Goal: Task Accomplishment & Management: Complete application form

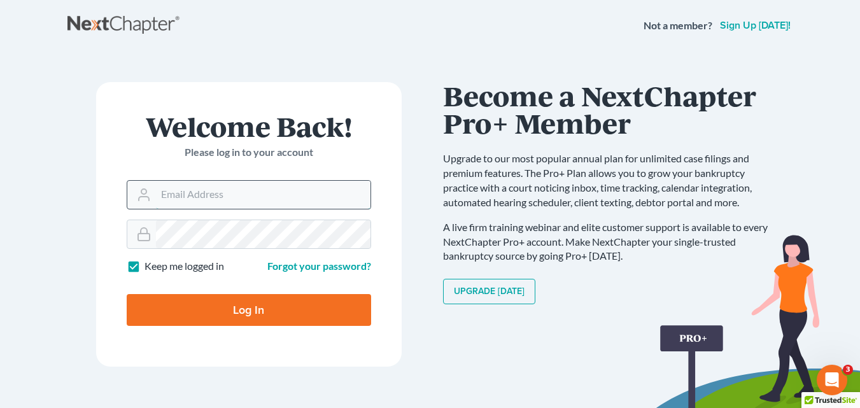
click at [276, 199] on input "Email Address" at bounding box center [263, 195] width 214 height 28
type input "[PERSON_NAME][EMAIL_ADDRESS][DOMAIN_NAME]"
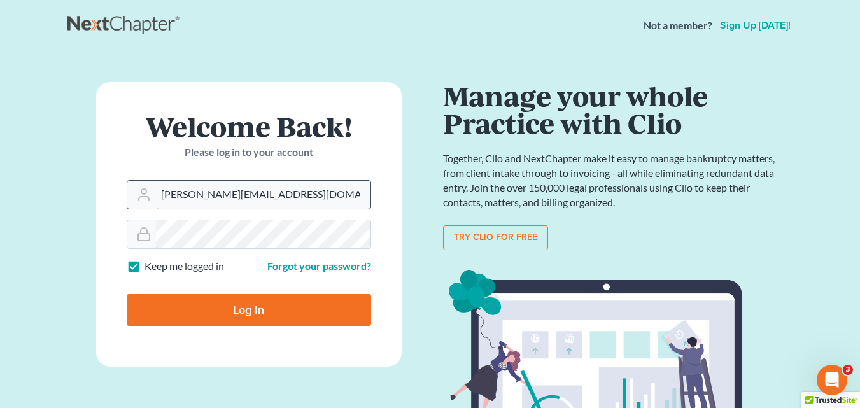
click at [127, 294] on input "Log In" at bounding box center [249, 310] width 244 height 32
type input "Thinking..."
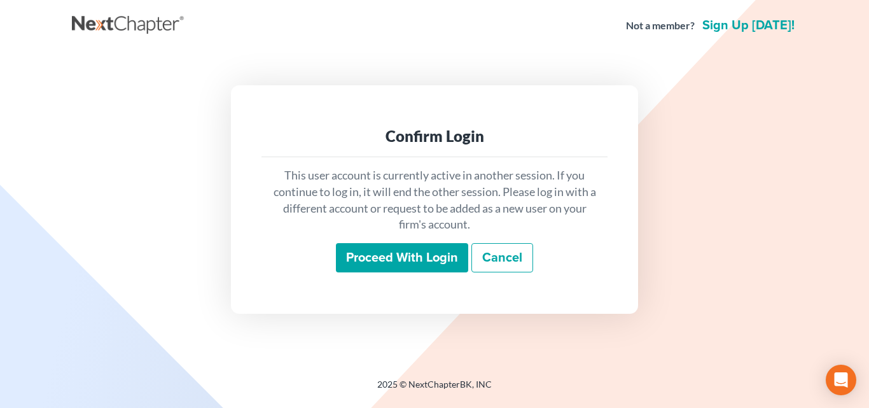
click at [392, 267] on input "Proceed with login" at bounding box center [402, 257] width 132 height 29
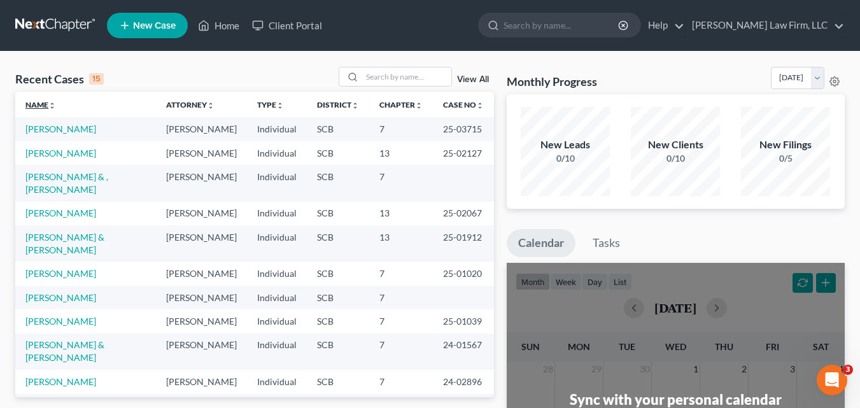
click at [39, 103] on link "Name unfold_more expand_more expand_less" at bounding box center [40, 105] width 31 height 10
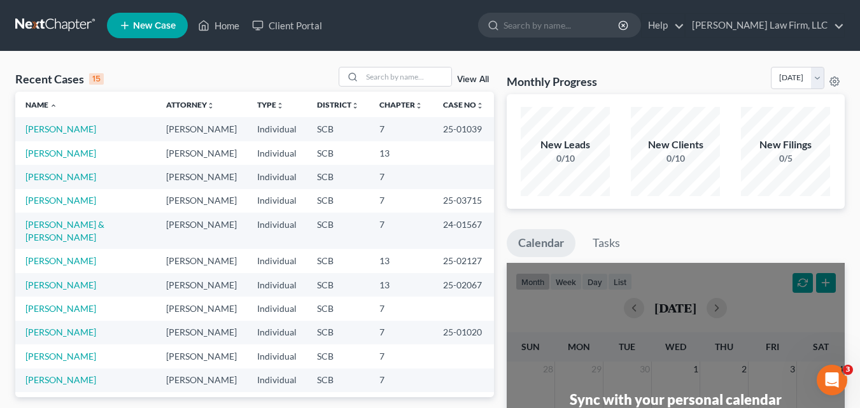
click at [160, 24] on span "New Case" at bounding box center [154, 26] width 43 height 10
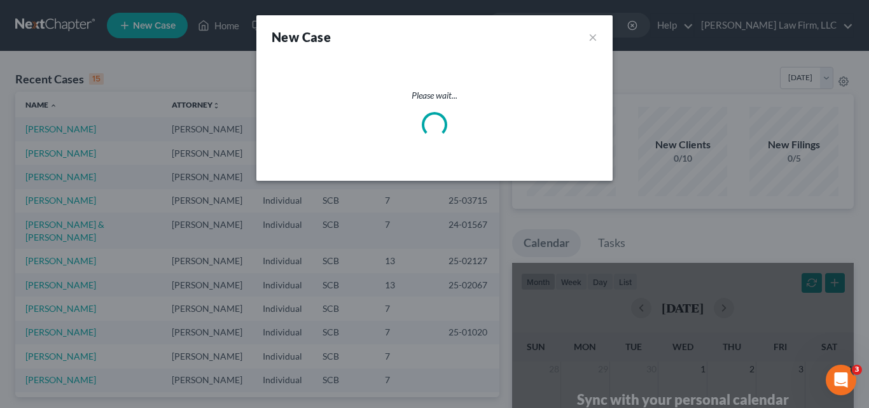
select select "72"
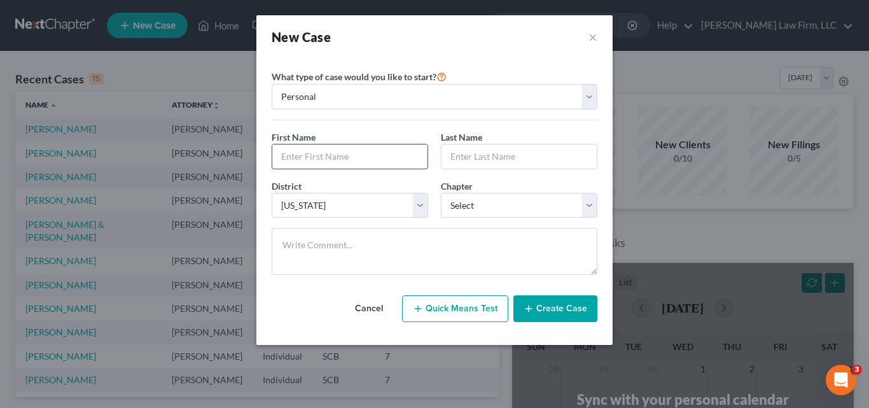
click at [374, 159] on input "text" at bounding box center [349, 156] width 155 height 24
type input "Dennis"
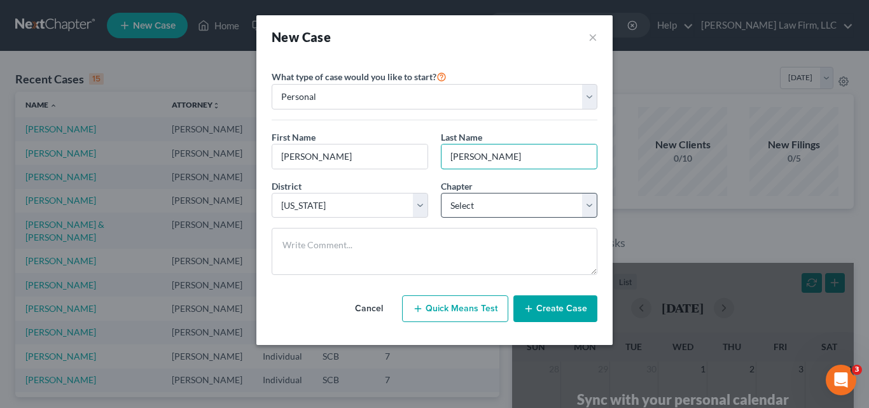
type input "Bruns"
click at [590, 202] on select "Select 7 11 12 13" at bounding box center [519, 205] width 157 height 25
select select "3"
click at [441, 193] on select "Select 7 11 12 13" at bounding box center [519, 205] width 157 height 25
click at [553, 307] on button "Create Case" at bounding box center [555, 308] width 84 height 27
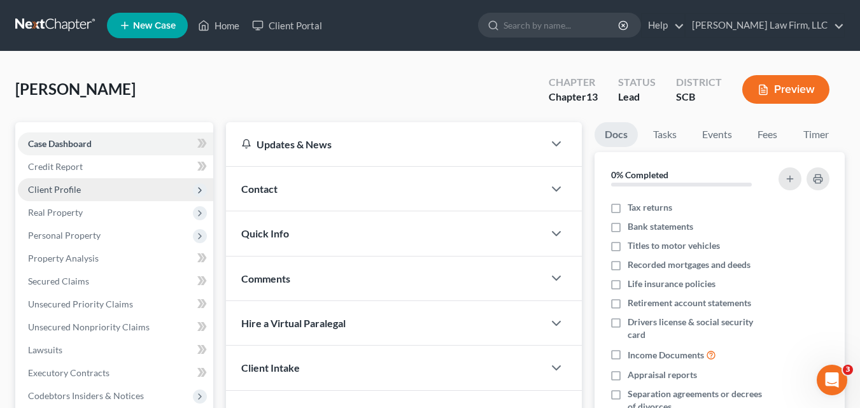
click at [59, 192] on span "Client Profile" at bounding box center [54, 189] width 53 height 11
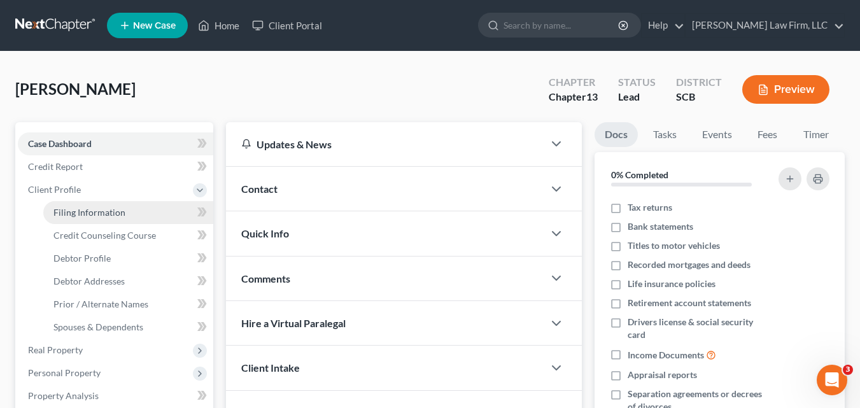
click at [86, 215] on span "Filing Information" at bounding box center [89, 212] width 72 height 11
select select "1"
select select "0"
select select "3"
select select "72"
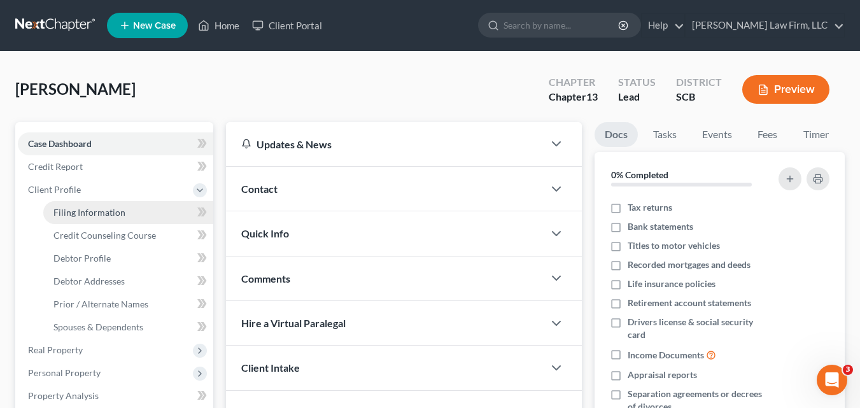
select select "42"
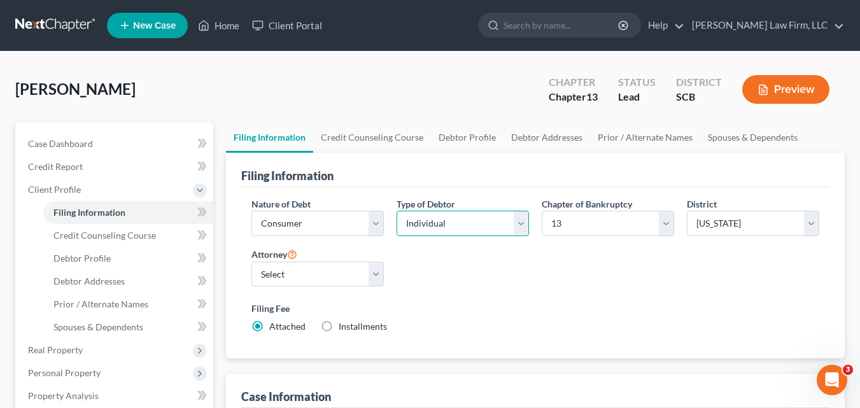
click at [517, 228] on select "Select Individual Joint" at bounding box center [462, 223] width 132 height 25
select select "1"
click at [396, 236] on select "Select Individual Joint" at bounding box center [462, 223] width 132 height 25
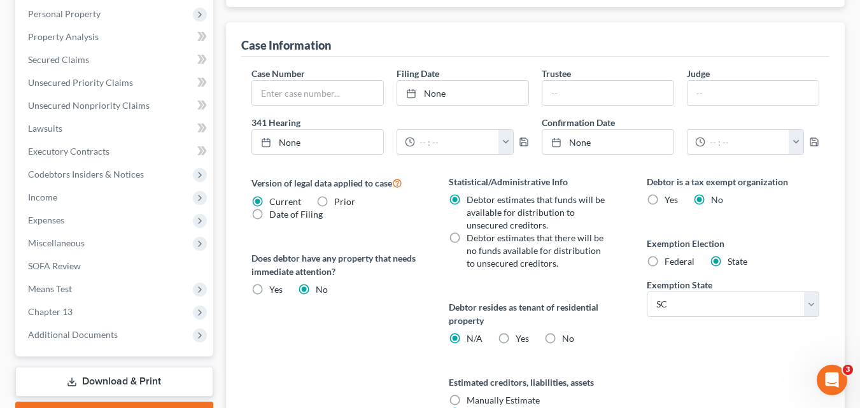
scroll to position [445, 0]
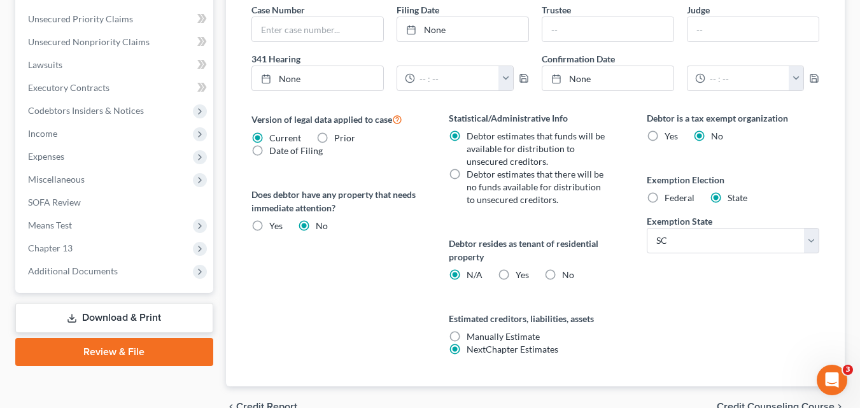
click at [562, 275] on label "No" at bounding box center [568, 274] width 12 height 13
click at [567, 275] on input "No" at bounding box center [571, 272] width 8 height 8
radio input "true"
radio input "false"
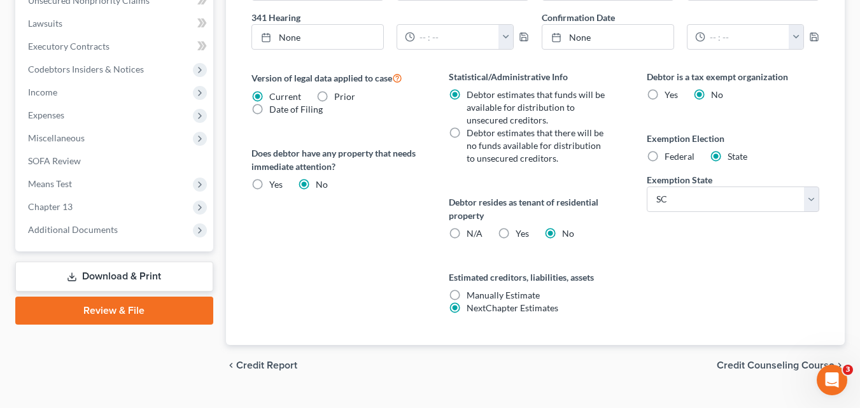
scroll to position [513, 0]
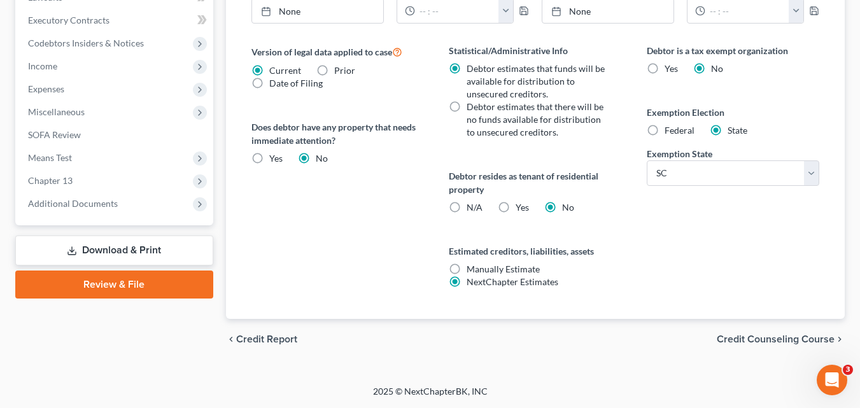
click at [755, 340] on span "Credit Counseling Course" at bounding box center [775, 339] width 118 height 10
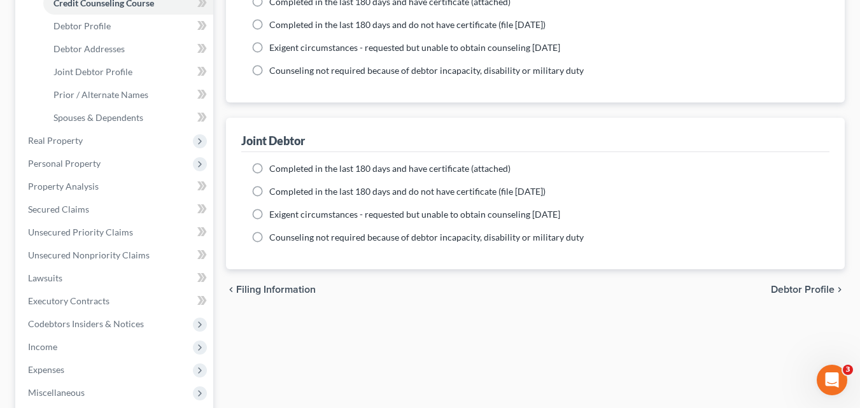
scroll to position [254, 0]
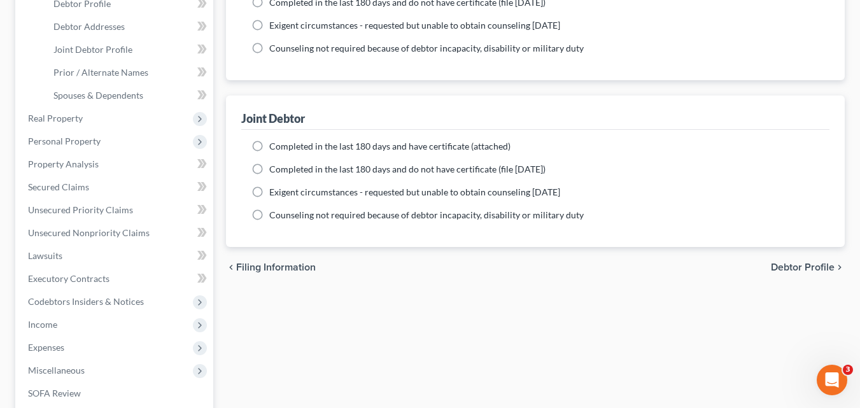
click at [807, 265] on span "Debtor Profile" at bounding box center [802, 267] width 64 height 10
select select "1"
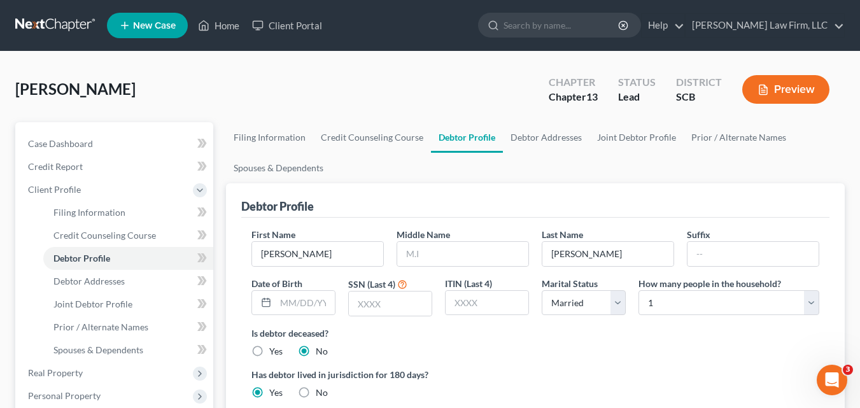
click at [819, 306] on div "How many people in the household? Select 1 2 3 4 5 6 7 8 9 10 11 12 13 14 15 16…" at bounding box center [728, 297] width 193 height 40
click at [808, 306] on select "Select 1 2 3 4 5 6 7 8 9 10 11 12 13 14 15 16 17 18 19 20" at bounding box center [728, 302] width 181 height 25
select select "1"
click at [638, 290] on select "Select 1 2 3 4 5 6 7 8 9 10 11 12 13 14 15 16 17 18 19 20" at bounding box center [728, 302] width 181 height 25
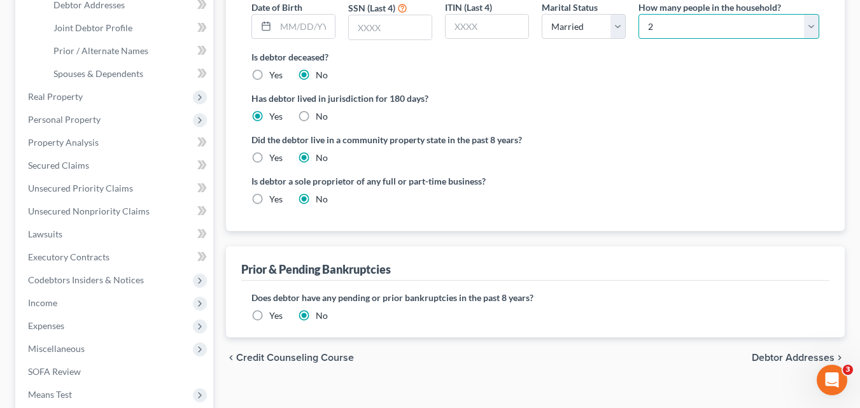
scroll to position [318, 0]
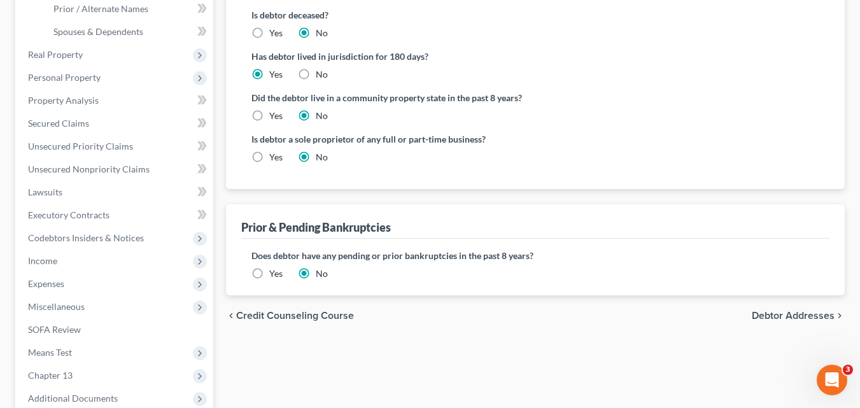
click at [775, 316] on span "Debtor Addresses" at bounding box center [792, 315] width 83 height 10
select select "0"
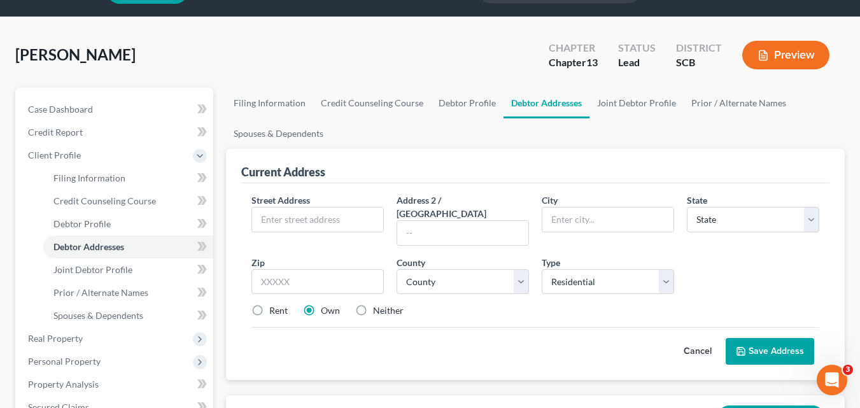
scroll to position [64, 0]
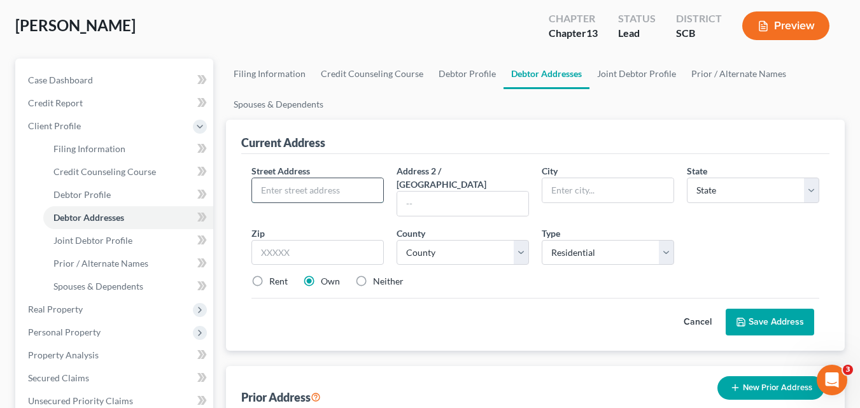
click at [367, 186] on input "text" at bounding box center [317, 190] width 131 height 24
type input "95 Regent Ave"
type input "Bluffton"
select select "42"
type input "29910"
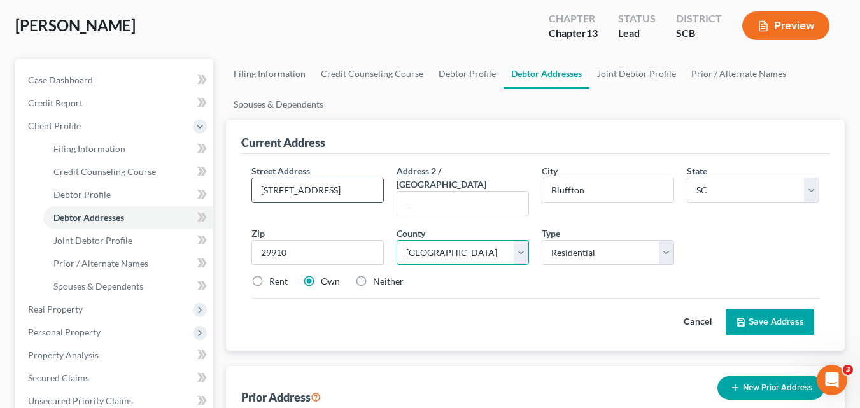
select select "6"
click at [665, 240] on select "Select Residential Mailing Rental Business" at bounding box center [607, 252] width 132 height 25
click at [770, 311] on button "Save Address" at bounding box center [769, 322] width 88 height 27
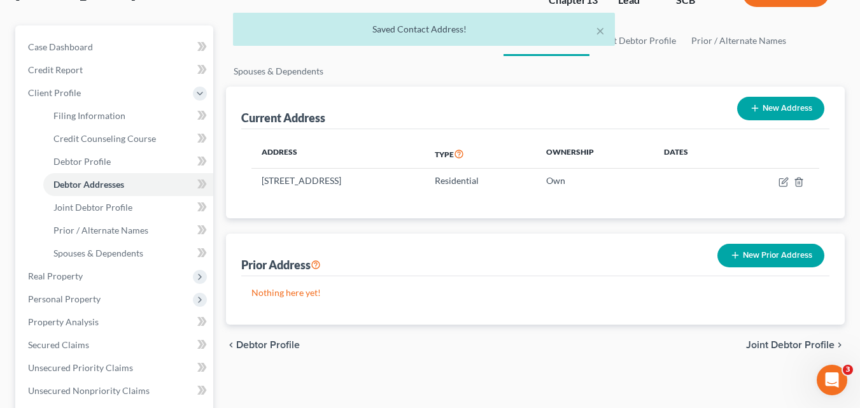
scroll to position [127, 0]
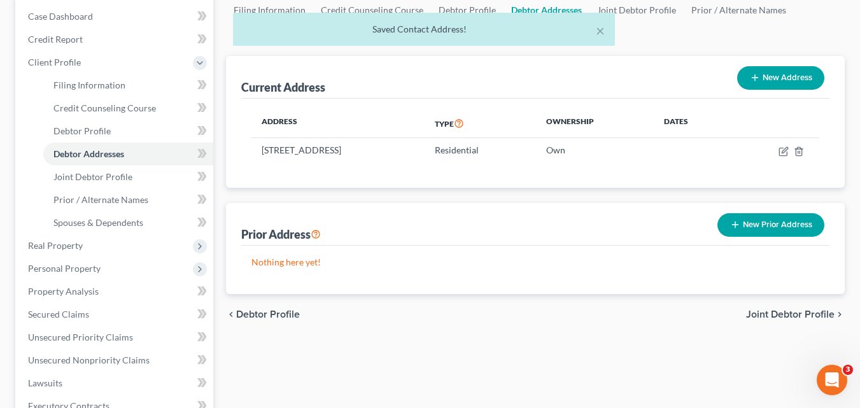
click at [800, 315] on span "Joint Debtor Profile" at bounding box center [790, 314] width 88 height 10
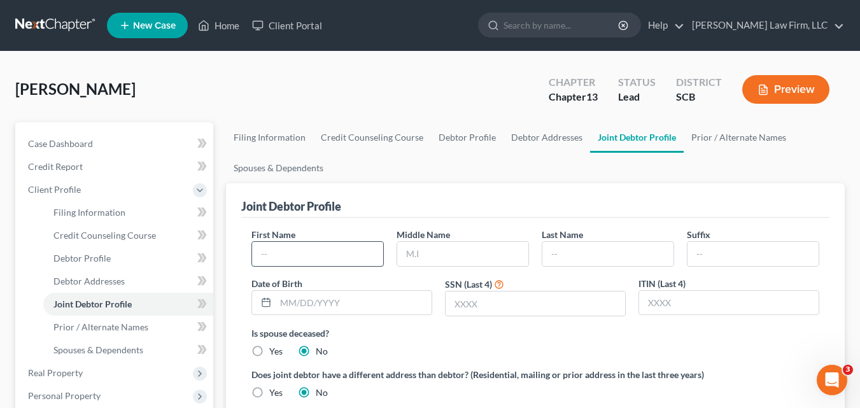
click at [319, 257] on input "text" at bounding box center [317, 254] width 131 height 24
type input "Vicki"
type input "Bruns"
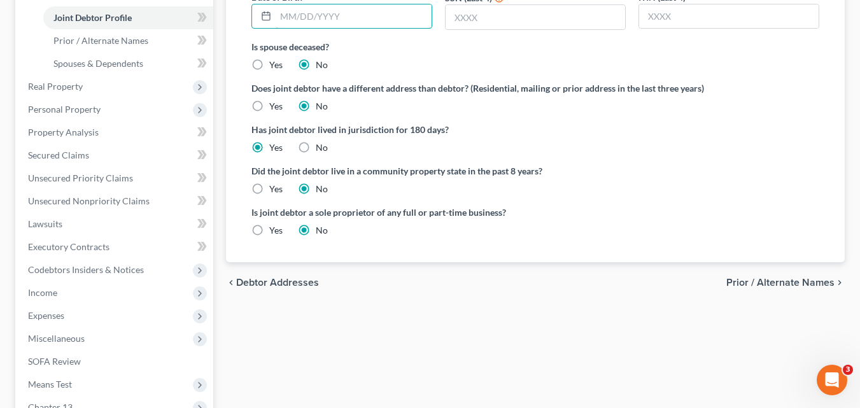
scroll to position [318, 0]
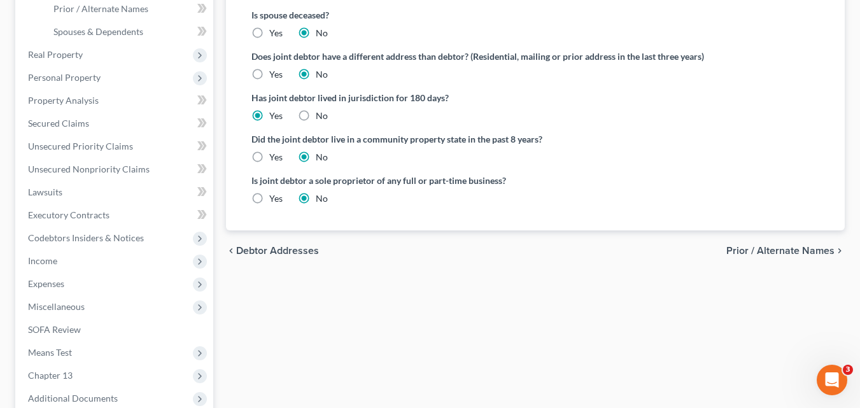
click at [769, 251] on span "Prior / Alternate Names" at bounding box center [780, 251] width 108 height 10
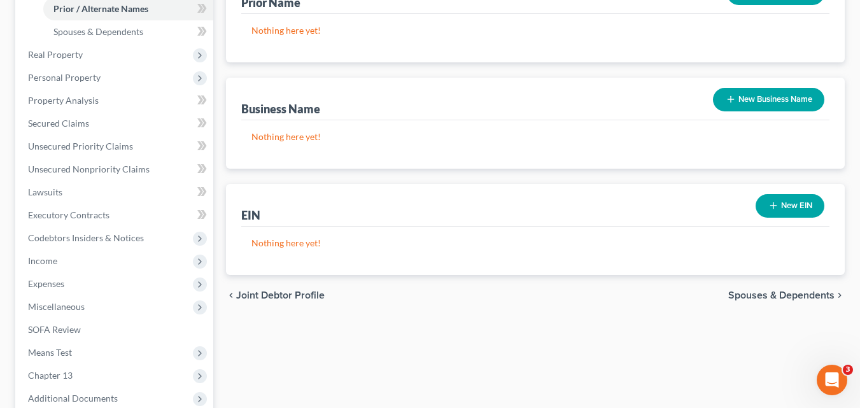
scroll to position [382, 0]
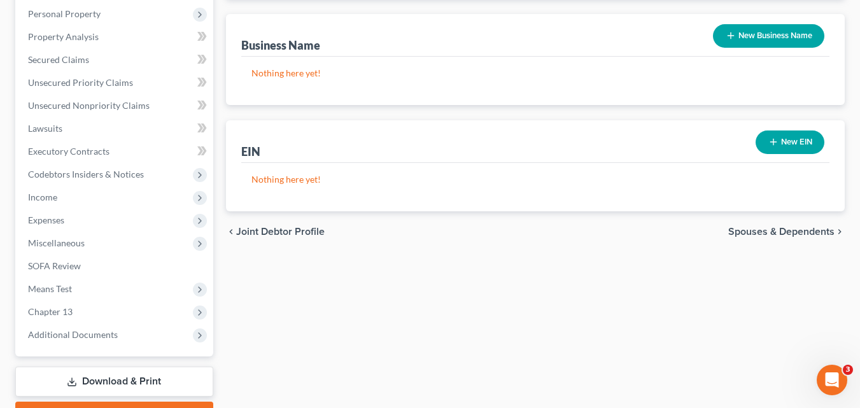
click at [800, 232] on span "Spouses & Dependents" at bounding box center [781, 232] width 106 height 10
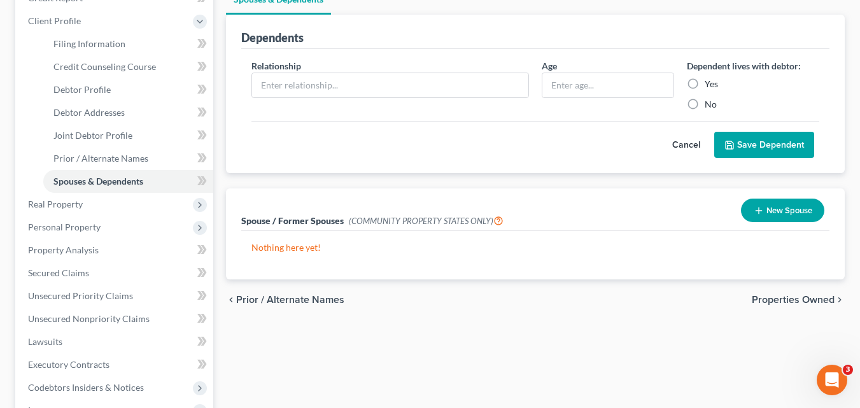
scroll to position [191, 0]
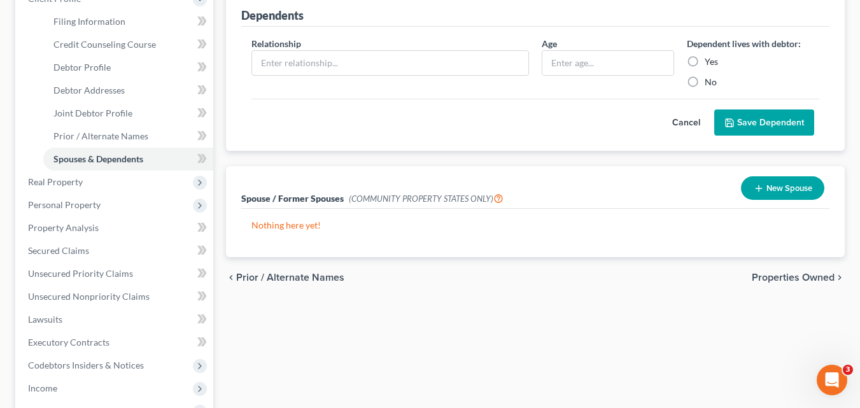
click at [802, 276] on span "Properties Owned" at bounding box center [792, 277] width 83 height 10
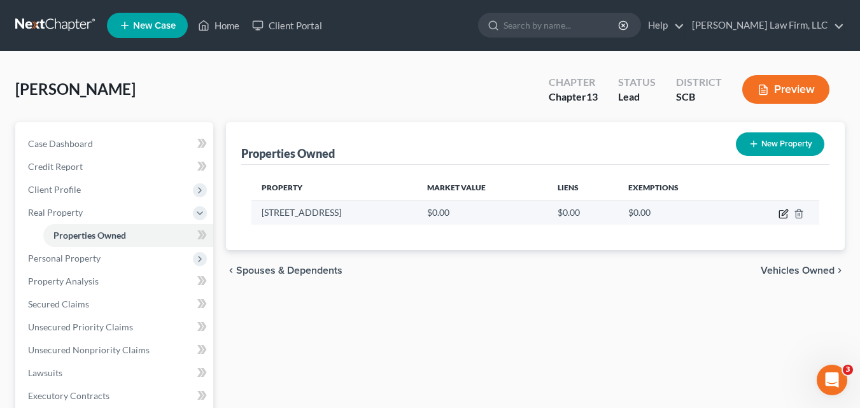
click at [784, 211] on icon "button" at bounding box center [783, 214] width 10 height 10
select select "42"
select select "6"
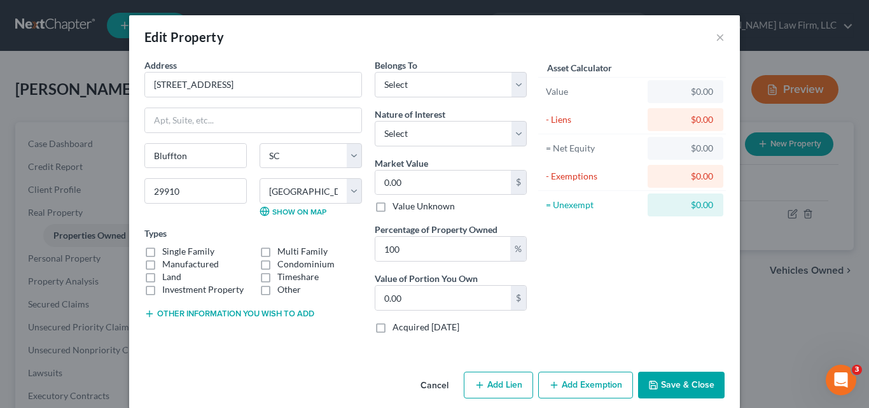
click at [162, 250] on label "Single Family" at bounding box center [188, 251] width 52 height 13
click at [167, 250] on input "Single Family" at bounding box center [171, 249] width 8 height 8
checkbox input "true"
click at [517, 85] on select "Select Debtor 1 Only Debtor 2 Only Debtor 1 And Debtor 2 Only At Least One Of T…" at bounding box center [451, 84] width 152 height 25
select select "2"
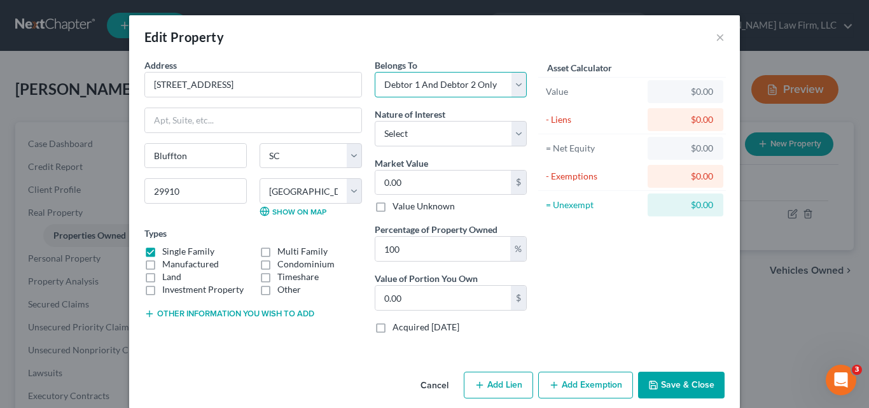
click at [375, 72] on select "Select Debtor 1 Only Debtor 2 Only Debtor 1 And Debtor 2 Only At Least One Of T…" at bounding box center [451, 84] width 152 height 25
click at [518, 134] on select "Select Fee Simple Joint Tenant Life Estate Equitable Interest Future Interest T…" at bounding box center [451, 133] width 152 height 25
select select "1"
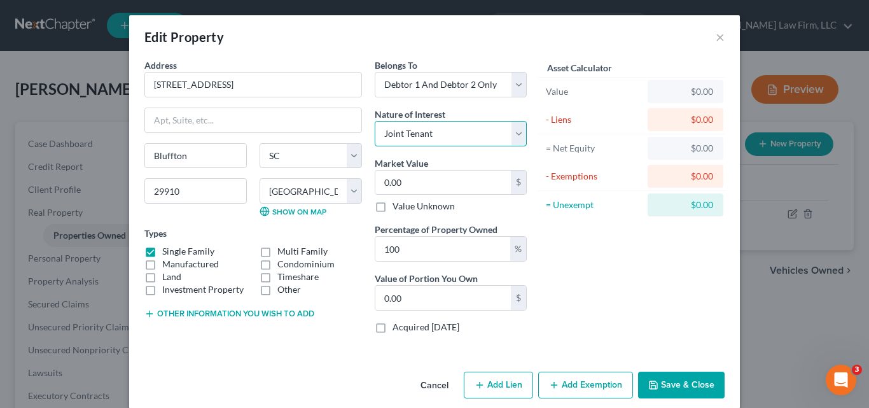
click at [375, 121] on select "Select Fee Simple Joint Tenant Life Estate Equitable Interest Future Interest T…" at bounding box center [451, 133] width 152 height 25
click at [419, 187] on input "0.00" at bounding box center [443, 183] width 136 height 24
type input "3"
type input "3.00"
type input "33"
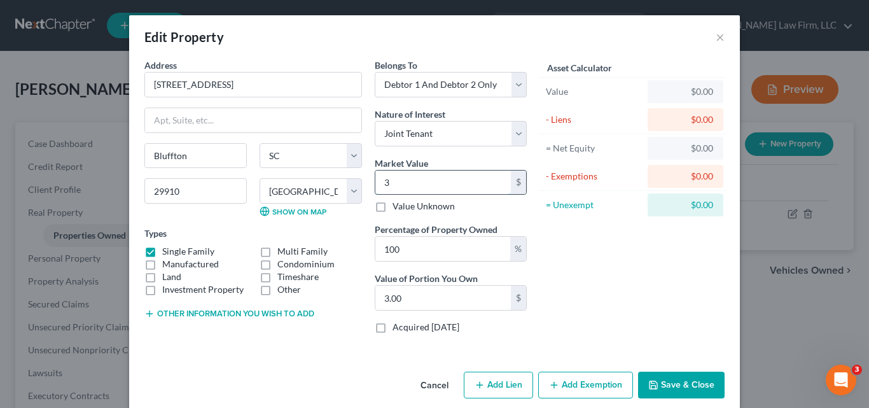
type input "33.00"
type input "339"
type input "339.00"
type input "3393"
type input "3,393.00"
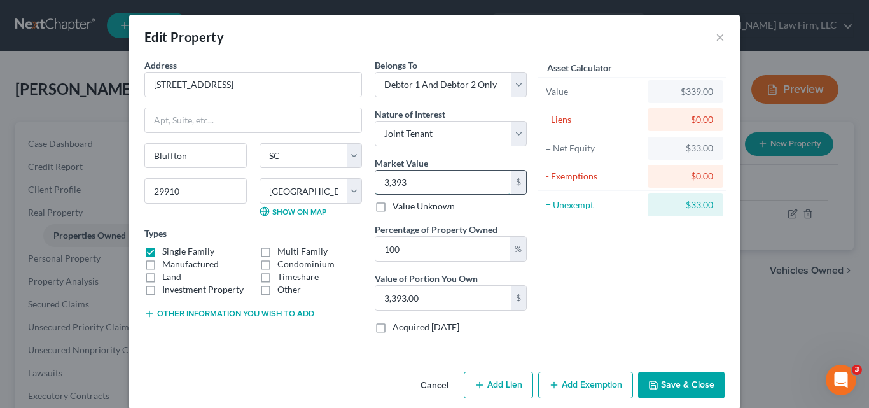
type input "3,3930"
type input "33,930.00"
type input "33,9300"
type input "339,300.00"
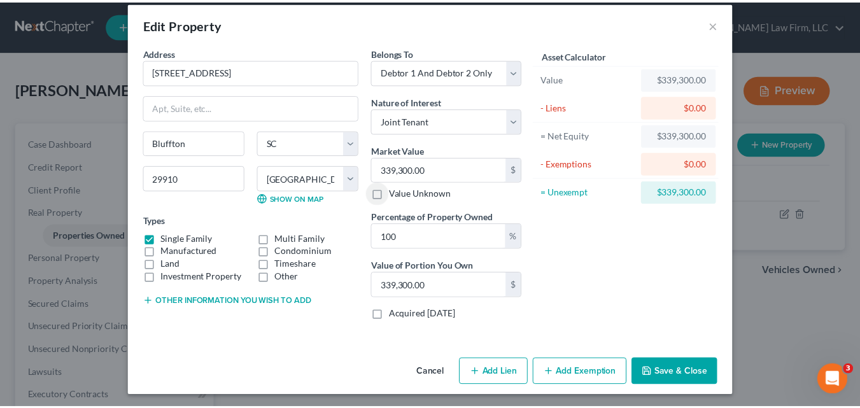
scroll to position [16, 0]
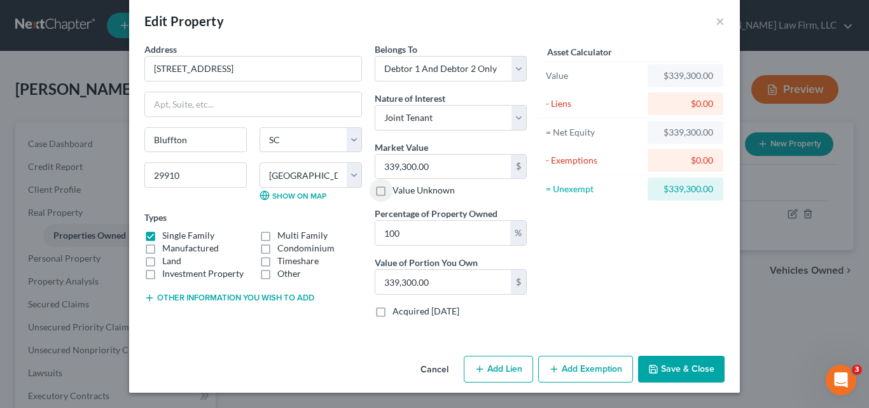
click at [699, 368] on button "Save & Close" at bounding box center [681, 369] width 87 height 27
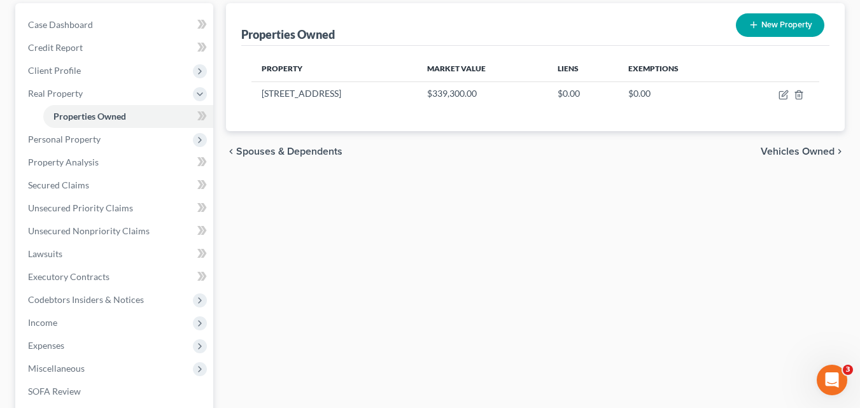
scroll to position [127, 0]
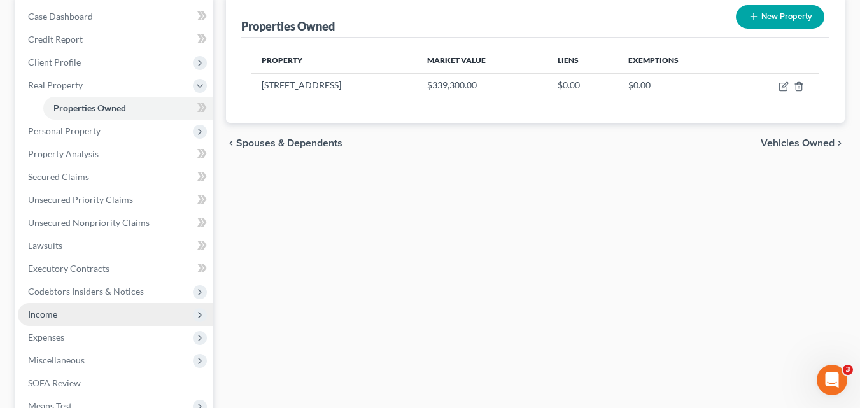
click at [87, 316] on span "Income" at bounding box center [115, 314] width 195 height 23
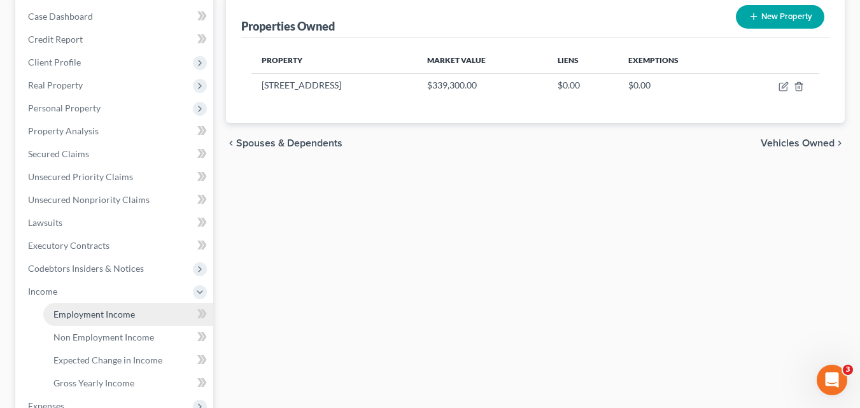
click at [106, 312] on span "Employment Income" at bounding box center [93, 314] width 81 height 11
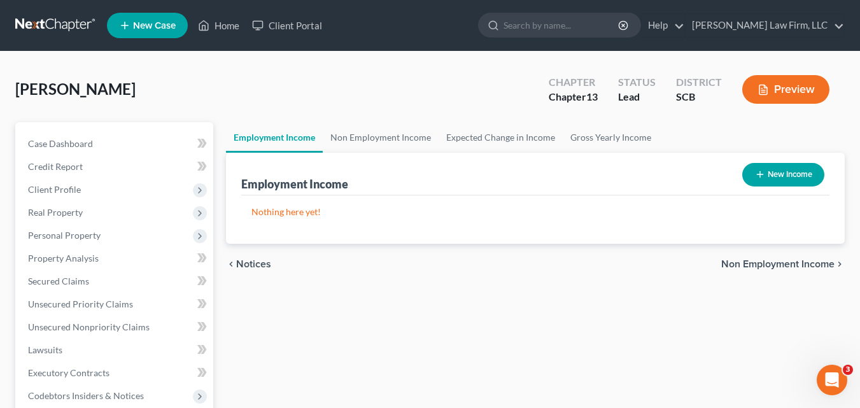
click at [796, 178] on button "New Income" at bounding box center [783, 175] width 82 height 24
select select "0"
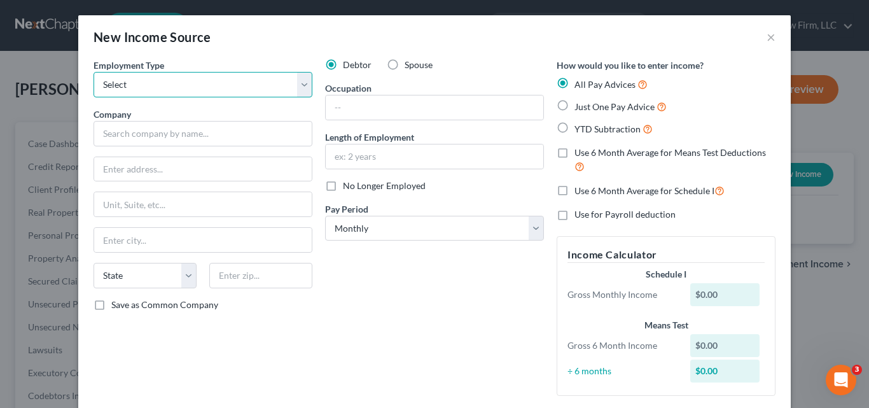
click at [301, 87] on select "Select Full or Part Time Employment Self Employment" at bounding box center [203, 84] width 219 height 25
select select "0"
click at [94, 72] on select "Select Full or Part Time Employment Self Employment" at bounding box center [203, 84] width 219 height 25
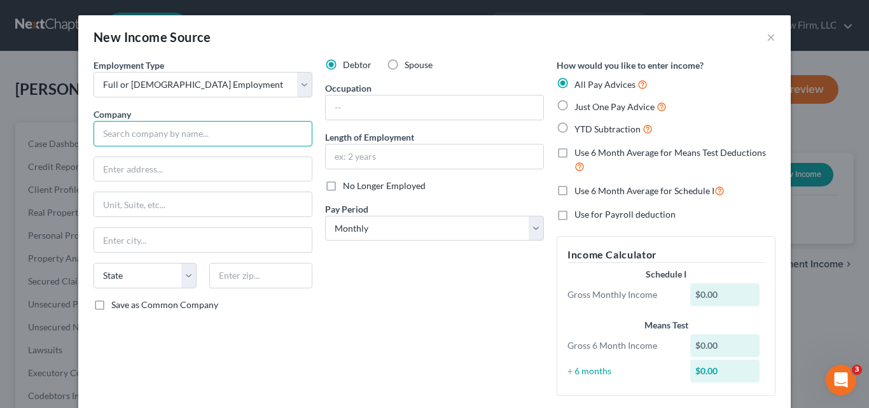
click at [200, 139] on input "text" at bounding box center [203, 133] width 219 height 25
type input "Publix"
select select "42"
type input "29910"
type input "Bluffton"
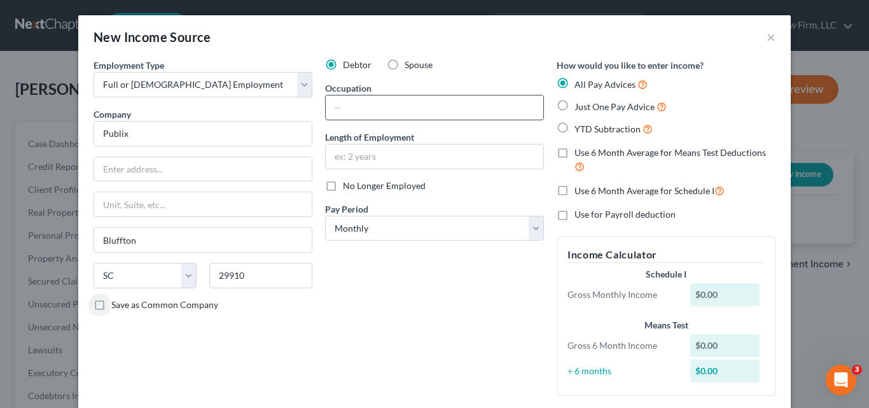
click at [377, 109] on input "text" at bounding box center [435, 107] width 218 height 24
type input "Pharmacy Tech"
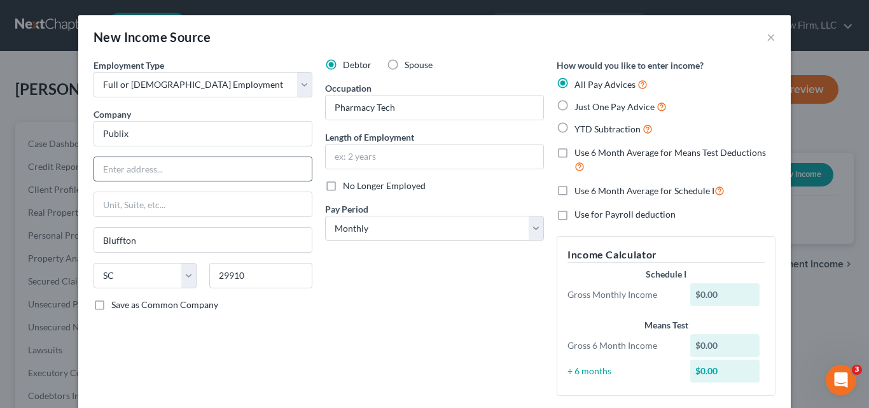
click at [115, 165] on input "text" at bounding box center [203, 169] width 218 height 24
type input "45 Pembroke Dr."
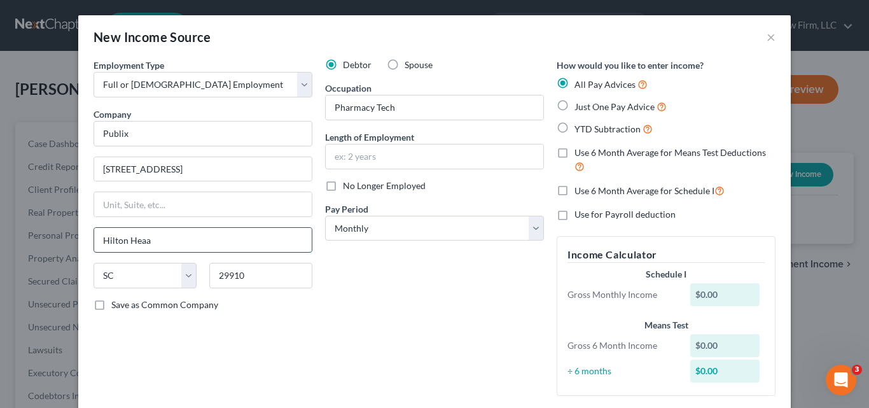
type input "Hilton Head Island"
click at [258, 277] on input "29910" at bounding box center [260, 275] width 103 height 25
type input "29926"
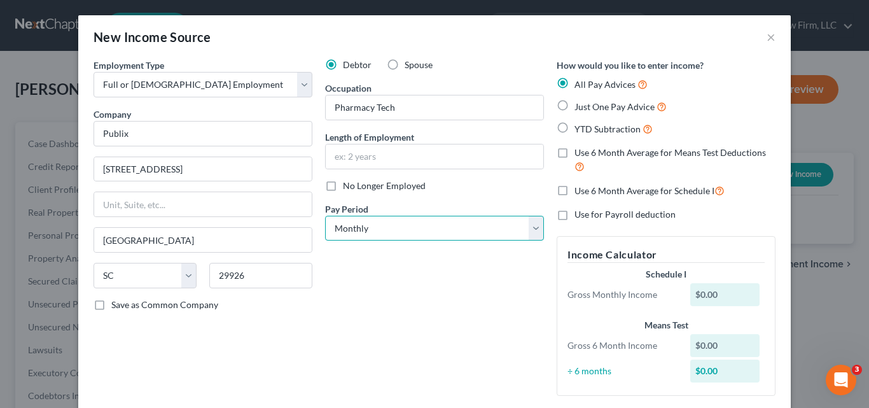
click at [535, 226] on select "Select Monthly Twice Monthly Every Other Week Weekly" at bounding box center [434, 228] width 219 height 25
select select "3"
click at [325, 216] on select "Select Monthly Twice Monthly Every Other Week Weekly" at bounding box center [434, 228] width 219 height 25
click at [575, 106] on label "Just One Pay Advice" at bounding box center [621, 106] width 92 height 15
click at [580, 106] on input "Just One Pay Advice" at bounding box center [584, 103] width 8 height 8
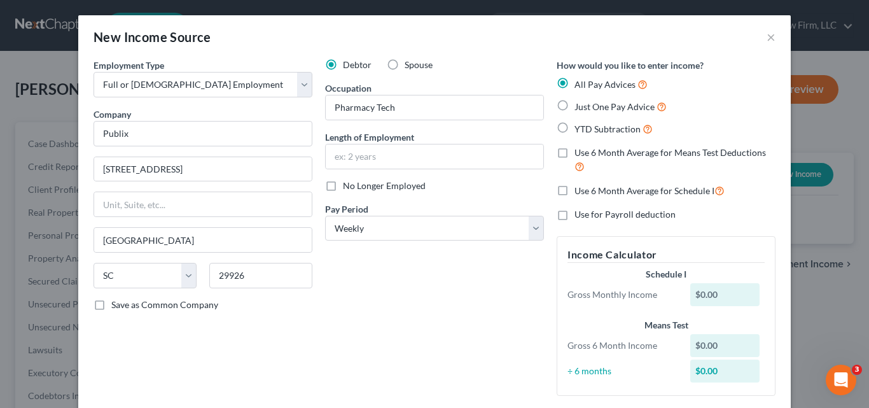
radio input "true"
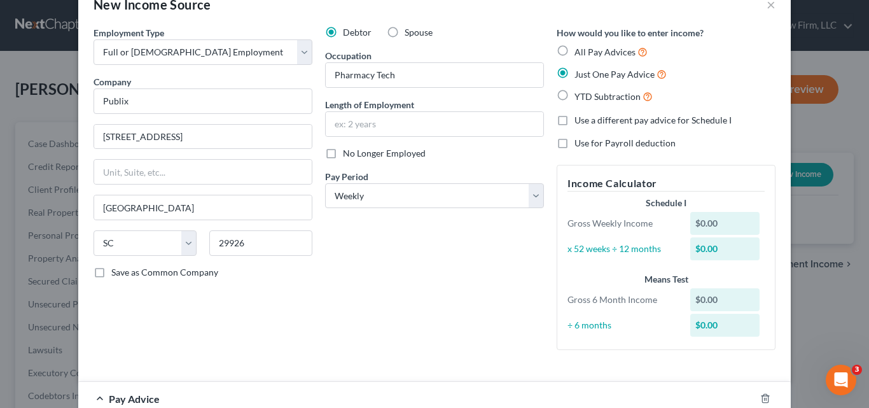
scroll to position [64, 0]
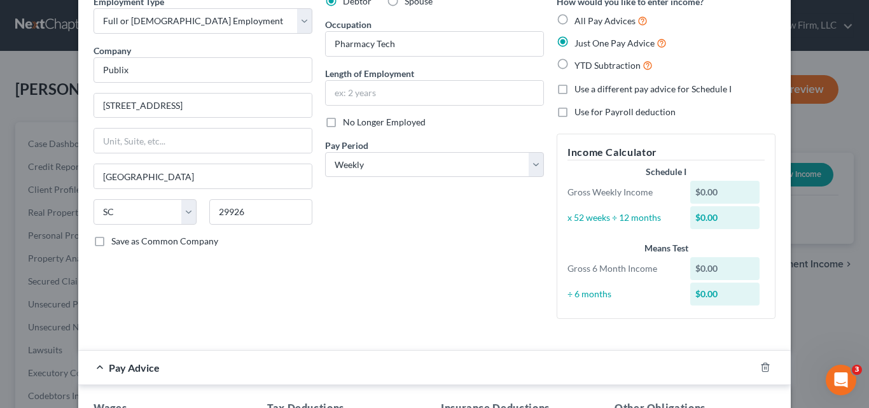
click at [723, 186] on div "$0.00" at bounding box center [725, 192] width 70 height 23
click at [723, 189] on div "$0.00" at bounding box center [725, 192] width 70 height 23
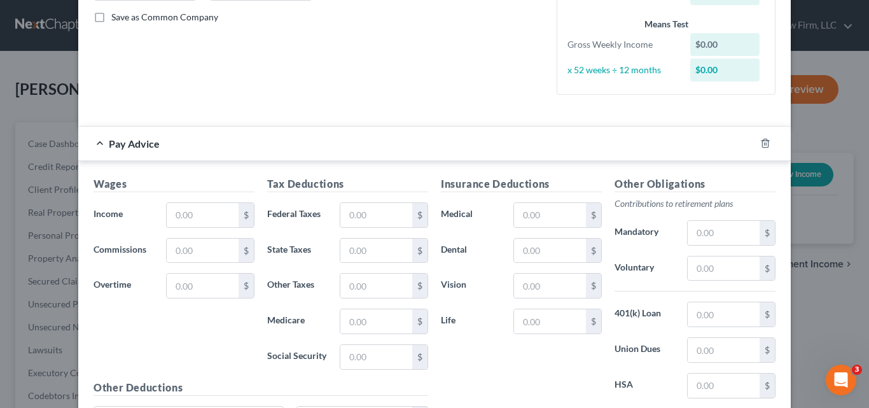
scroll to position [318, 0]
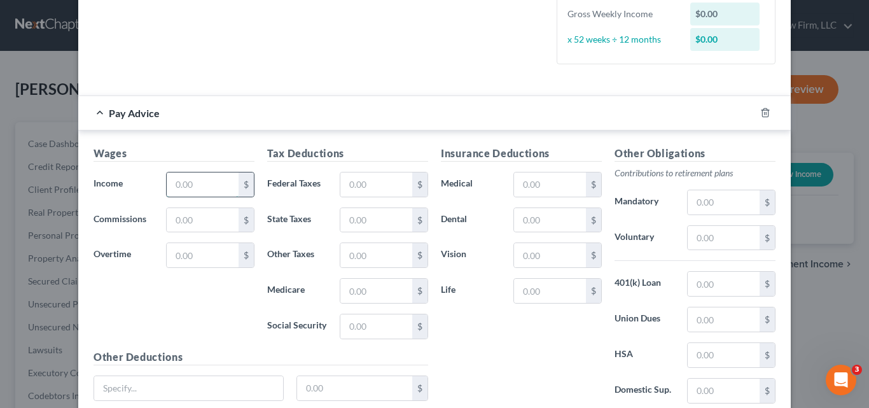
click at [204, 186] on input "text" at bounding box center [203, 184] width 72 height 24
type input "138.26"
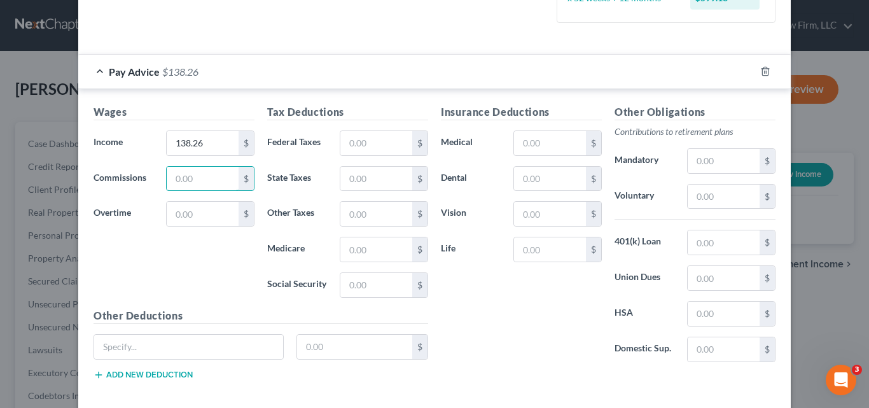
scroll to position [382, 0]
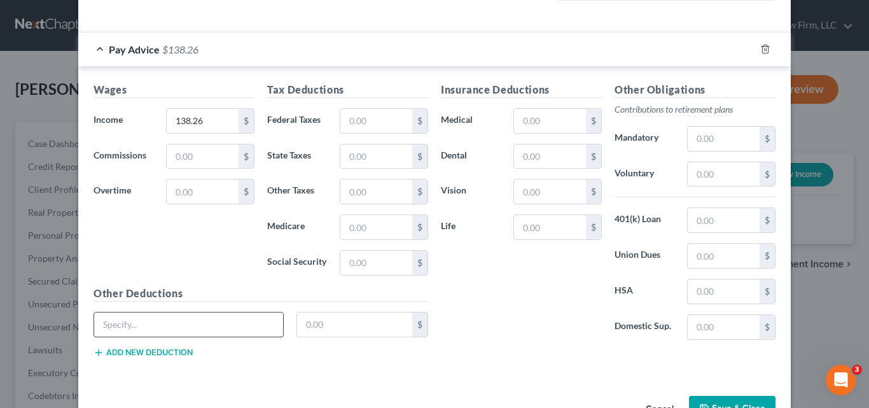
click at [185, 330] on input "text" at bounding box center [188, 324] width 189 height 24
click at [185, 329] on input "STD" at bounding box center [188, 324] width 189 height 24
type input "STD PT"
type input "4.60"
click at [402, 117] on input "text" at bounding box center [376, 121] width 72 height 24
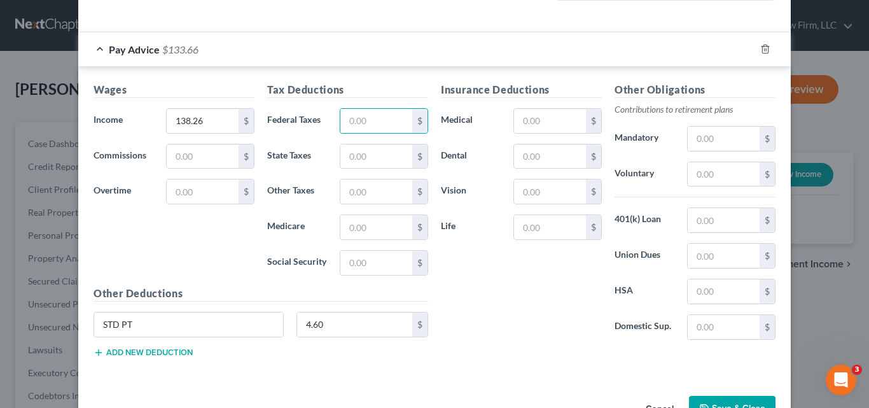
click at [223, 251] on div "Wages Income * 138.26 $ Commissions $ Overtime $" at bounding box center [174, 184] width 174 height 204
click at [381, 261] on input "text" at bounding box center [376, 263] width 72 height 24
type input "8.28"
click at [382, 232] on input "text" at bounding box center [376, 227] width 72 height 24
type input "1.73"
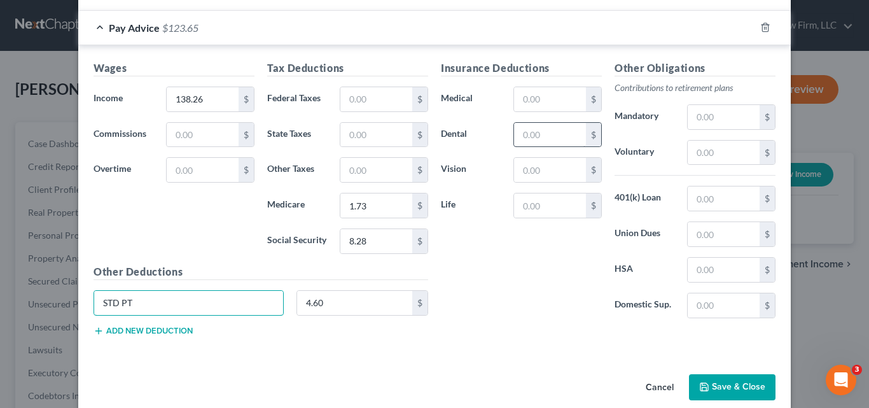
scroll to position [421, 0]
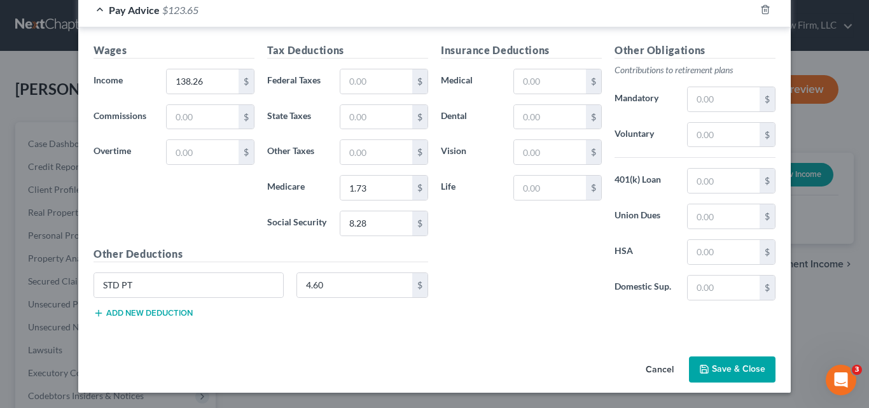
click at [733, 370] on button "Save & Close" at bounding box center [732, 369] width 87 height 27
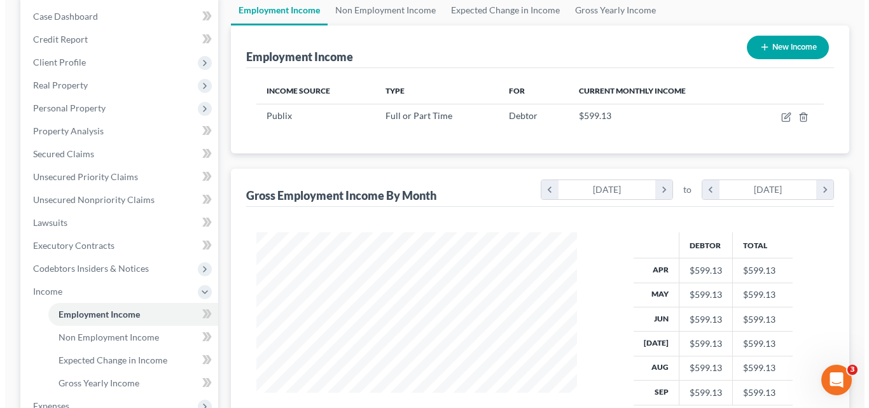
scroll to position [64, 0]
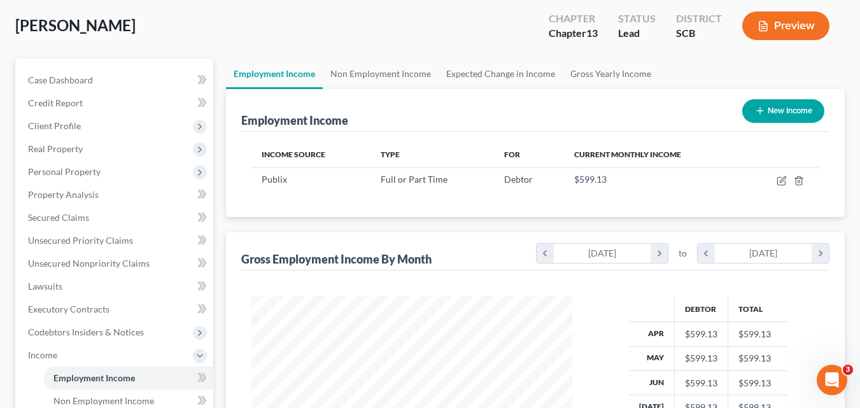
click at [785, 28] on button "Preview" at bounding box center [785, 25] width 87 height 29
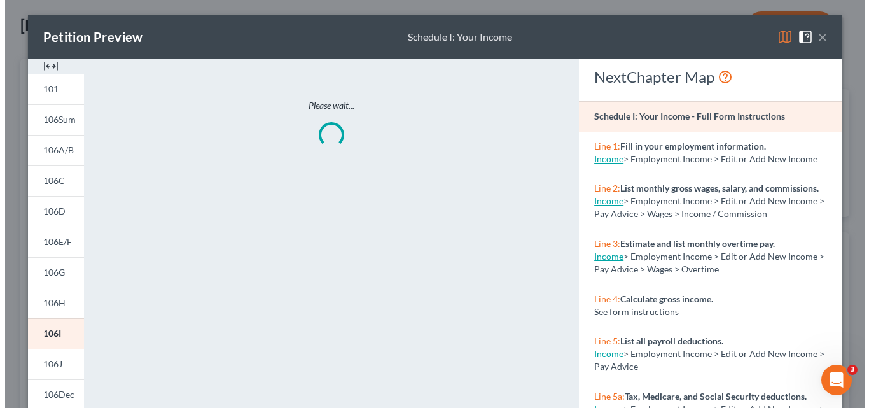
scroll to position [228, 351]
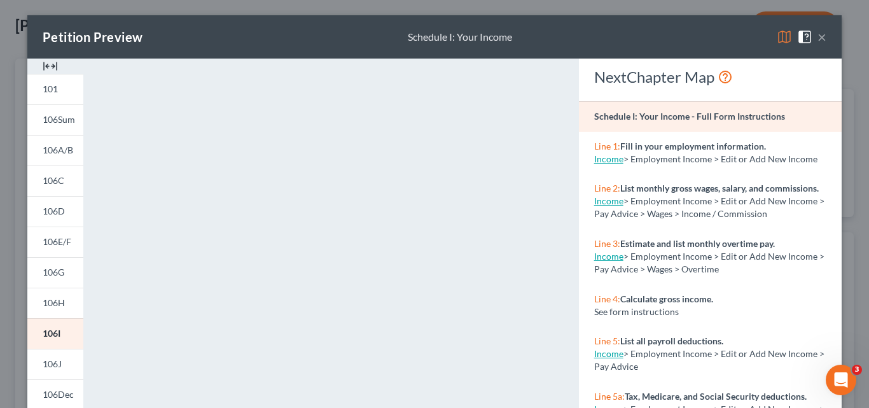
click at [783, 38] on img at bounding box center [784, 36] width 15 height 15
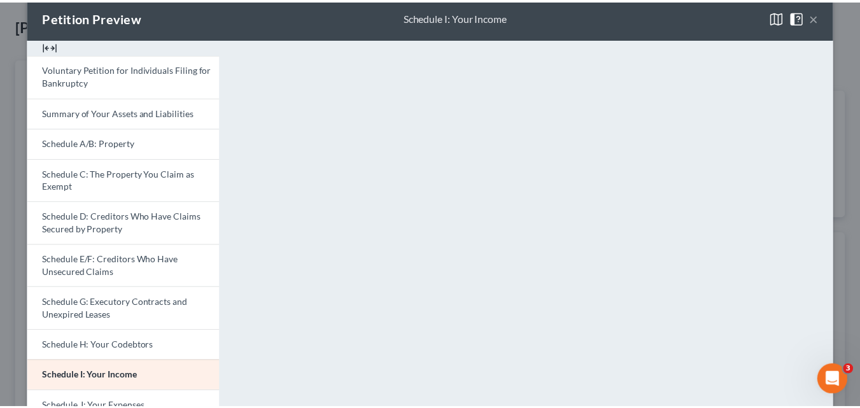
scroll to position [0, 0]
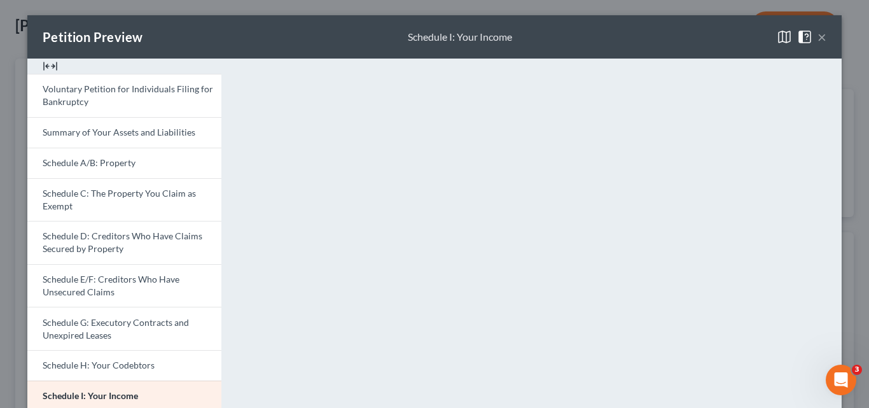
click at [819, 38] on button "×" at bounding box center [822, 36] width 9 height 15
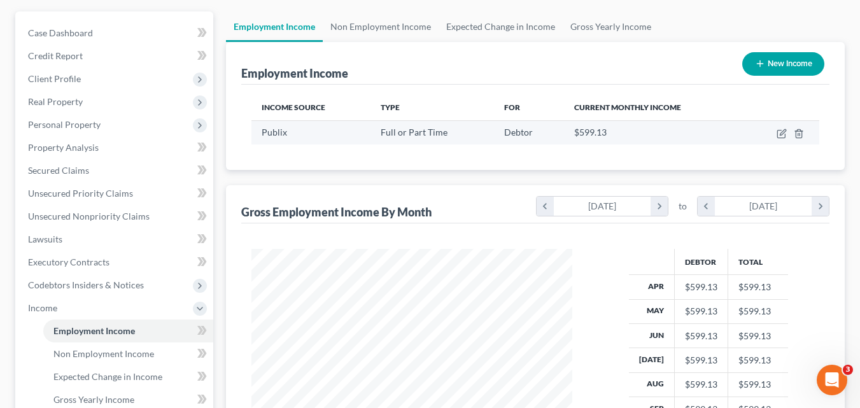
scroll to position [318, 0]
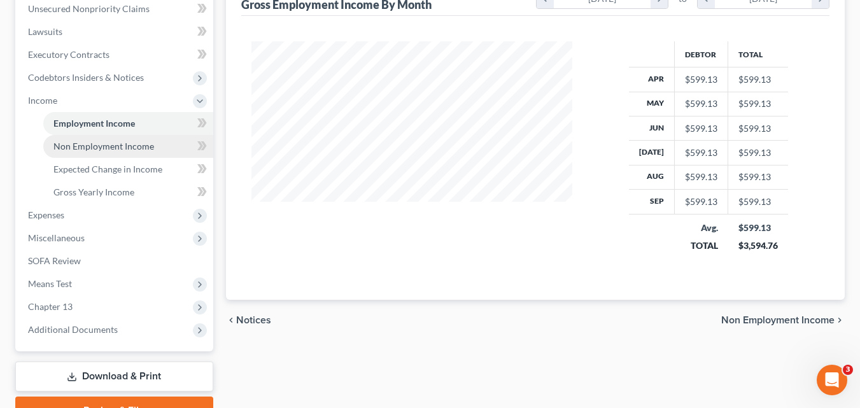
click at [133, 150] on span "Non Employment Income" at bounding box center [103, 146] width 101 height 11
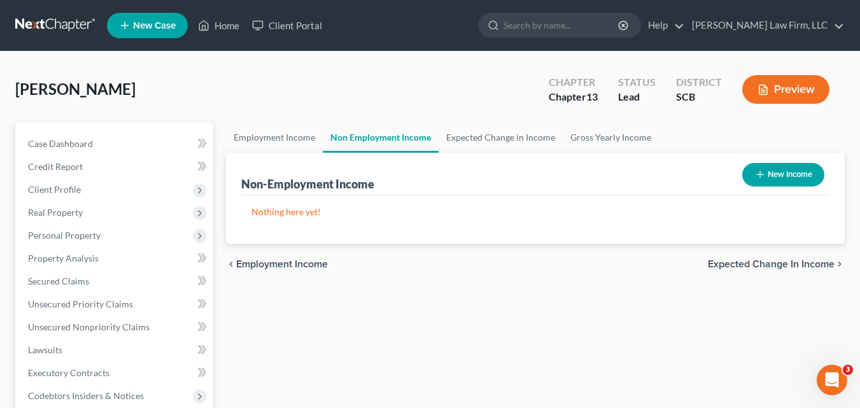
click at [793, 179] on button "New Income" at bounding box center [783, 175] width 82 height 24
select select "0"
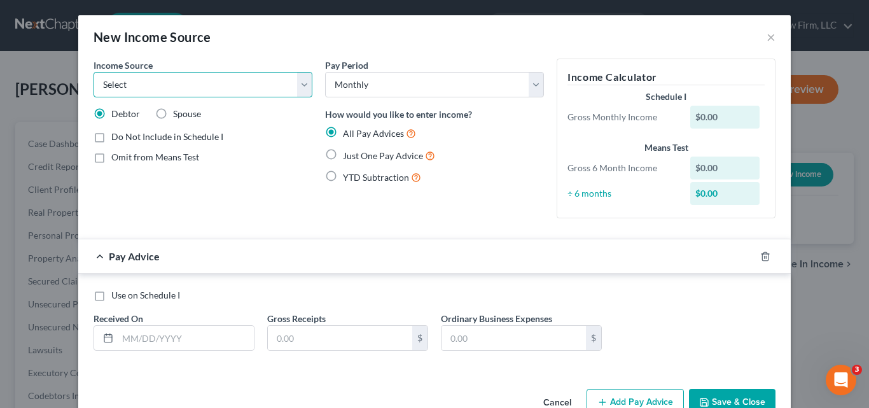
click at [302, 85] on select "Select Unemployment Disability (from employer) Pension Retirement Social Securi…" at bounding box center [203, 84] width 219 height 25
select select "12"
click at [94, 72] on select "Select Unemployment Disability (from employer) Pension Retirement Social Securi…" at bounding box center [203, 84] width 219 height 25
click at [343, 155] on label "Just One Pay Advice" at bounding box center [389, 155] width 92 height 15
click at [348, 155] on input "Just One Pay Advice" at bounding box center [352, 152] width 8 height 8
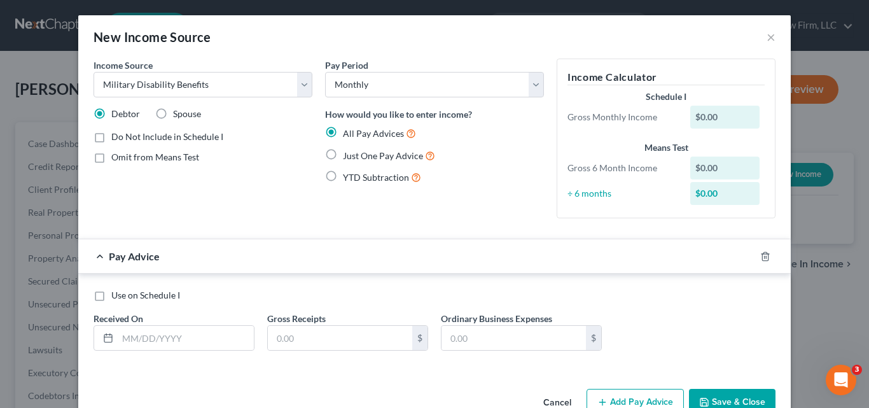
radio input "true"
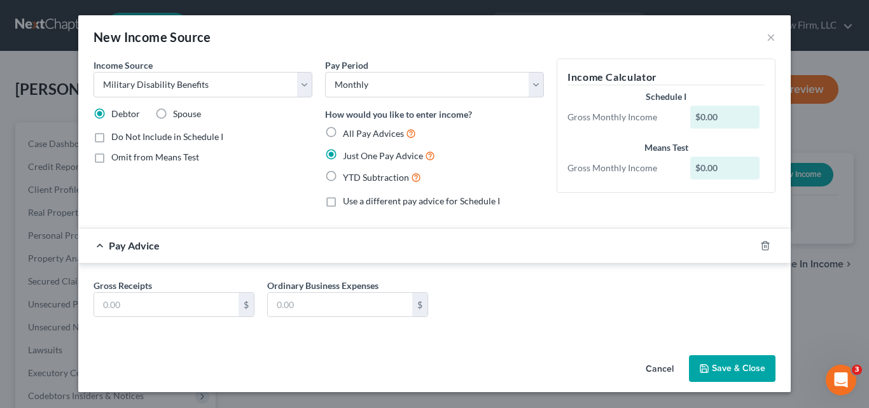
click at [721, 117] on div "$0.00" at bounding box center [725, 117] width 70 height 23
click at [164, 305] on input "text" at bounding box center [166, 305] width 144 height 24
type input "2,350.95"
click at [737, 365] on button "Save & Close" at bounding box center [732, 368] width 87 height 27
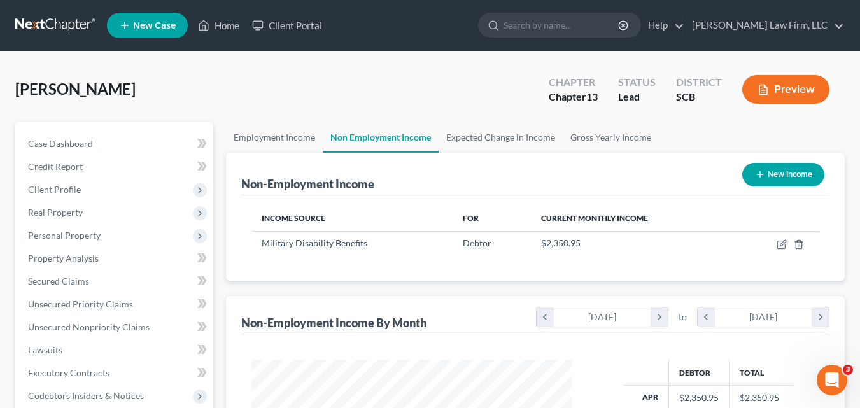
click at [775, 178] on button "New Income" at bounding box center [783, 175] width 82 height 24
select select "0"
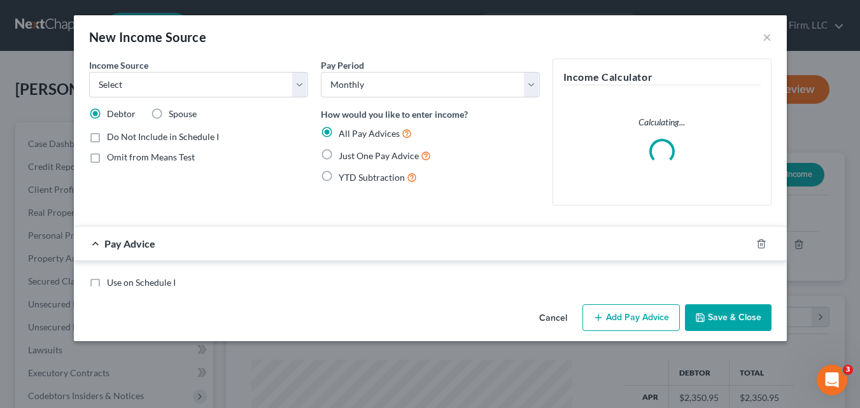
scroll to position [228, 351]
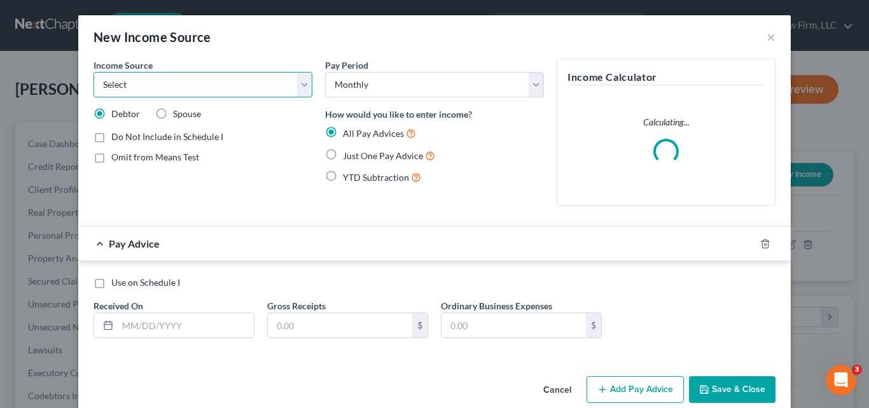
click at [301, 91] on select "Select Unemployment Disability (from employer) Pension Retirement Social Securi…" at bounding box center [203, 84] width 219 height 25
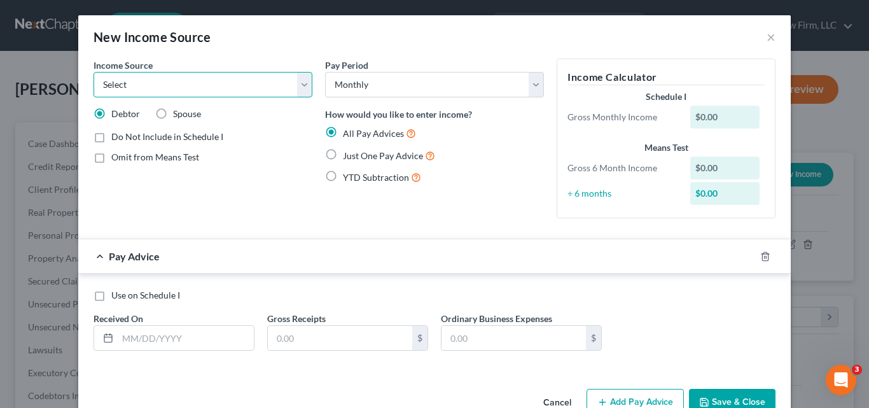
select select "4"
click at [94, 72] on select "Select Unemployment Disability (from employer) Pension Retirement Social Securi…" at bounding box center [203, 84] width 219 height 25
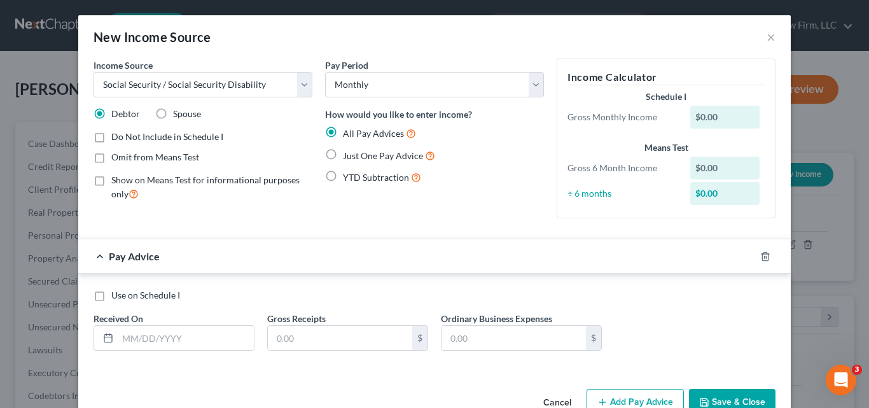
click at [111, 159] on label "Omit from Means Test" at bounding box center [155, 157] width 88 height 13
click at [116, 159] on input "Omit from Means Test" at bounding box center [120, 155] width 8 height 8
checkbox input "true"
click at [343, 155] on label "Just One Pay Advice" at bounding box center [389, 155] width 92 height 15
click at [348, 155] on input "Just One Pay Advice" at bounding box center [352, 152] width 8 height 8
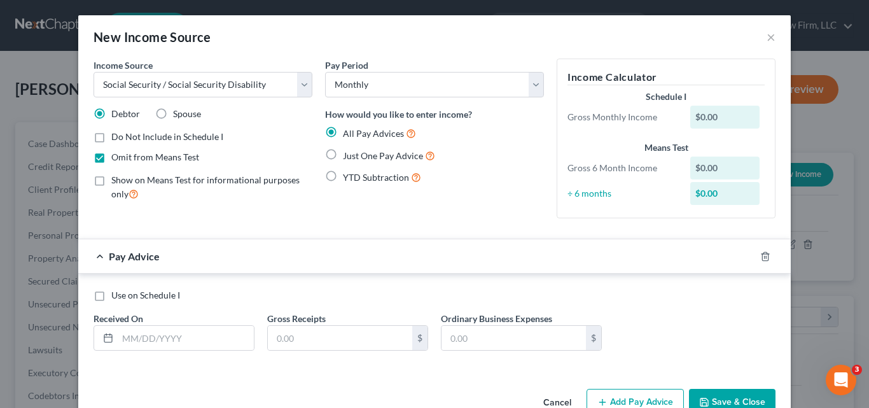
radio input "true"
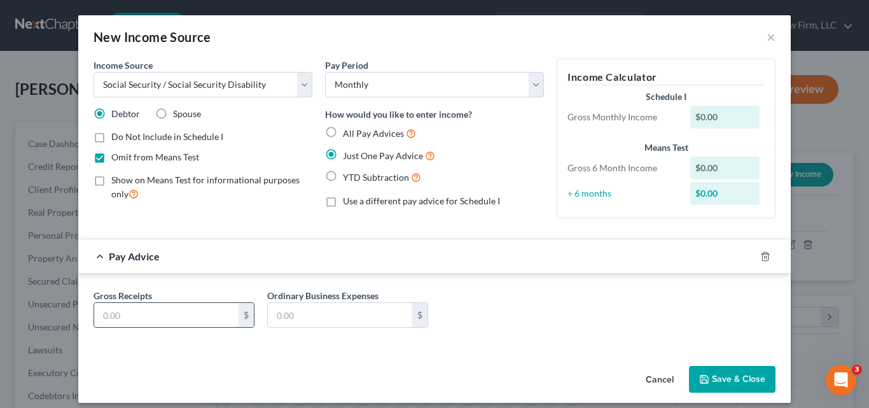
click at [202, 319] on input "text" at bounding box center [166, 315] width 144 height 24
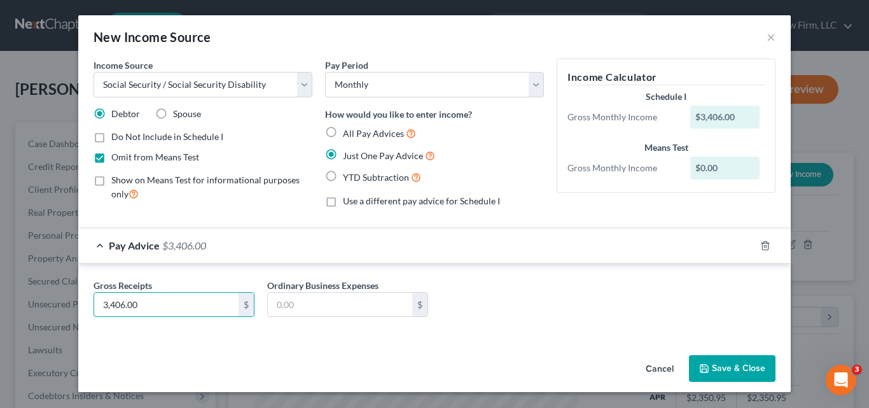
type input "3,406.00"
click at [734, 366] on button "Save & Close" at bounding box center [732, 368] width 87 height 27
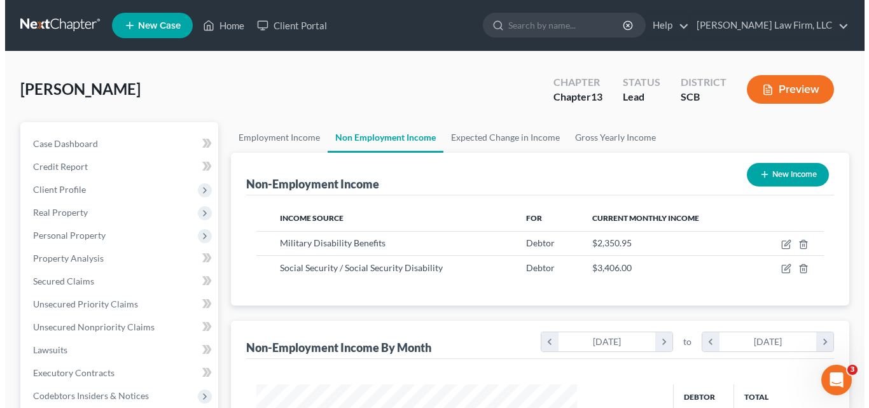
scroll to position [636014, 635896]
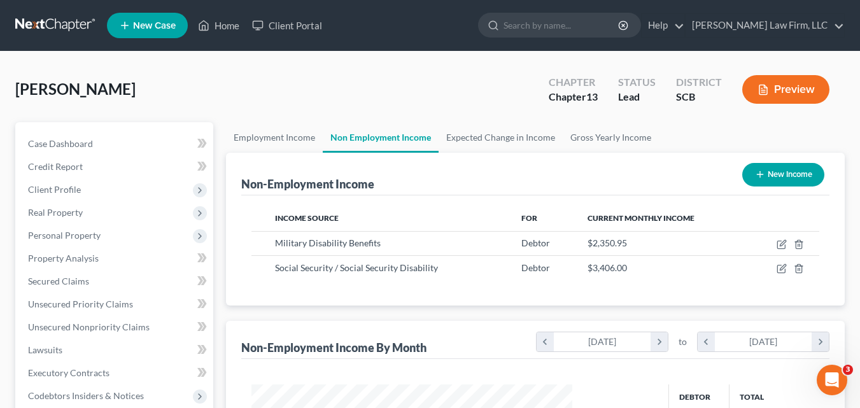
click at [786, 173] on button "New Income" at bounding box center [783, 175] width 82 height 24
select select "0"
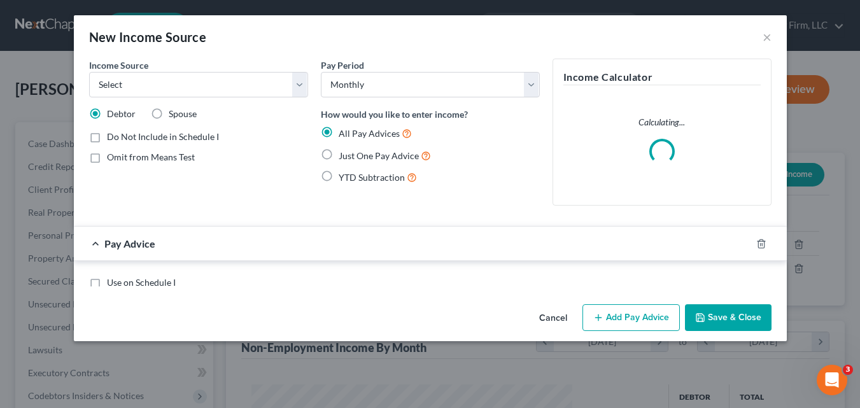
scroll to position [228, 351]
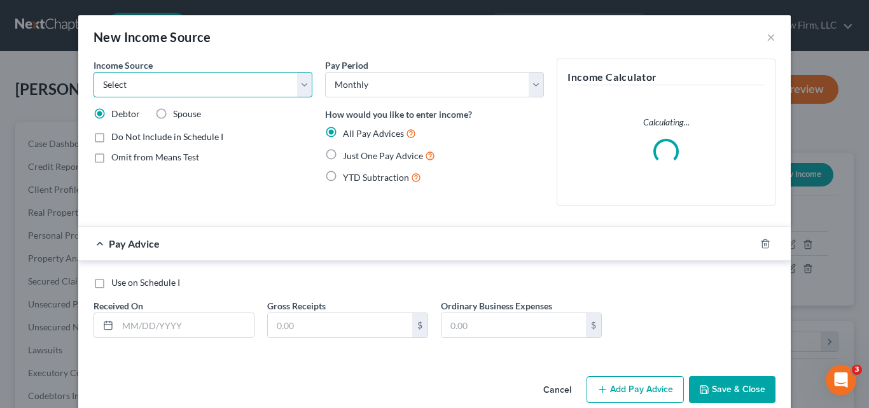
click at [300, 87] on select "Select Unemployment Disability (from employer) Pension Retirement Social Securi…" at bounding box center [203, 84] width 219 height 25
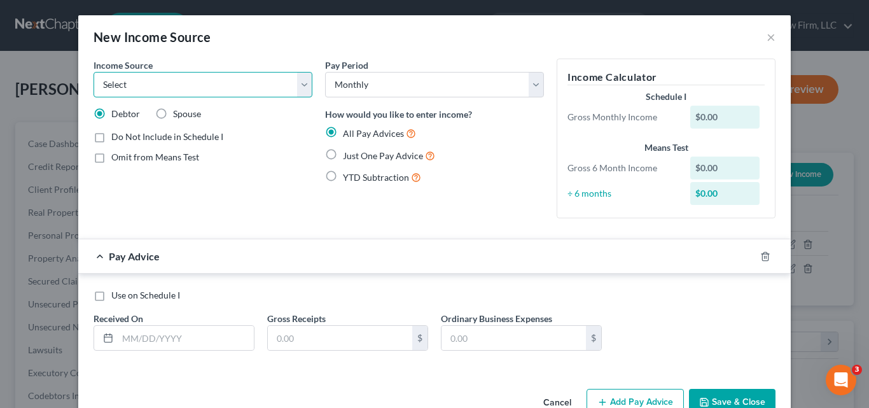
select select "4"
click at [94, 72] on select "Select Unemployment Disability (from employer) Pension Retirement Social Securi…" at bounding box center [203, 84] width 219 height 25
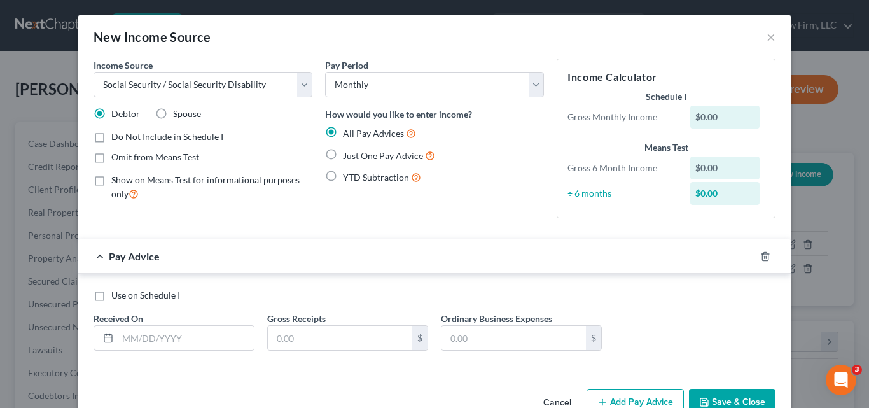
click at [173, 112] on label "Spouse" at bounding box center [187, 114] width 28 height 13
click at [178, 112] on input "Spouse" at bounding box center [182, 112] width 8 height 8
radio input "true"
click at [111, 159] on label "Omit from Means Test" at bounding box center [155, 157] width 88 height 13
click at [116, 159] on input "Omit from Means Test" at bounding box center [120, 155] width 8 height 8
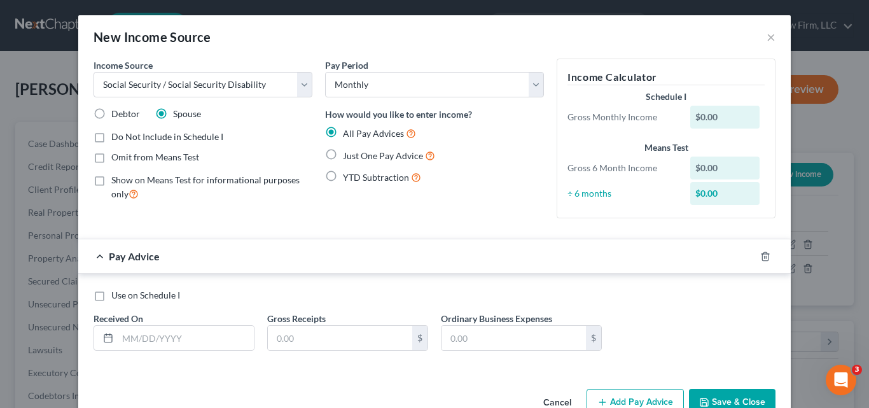
checkbox input "true"
click at [343, 156] on label "Just One Pay Advice" at bounding box center [389, 155] width 92 height 15
click at [348, 156] on input "Just One Pay Advice" at bounding box center [352, 152] width 8 height 8
radio input "true"
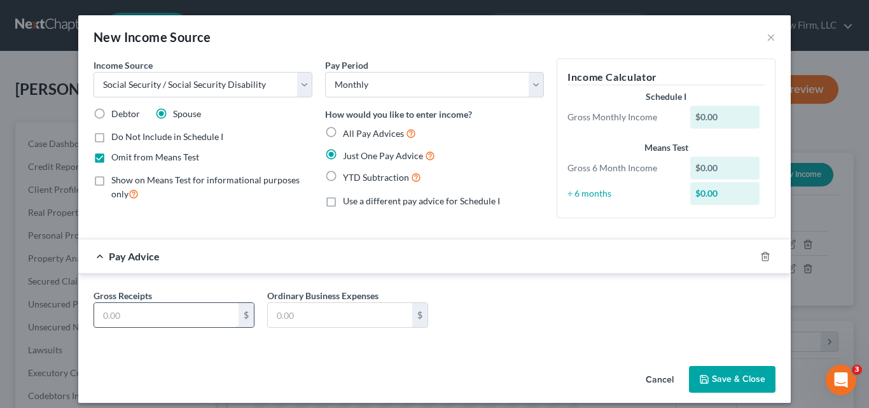
click at [210, 314] on input "text" at bounding box center [166, 315] width 144 height 24
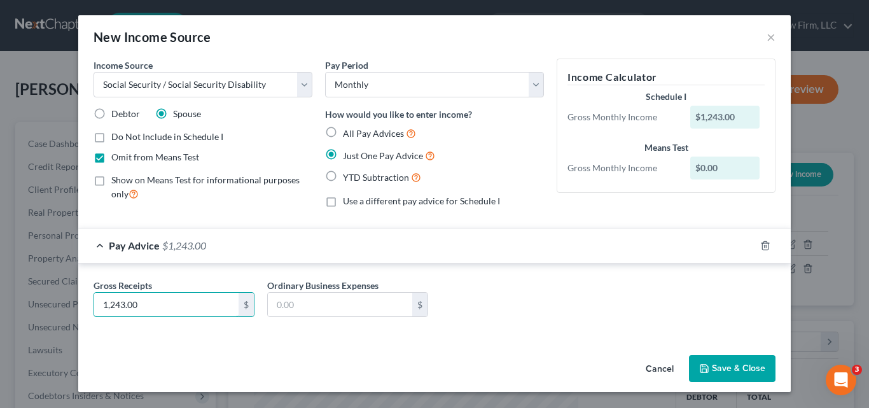
type input "1,243.00"
click at [732, 363] on button "Save & Close" at bounding box center [732, 368] width 87 height 27
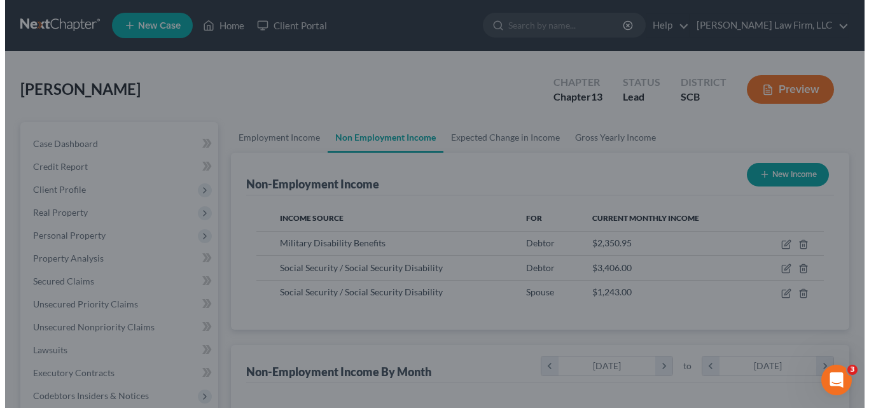
scroll to position [636014, 635896]
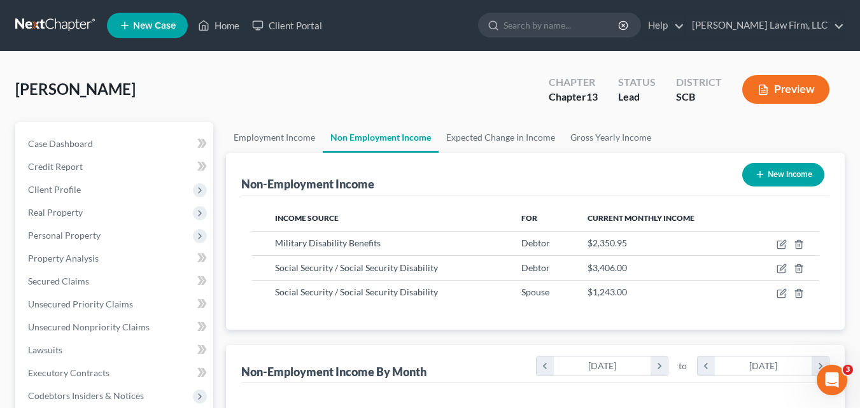
click at [795, 95] on button "Preview" at bounding box center [785, 89] width 87 height 29
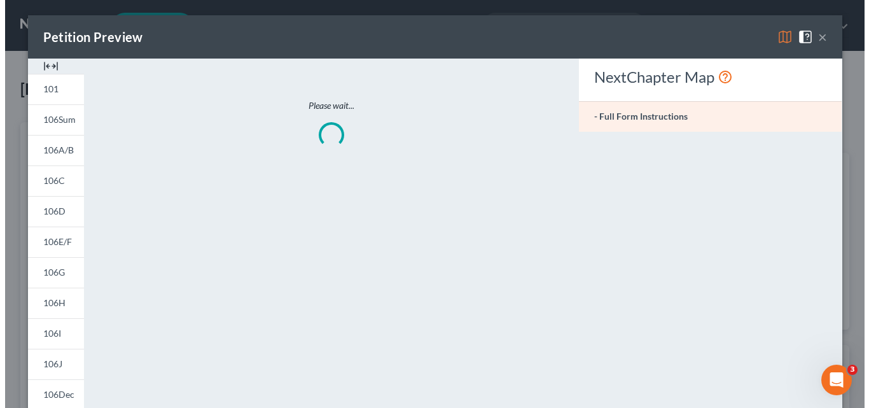
scroll to position [228, 351]
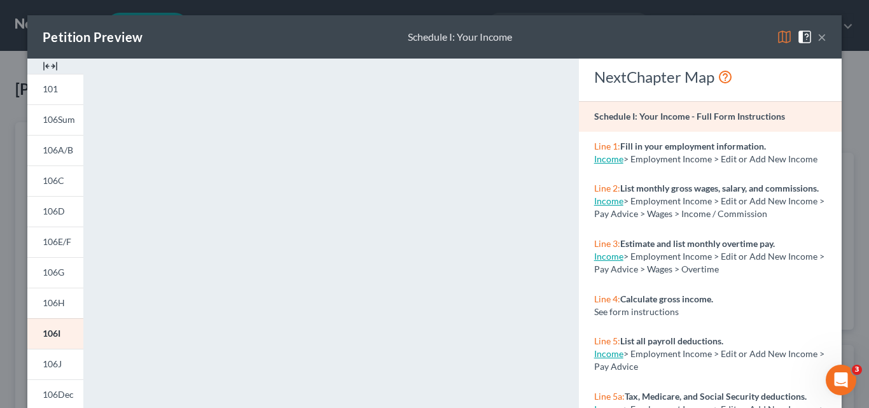
click at [781, 34] on img at bounding box center [784, 36] width 15 height 15
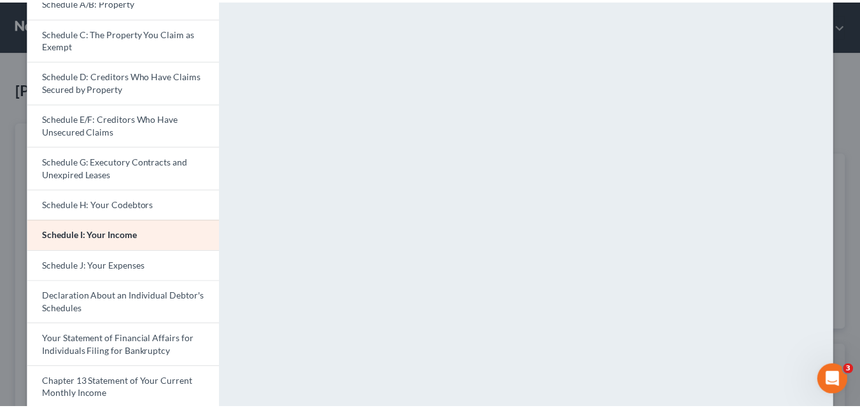
scroll to position [0, 0]
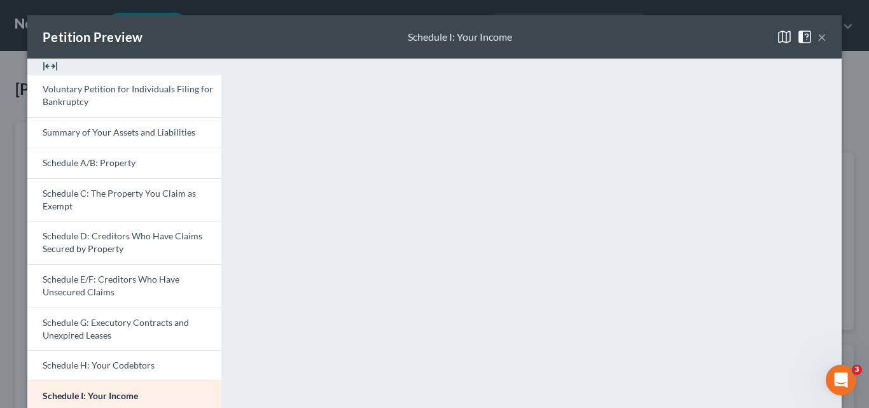
click at [818, 39] on button "×" at bounding box center [822, 36] width 9 height 15
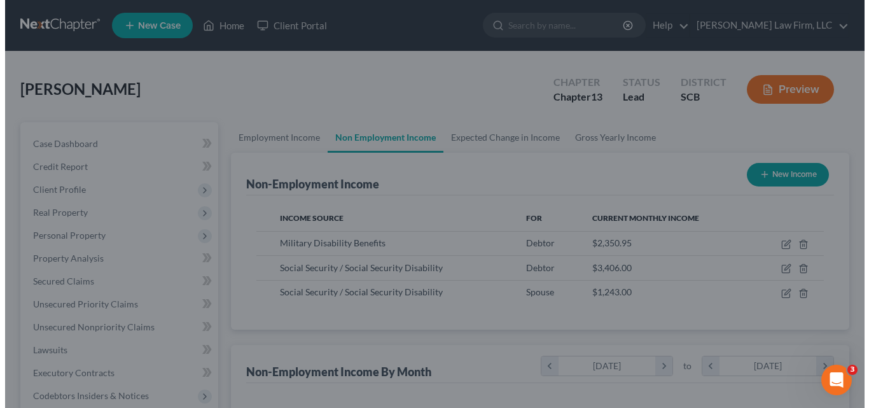
scroll to position [636014, 635896]
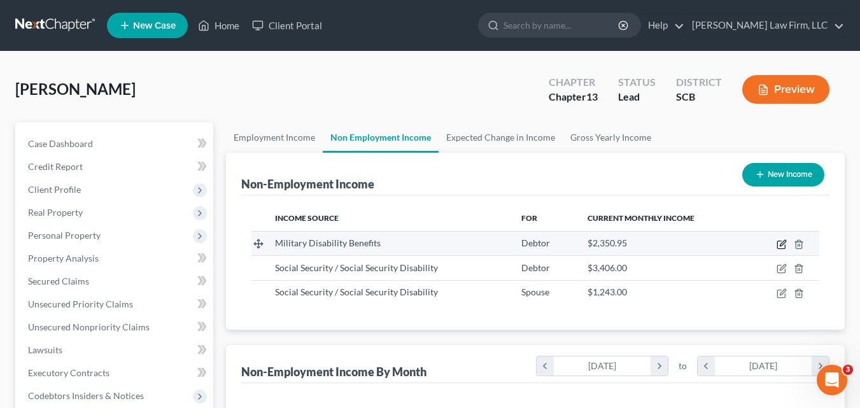
click at [783, 244] on icon "button" at bounding box center [781, 244] width 10 height 10
select select "12"
select select "0"
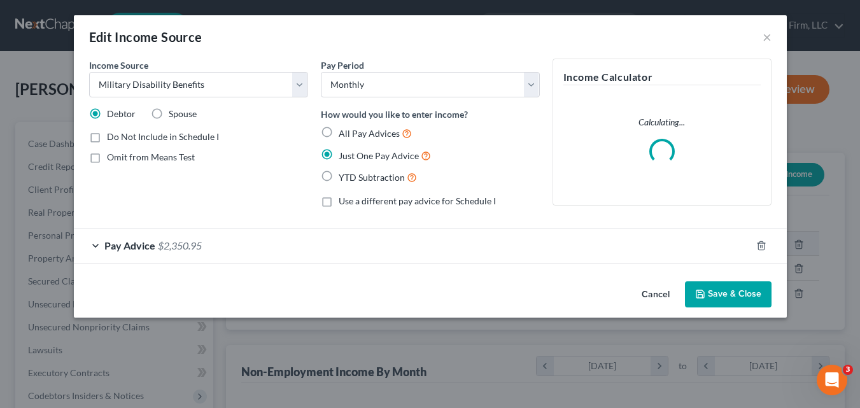
scroll to position [228, 351]
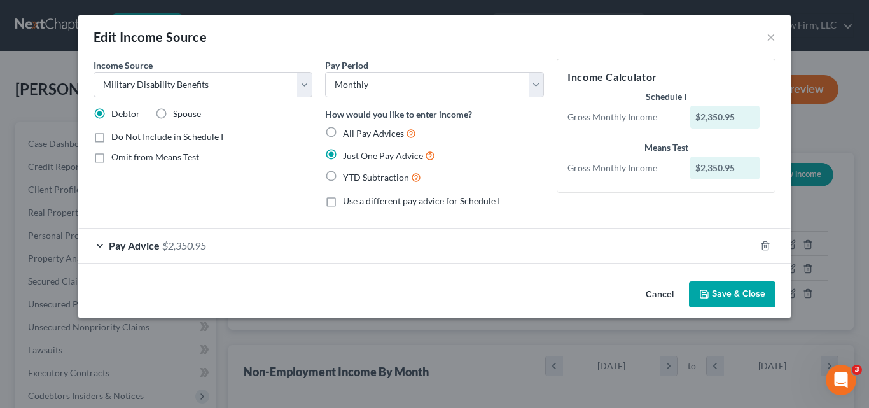
click at [732, 291] on button "Save & Close" at bounding box center [732, 294] width 87 height 27
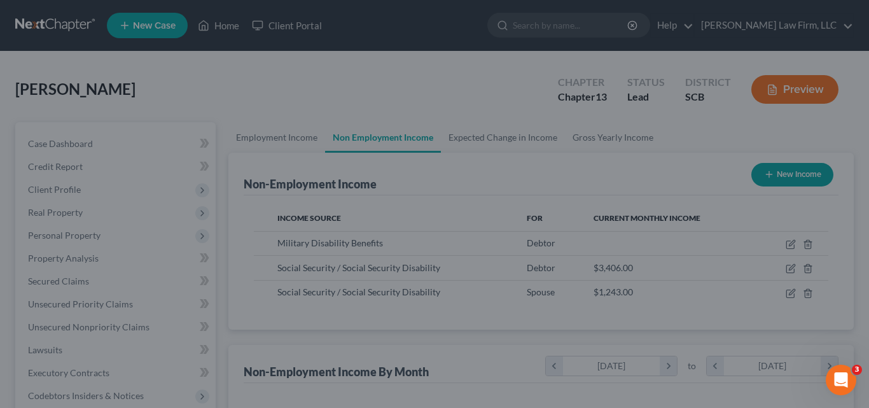
scroll to position [636014, 635896]
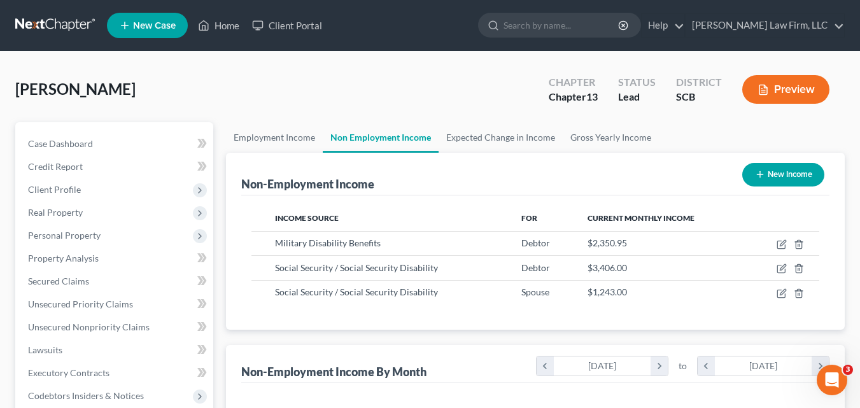
click at [793, 92] on button "Preview" at bounding box center [785, 89] width 87 height 29
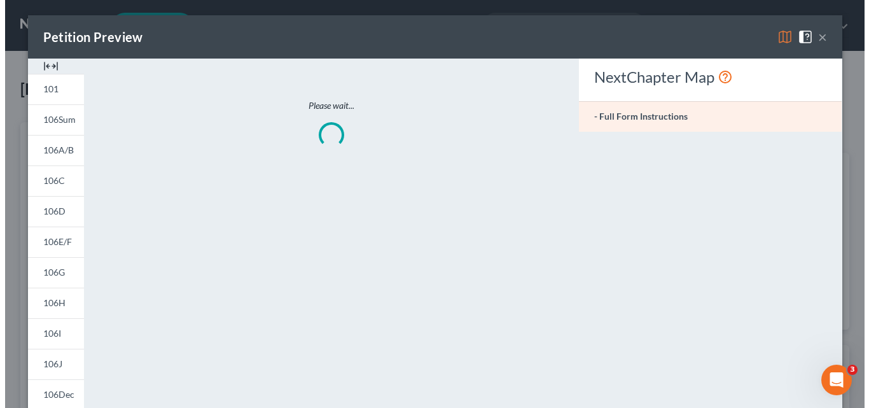
scroll to position [228, 351]
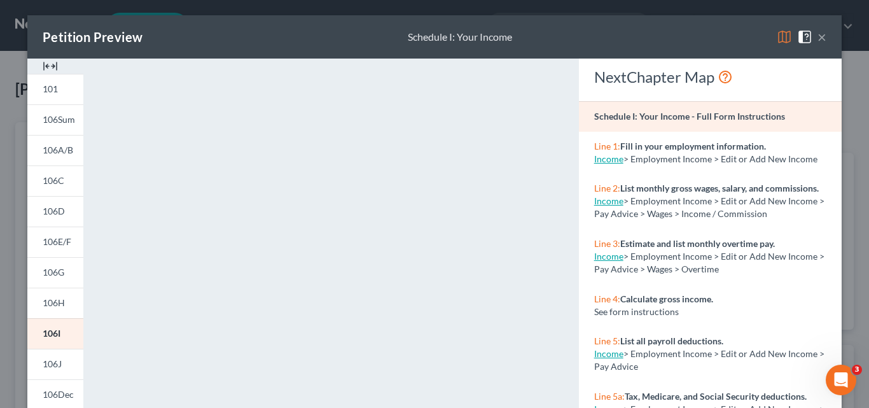
click at [779, 37] on img at bounding box center [784, 36] width 15 height 15
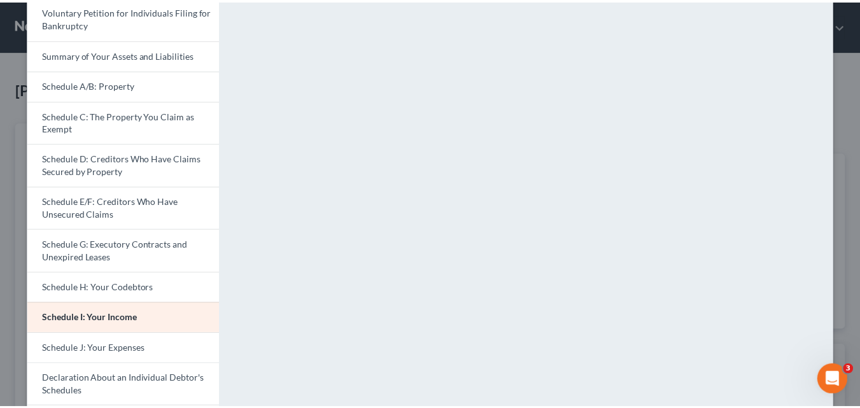
scroll to position [0, 0]
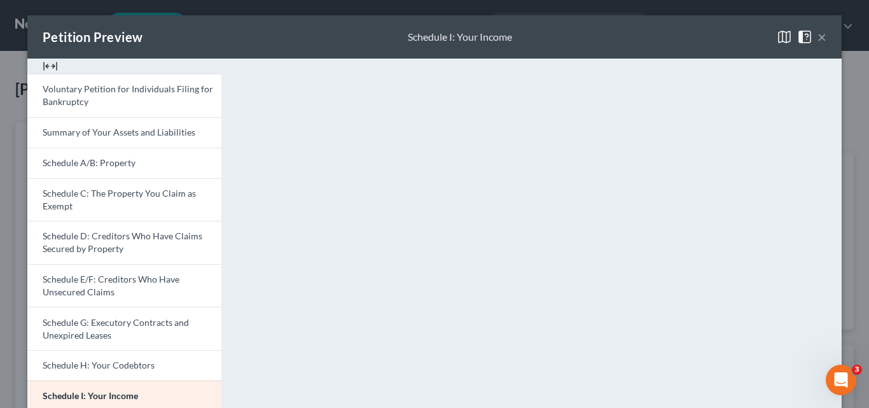
click at [819, 37] on button "×" at bounding box center [822, 36] width 9 height 15
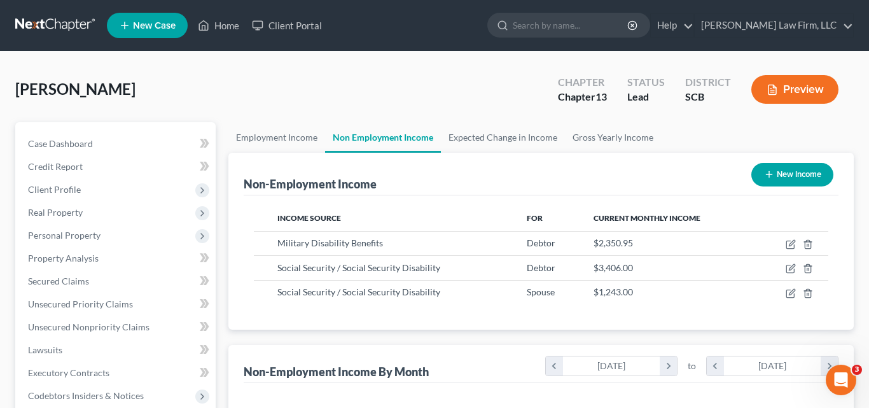
scroll to position [636014, 635896]
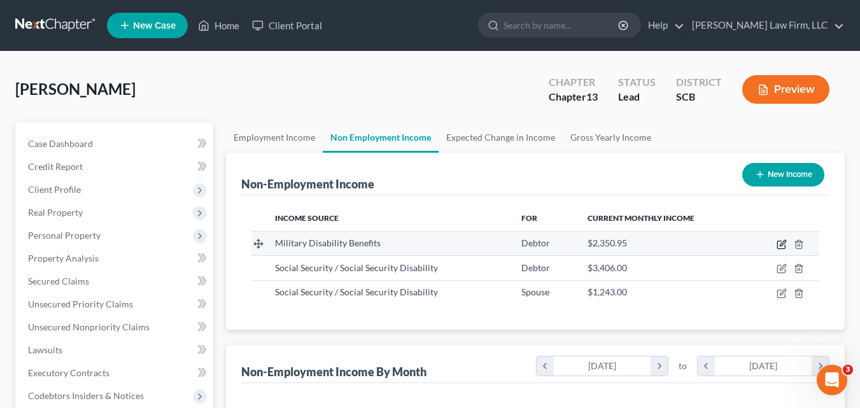
click at [779, 242] on icon "button" at bounding box center [781, 244] width 10 height 10
select select "12"
select select "0"
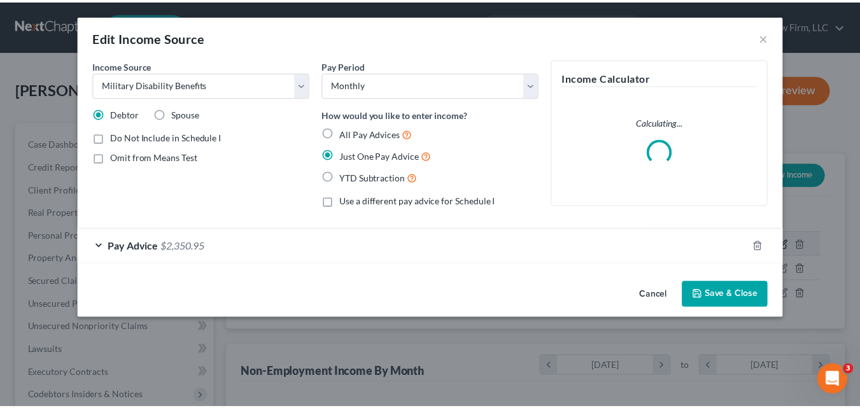
scroll to position [228, 351]
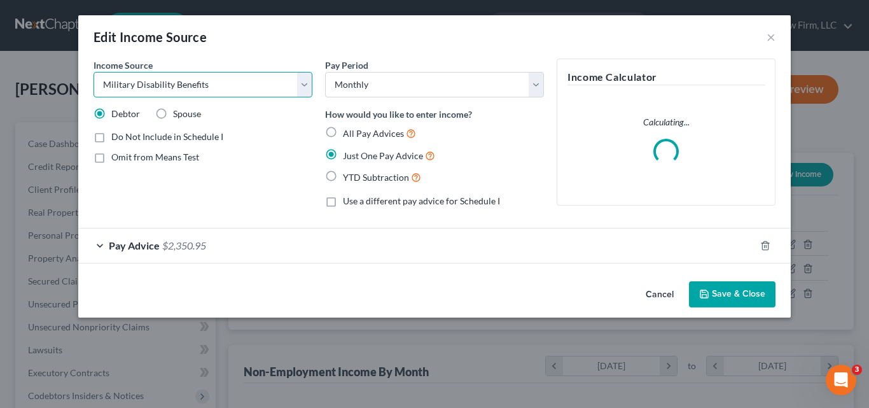
click at [305, 90] on select "Select Unemployment Disability (from employer) Pension Retirement Social Securi…" at bounding box center [203, 84] width 219 height 25
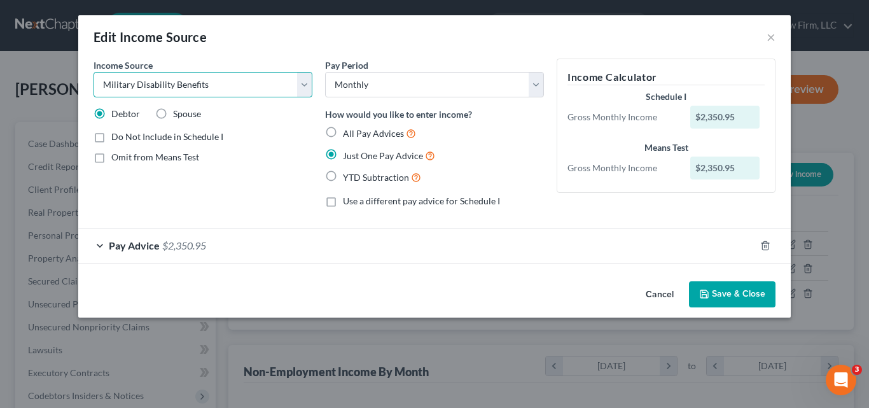
click at [94, 72] on select "Select Unemployment Disability (from employer) Pension Retirement Social Securi…" at bounding box center [203, 84] width 219 height 25
click at [745, 301] on button "Save & Close" at bounding box center [732, 294] width 87 height 27
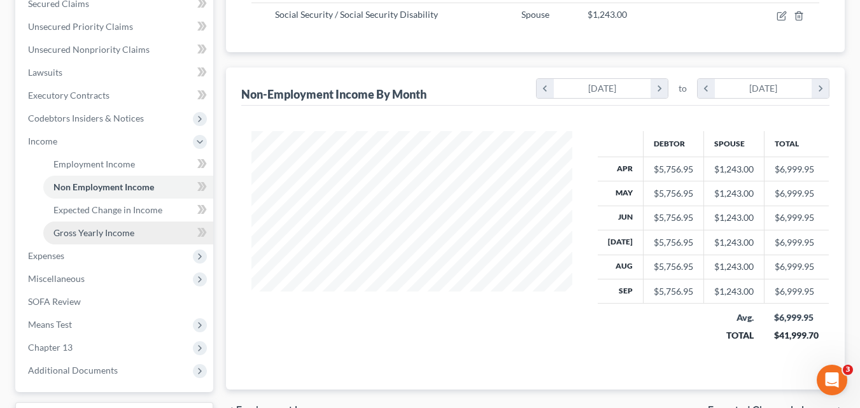
scroll to position [319, 0]
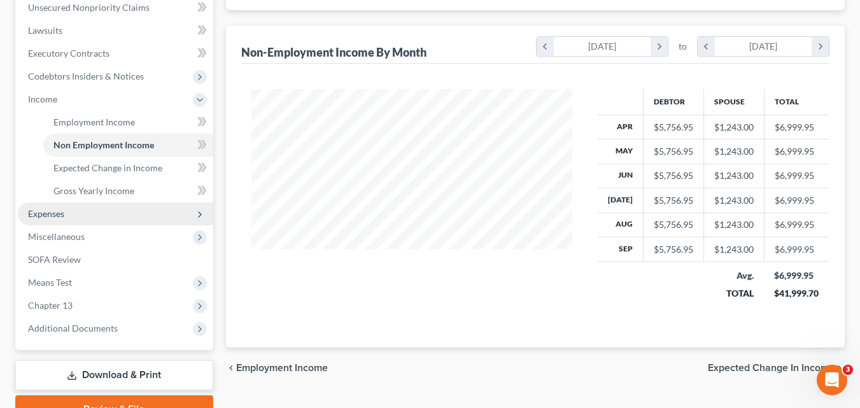
click at [53, 213] on span "Expenses" at bounding box center [46, 213] width 36 height 11
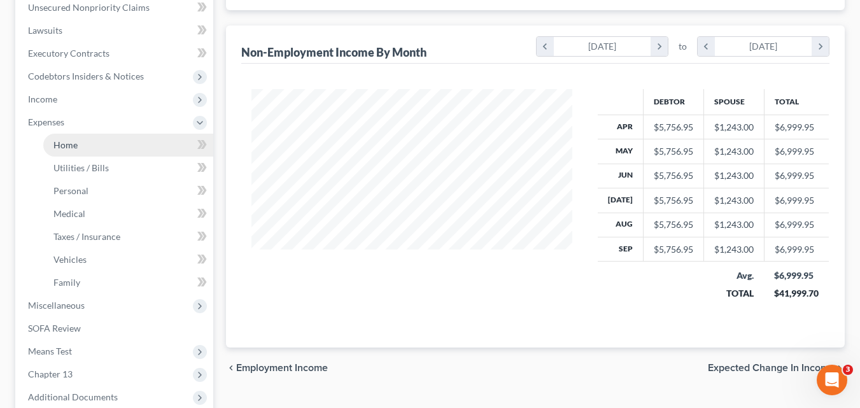
click at [75, 141] on span "Home" at bounding box center [65, 144] width 24 height 11
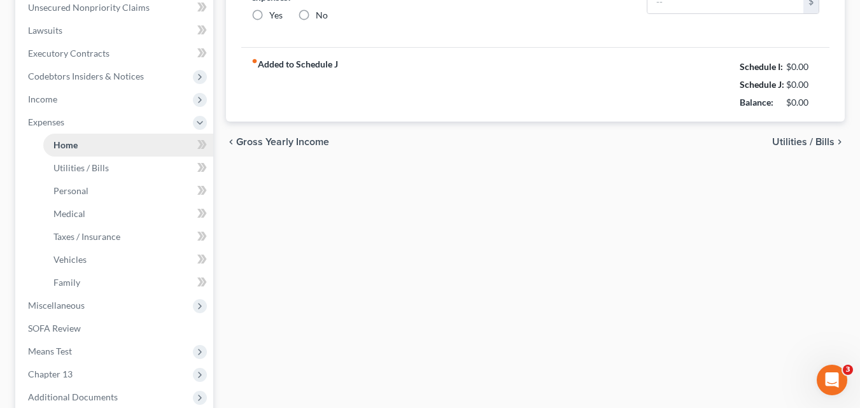
type input "0.00"
radio input "true"
type input "0.00"
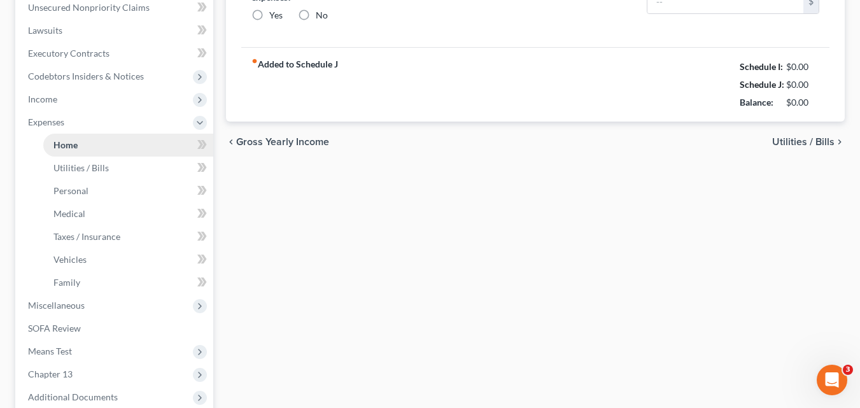
type input "0.00"
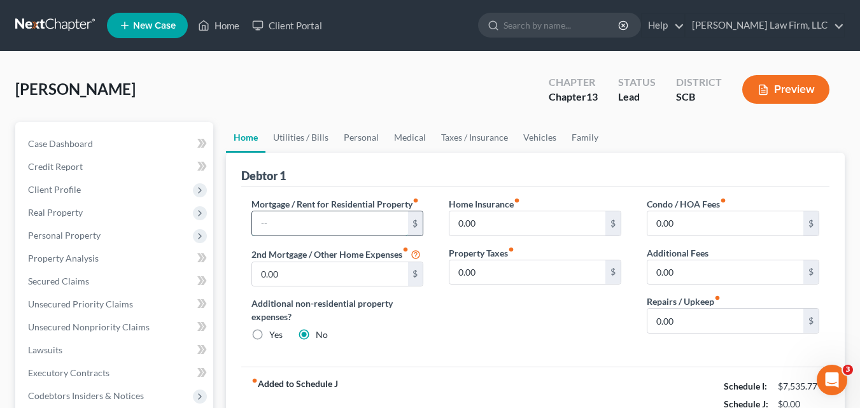
click at [377, 223] on input "text" at bounding box center [330, 223] width 156 height 24
type input "1,180.00"
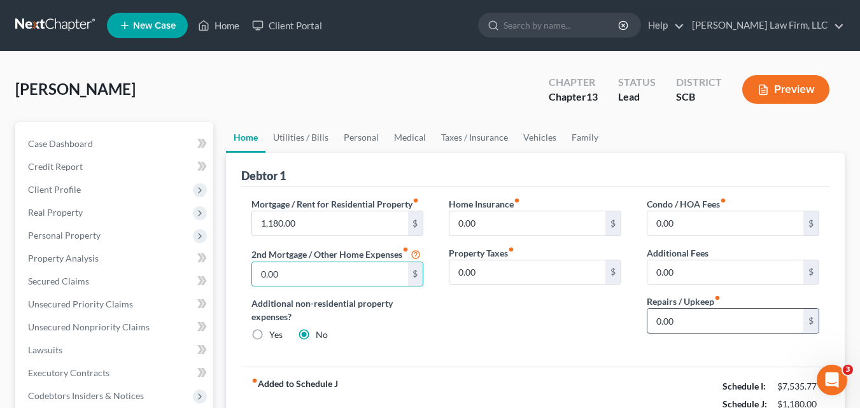
click at [704, 320] on input "0.00" at bounding box center [725, 321] width 156 height 24
type input "500.00"
click at [715, 275] on input "0.00" at bounding box center [725, 272] width 156 height 24
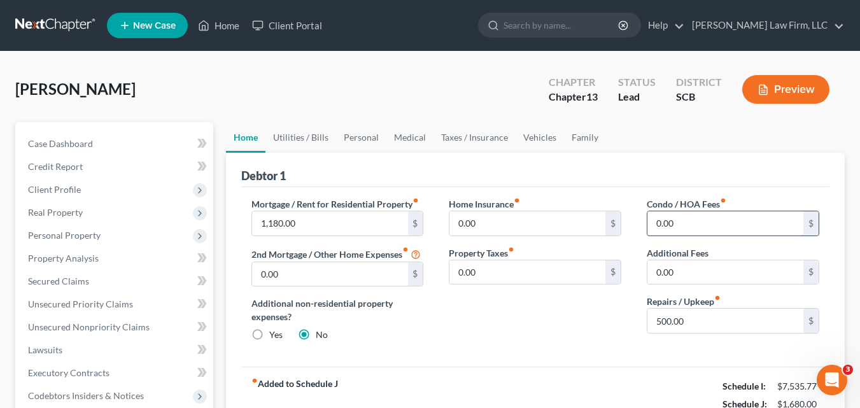
click at [710, 223] on input "0.00" at bounding box center [725, 223] width 156 height 24
type input "139.00"
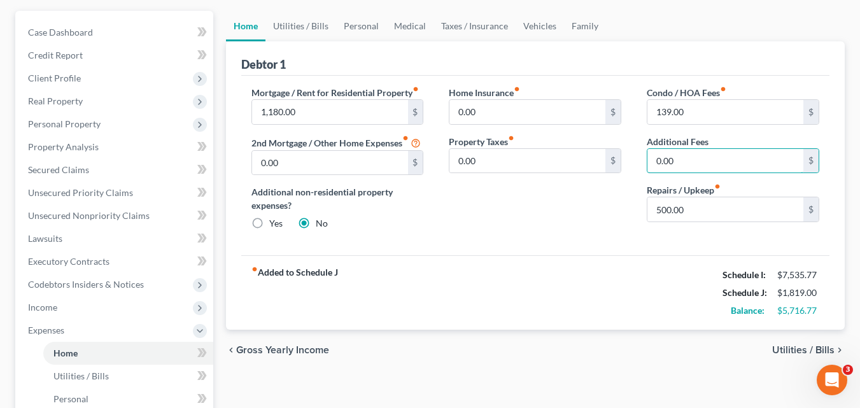
scroll to position [127, 0]
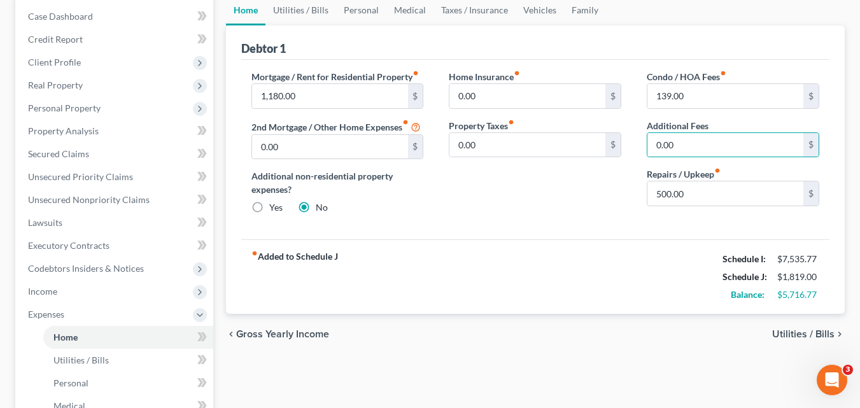
click at [786, 337] on span "Utilities / Bills" at bounding box center [803, 334] width 62 height 10
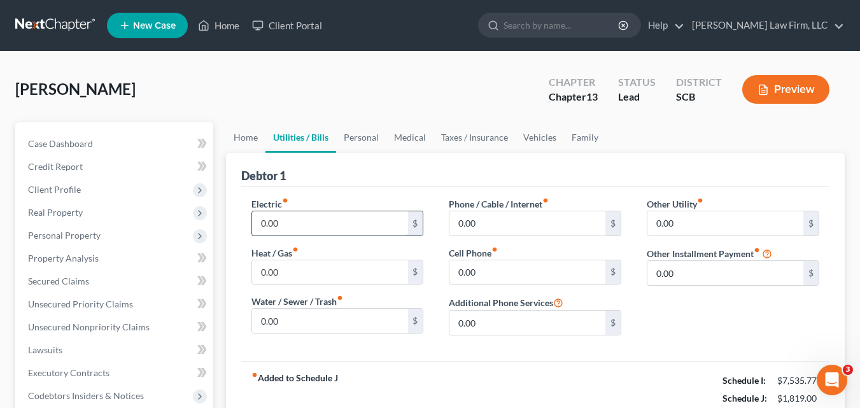
click at [335, 226] on input "0.00" at bounding box center [330, 223] width 156 height 24
type input "200.00"
type input "182."
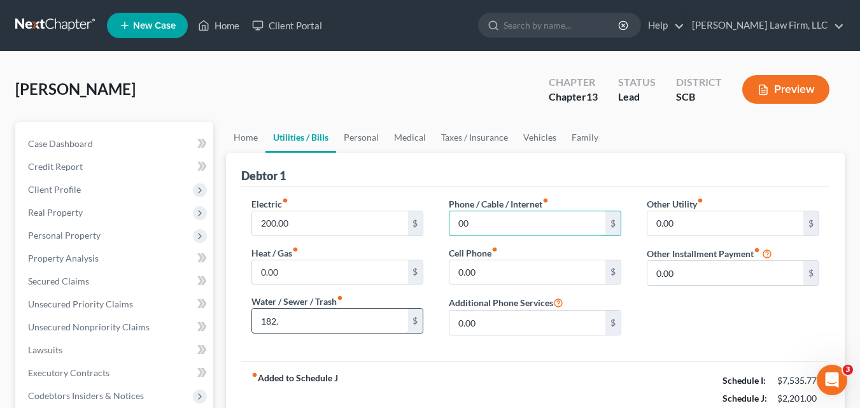
type input "00"
click at [305, 324] on input "182." at bounding box center [330, 321] width 156 height 24
type input "182.00"
type input "400.00"
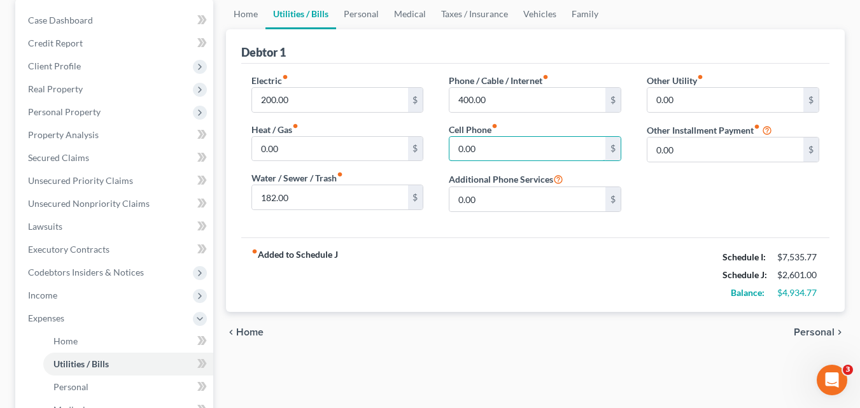
scroll to position [127, 0]
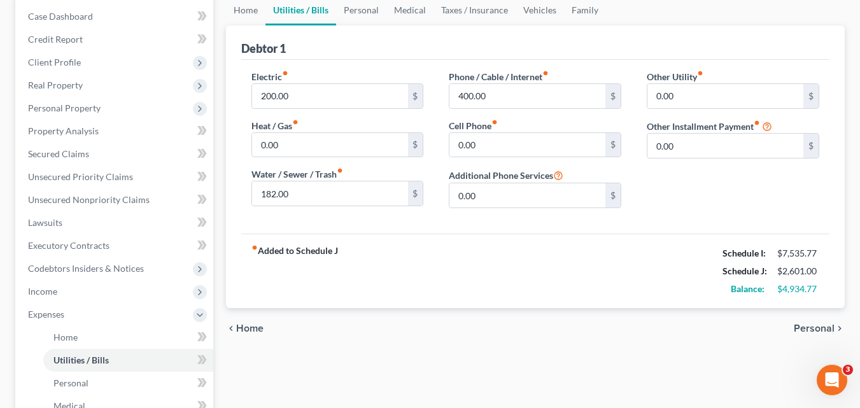
click at [827, 330] on span "Personal" at bounding box center [813, 328] width 41 height 10
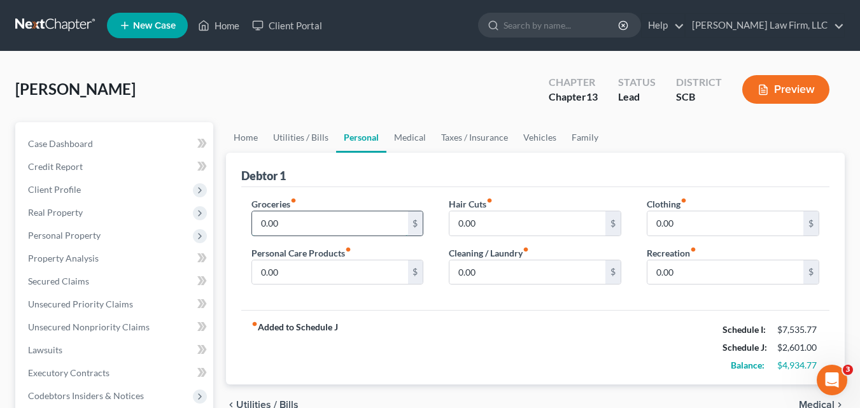
click at [368, 229] on input "0.00" at bounding box center [330, 223] width 156 height 24
type input "550.00"
type input "70.00"
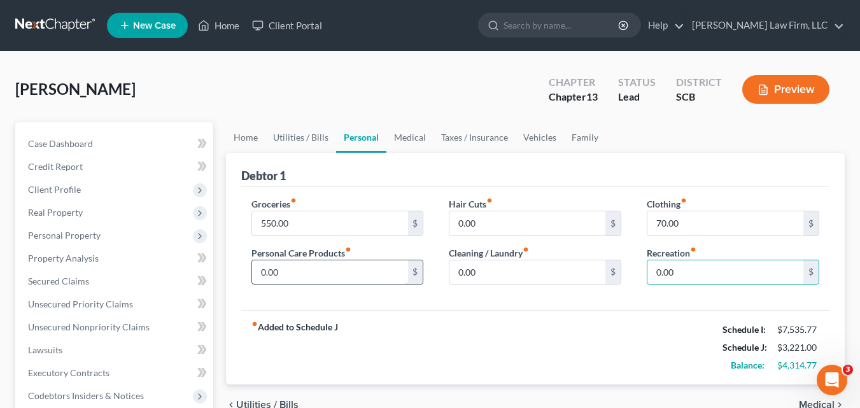
click at [307, 275] on input "0.00" at bounding box center [330, 272] width 156 height 24
type input "125.00"
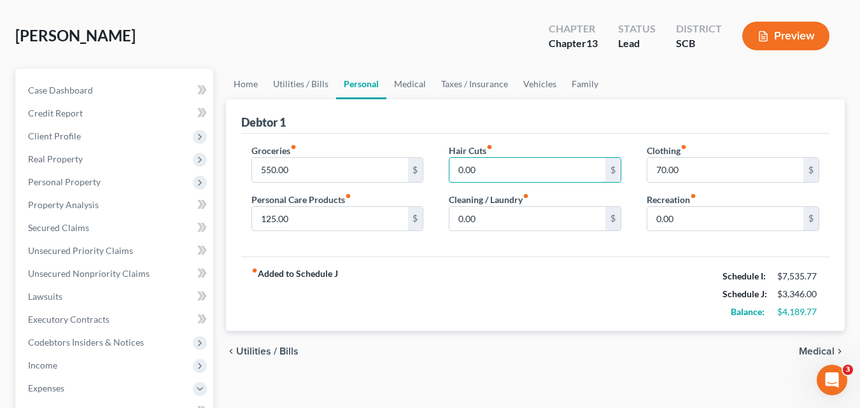
scroll to position [127, 0]
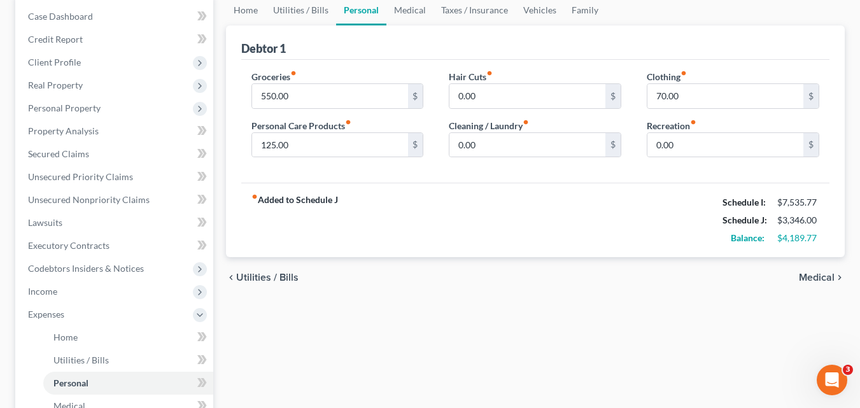
click at [816, 279] on span "Medical" at bounding box center [816, 277] width 36 height 10
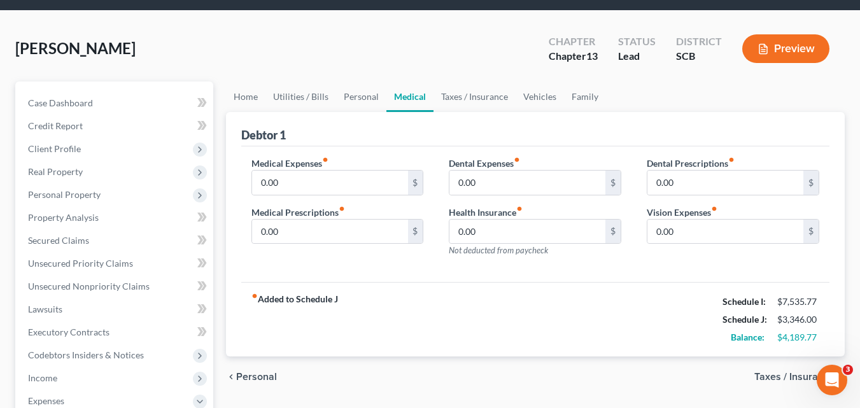
scroll to position [64, 0]
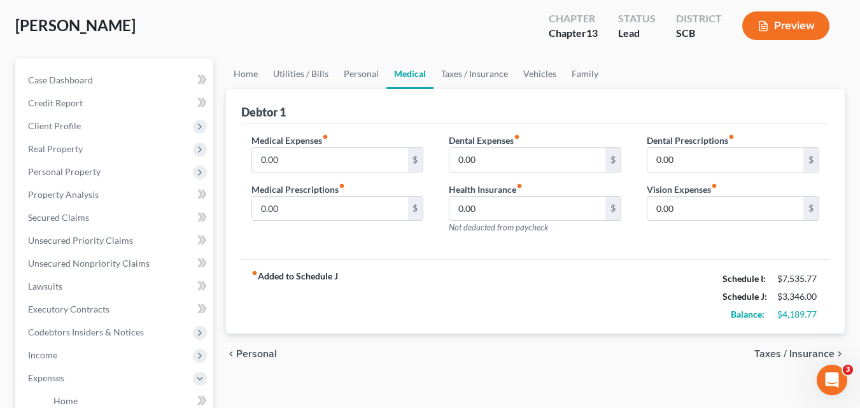
click at [787, 356] on span "Taxes / Insurance" at bounding box center [794, 354] width 80 height 10
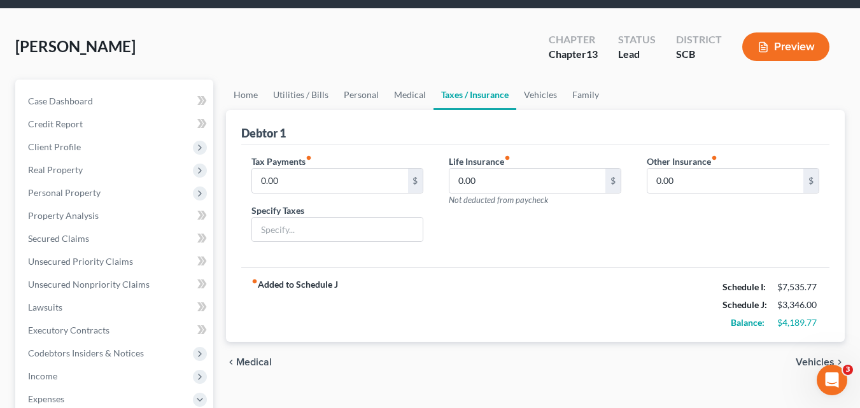
scroll to position [64, 0]
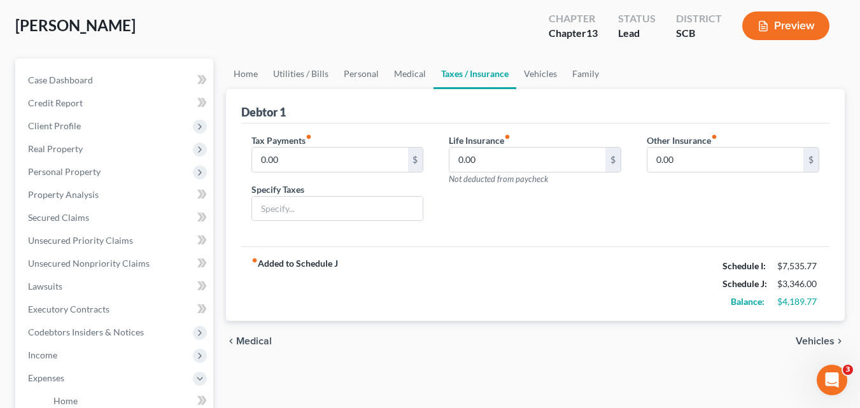
click at [256, 344] on span "Medical" at bounding box center [254, 341] width 36 height 10
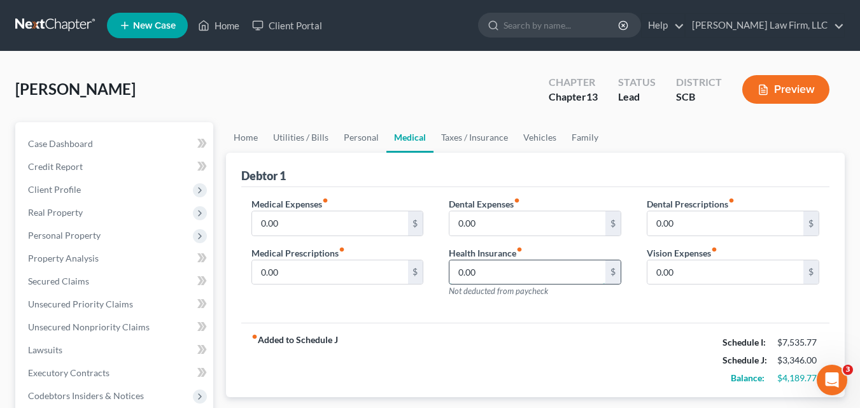
click at [559, 279] on input "0.00" at bounding box center [527, 272] width 156 height 24
type input "185.00"
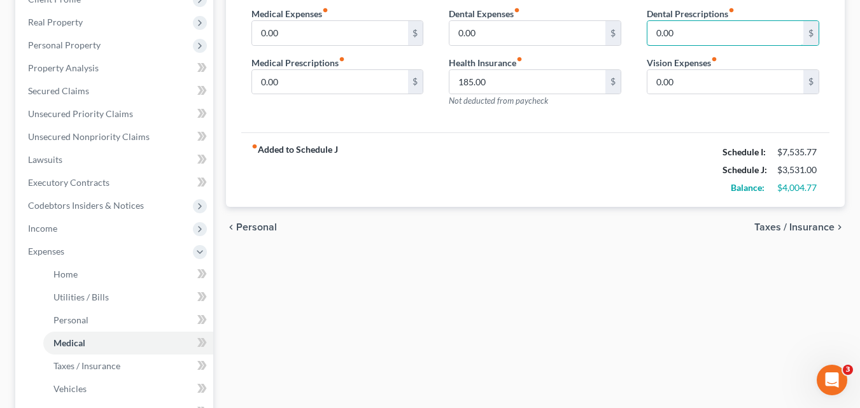
scroll to position [191, 0]
click at [795, 230] on span "Taxes / Insurance" at bounding box center [794, 226] width 80 height 10
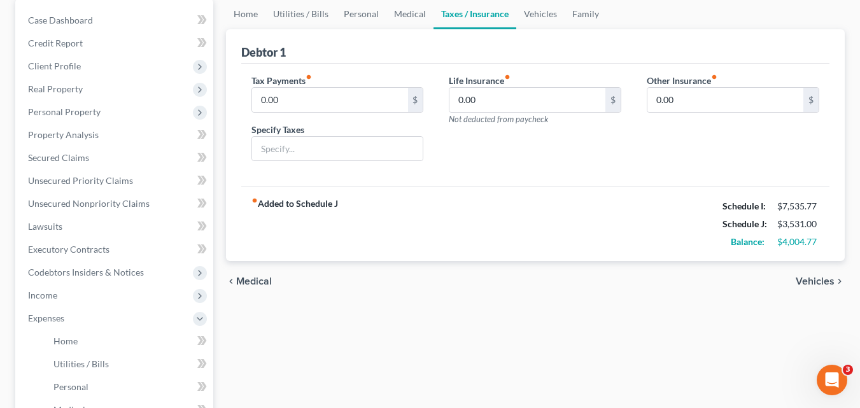
scroll to position [127, 0]
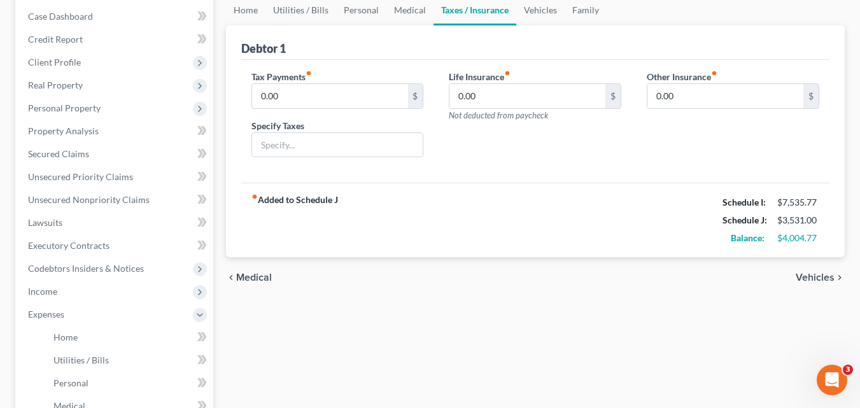
click at [819, 276] on span "Vehicles" at bounding box center [814, 277] width 39 height 10
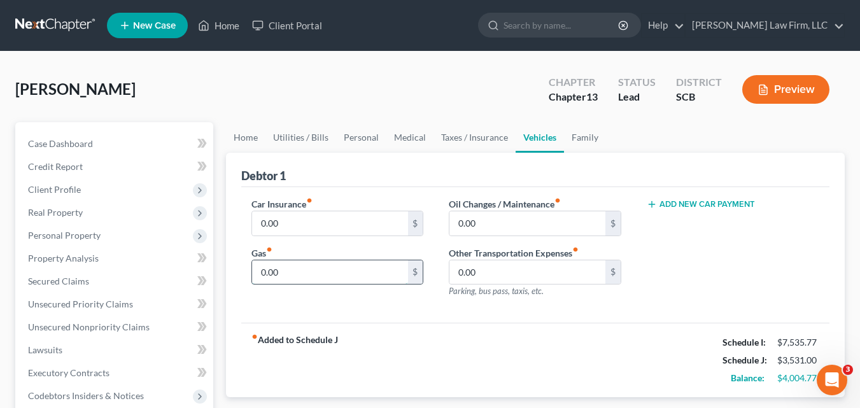
click at [334, 276] on input "0.00" at bounding box center [330, 272] width 156 height 24
type input "200.00"
click at [331, 226] on input "0.00" at bounding box center [330, 223] width 156 height 24
type input "225.00"
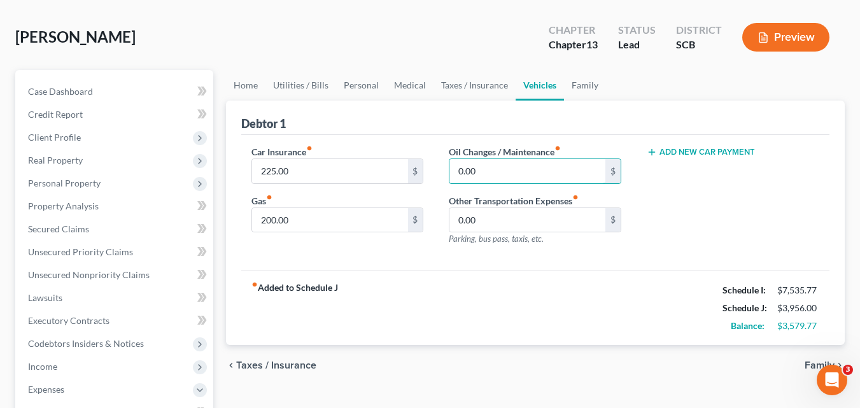
scroll to position [127, 0]
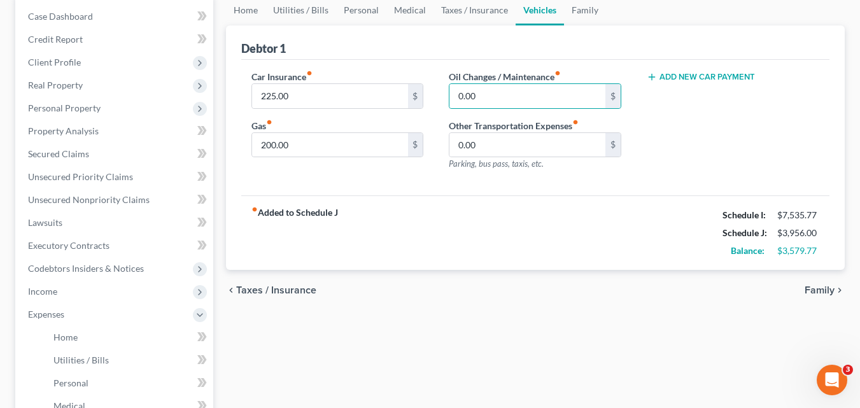
click at [255, 289] on span "Taxes / Insurance" at bounding box center [276, 290] width 80 height 10
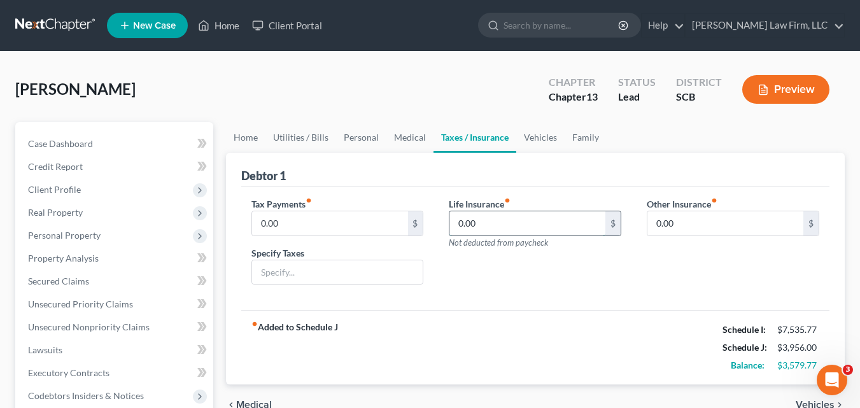
click at [495, 229] on input "0.00" at bounding box center [527, 223] width 156 height 24
type input "325.00"
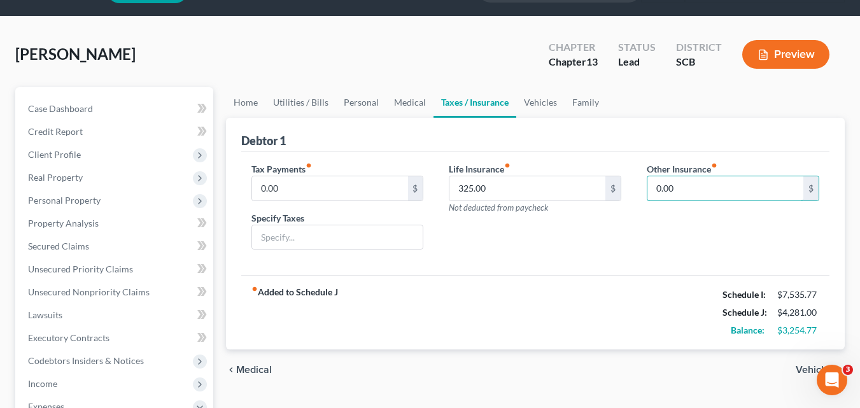
scroll to position [64, 0]
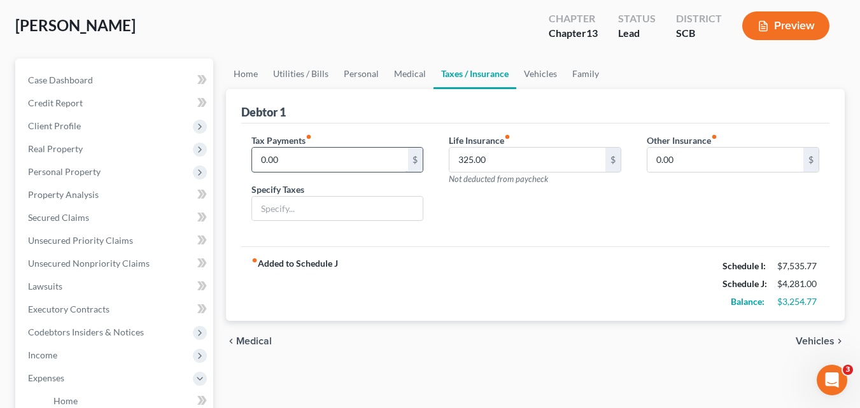
click at [302, 158] on input "0.00" at bounding box center [330, 160] width 156 height 24
type input "100.00"
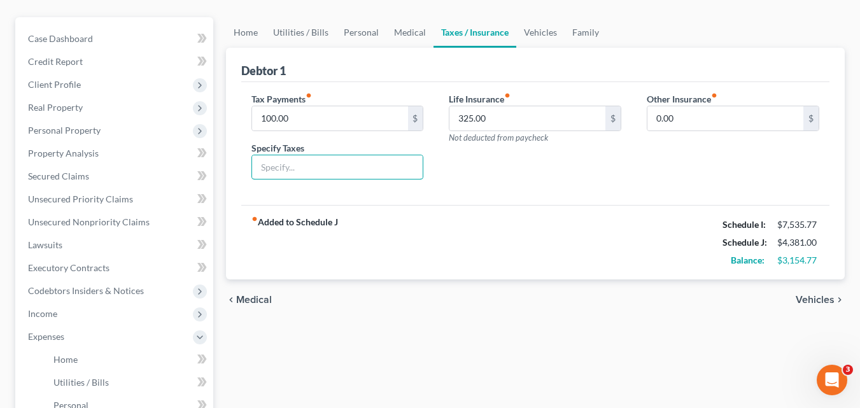
scroll to position [127, 0]
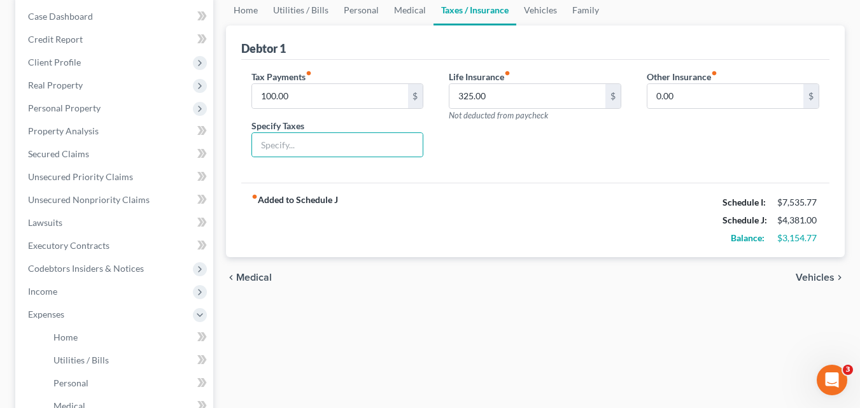
click at [807, 277] on span "Vehicles" at bounding box center [814, 277] width 39 height 10
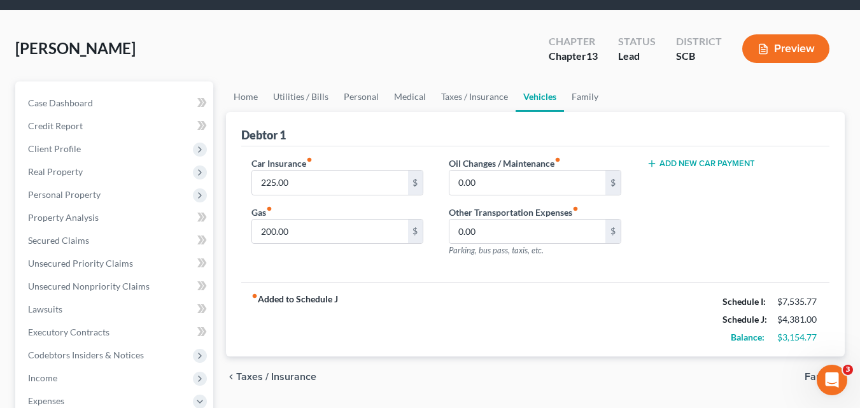
scroll to position [64, 0]
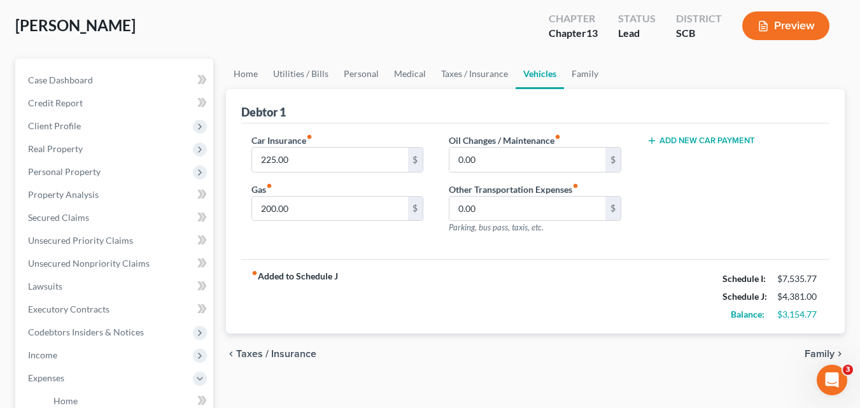
click at [677, 140] on button "Add New Car Payment" at bounding box center [700, 141] width 108 height 10
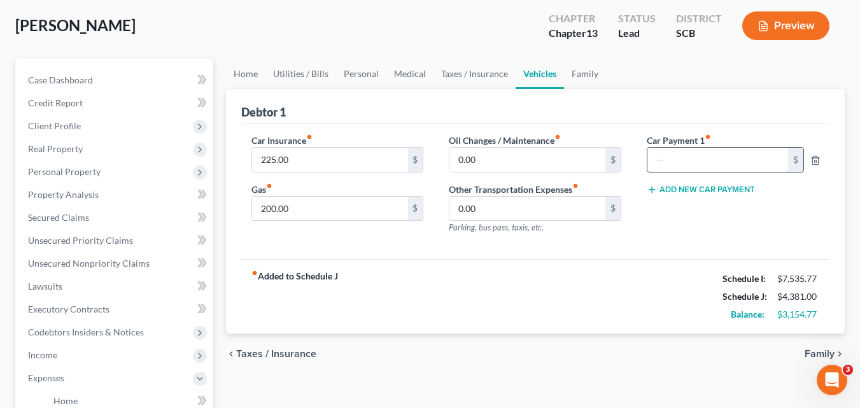
click at [684, 160] on input "text" at bounding box center [717, 160] width 141 height 24
type input "540.50"
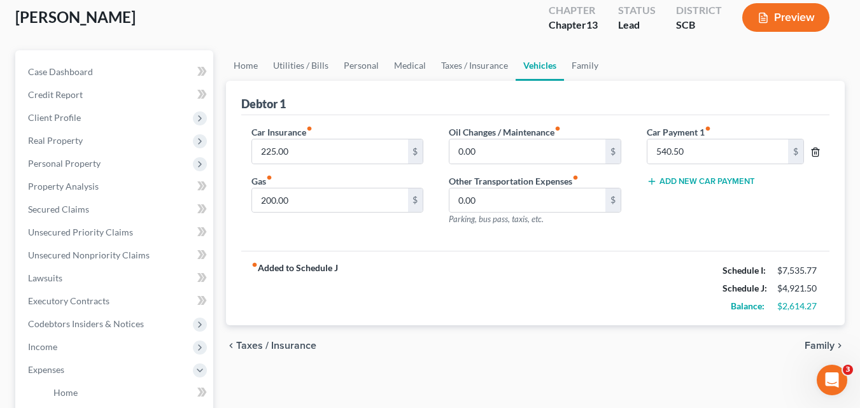
scroll to position [127, 0]
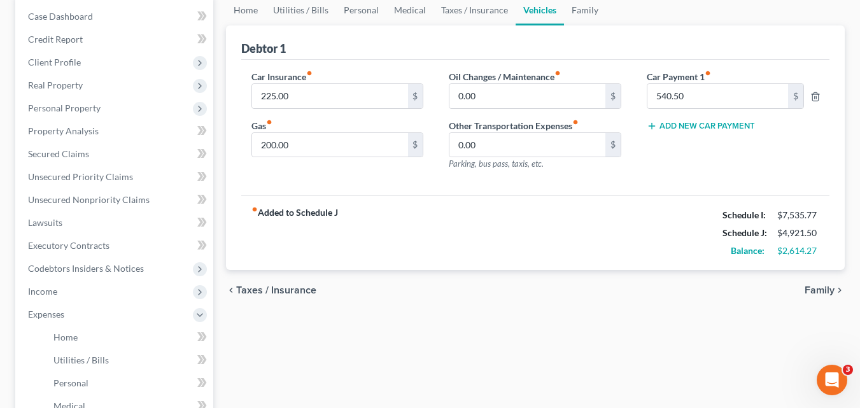
click at [814, 293] on span "Family" at bounding box center [819, 290] width 30 height 10
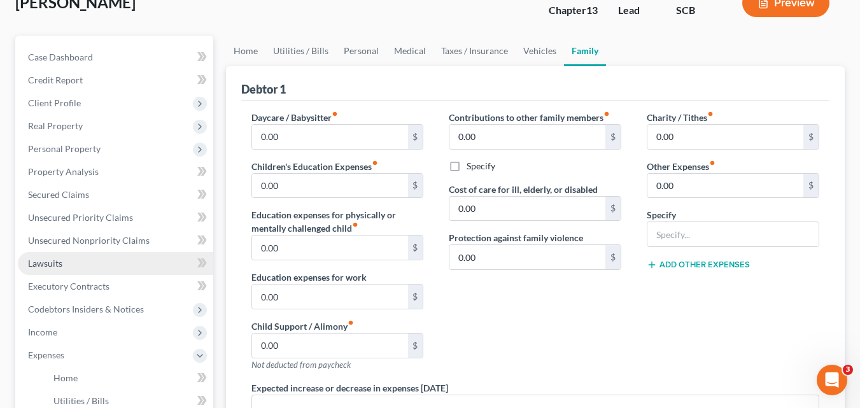
scroll to position [64, 0]
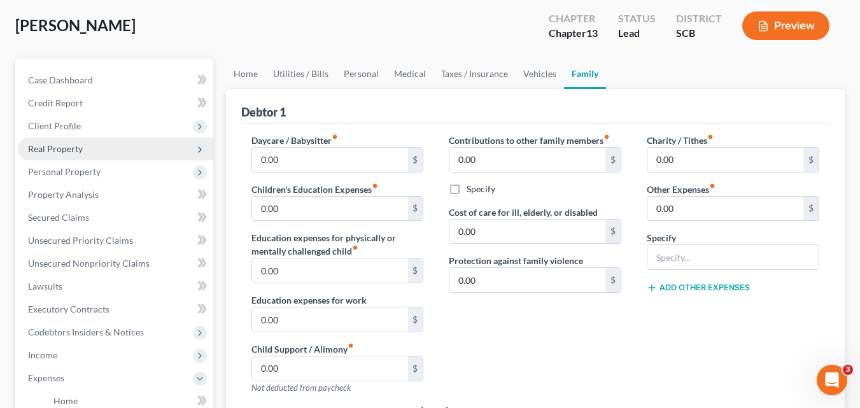
click at [78, 150] on span "Real Property" at bounding box center [55, 148] width 55 height 11
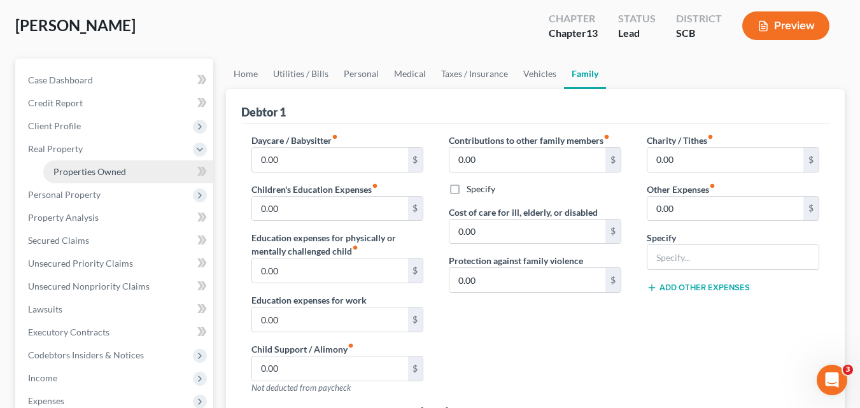
click at [82, 176] on span "Properties Owned" at bounding box center [89, 171] width 73 height 11
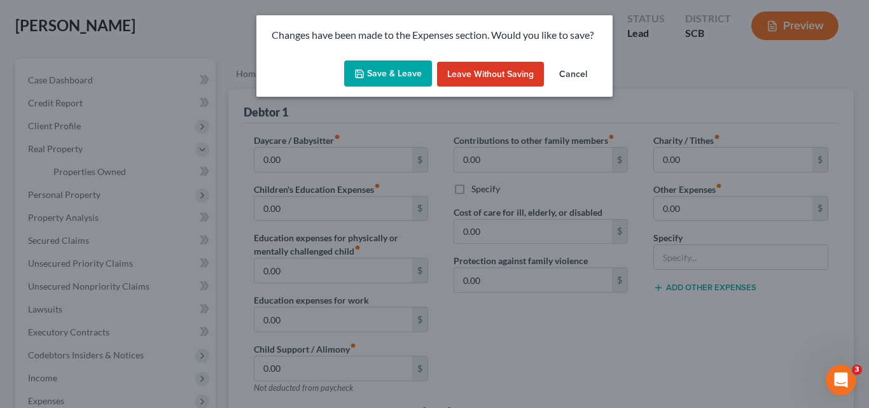
click at [398, 80] on button "Save & Leave" at bounding box center [388, 73] width 88 height 27
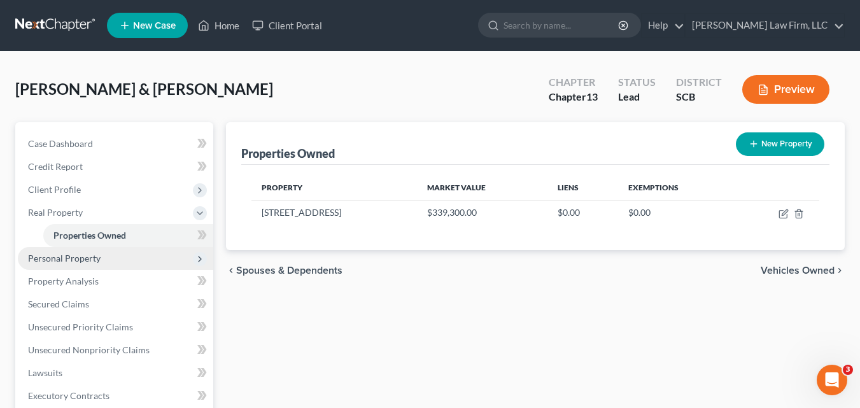
click at [92, 261] on span "Personal Property" at bounding box center [64, 258] width 73 height 11
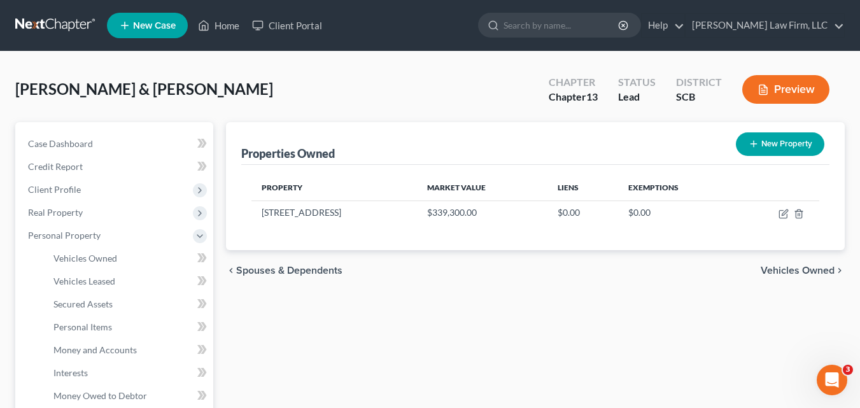
click at [783, 272] on span "Vehicles Owned" at bounding box center [797, 270] width 74 height 10
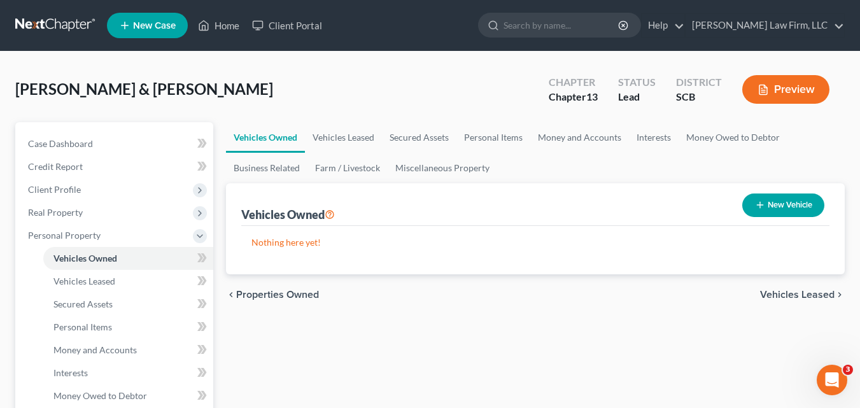
click at [791, 199] on button "New Vehicle" at bounding box center [783, 205] width 82 height 24
select select "0"
select select "2"
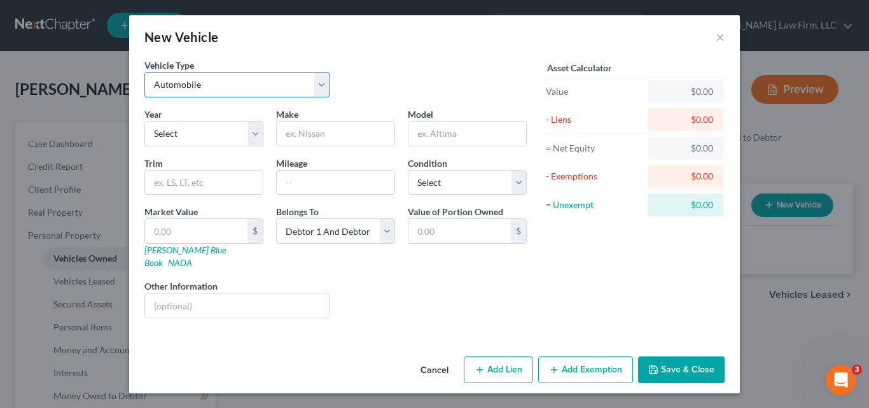
click at [272, 87] on select "Select Automobile Truck Trailer Watercraft Aircraft Motor Home Atv Other Vehicle" at bounding box center [236, 84] width 185 height 25
select select "7"
click at [144, 72] on select "Select Automobile Truck Trailer Watercraft Aircraft Motor Home Atv Other Vehicle" at bounding box center [236, 84] width 185 height 25
click at [199, 138] on select "Select 2026 2025 2024 2023 2022 2021 2020 2019 2018 2017 2016 2015 2014 2013 20…" at bounding box center [203, 133] width 119 height 25
select select "5"
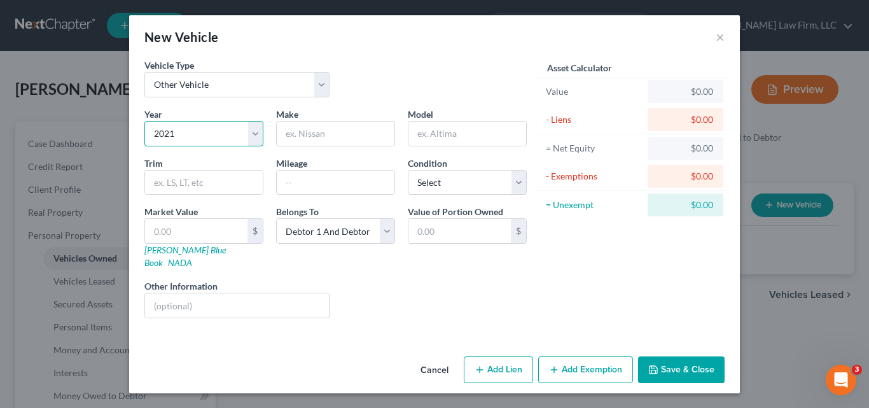
click at [144, 121] on select "Select 2026 2025 2024 2023 2022 2021 2020 2019 2018 2017 2016 2015 2014 2013 20…" at bounding box center [203, 133] width 119 height 25
click at [343, 132] on input "text" at bounding box center [336, 134] width 118 height 24
type input "Jeep"
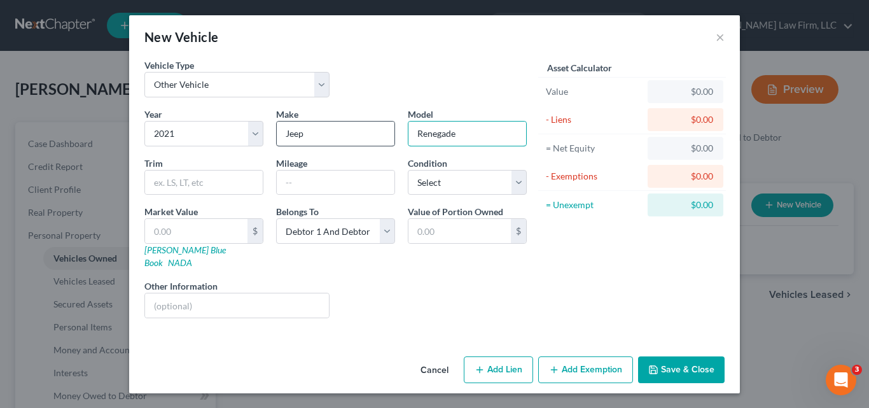
type input "Renegade"
type input "23,000"
click at [517, 185] on select "Select Excellent Very Good Good Fair Poor" at bounding box center [467, 182] width 119 height 25
select select "1"
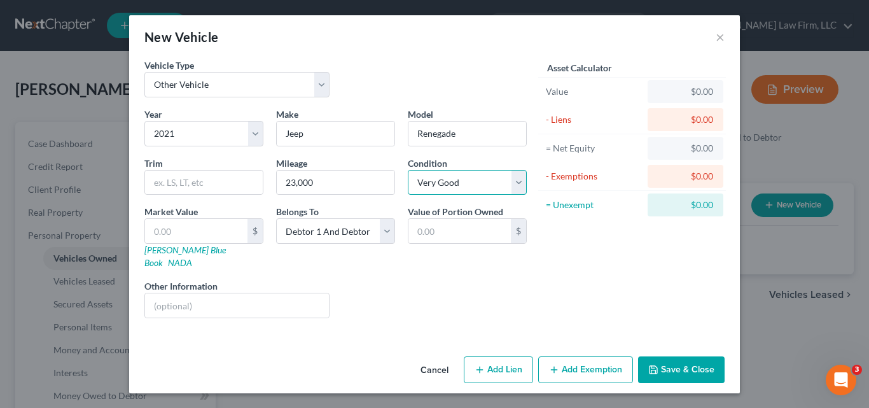
click at [408, 170] on select "Select Excellent Very Good Good Fair Poor" at bounding box center [467, 182] width 119 height 25
click at [234, 235] on input "text" at bounding box center [196, 231] width 102 height 24
type input "1"
type input "1.00"
type input "17"
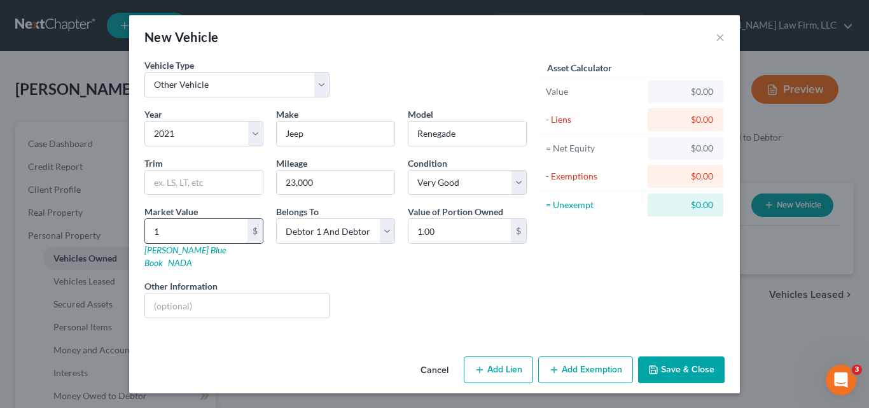
type input "17.00"
type input "170"
type input "170.00"
type input "1700"
type input "1,700.00"
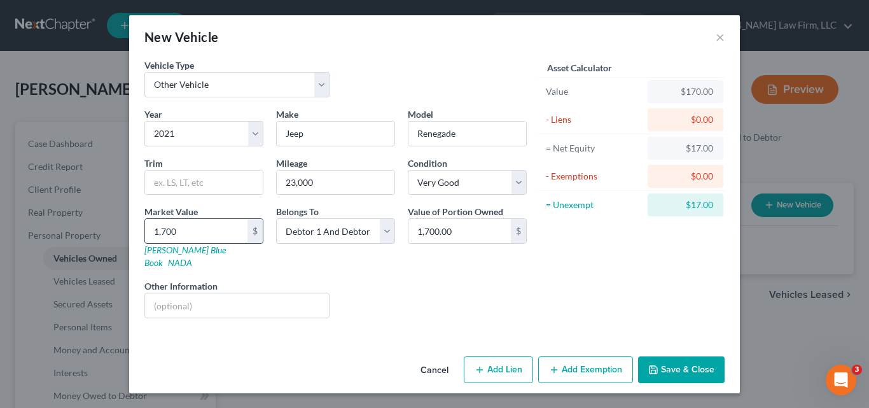
type input "1,7000"
type input "17,000.00"
click at [386, 235] on select "Select Debtor 1 Only Debtor 2 Only Debtor 1 And Debtor 2 Only At Least One Of T…" at bounding box center [335, 230] width 119 height 25
select select "0"
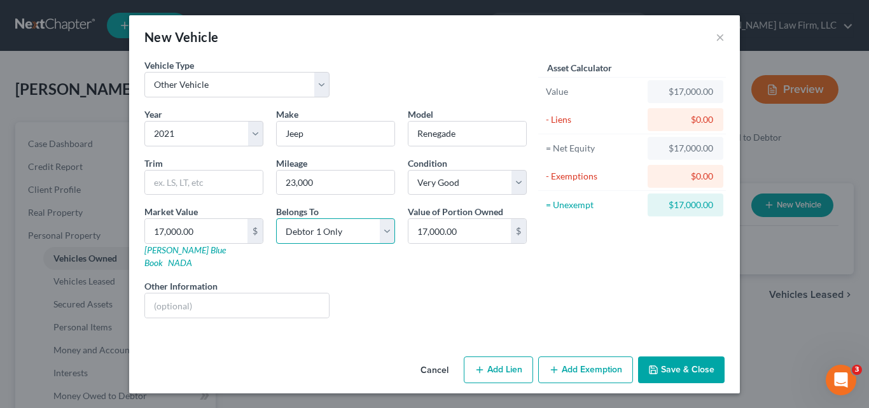
click at [276, 218] on select "Select Debtor 1 Only Debtor 2 Only Debtor 1 And Debtor 2 Only At Least One Of T…" at bounding box center [335, 230] width 119 height 25
click at [204, 294] on input "text" at bounding box center [237, 305] width 184 height 24
type input "VIN#:______________________"
click at [668, 356] on button "Save & Close" at bounding box center [681, 369] width 87 height 27
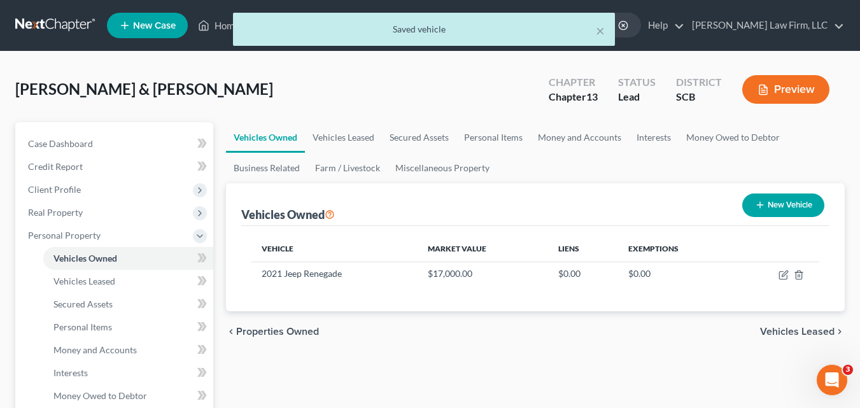
click at [786, 207] on button "New Vehicle" at bounding box center [783, 205] width 82 height 24
select select "0"
select select "2"
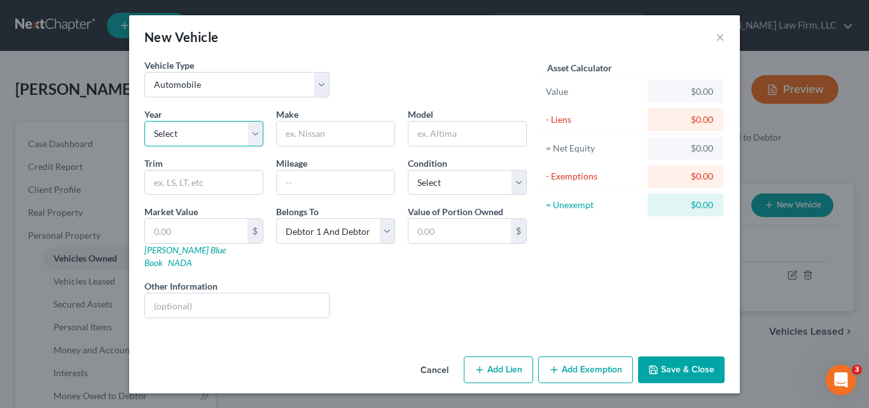
click at [209, 135] on select "Select 2026 2025 2024 2023 2022 2021 2020 2019 2018 2017 2016 2015 2014 2013 20…" at bounding box center [203, 133] width 119 height 25
select select "14"
click at [144, 121] on select "Select 2026 2025 2024 2023 2022 2021 2020 2019 2018 2017 2016 2015 2014 2013 20…" at bounding box center [203, 133] width 119 height 25
type input "Jaguar"
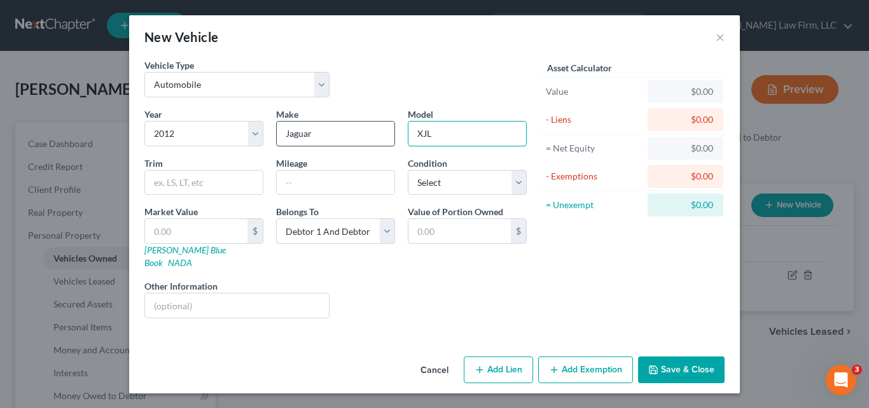
type input "XJL"
type input "9000"
click at [338, 144] on input "Jaguar," at bounding box center [336, 134] width 118 height 24
type input "Jaguar"
type input "90,000"
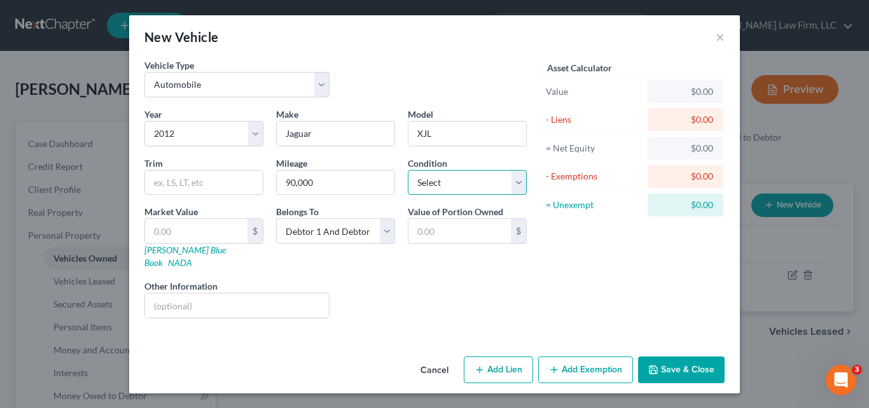
click at [515, 185] on select "Select Excellent Very Good Good Fair Poor" at bounding box center [467, 182] width 119 height 25
select select "4"
click at [408, 170] on select "Select Excellent Very Good Good Fair Poor" at bounding box center [467, 182] width 119 height 25
click at [385, 235] on select "Select Debtor 1 Only Debtor 2 Only Debtor 1 And Debtor 2 Only At Least One Of T…" at bounding box center [335, 230] width 119 height 25
select select "0"
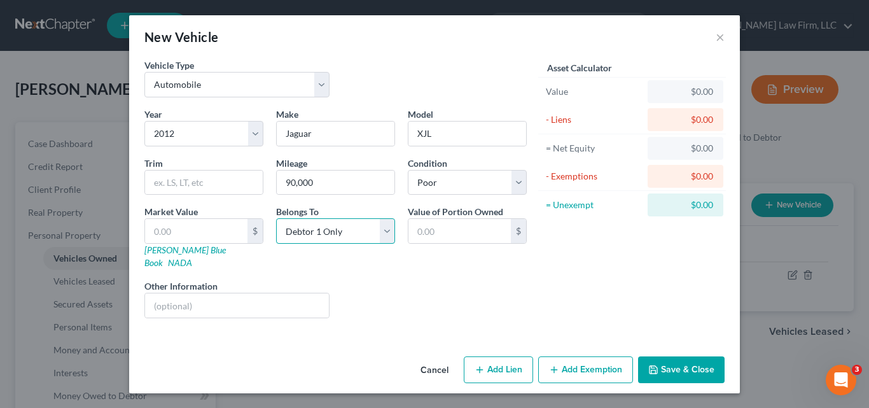
click at [276, 218] on select "Select Debtor 1 Only Debtor 2 Only Debtor 1 And Debtor 2 Only At Least One Of T…" at bounding box center [335, 230] width 119 height 25
click at [209, 293] on input "text" at bounding box center [237, 305] width 184 height 24
type input "VIN#:___________________________"
click at [692, 361] on button "Save & Close" at bounding box center [681, 369] width 87 height 27
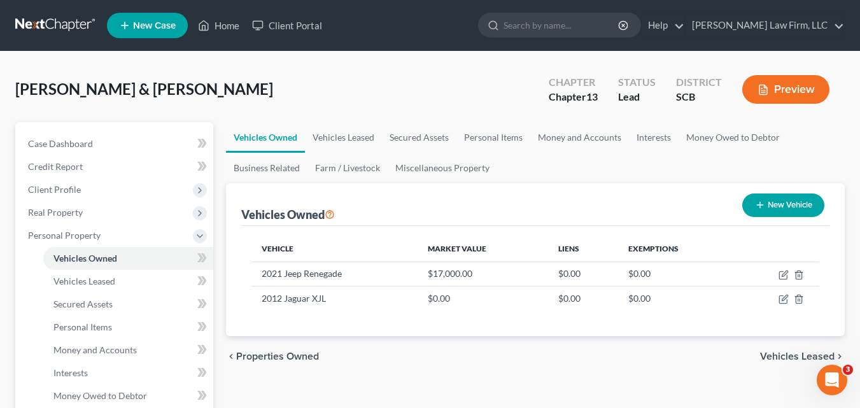
click at [782, 358] on span "Vehicles Leased" at bounding box center [797, 356] width 74 height 10
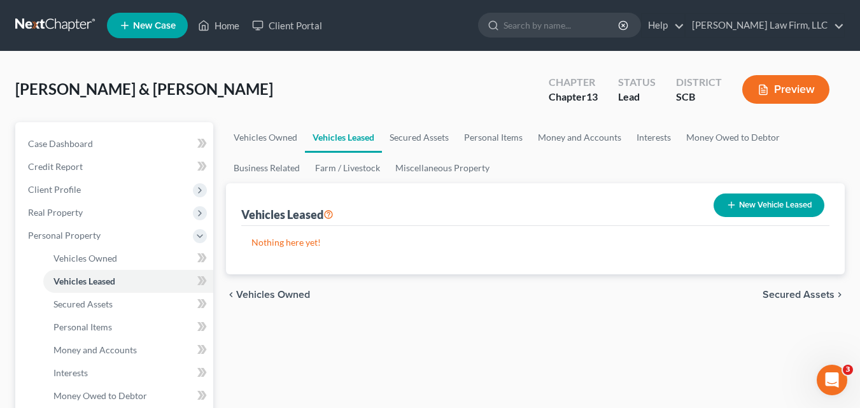
click at [788, 296] on span "Secured Assets" at bounding box center [798, 294] width 72 height 10
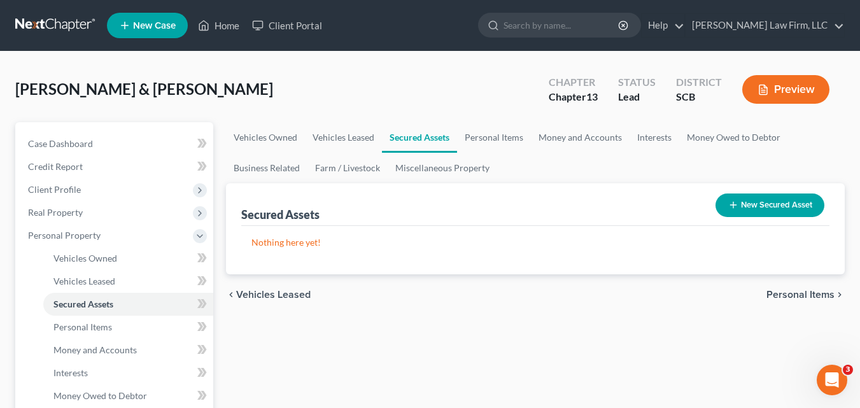
click at [779, 298] on span "Personal Items" at bounding box center [800, 294] width 68 height 10
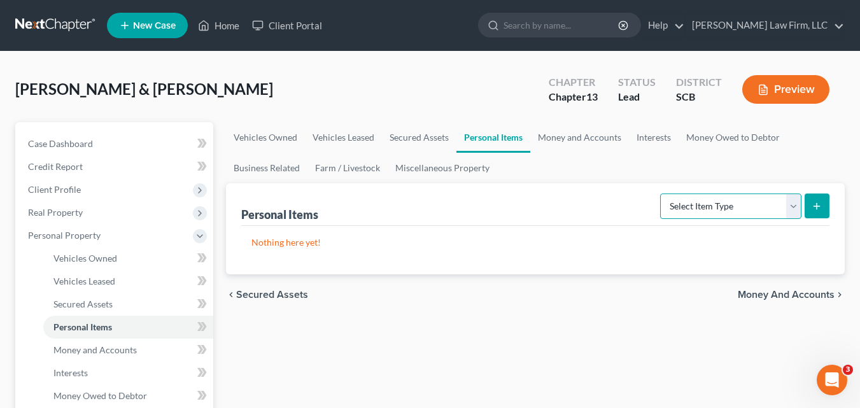
click at [790, 213] on select "Select Item Type Clothing Collectibles Of Value Electronics Firearms Household …" at bounding box center [730, 205] width 141 height 25
select select "household_goods"
click at [661, 193] on select "Select Item Type Clothing Collectibles Of Value Electronics Firearms Household …" at bounding box center [730, 205] width 141 height 25
click at [816, 210] on icon "submit" at bounding box center [816, 206] width 10 height 10
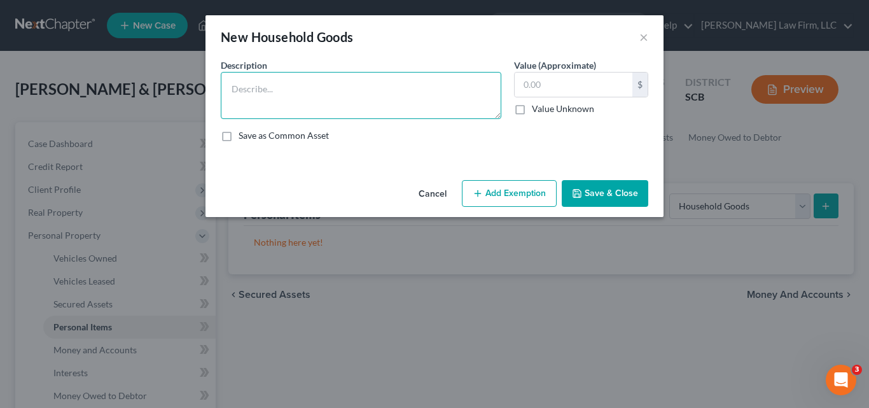
click at [273, 88] on textarea at bounding box center [361, 95] width 281 height 47
type textarea "Furniture"
type input "10,000.00"
click at [607, 195] on button "Save & Close" at bounding box center [605, 193] width 87 height 27
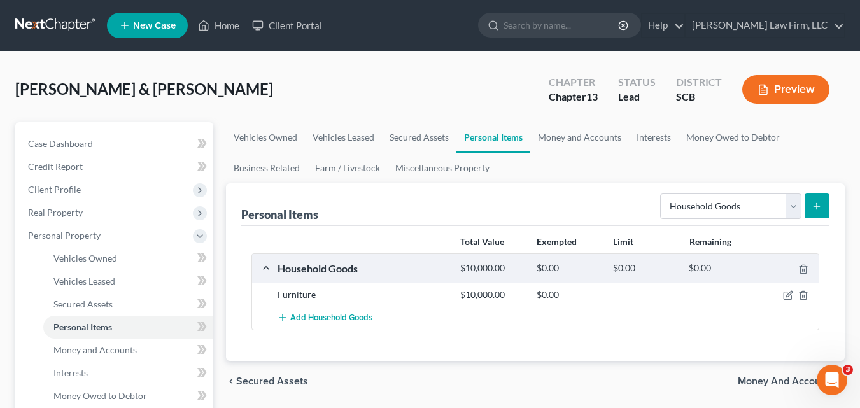
click at [818, 201] on icon "submit" at bounding box center [816, 206] width 10 height 10
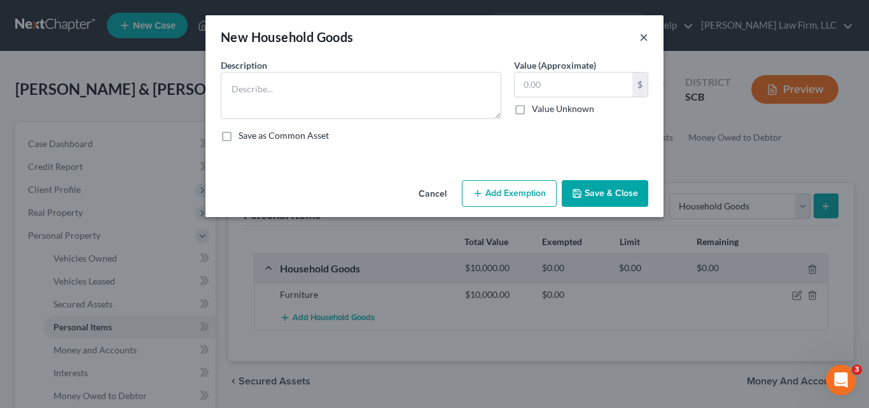
click at [646, 38] on button "×" at bounding box center [643, 36] width 9 height 15
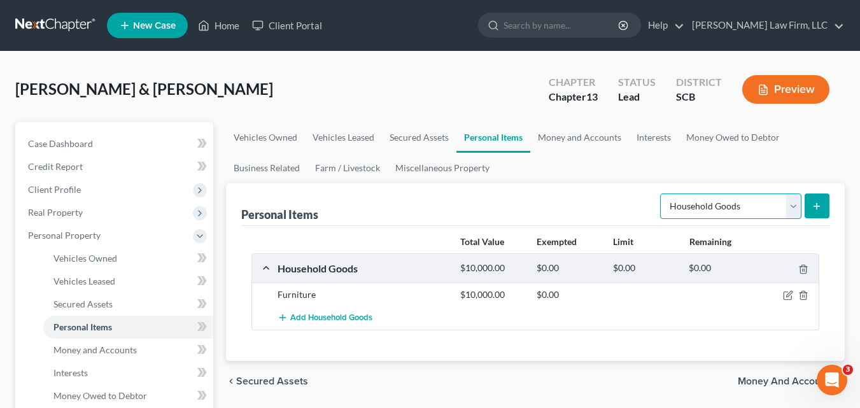
click at [793, 209] on select "Select Item Type Clothing Collectibles Of Value Electronics Firearms Household …" at bounding box center [730, 205] width 141 height 25
select select "electronics"
click at [661, 193] on select "Select Item Type Clothing Collectibles Of Value Electronics Firearms Household …" at bounding box center [730, 205] width 141 height 25
click at [816, 207] on line "submit" at bounding box center [816, 206] width 0 height 6
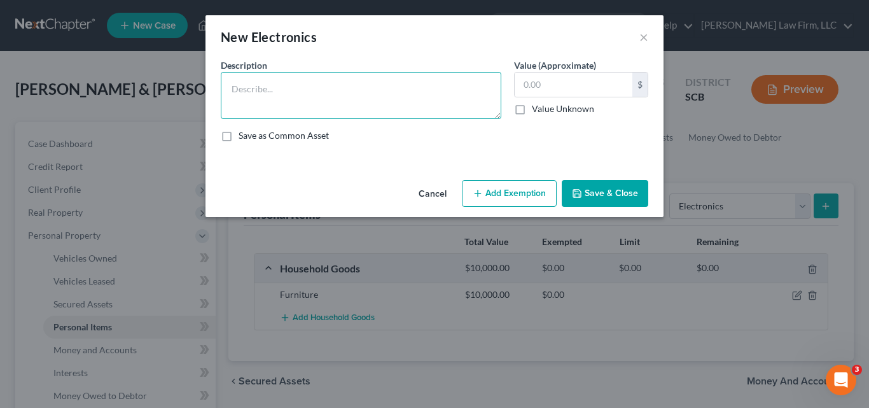
click at [368, 101] on textarea at bounding box center [361, 95] width 281 height 47
type textarea "??????????????"
type input "1,000.00"
click at [629, 191] on button "Save & Close" at bounding box center [605, 193] width 87 height 27
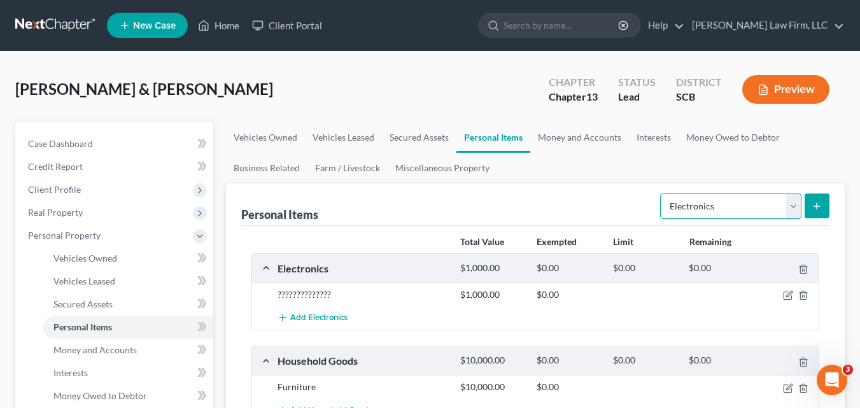
click at [791, 207] on select "Select Item Type Clothing Collectibles Of Value Electronics Firearms Household …" at bounding box center [730, 205] width 141 height 25
select select "clothing"
click at [661, 193] on select "Select Item Type Clothing Collectibles Of Value Electronics Firearms Household …" at bounding box center [730, 205] width 141 height 25
click at [818, 206] on icon "submit" at bounding box center [816, 206] width 10 height 10
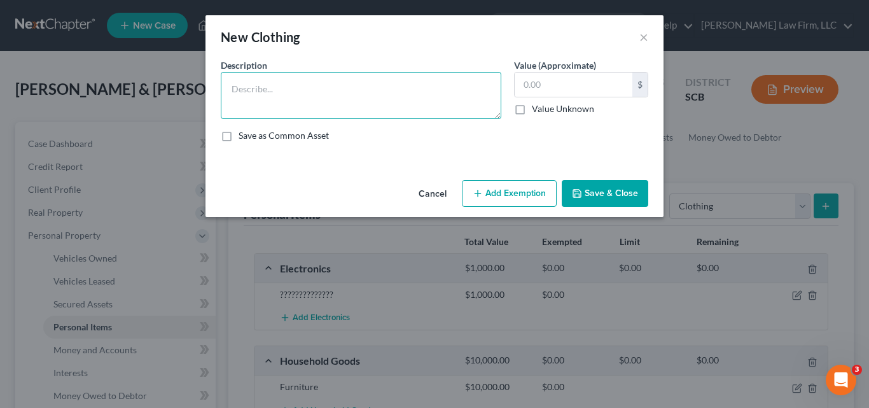
click at [265, 90] on textarea at bounding box center [361, 95] width 281 height 47
type textarea "Everyday Clothing"
type input "500.00"
click at [591, 185] on button "Save & Close" at bounding box center [605, 193] width 87 height 27
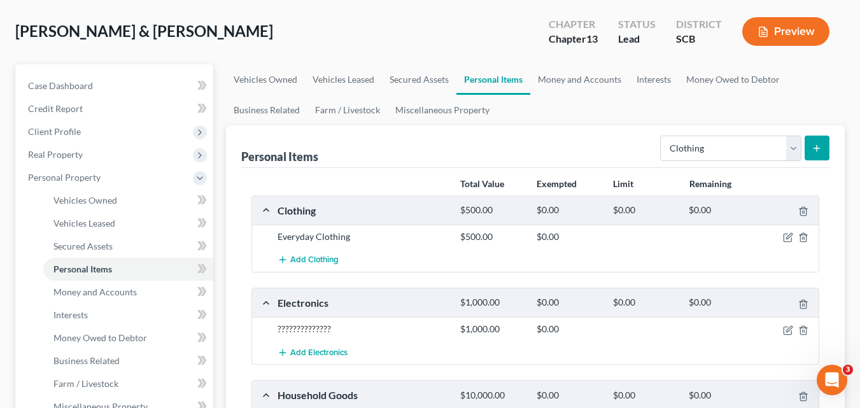
scroll to position [64, 0]
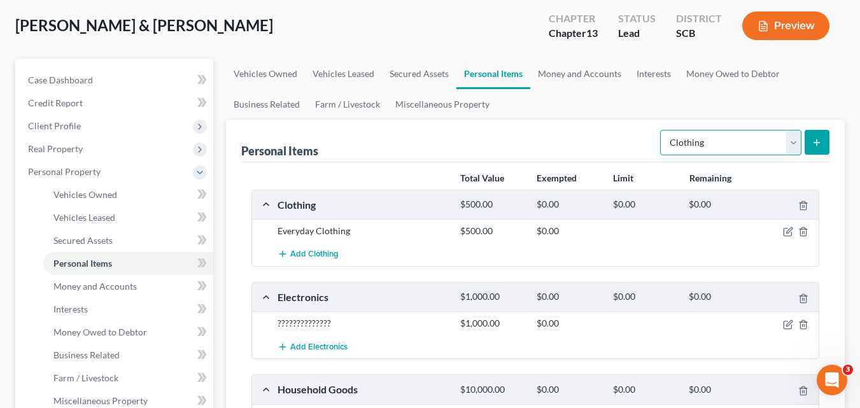
click at [797, 144] on select "Select Item Type Clothing Collectibles Of Value Electronics Firearms Household …" at bounding box center [730, 142] width 141 height 25
select select "jewelry"
click at [661, 130] on select "Select Item Type Clothing Collectibles Of Value Electronics Firearms Household …" at bounding box center [730, 142] width 141 height 25
click at [818, 145] on icon "submit" at bounding box center [816, 142] width 10 height 10
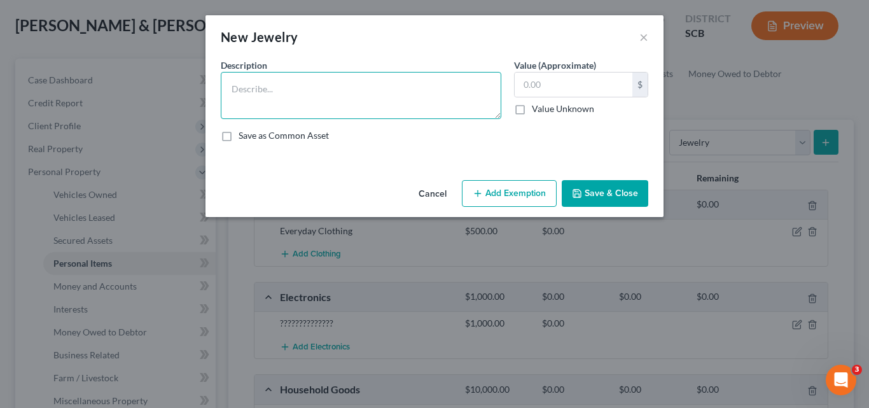
click at [315, 94] on textarea at bounding box center [361, 95] width 281 height 47
type textarea "Currently Pawned"
type input "5,000.00"
click at [628, 191] on button "Save & Close" at bounding box center [605, 193] width 87 height 27
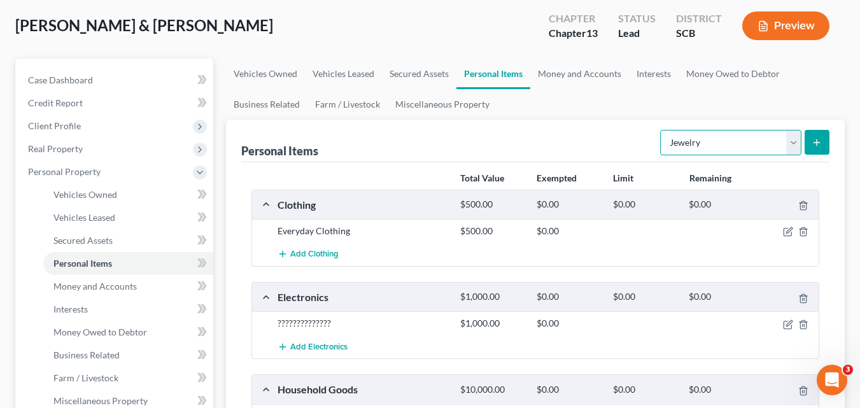
click at [795, 144] on select "Select Item Type Clothing Collectibles Of Value Electronics Firearms Household …" at bounding box center [730, 142] width 141 height 25
click at [751, 102] on ul "Vehicles Owned Vehicles Leased Secured Assets Personal Items Money and Accounts…" at bounding box center [535, 89] width 618 height 61
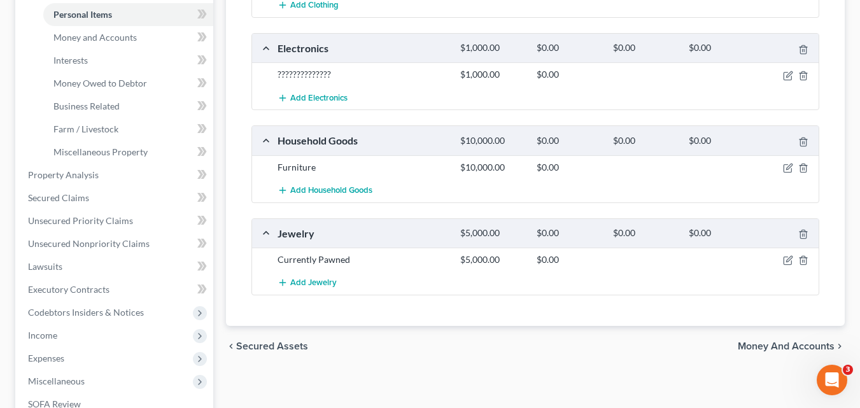
scroll to position [318, 0]
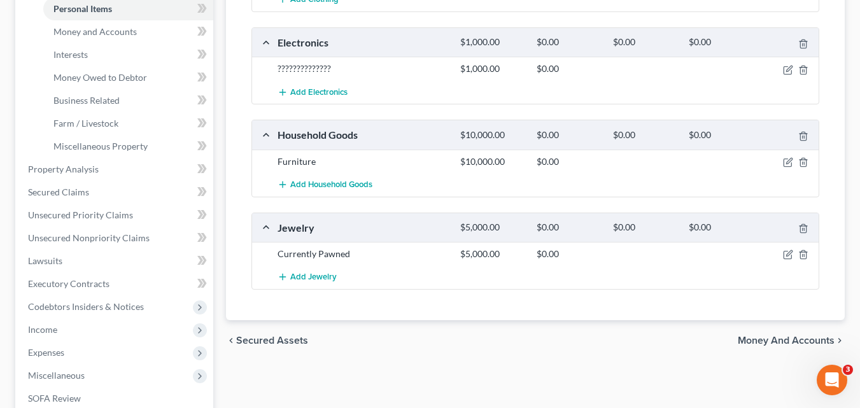
click at [788, 344] on span "Money and Accounts" at bounding box center [785, 340] width 97 height 10
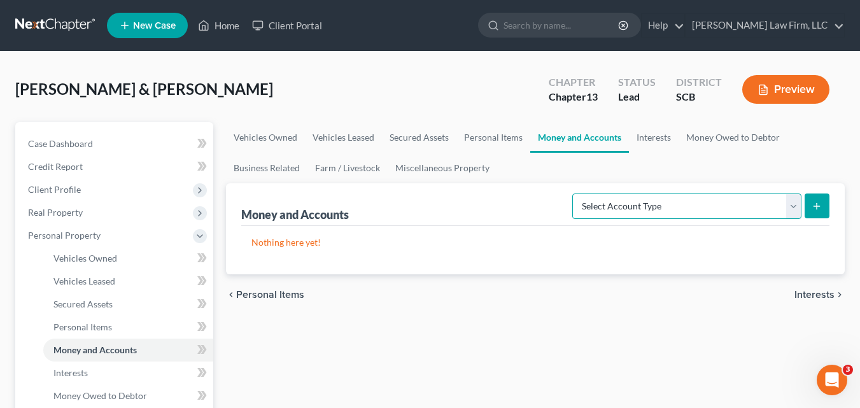
click at [790, 206] on select "Select Account Type Brokerage Cash on Hand Certificates of Deposit Checking Acc…" at bounding box center [686, 205] width 229 height 25
select select "cash_on_hand"
click at [575, 193] on select "Select Account Type Brokerage Cash on Hand Certificates of Deposit Checking Acc…" at bounding box center [686, 205] width 229 height 25
click at [814, 204] on icon "submit" at bounding box center [816, 206] width 10 height 10
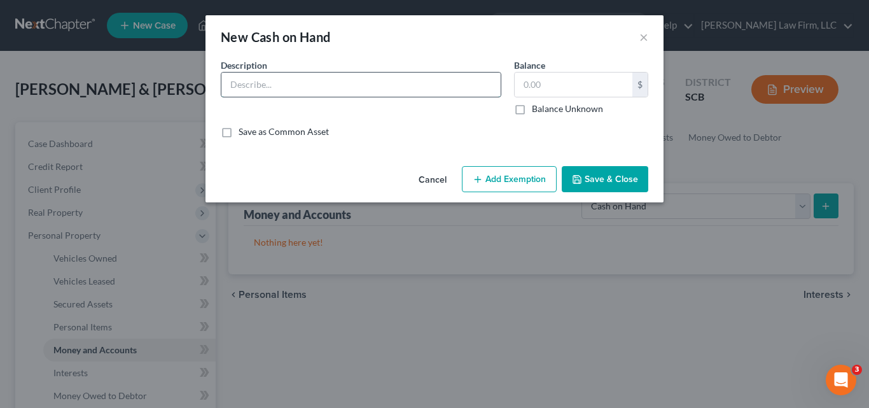
click at [374, 86] on input "text" at bounding box center [360, 85] width 279 height 24
type input "Cash"
type input "500.00"
click at [608, 176] on button "Save & Close" at bounding box center [605, 179] width 87 height 27
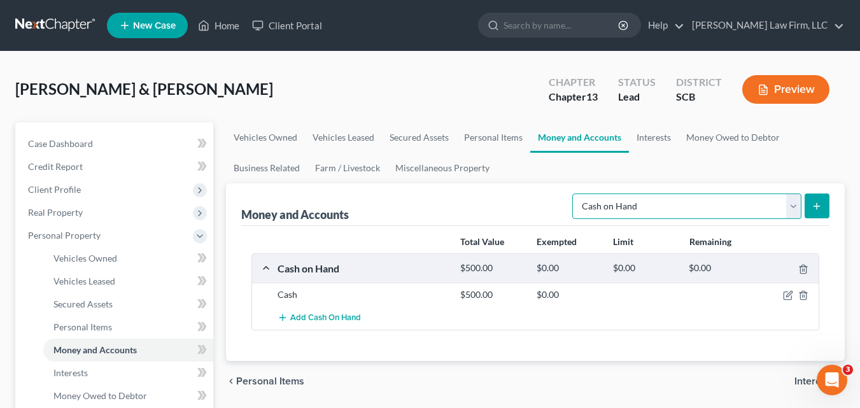
click at [788, 204] on select "Select Account Type Brokerage Cash on Hand Certificates of Deposit Checking Acc…" at bounding box center [686, 205] width 229 height 25
select select "checking"
click at [575, 193] on select "Select Account Type Brokerage Cash on Hand Certificates of Deposit Checking Acc…" at bounding box center [686, 205] width 229 height 25
click at [820, 210] on icon "submit" at bounding box center [816, 206] width 10 height 10
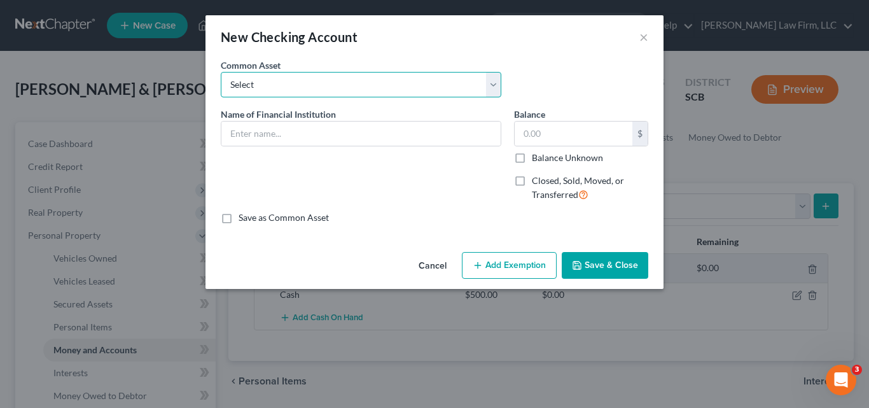
click at [286, 85] on select "Select Truist Bank" at bounding box center [361, 84] width 281 height 25
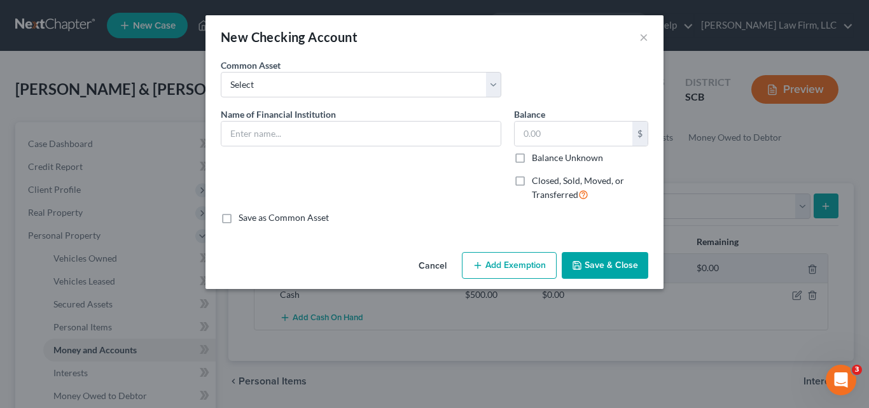
click at [296, 168] on div "Name of Financial Institution *" at bounding box center [360, 160] width 293 height 104
click at [255, 134] on input "text" at bounding box center [360, 134] width 279 height 24
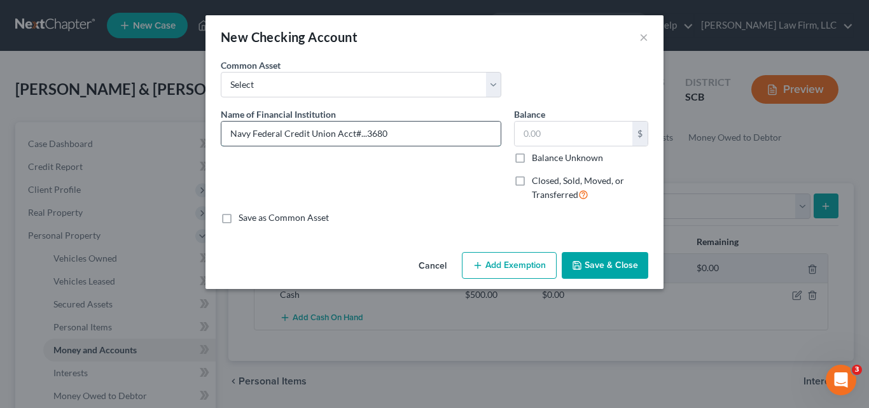
type input "Navy Federal Credit Union Acct#...3680"
type input "299.09"
click at [624, 260] on button "Save & Close" at bounding box center [605, 265] width 87 height 27
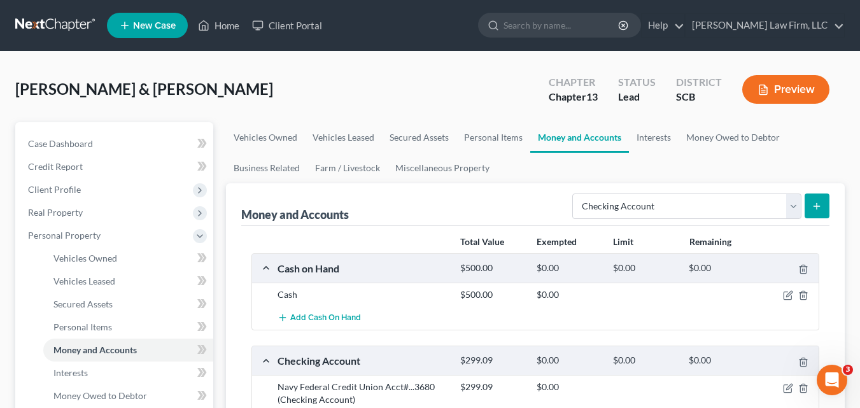
click at [814, 204] on icon "submit" at bounding box center [816, 206] width 10 height 10
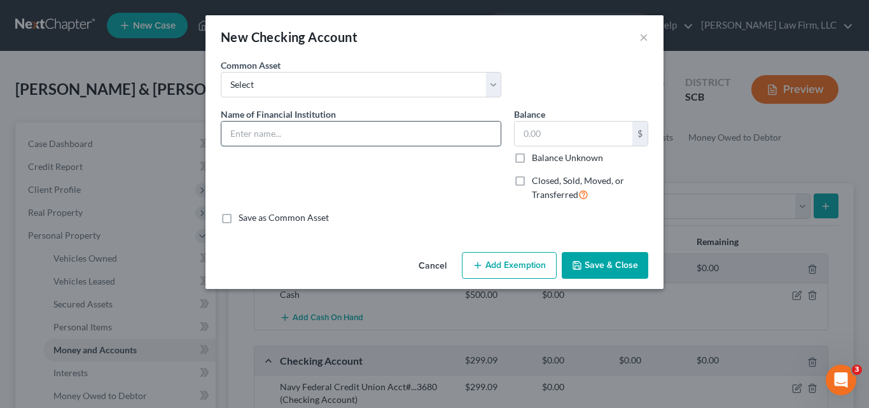
click at [270, 131] on input "text" at bounding box center [360, 134] width 279 height 24
type input "Navy Federal Credit Union Acct#...5428"
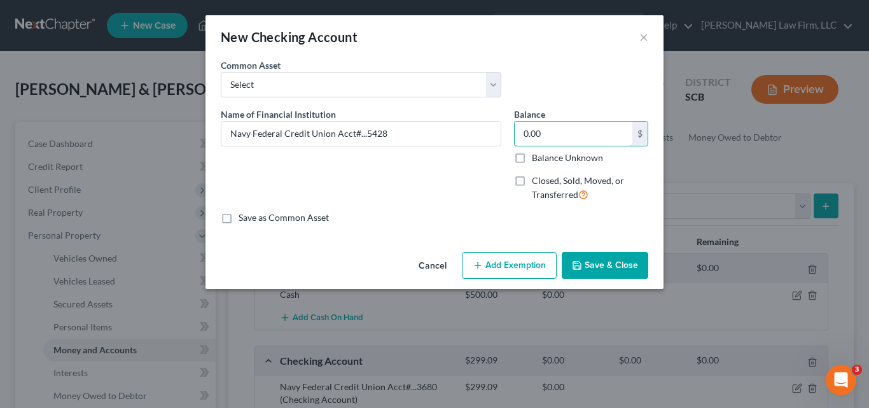
type input "0.00"
click at [620, 267] on button "Save & Close" at bounding box center [605, 265] width 87 height 27
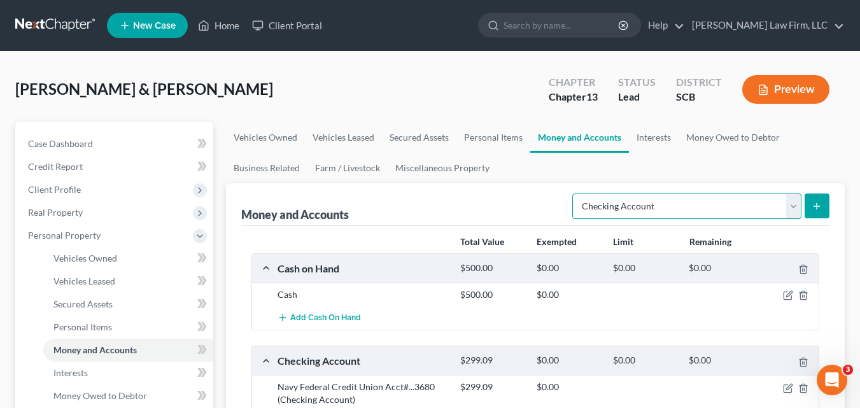
drag, startPoint x: 791, startPoint y: 209, endPoint x: 783, endPoint y: 209, distance: 8.3
click at [791, 209] on select "Select Account Type Brokerage Cash on Hand Certificates of Deposit Checking Acc…" at bounding box center [686, 205] width 229 height 25
select select "savings"
click at [575, 193] on select "Select Account Type Brokerage Cash on Hand Certificates of Deposit Checking Acc…" at bounding box center [686, 205] width 229 height 25
click at [818, 209] on icon "submit" at bounding box center [816, 206] width 10 height 10
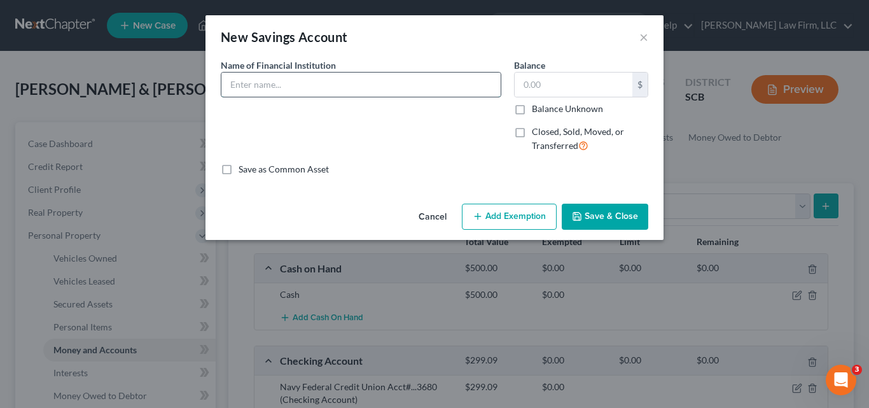
click at [328, 89] on input "text" at bounding box center [360, 85] width 279 height 24
type input "Navy Federal Credit Union Acct#...6748"
click at [566, 82] on input "text" at bounding box center [574, 85] width 118 height 24
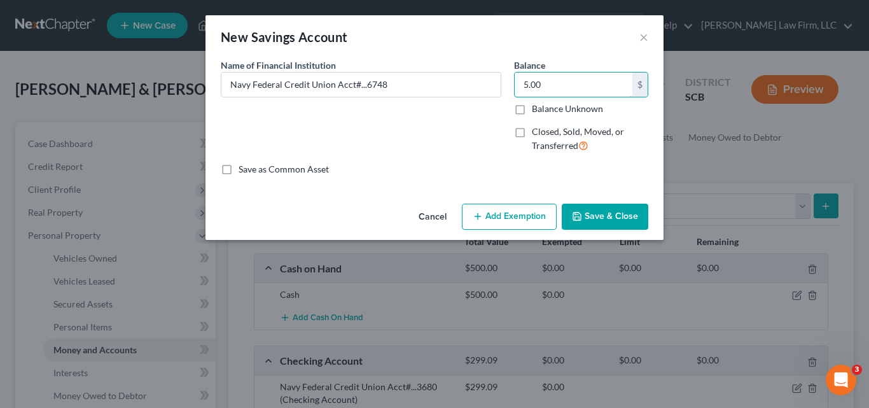
type input "5.00"
click at [623, 218] on button "Save & Close" at bounding box center [605, 217] width 87 height 27
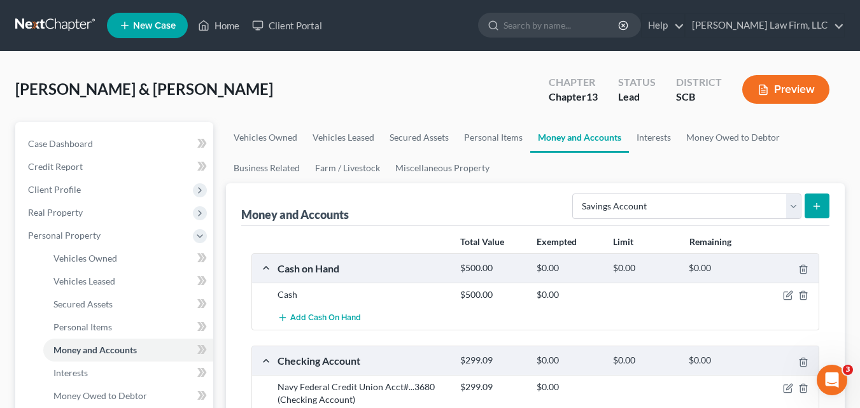
click at [819, 207] on icon "submit" at bounding box center [816, 206] width 10 height 10
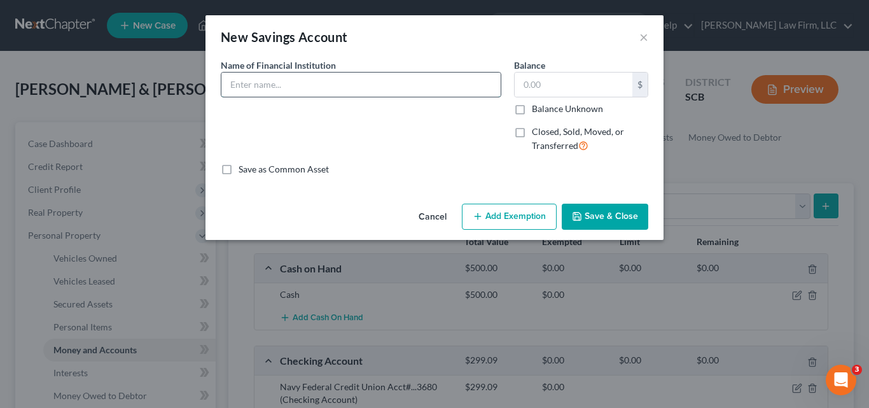
click at [298, 87] on input "text" at bounding box center [360, 85] width 279 height 24
type input "Navy Federal Credit Union Acct#...8515"
click at [552, 81] on input "text" at bounding box center [574, 85] width 118 height 24
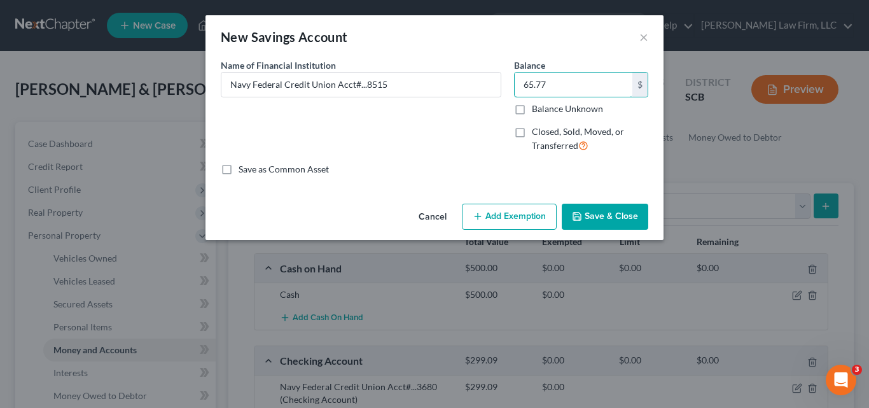
type input "65.77"
click at [622, 216] on button "Save & Close" at bounding box center [605, 217] width 87 height 27
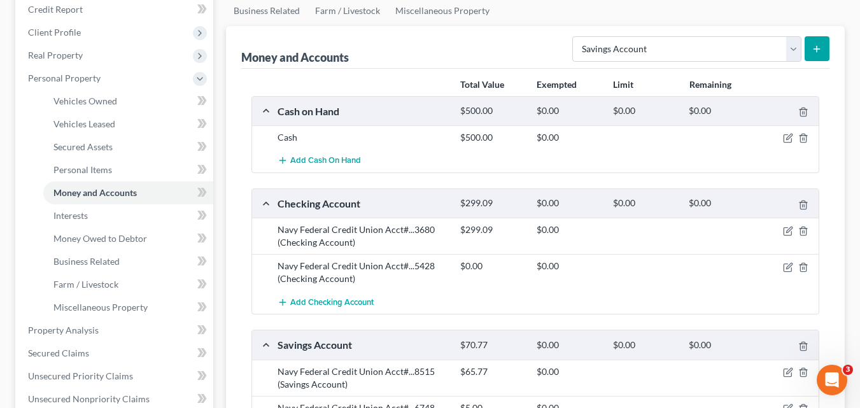
scroll to position [127, 0]
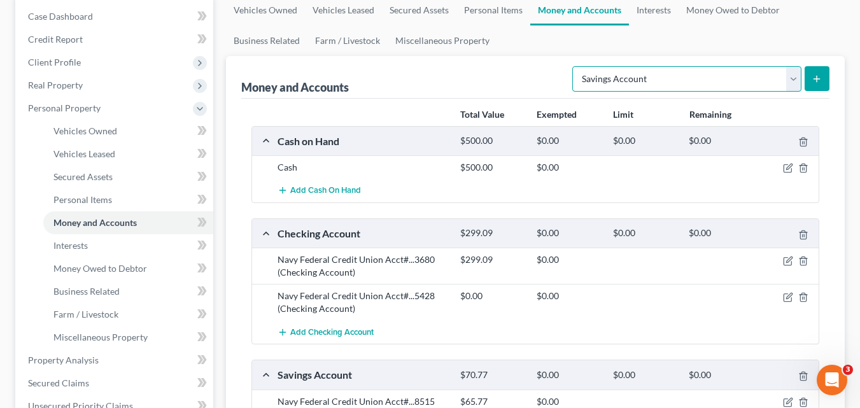
click at [792, 79] on select "Select Account Type Brokerage Cash on Hand Certificates of Deposit Checking Acc…" at bounding box center [686, 78] width 229 height 25
click at [837, 39] on ul "Vehicles Owned Vehicles Leased Secured Assets Personal Items Money and Accounts…" at bounding box center [535, 25] width 618 height 61
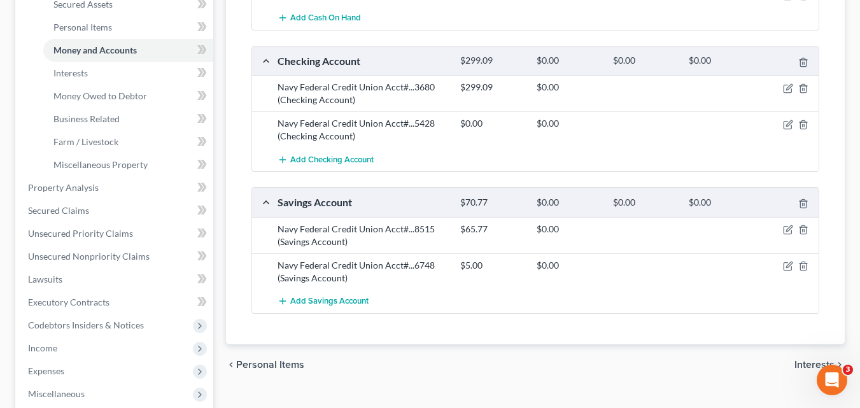
scroll to position [318, 0]
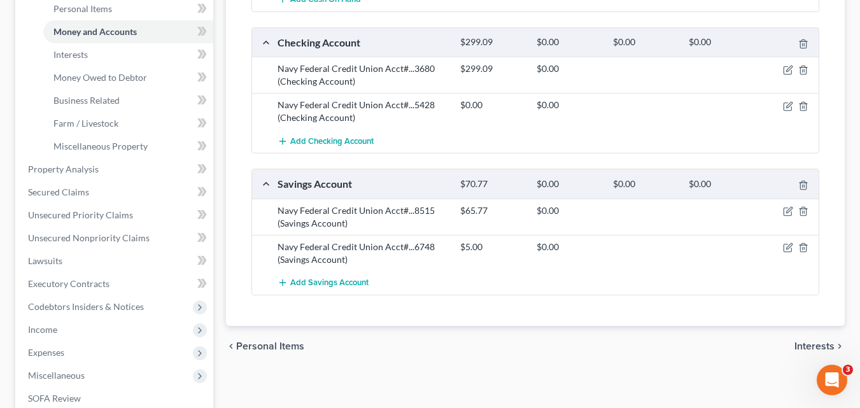
click at [812, 345] on span "Interests" at bounding box center [814, 346] width 40 height 10
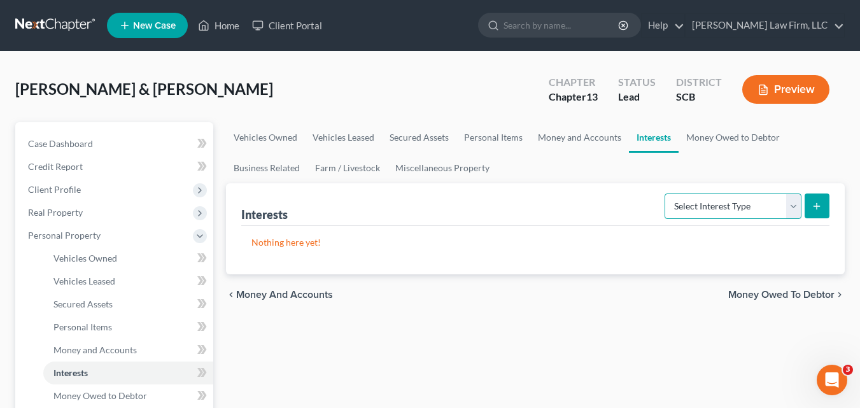
click at [788, 207] on select "Select Interest Type 401K Annuity Bond Education IRA Government Bond Government…" at bounding box center [732, 205] width 137 height 25
select select "pension_plan"
click at [666, 193] on select "Select Interest Type 401K Annuity Bond Education IRA Government Bond Government…" at bounding box center [732, 205] width 137 height 25
click at [816, 207] on line "submit" at bounding box center [816, 206] width 0 height 6
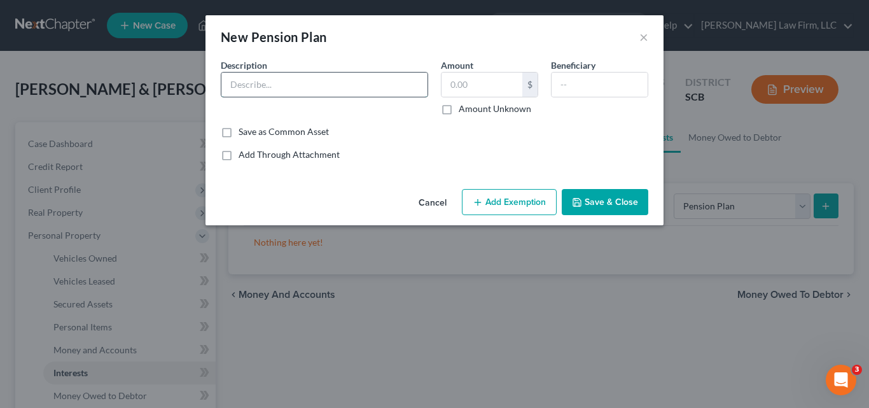
click at [363, 89] on input "text" at bounding box center [324, 85] width 206 height 24
type input "Principal Life"
type input "1,056.00"
click at [314, 88] on input "Principal Life" at bounding box center [324, 85] width 206 height 24
type input "Principal Life (monthly Amount)"
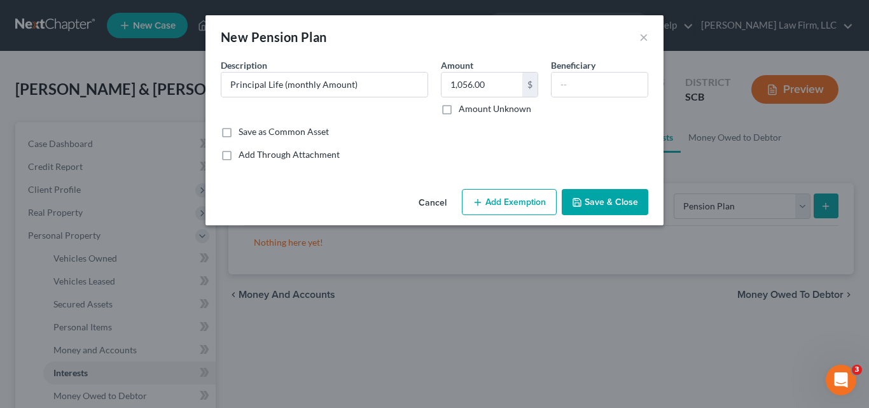
click at [617, 208] on button "Save & Close" at bounding box center [605, 202] width 87 height 27
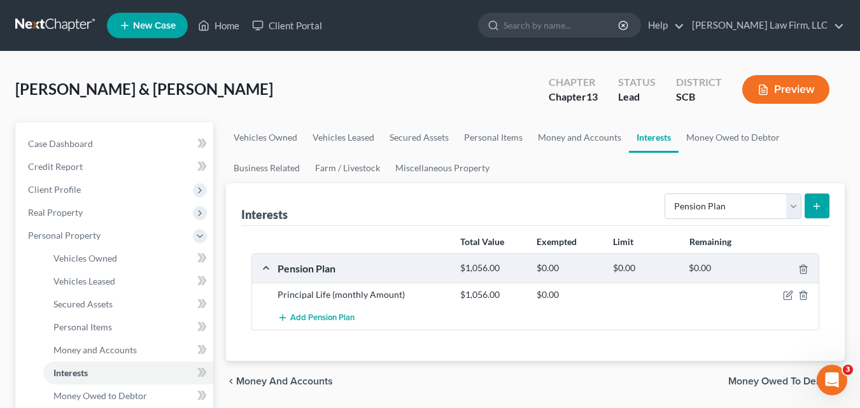
click at [816, 209] on line "submit" at bounding box center [816, 206] width 0 height 6
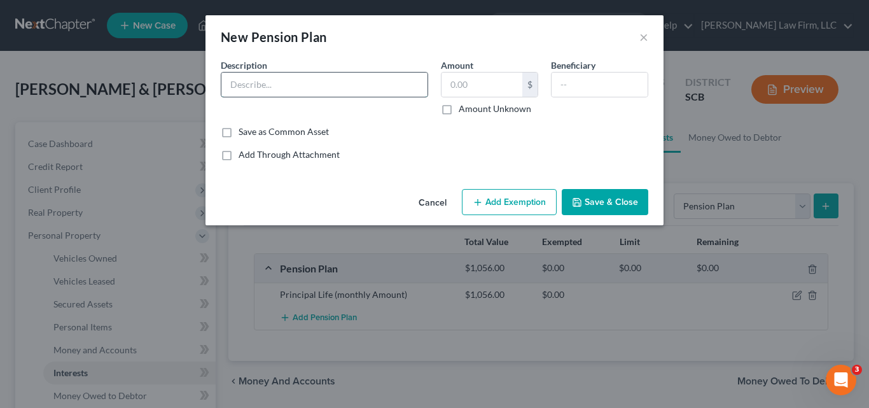
click at [300, 87] on input "text" at bounding box center [324, 85] width 206 height 24
type input "Tenet (monthly amount)"
type input "316.00"
click at [625, 209] on button "Save & Close" at bounding box center [605, 202] width 87 height 27
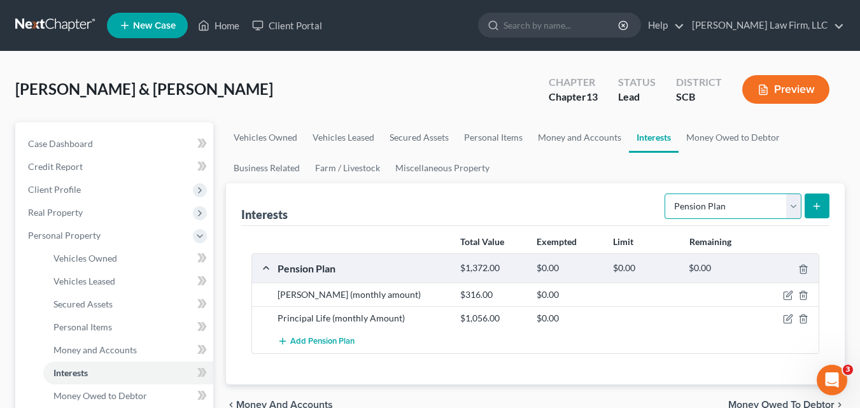
click at [795, 211] on select "Select Interest Type 401K Annuity Bond Education IRA Government Bond Government…" at bounding box center [732, 205] width 137 height 25
click at [833, 234] on div "Interests Select Interest Type 401K Annuity Bond Education IRA Government Bond …" at bounding box center [535, 283] width 618 height 201
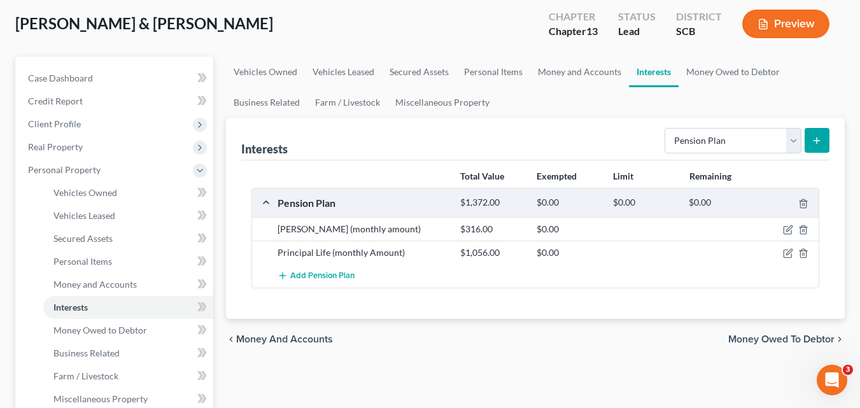
scroll to position [254, 0]
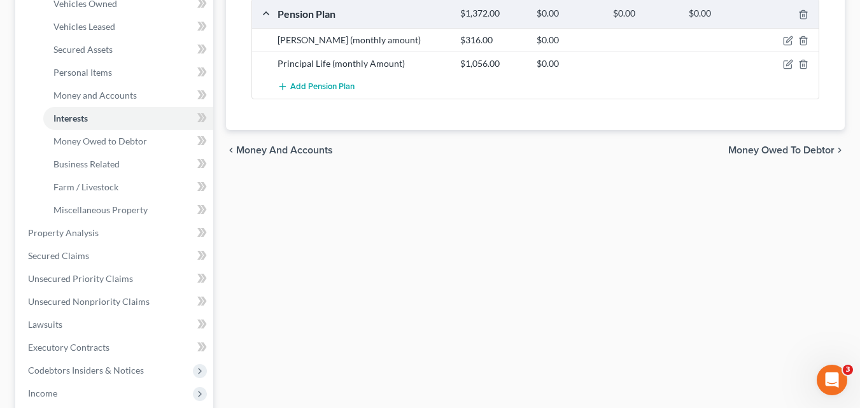
click at [777, 149] on span "Money Owed to Debtor" at bounding box center [781, 150] width 106 height 10
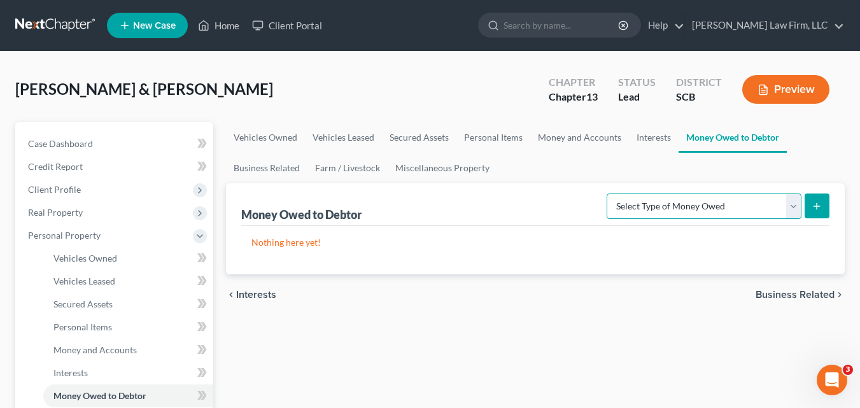
click at [794, 206] on select "Select Type of Money Owed Accounts Receivable Alimony Child Support Claims Agai…" at bounding box center [703, 205] width 195 height 25
click at [694, 300] on div "chevron_left Interests Business Related chevron_right" at bounding box center [535, 294] width 618 height 41
click at [798, 296] on span "Business Related" at bounding box center [794, 294] width 79 height 10
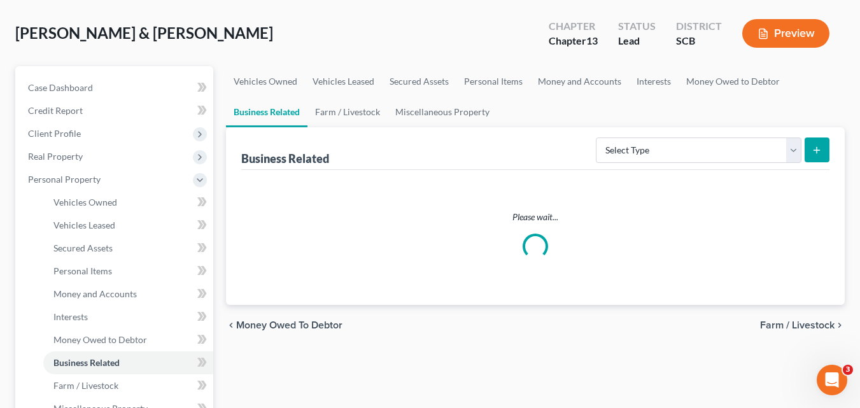
scroll to position [127, 0]
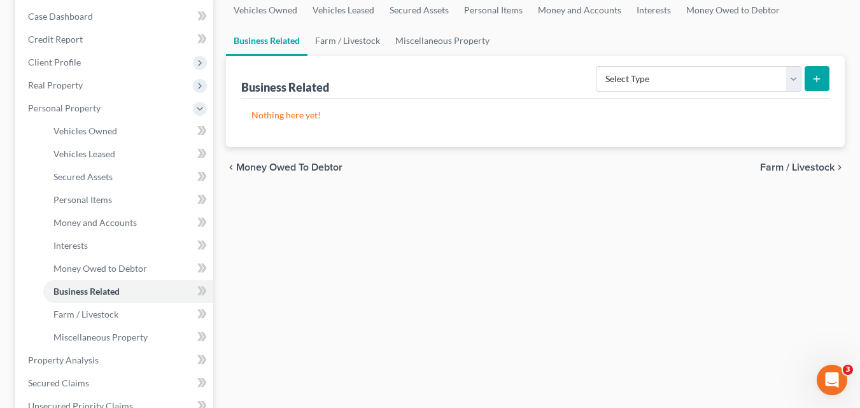
click at [807, 169] on span "Farm / Livestock" at bounding box center [797, 167] width 74 height 10
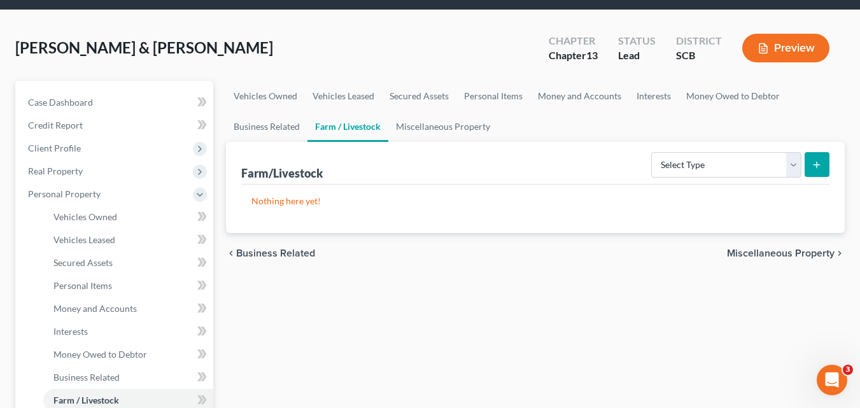
scroll to position [64, 0]
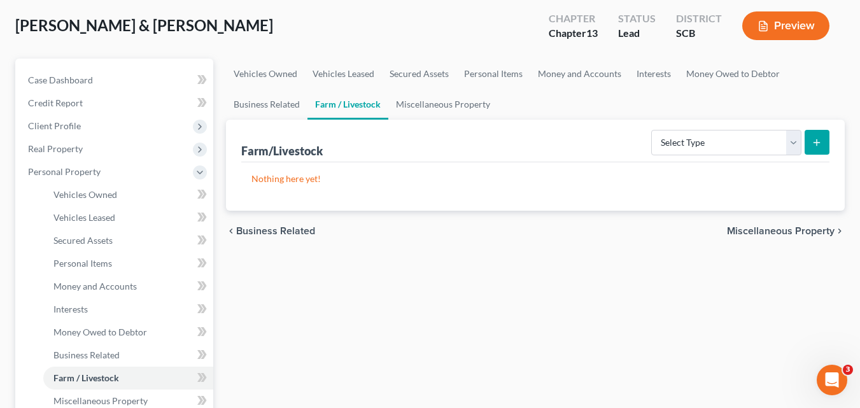
click at [760, 234] on span "Miscellaneous Property" at bounding box center [781, 231] width 108 height 10
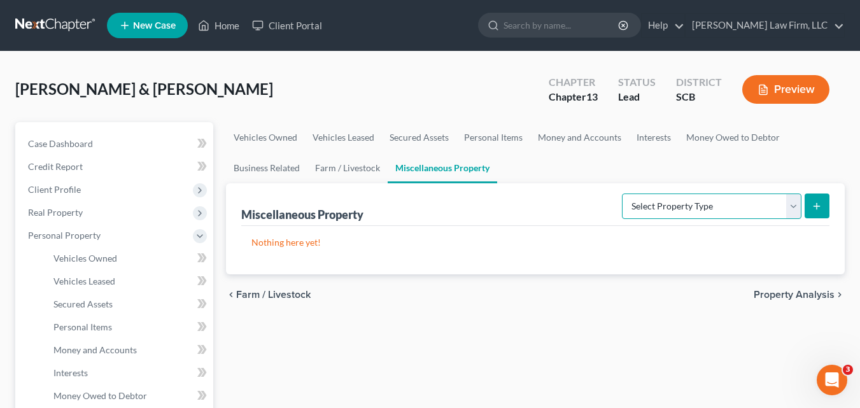
click at [794, 207] on select "Select Property Type Assigned for Creditor Benefit Within 1 Year Holding for An…" at bounding box center [711, 205] width 179 height 25
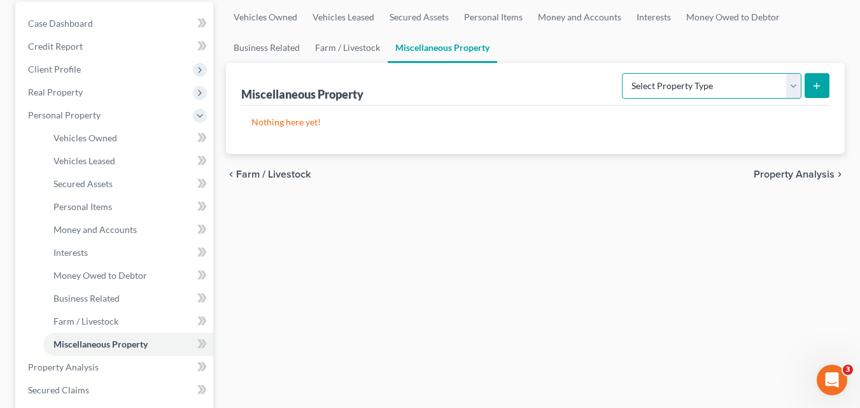
scroll to position [127, 0]
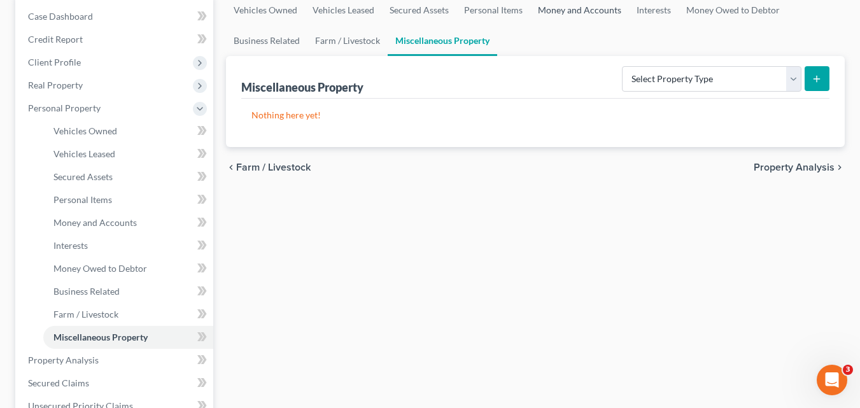
click at [598, 10] on link "Money and Accounts" at bounding box center [579, 10] width 99 height 31
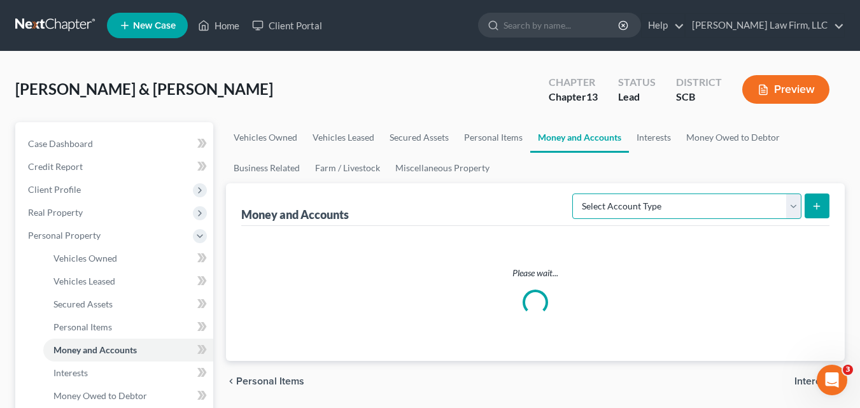
click at [794, 213] on select "Select Account Type Brokerage Cash on Hand Certificates of Deposit Checking Acc…" at bounding box center [686, 205] width 229 height 25
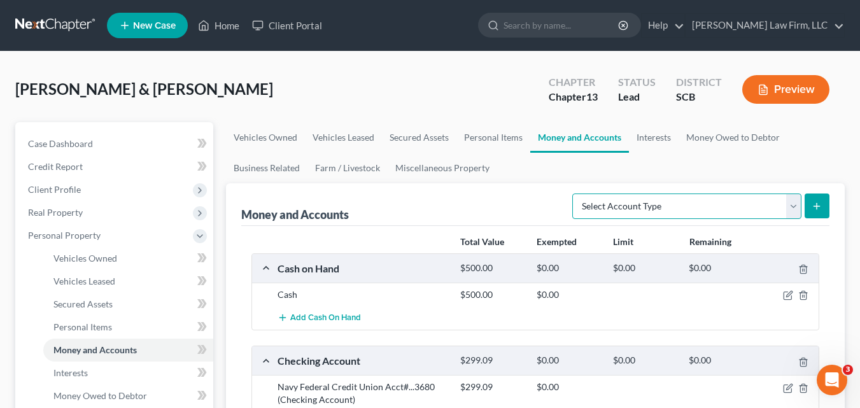
select select "security_deposits"
click at [575, 193] on select "Select Account Type Brokerage Cash on Hand Certificates of Deposit Checking Acc…" at bounding box center [686, 205] width 229 height 25
click at [816, 210] on icon "submit" at bounding box center [816, 206] width 10 height 10
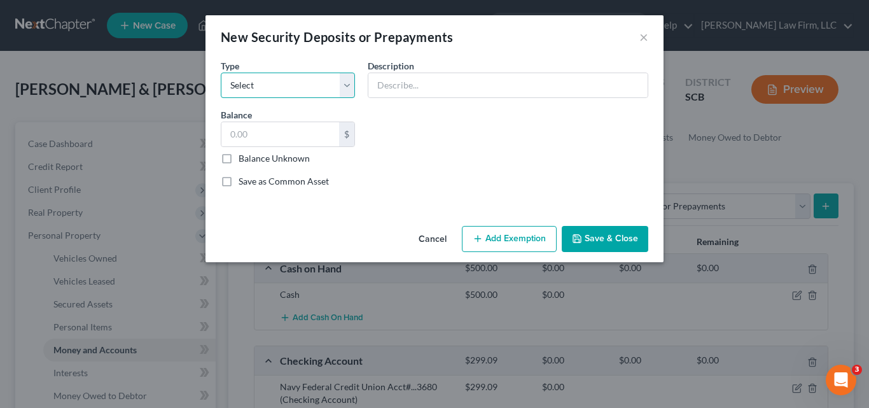
click at [330, 81] on select "Select Electric Gas Heating Oil Security Deposit On Rental Unit Prepaid Rent Te…" at bounding box center [288, 85] width 134 height 25
select select "0"
click at [221, 73] on select "Select Electric Gas Heating Oil Security Deposit On Rental Unit Prepaid Rent Te…" at bounding box center [288, 85] width 134 height 25
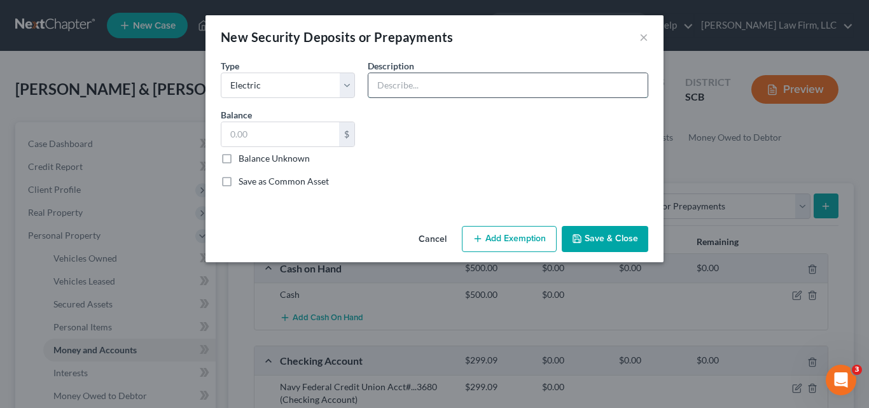
click at [456, 85] on input "text" at bounding box center [507, 85] width 279 height 24
type input "Security Deposit with Electric Company"
type input "200.00"
click at [594, 230] on button "Save & Close" at bounding box center [605, 239] width 87 height 27
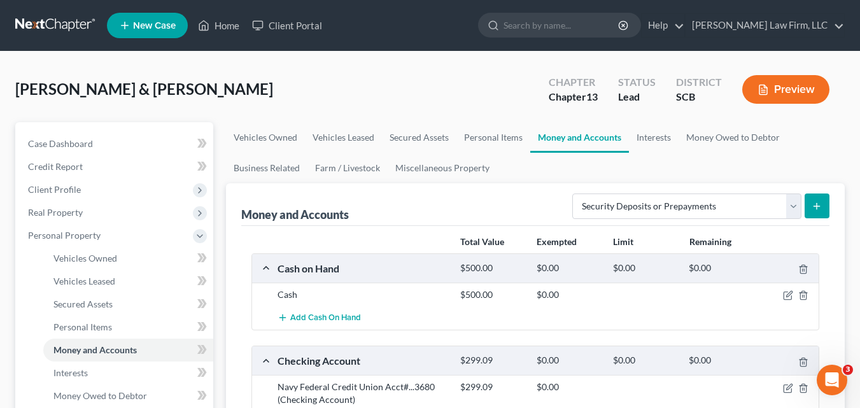
click at [812, 209] on icon "submit" at bounding box center [816, 206] width 10 height 10
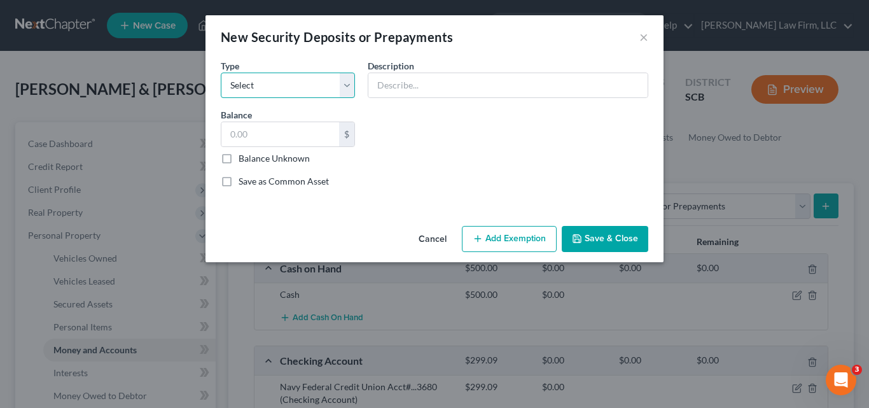
click at [345, 90] on select "Select Electric Gas Heating Oil Security Deposit On Rental Unit Prepaid Rent Te…" at bounding box center [288, 85] width 134 height 25
select select "5"
click at [221, 73] on select "Select Electric Gas Heating Oil Security Deposit On Rental Unit Prepaid Rent Te…" at bounding box center [288, 85] width 134 height 25
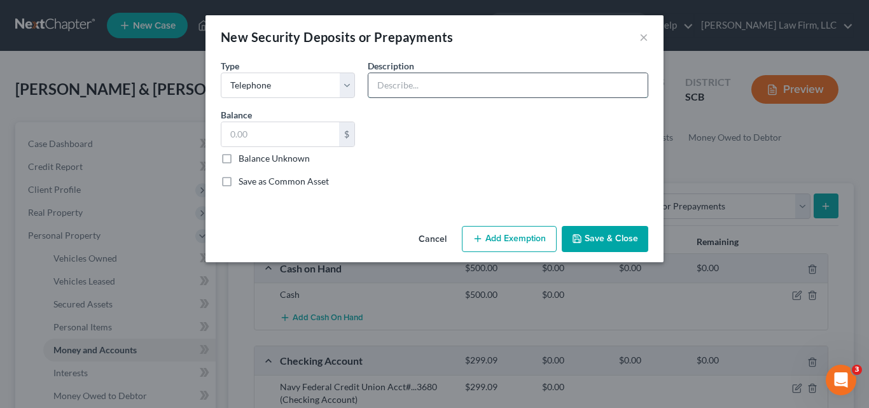
click at [415, 92] on input "text" at bounding box center [507, 85] width 279 height 24
type input "Security Deposit for Cell Phone"
type input "300.00"
click at [624, 243] on button "Save & Close" at bounding box center [605, 239] width 87 height 27
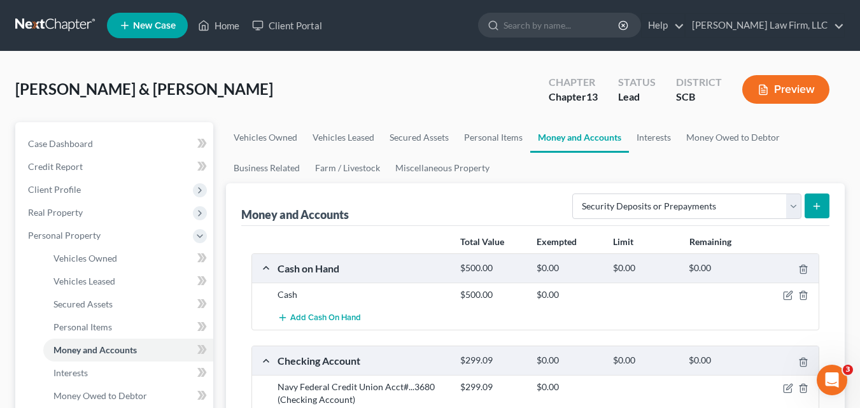
click at [821, 207] on icon "submit" at bounding box center [816, 206] width 10 height 10
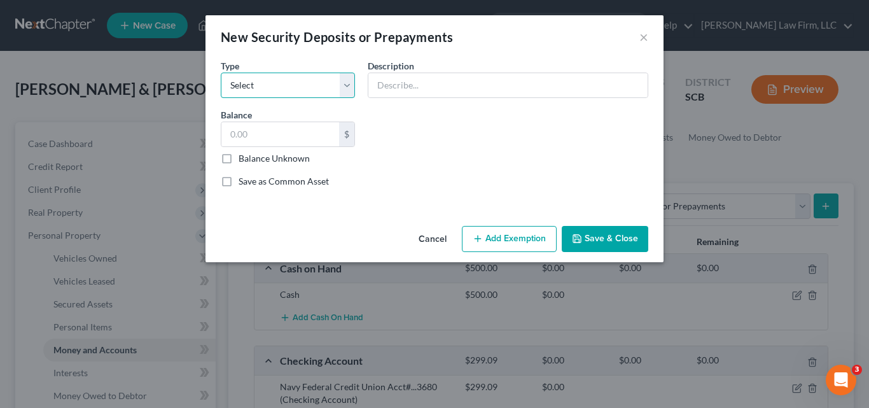
click at [350, 83] on select "Select Electric Gas Heating Oil Security Deposit On Rental Unit Prepaid Rent Te…" at bounding box center [288, 85] width 134 height 25
select select "6"
click at [221, 73] on select "Select Electric Gas Heating Oil Security Deposit On Rental Unit Prepaid Rent Te…" at bounding box center [288, 85] width 134 height 25
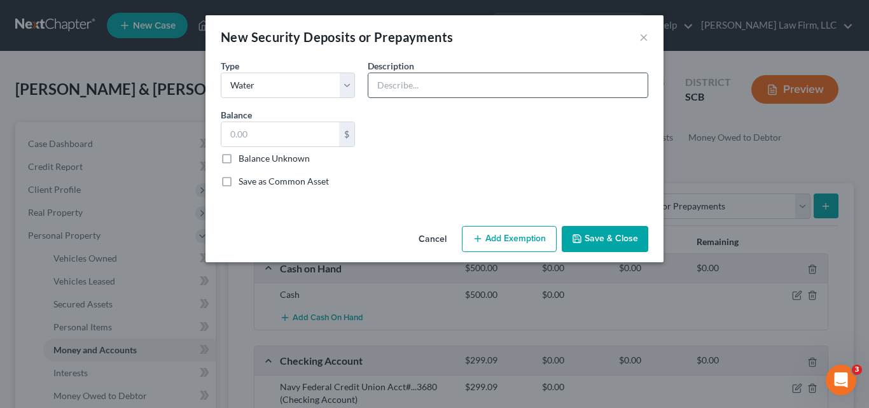
click at [422, 84] on input "text" at bounding box center [507, 85] width 279 height 24
type input "Security Deposit with Water Company"
type input "75.00"
click at [607, 240] on button "Save & Close" at bounding box center [605, 239] width 87 height 27
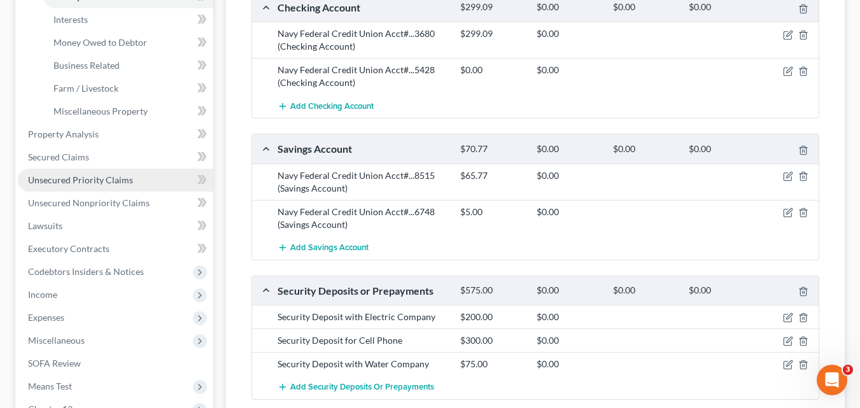
scroll to position [382, 0]
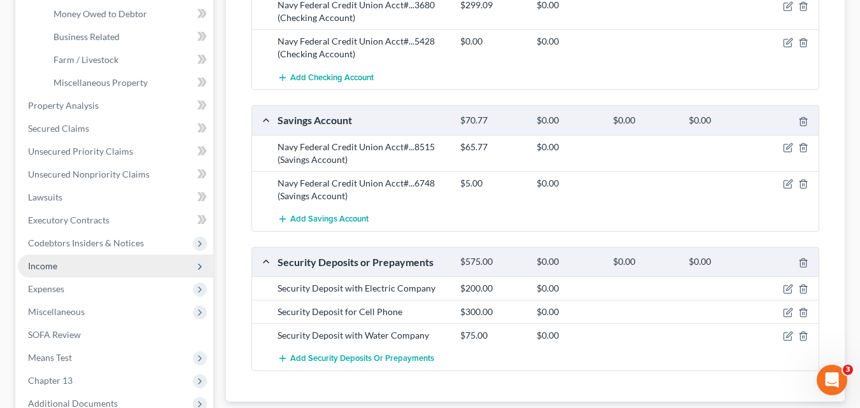
click at [73, 269] on span "Income" at bounding box center [115, 265] width 195 height 23
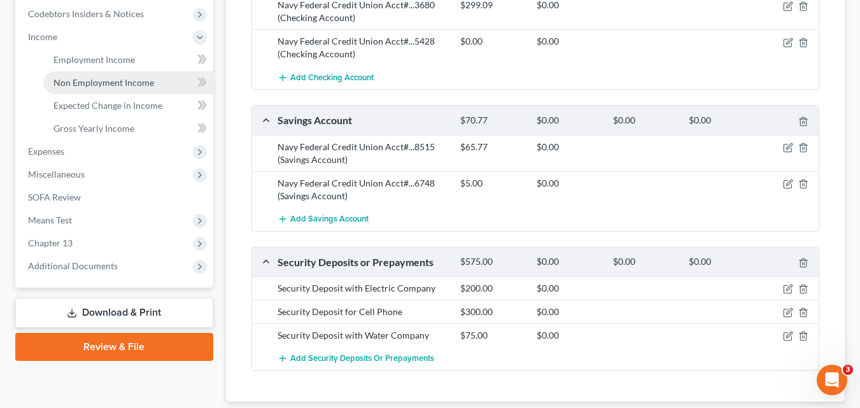
click at [107, 85] on span "Non Employment Income" at bounding box center [103, 82] width 101 height 11
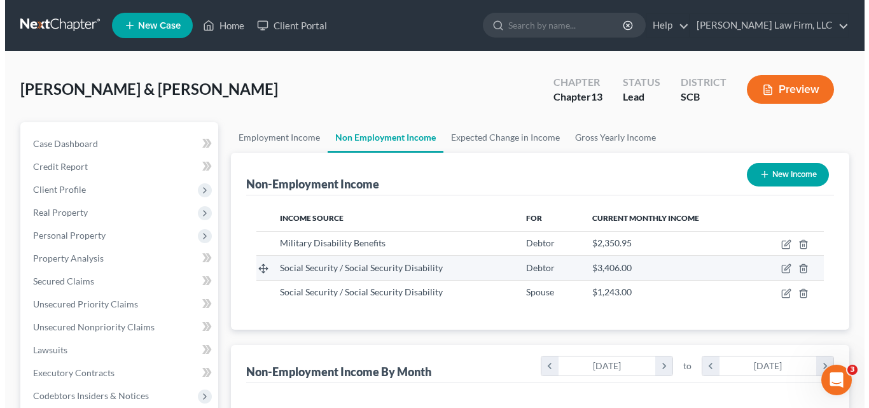
scroll to position [228, 346]
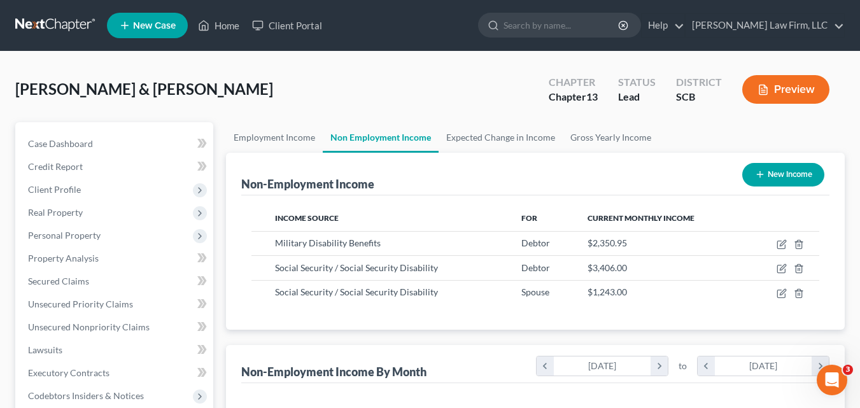
click at [791, 174] on button "New Income" at bounding box center [783, 175] width 82 height 24
select select "0"
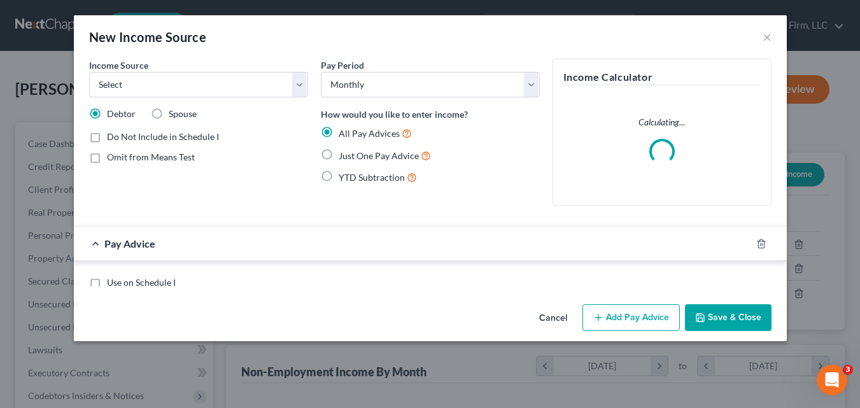
scroll to position [228, 351]
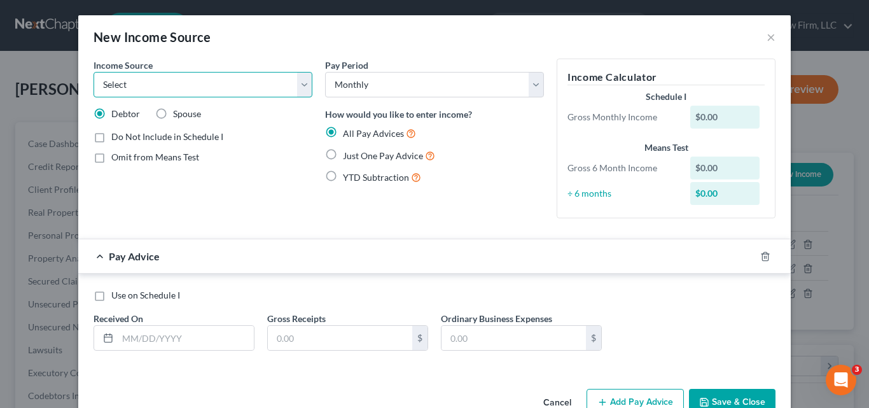
click at [296, 87] on select "Select Unemployment Disability (from employer) Pension Retirement Social Securi…" at bounding box center [203, 84] width 219 height 25
select select "2"
click at [94, 72] on select "Select Unemployment Disability (from employer) Pension Retirement Social Securi…" at bounding box center [203, 84] width 219 height 25
click at [343, 154] on label "Just One Pay Advice" at bounding box center [389, 155] width 92 height 15
click at [348, 154] on input "Just One Pay Advice" at bounding box center [352, 152] width 8 height 8
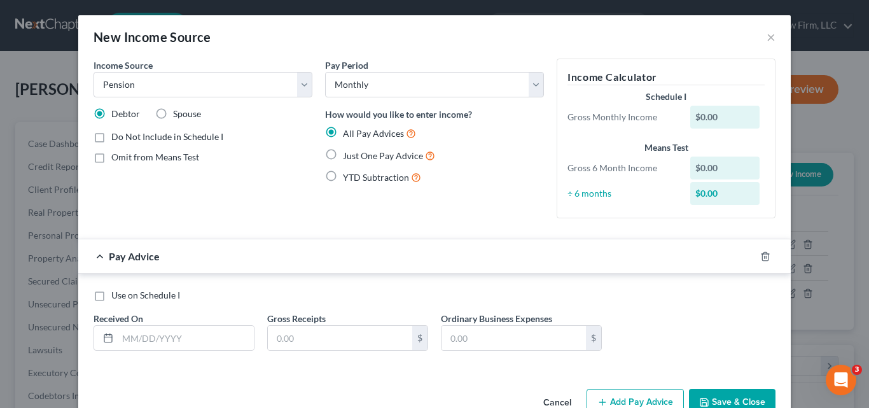
radio input "true"
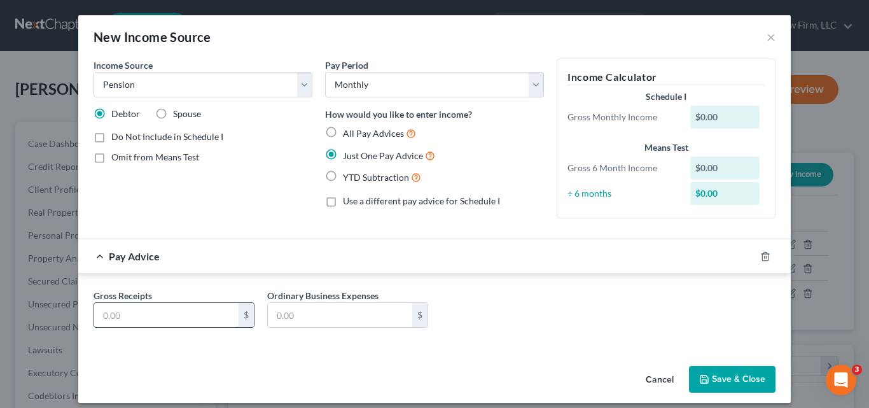
click at [202, 316] on input "text" at bounding box center [166, 315] width 144 height 24
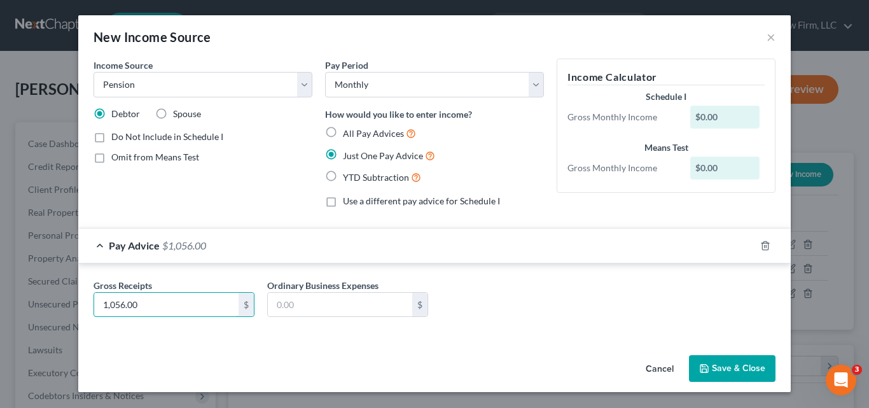
type input "1,056.00"
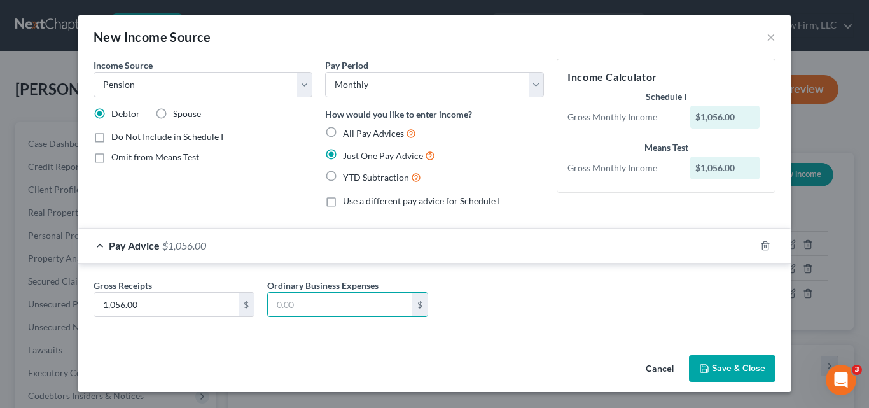
click at [734, 368] on button "Save & Close" at bounding box center [732, 368] width 87 height 27
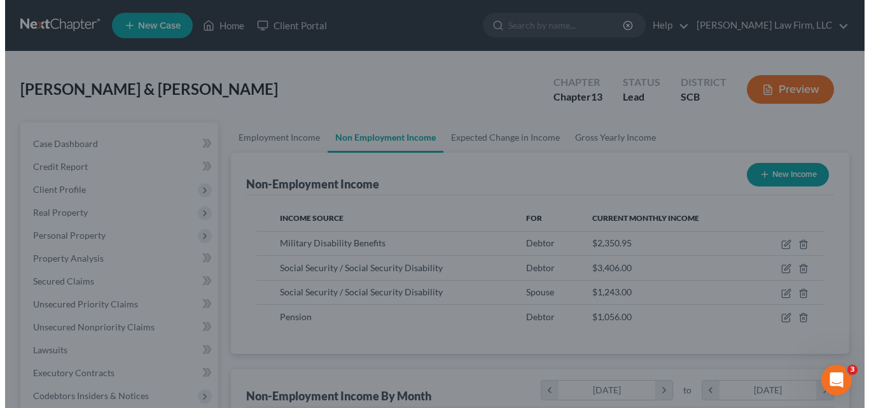
scroll to position [636014, 635896]
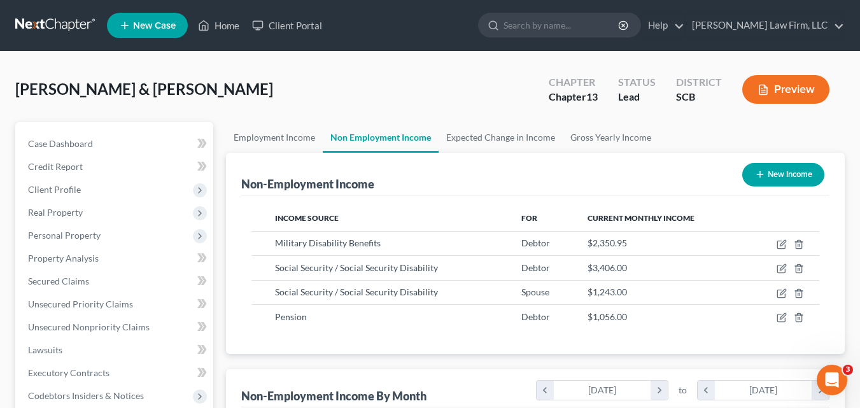
click at [780, 174] on button "New Income" at bounding box center [783, 175] width 82 height 24
select select "0"
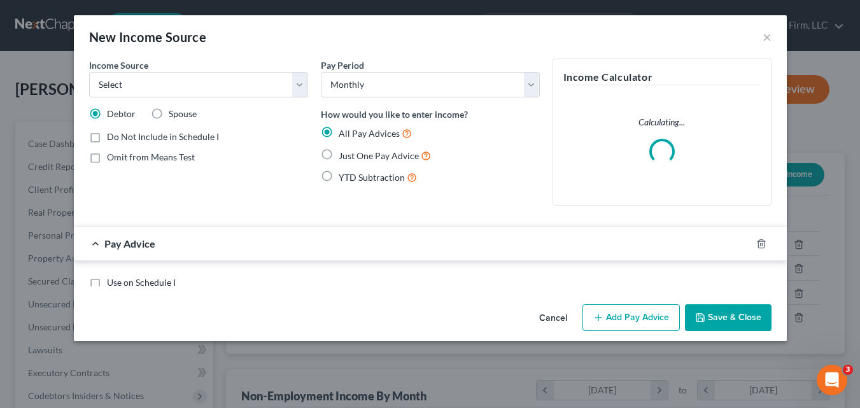
scroll to position [228, 351]
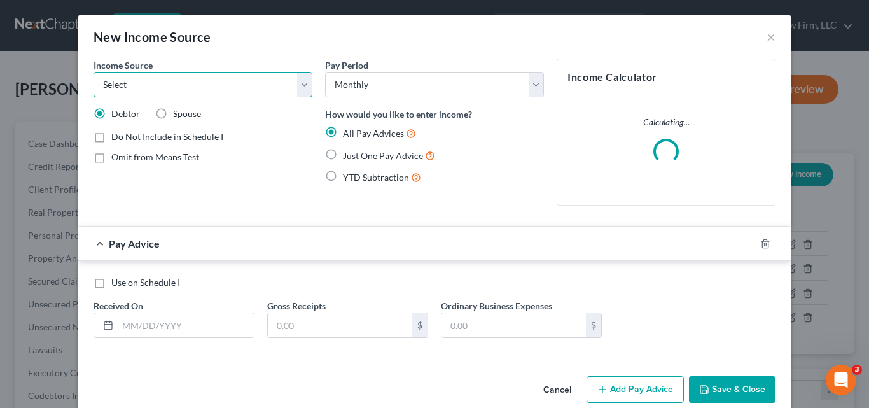
click at [296, 87] on select "Select Unemployment Disability (from employer) Pension Retirement Social Securi…" at bounding box center [203, 84] width 219 height 25
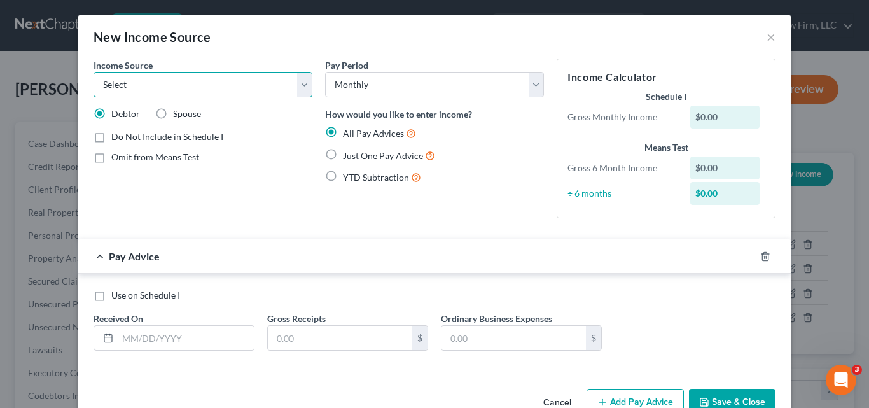
select select "2"
click at [94, 72] on select "Select Unemployment Disability (from employer) Pension Retirement Social Securi…" at bounding box center [203, 84] width 219 height 25
click at [343, 155] on label "Just One Pay Advice" at bounding box center [389, 155] width 92 height 15
click at [348, 155] on input "Just One Pay Advice" at bounding box center [352, 152] width 8 height 8
radio input "true"
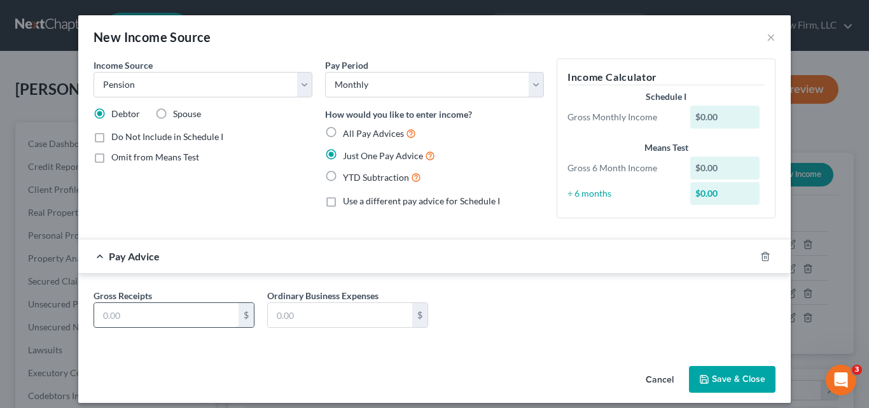
click at [201, 309] on input "text" at bounding box center [166, 315] width 144 height 24
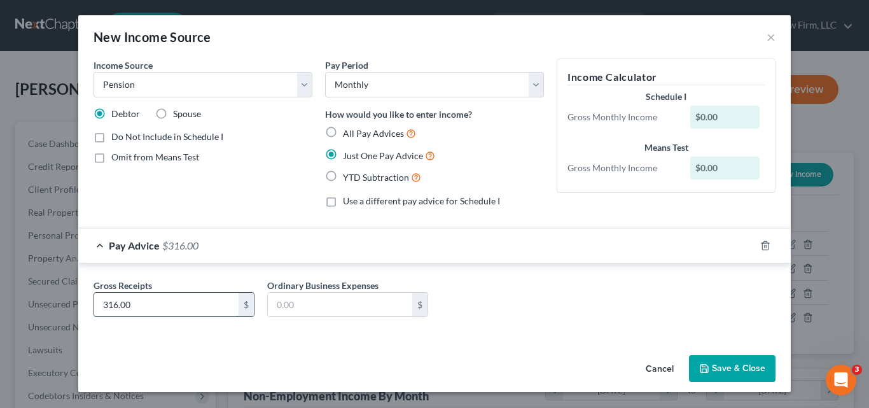
type input "316.00"
click at [754, 372] on button "Save & Close" at bounding box center [732, 368] width 87 height 27
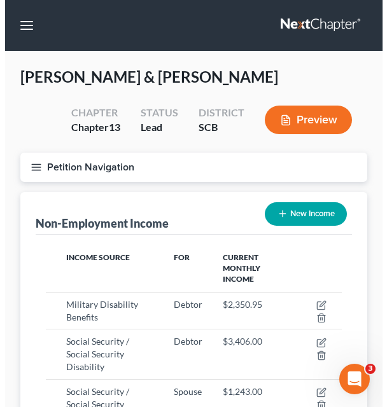
scroll to position [228, 346]
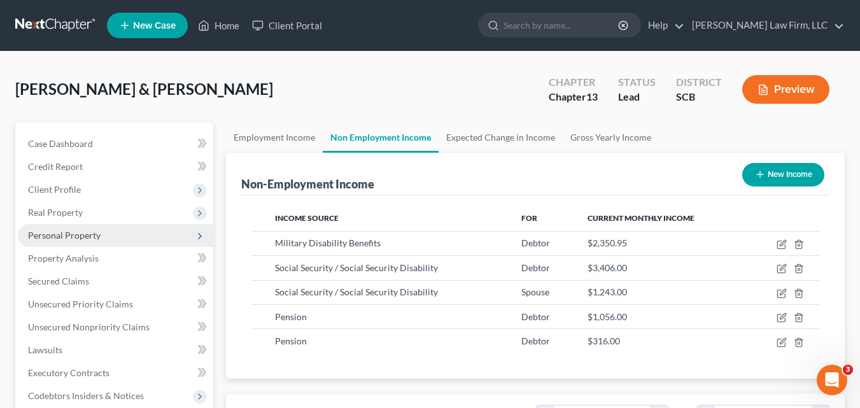
click at [71, 232] on span "Personal Property" at bounding box center [64, 235] width 73 height 11
click at [76, 234] on span "Personal Property" at bounding box center [64, 235] width 73 height 11
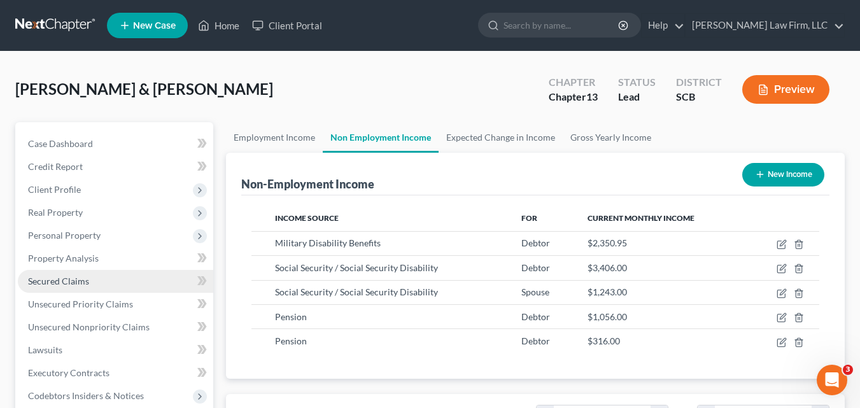
click at [74, 282] on span "Secured Claims" at bounding box center [58, 280] width 61 height 11
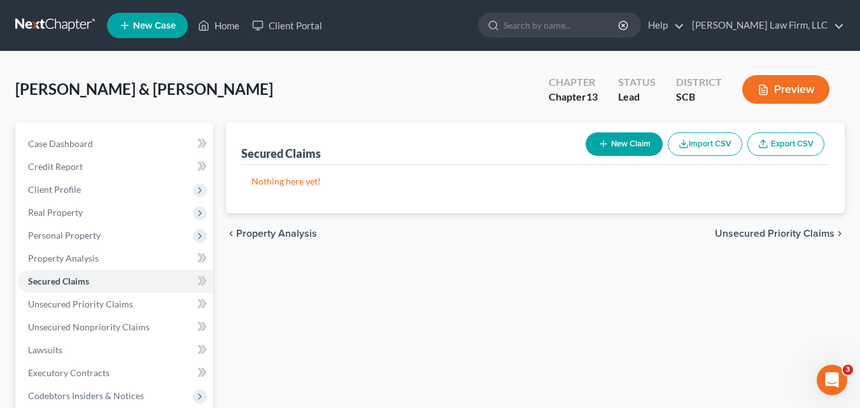
click at [632, 147] on button "New Claim" at bounding box center [623, 144] width 77 height 24
select select "0"
select select "2"
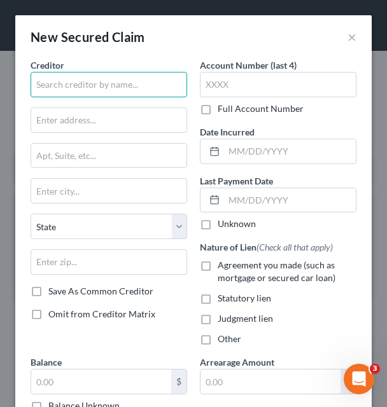
click at [96, 84] on input "text" at bounding box center [109, 84] width 157 height 25
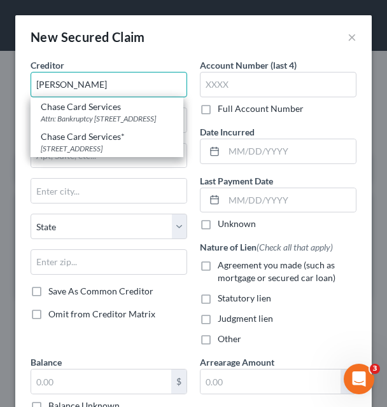
drag, startPoint x: 81, startPoint y: 88, endPoint x: 33, endPoint y: 87, distance: 47.7
click at [33, 87] on input "Chas" at bounding box center [109, 84] width 157 height 25
paste input "e Auto Finance"
type input "Chase Auto Finance"
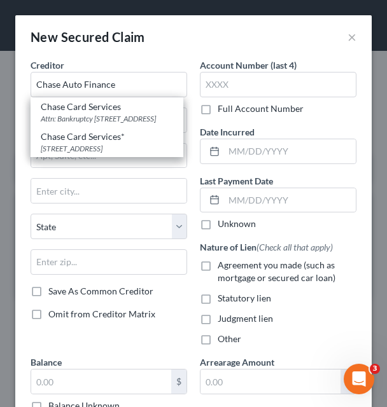
click at [209, 44] on div "New Secured Claim ×" at bounding box center [193, 36] width 356 height 43
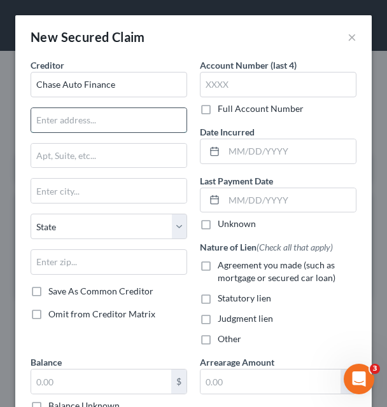
click at [92, 118] on input "text" at bounding box center [108, 120] width 155 height 24
paste input "Attn: Bankruptcy"
type input "Attn: Bankruptcy"
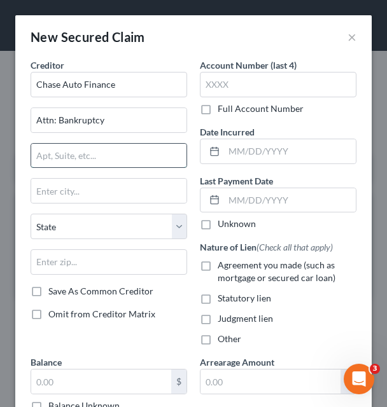
click at [56, 153] on input "text" at bounding box center [108, 156] width 155 height 24
paste input "700 Kansas Lane, La4 - 4025"
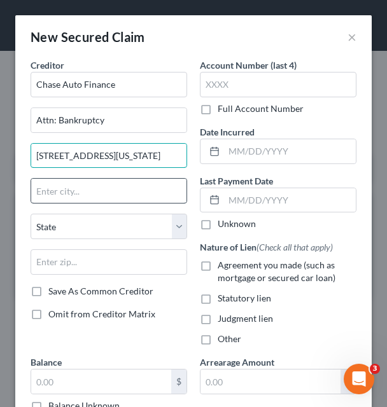
type input "700 Kansas Lane, La4 - 4025"
click at [83, 194] on input "text" at bounding box center [108, 191] width 155 height 24
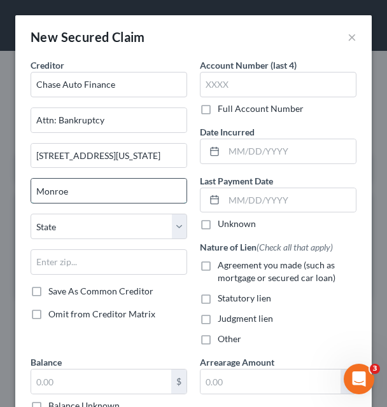
type input "Monroe"
select select "19"
type input "71203"
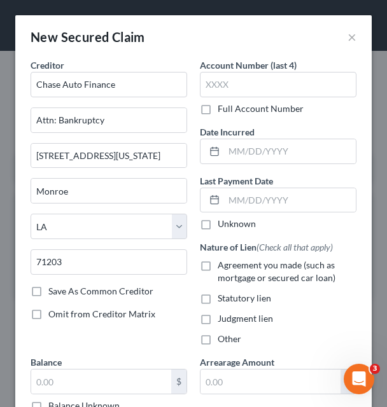
click at [48, 291] on label "Save As Common Creditor" at bounding box center [100, 291] width 105 height 13
click at [53, 291] on input "Save As Common Creditor" at bounding box center [57, 289] width 8 height 8
checkbox input "true"
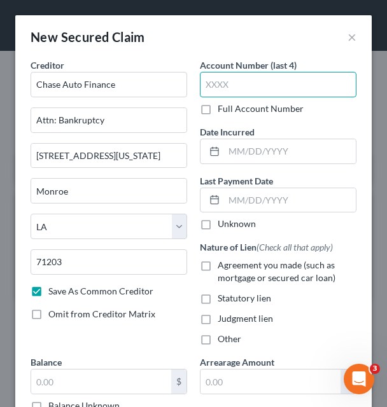
click at [296, 88] on input "text" at bounding box center [278, 84] width 157 height 25
type input "5334"
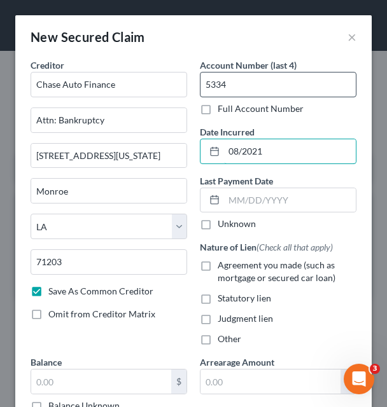
type input "08/2021"
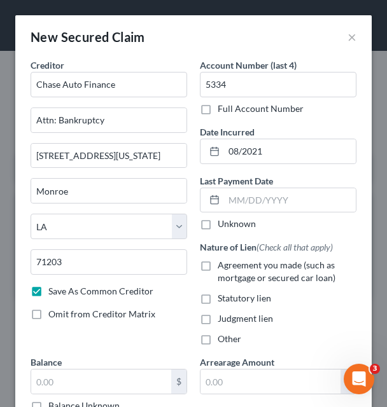
click at [218, 268] on label "Agreement you made (such as mortgage or secured car loan)" at bounding box center [287, 271] width 139 height 25
click at [223, 267] on input "Agreement you made (such as mortgage or secured car loan)" at bounding box center [227, 263] width 8 height 8
checkbox input "true"
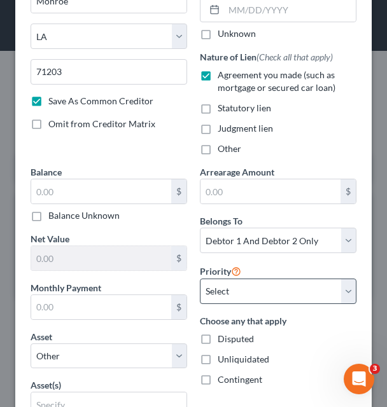
scroll to position [191, 0]
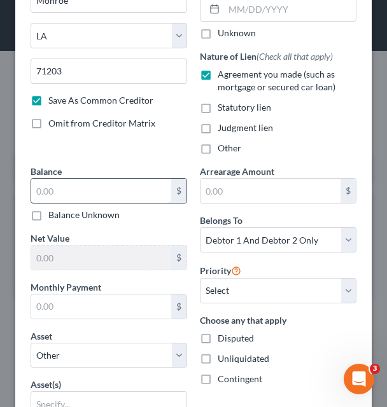
click at [120, 190] on input "text" at bounding box center [101, 191] width 140 height 24
click at [73, 188] on input "text" at bounding box center [101, 191] width 140 height 24
paste input "13,679.00"
type input "13,679.00"
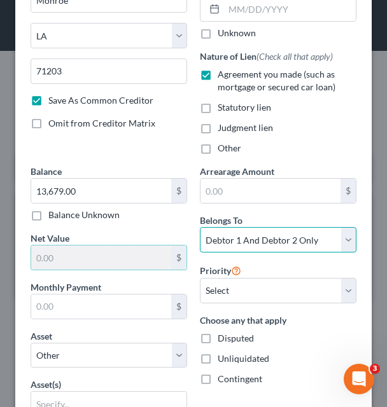
click at [337, 239] on select "Select Debtor 1 Only Debtor 2 Only Debtor 1 And Debtor 2 Only At Least One Of T…" at bounding box center [278, 239] width 157 height 25
select select "0"
click at [200, 227] on select "Select Debtor 1 Only Debtor 2 Only Debtor 1 And Debtor 2 Only At Least One Of T…" at bounding box center [278, 239] width 157 height 25
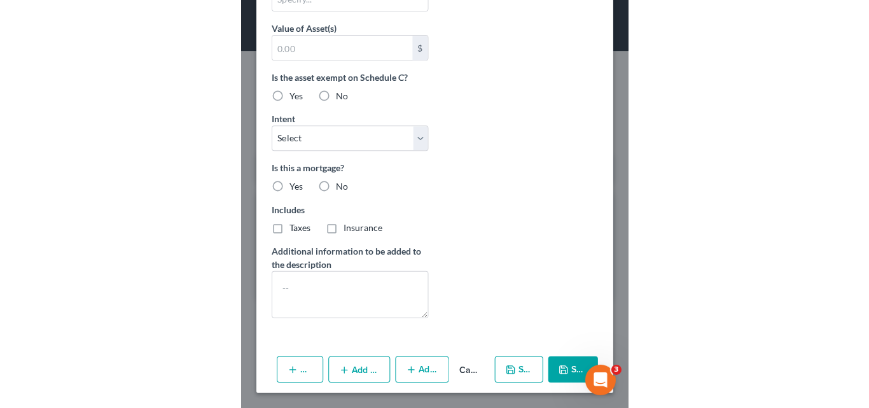
scroll to position [298, 0]
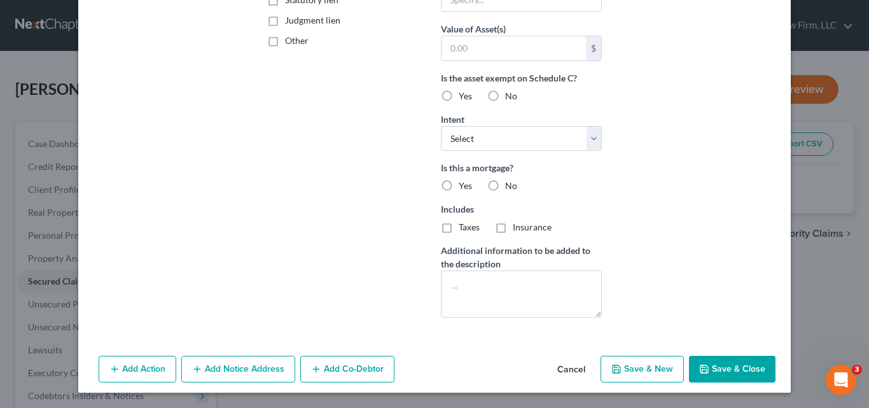
drag, startPoint x: 557, startPoint y: 365, endPoint x: 473, endPoint y: 329, distance: 90.6
click at [557, 365] on button "Cancel" at bounding box center [571, 369] width 48 height 25
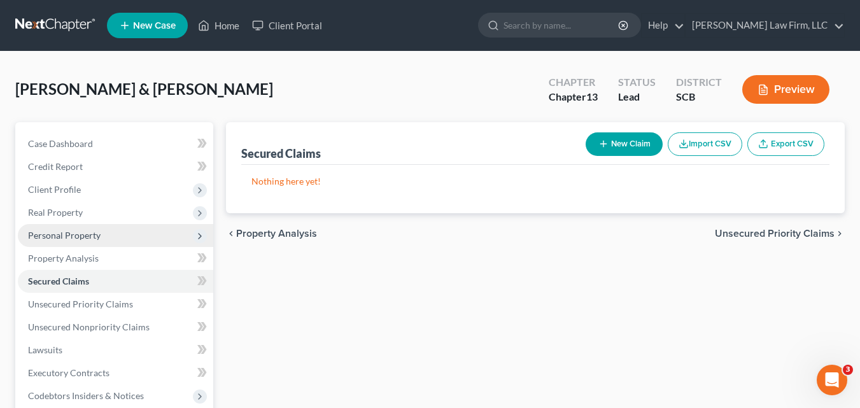
click at [76, 235] on span "Personal Property" at bounding box center [64, 235] width 73 height 11
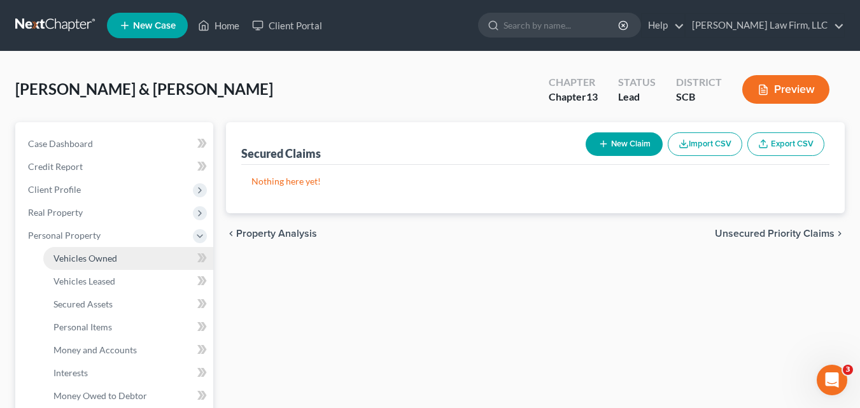
click at [103, 259] on span "Vehicles Owned" at bounding box center [85, 258] width 64 height 11
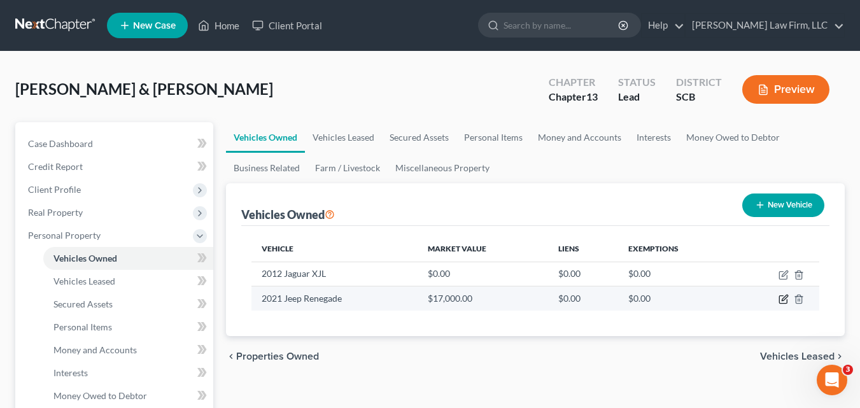
click at [781, 300] on icon "button" at bounding box center [783, 299] width 10 height 10
select select "7"
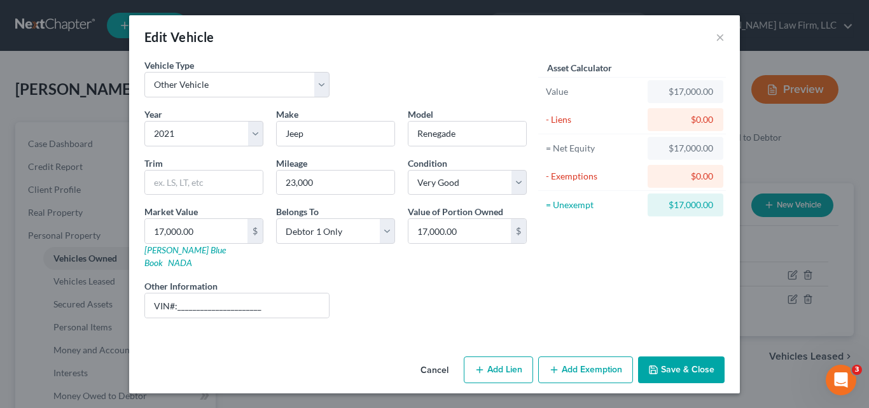
click at [495, 360] on button "Add Lien" at bounding box center [498, 369] width 69 height 27
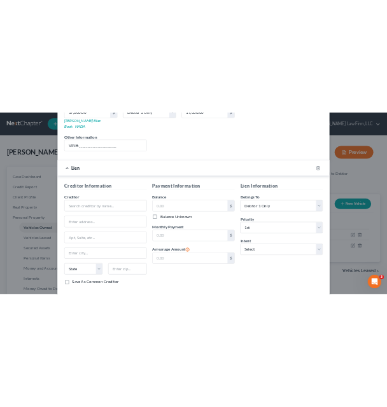
scroll to position [254, 0]
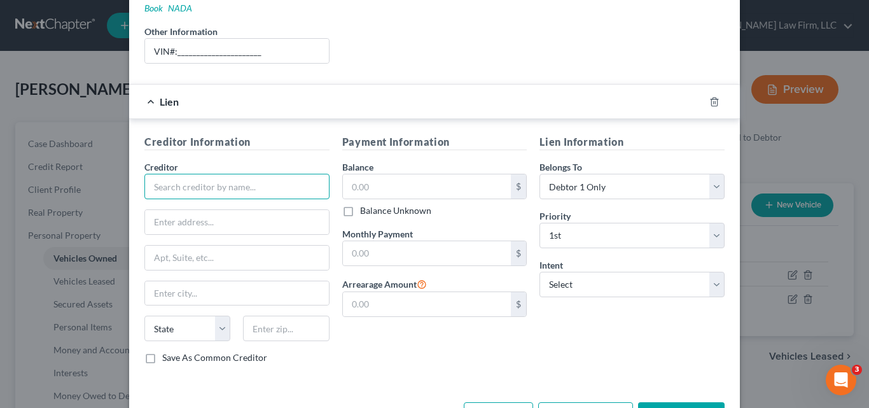
click at [228, 174] on input "text" at bounding box center [236, 186] width 185 height 25
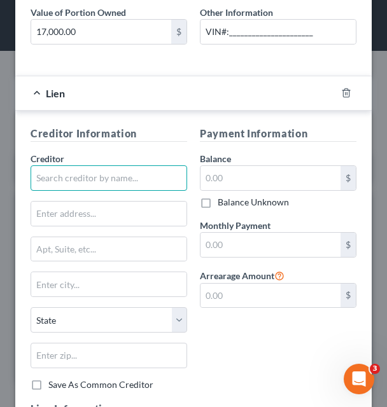
scroll to position [509, 0]
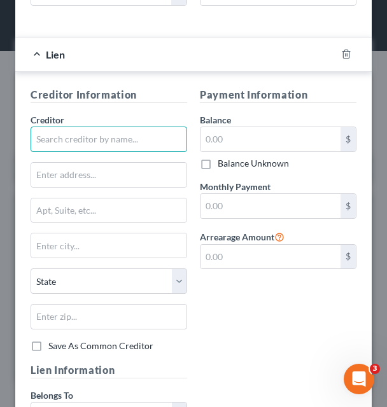
click at [139, 143] on input "text" at bounding box center [109, 139] width 157 height 25
drag, startPoint x: 71, startPoint y: 131, endPoint x: 70, endPoint y: 145, distance: 14.1
click at [71, 130] on input "Chas" at bounding box center [109, 139] width 157 height 25
click at [67, 141] on input "Chas" at bounding box center [109, 139] width 157 height 25
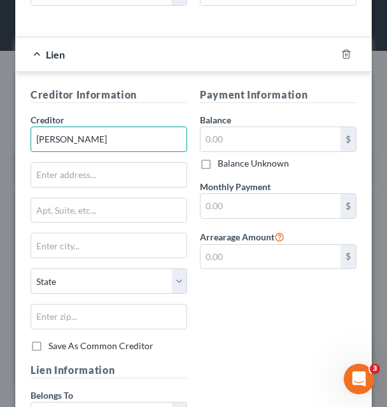
paste input "e Auto Finance"
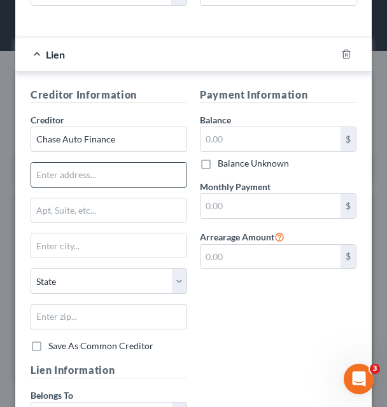
click at [111, 170] on input "text" at bounding box center [108, 175] width 155 height 24
paste input "Attn: Bankruptcy"
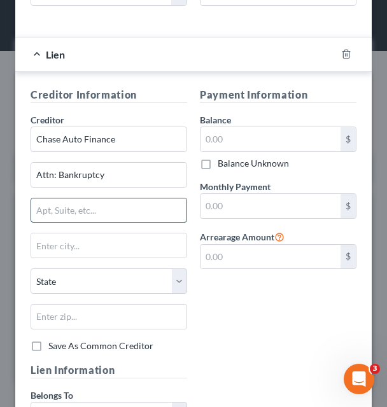
click at [78, 211] on input "text" at bounding box center [108, 211] width 155 height 24
paste input "700 Kansas Lane, La4 - 4025"
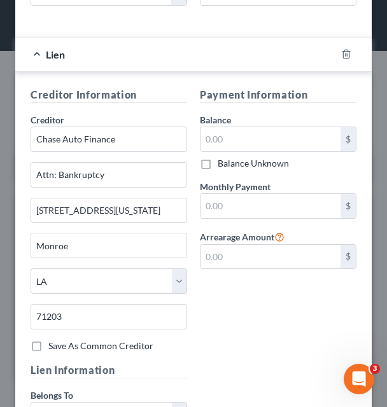
click at [48, 347] on label "Save As Common Creditor" at bounding box center [100, 346] width 105 height 13
click at [53, 347] on input "Save As Common Creditor" at bounding box center [57, 344] width 8 height 8
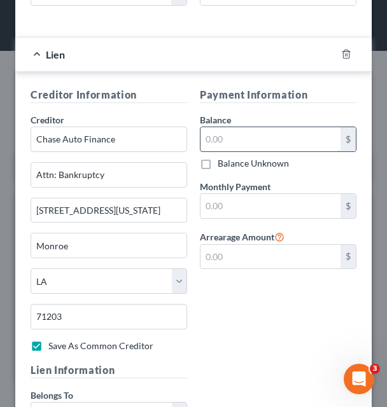
click at [307, 143] on input "text" at bounding box center [270, 139] width 140 height 24
paste input "13,679.00"
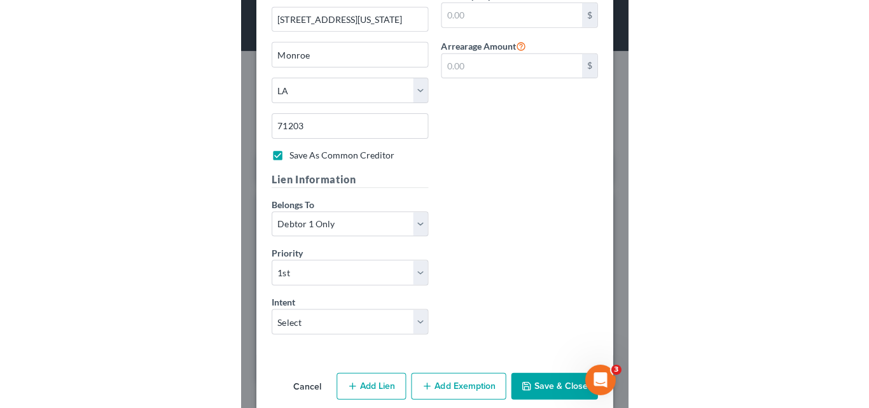
scroll to position [717, 0]
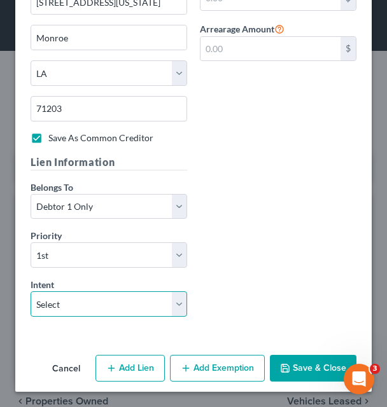
click at [176, 304] on select "Select Surrender Redeem Reaffirm Avoid Other" at bounding box center [109, 303] width 157 height 25
click at [31, 291] on select "Select Surrender Redeem Reaffirm Avoid Other" at bounding box center [109, 303] width 157 height 25
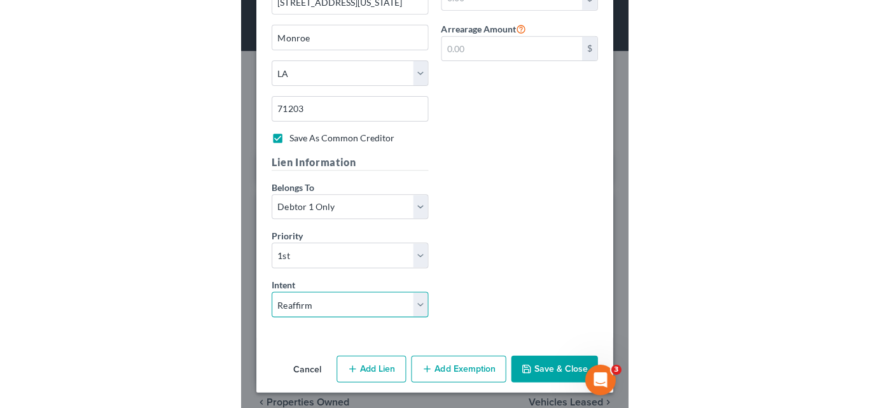
scroll to position [288, 0]
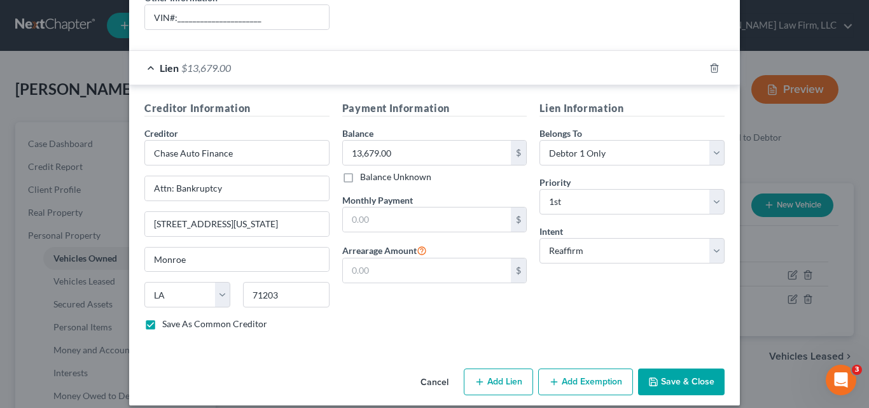
click at [593, 370] on button "Add Exemption" at bounding box center [585, 381] width 95 height 27
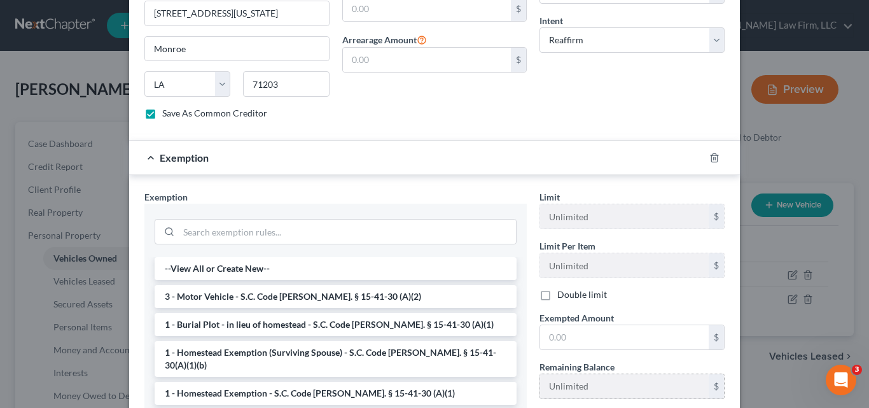
scroll to position [543, 0]
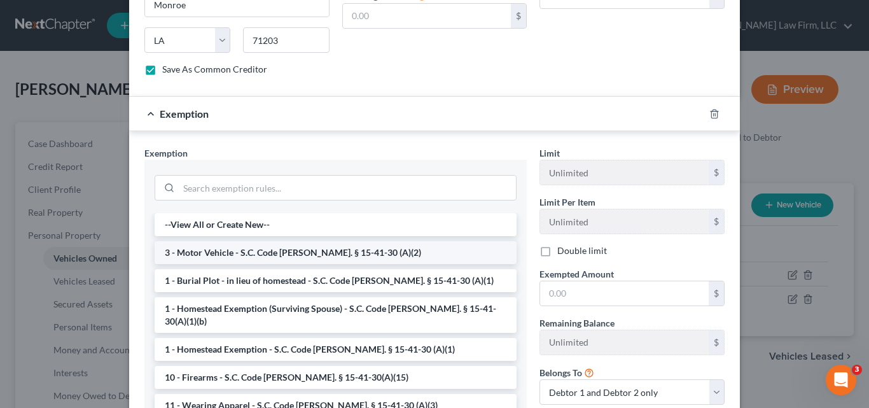
click at [323, 245] on li "3 - Motor Vehicle - S.C. Code Ann. § 15-41-30 (A)(2)" at bounding box center [336, 252] width 362 height 23
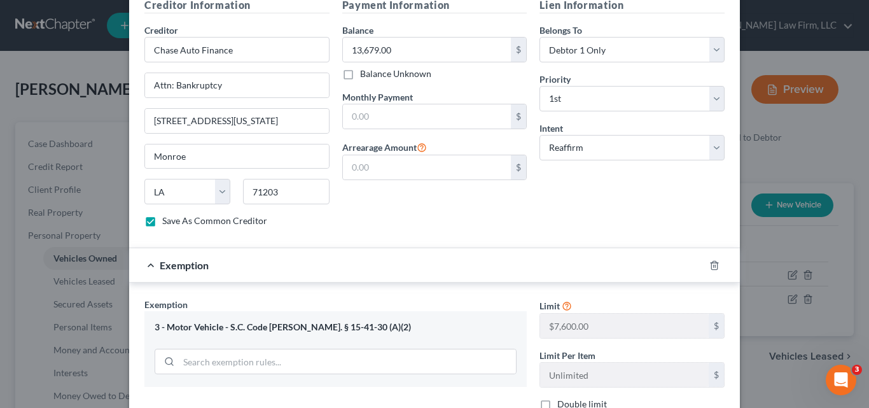
scroll to position [573, 0]
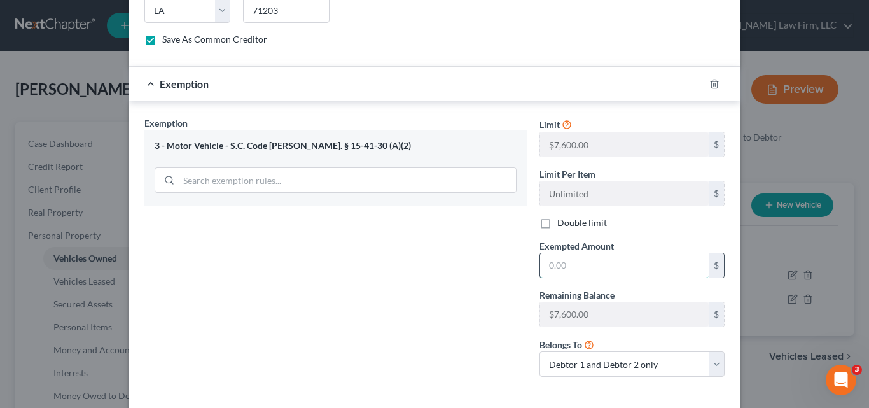
click at [572, 257] on input "text" at bounding box center [624, 265] width 169 height 24
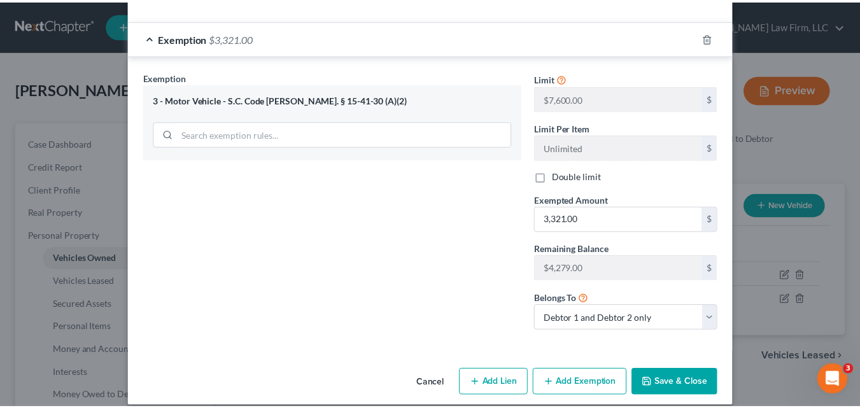
scroll to position [620, 0]
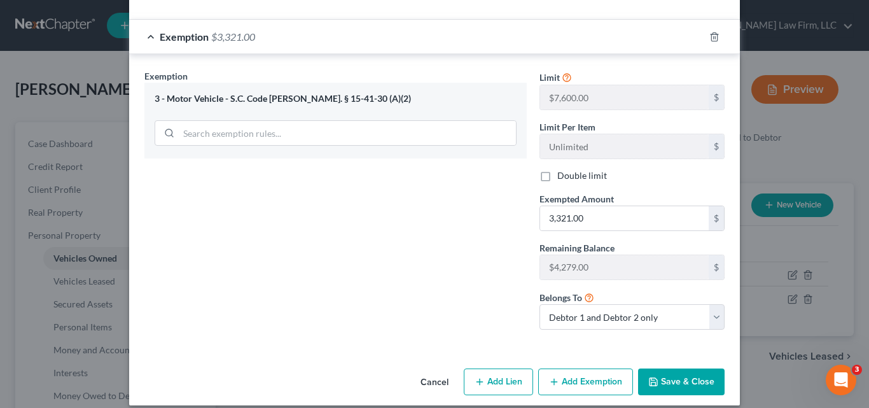
click at [664, 368] on button "Save & Close" at bounding box center [681, 381] width 87 height 27
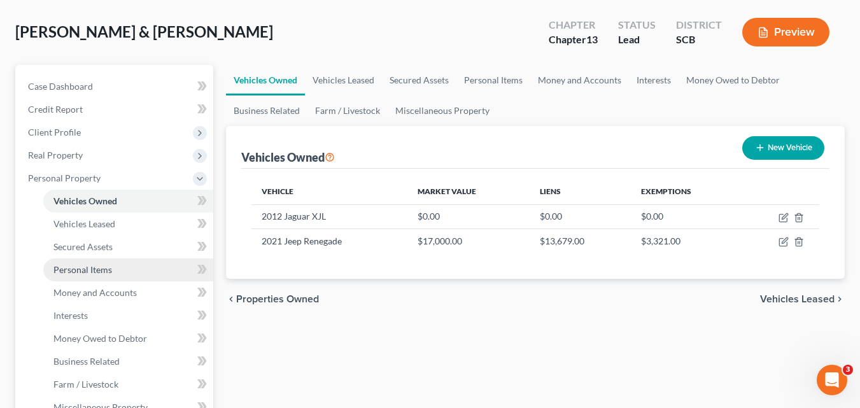
scroll to position [254, 0]
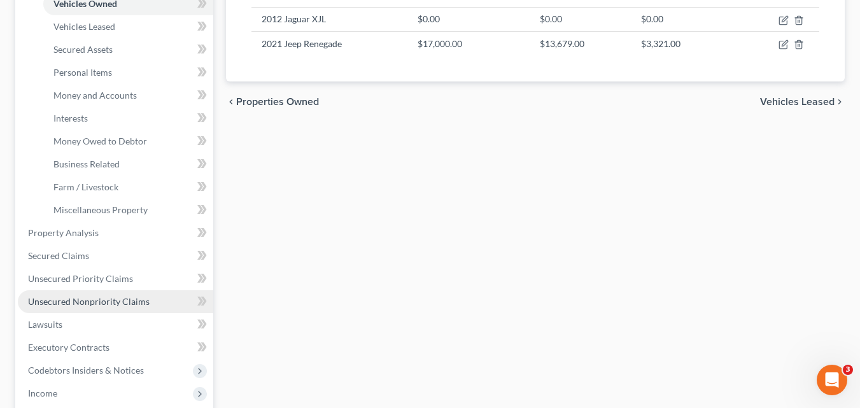
click at [74, 301] on span "Unsecured Nonpriority Claims" at bounding box center [89, 301] width 122 height 11
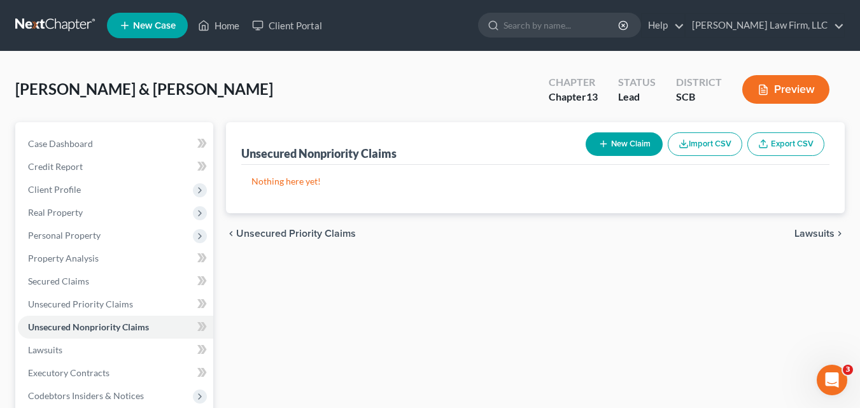
click at [636, 146] on button "New Claim" at bounding box center [623, 144] width 77 height 24
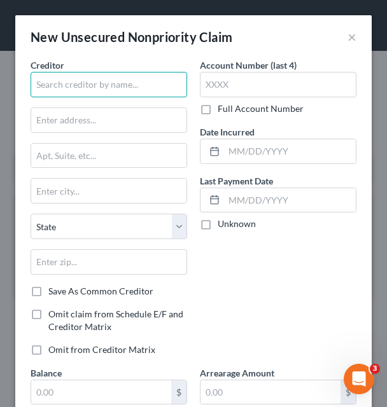
click at [139, 89] on input "text" at bounding box center [109, 84] width 157 height 25
paste input "LVNV Funding LLC/Resurgent Capital Servi"
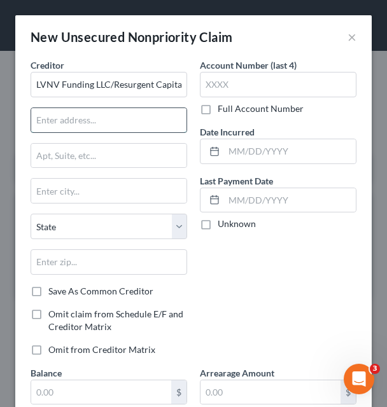
click at [157, 115] on input "text" at bounding box center [108, 120] width 155 height 24
paste input "Resurgent Correspondence, Attn: Bankrupt"
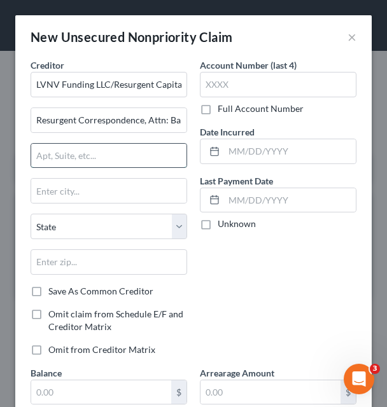
click at [129, 153] on input "text" at bounding box center [108, 156] width 155 height 24
paste input "Po Box 1269"
click at [44, 159] on input "Po Box 1269" at bounding box center [108, 156] width 155 height 24
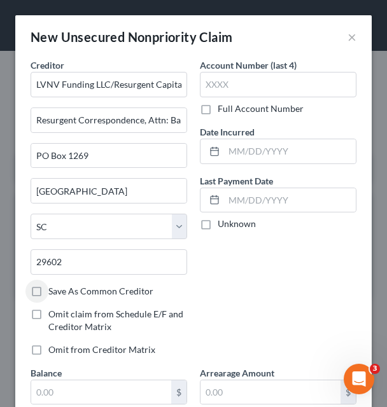
click at [48, 292] on label "Save As Common Creditor" at bounding box center [100, 291] width 105 height 13
click at [53, 292] on input "Save As Common Creditor" at bounding box center [57, 289] width 8 height 8
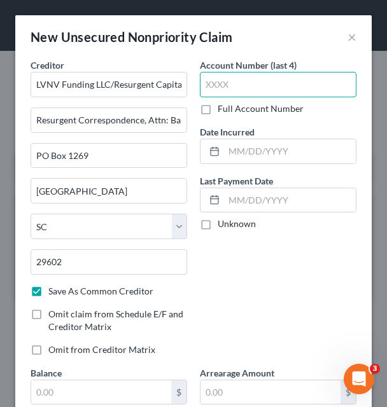
click at [242, 81] on input "text" at bounding box center [278, 84] width 157 height 25
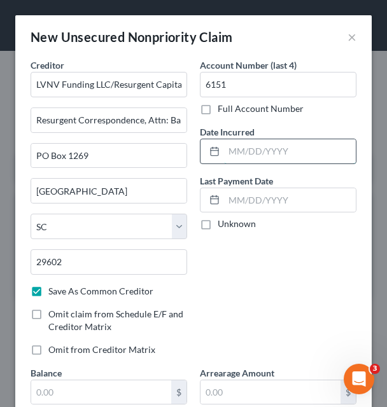
click at [255, 157] on input "text" at bounding box center [290, 151] width 132 height 24
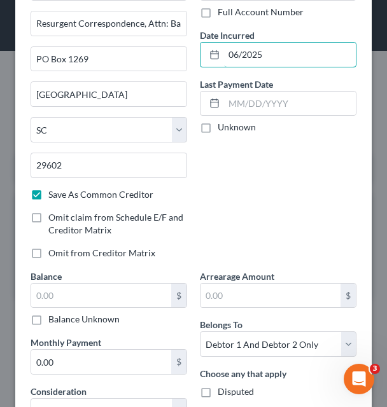
scroll to position [127, 0]
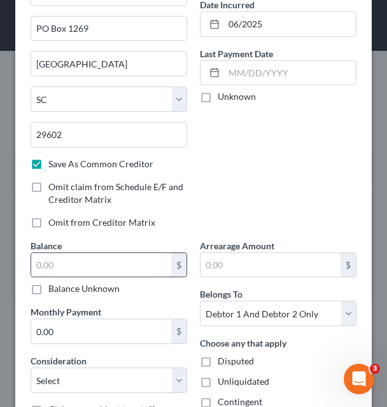
click at [123, 263] on input "text" at bounding box center [101, 265] width 140 height 24
paste input "6,397.00"
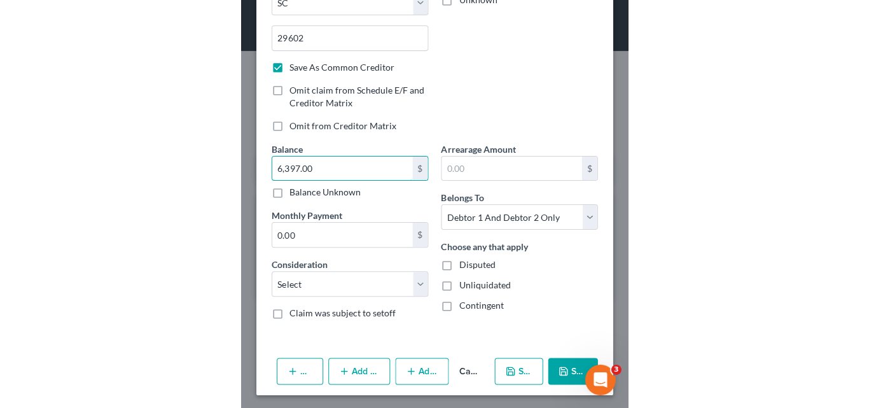
scroll to position [227, 0]
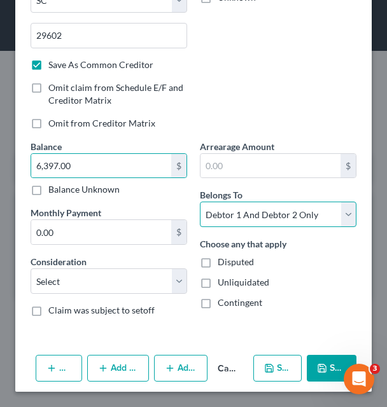
click at [338, 212] on select "Select Debtor 1 Only Debtor 2 Only Debtor 1 And Debtor 2 Only At Least One Of T…" at bounding box center [278, 214] width 157 height 25
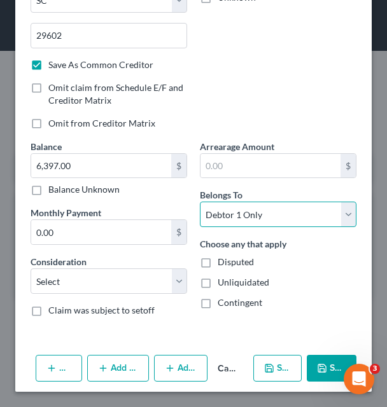
click at [200, 202] on select "Select Debtor 1 Only Debtor 2 Only Debtor 1 And Debtor 2 Only At Least One Of T…" at bounding box center [278, 214] width 157 height 25
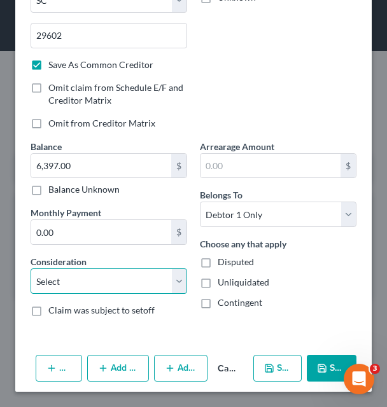
click at [115, 284] on select "Select Cable / Satellite Services Collection Agency Credit Card Debt Debt Couns…" at bounding box center [109, 280] width 157 height 25
click at [31, 268] on select "Select Cable / Satellite Services Collection Agency Credit Card Debt Debt Couns…" at bounding box center [109, 280] width 157 height 25
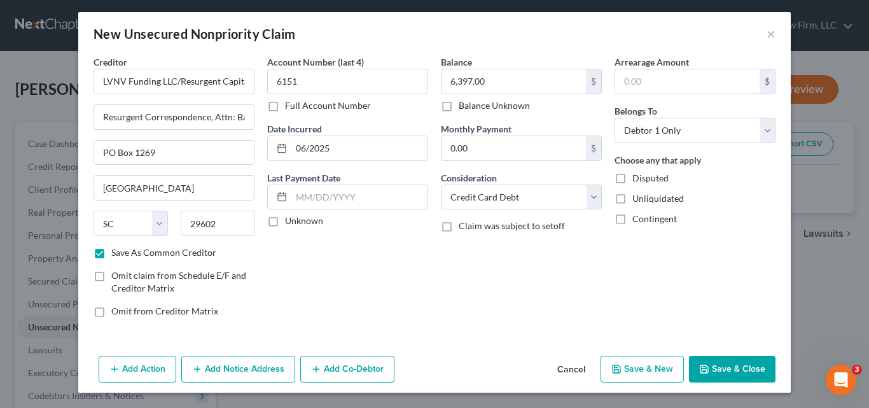
click at [634, 367] on button "Save & New" at bounding box center [642, 369] width 83 height 27
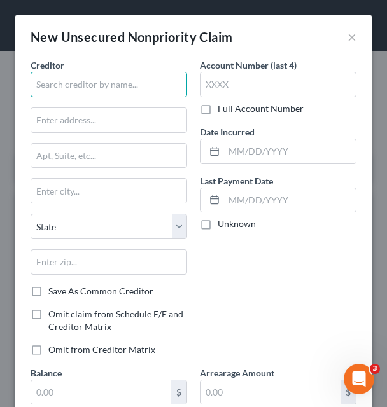
click at [129, 83] on input "text" at bounding box center [109, 84] width 157 height 25
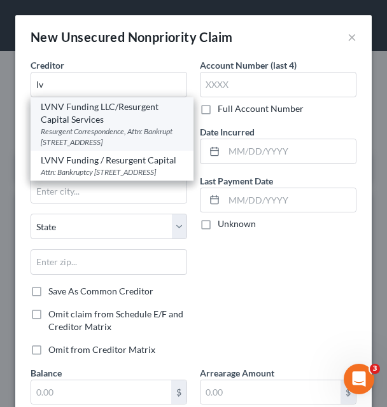
click at [95, 122] on div "LVNV Funding LLC/Resurgent Capital Services" at bounding box center [112, 113] width 143 height 25
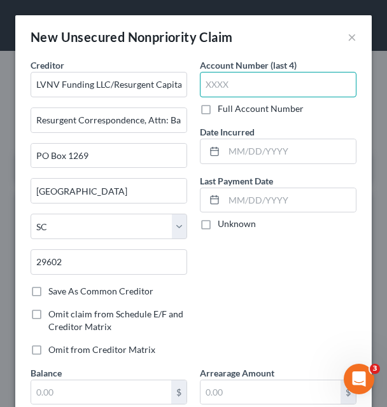
click at [244, 81] on input "text" at bounding box center [278, 84] width 157 height 25
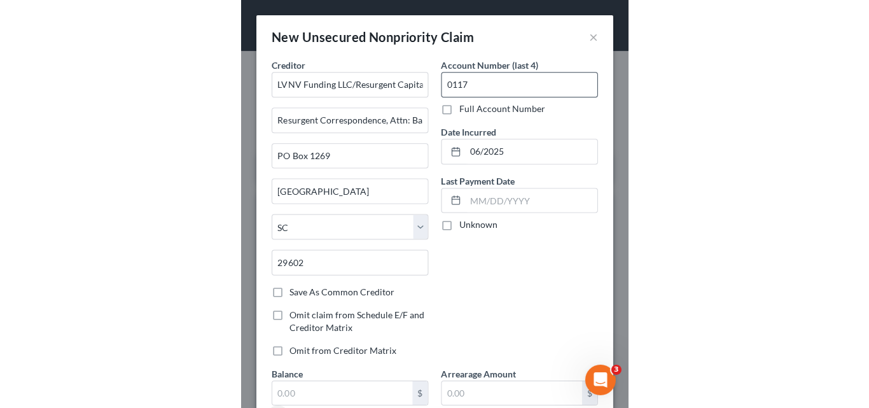
scroll to position [211, 0]
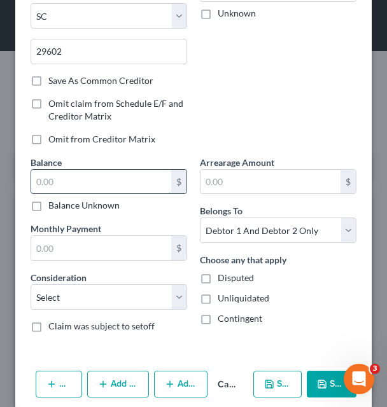
click at [120, 182] on input "text" at bounding box center [101, 182] width 140 height 24
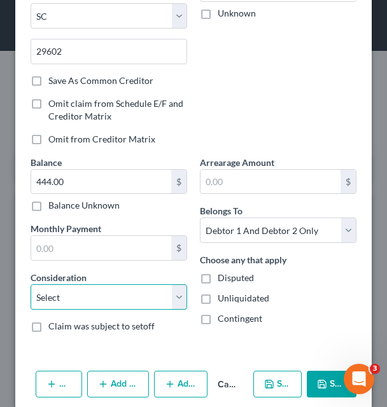
drag, startPoint x: 176, startPoint y: 298, endPoint x: 170, endPoint y: 285, distance: 14.0
click at [176, 298] on select "Select Cable / Satellite Services Collection Agency Credit Card Debt Debt Couns…" at bounding box center [109, 296] width 157 height 25
click at [31, 284] on select "Select Cable / Satellite Services Collection Agency Credit Card Debt Debt Couns…" at bounding box center [109, 296] width 157 height 25
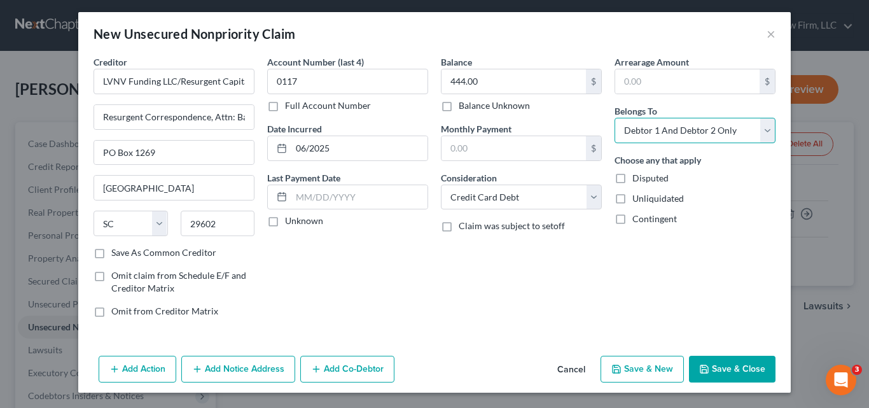
click at [767, 132] on select "Select Debtor 1 Only Debtor 2 Only Debtor 1 And Debtor 2 Only At Least One Of T…" at bounding box center [695, 130] width 161 height 25
click at [615, 118] on select "Select Debtor 1 Only Debtor 2 Only Debtor 1 And Debtor 2 Only At Least One Of T…" at bounding box center [695, 130] width 161 height 25
click at [639, 370] on button "Save & New" at bounding box center [642, 369] width 83 height 27
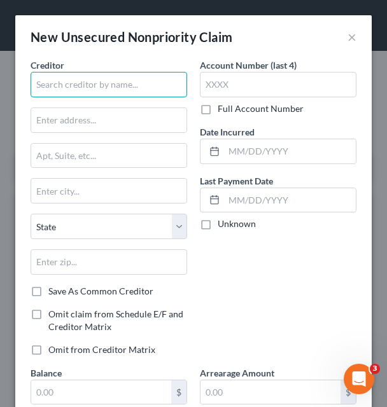
click at [159, 88] on input "text" at bounding box center [109, 84] width 157 height 25
paste input "Wells Fargo Jewelry Advantage"
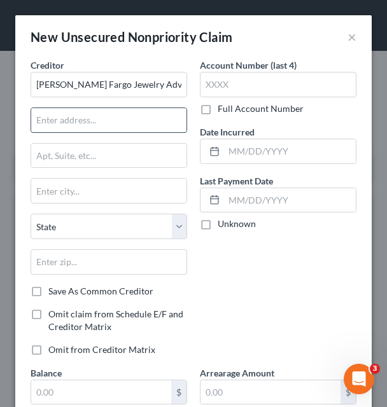
click at [116, 125] on input "text" at bounding box center [108, 120] width 155 height 24
paste input "Attn: Bankruptcy"
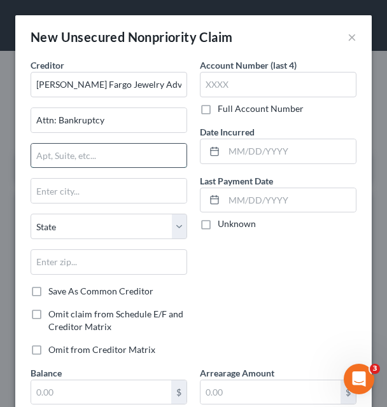
click at [96, 160] on input "text" at bounding box center [108, 156] width 155 height 24
paste input "Pob 10438 Mac F8235-02f"
click at [129, 243] on div "State AL AK AR AZ CA CO CT DE DC FL GA GU HI ID IL IN IA KS KY LA ME MD MA MI M…" at bounding box center [108, 249] width 169 height 71
drag, startPoint x: 265, startPoint y: 281, endPoint x: 260, endPoint y: 272, distance: 10.3
click at [265, 281] on div "Account Number (last 4) Full Account Number Date Incurred Last Payment Date Unk…" at bounding box center [277, 213] width 169 height 308
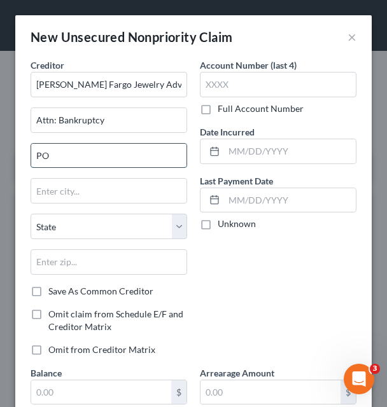
drag, startPoint x: 178, startPoint y: 150, endPoint x: 146, endPoint y: 157, distance: 33.2
click at [178, 150] on input "PO" at bounding box center [108, 156] width 155 height 24
click at [139, 154] on input "PO" at bounding box center [108, 156] width 155 height 24
drag, startPoint x: 67, startPoint y: 151, endPoint x: -4, endPoint y: 156, distance: 71.4
click at [0, 156] on html "Home New Case Client Portal Pinckney Law Firm, LLC david@pinckneylawfirm.com My…" at bounding box center [193, 319] width 387 height 639
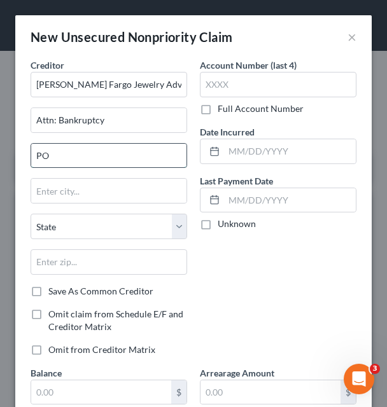
paste input "ob 10438 Mac F8235-02f"
click at [42, 155] on input "Pob 10438 Mac F8235-02f" at bounding box center [108, 156] width 155 height 24
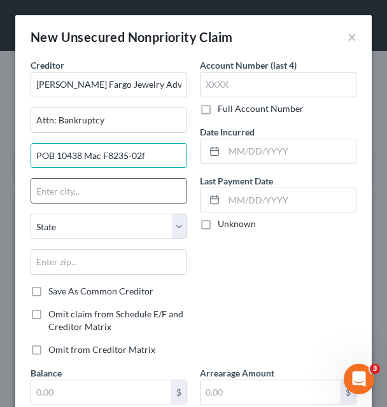
click at [138, 193] on input "text" at bounding box center [108, 191] width 155 height 24
click at [91, 185] on input "text" at bounding box center [108, 191] width 155 height 24
paste input "Des Moines"
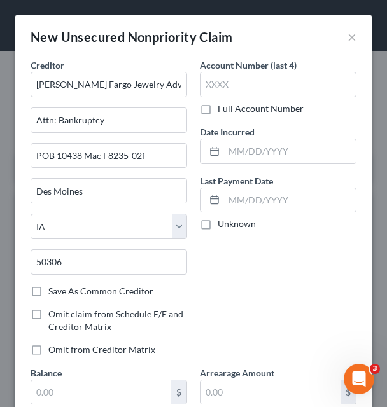
click at [48, 295] on label "Save As Common Creditor" at bounding box center [100, 291] width 105 height 13
click at [53, 293] on input "Save As Common Creditor" at bounding box center [57, 289] width 8 height 8
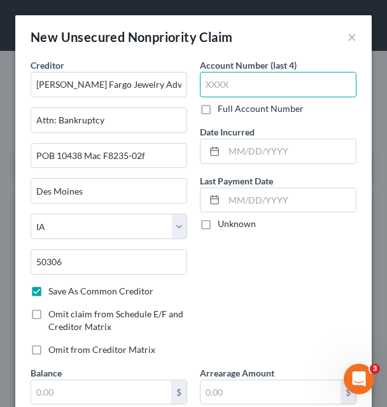
click at [240, 87] on input "text" at bounding box center [278, 84] width 157 height 25
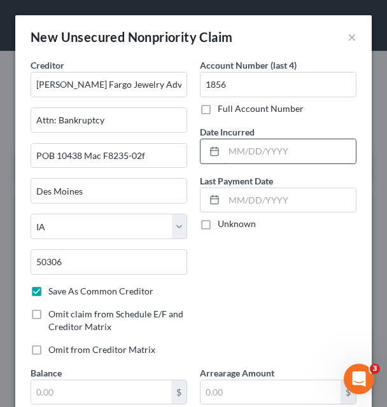
click at [232, 146] on input "text" at bounding box center [290, 151] width 132 height 24
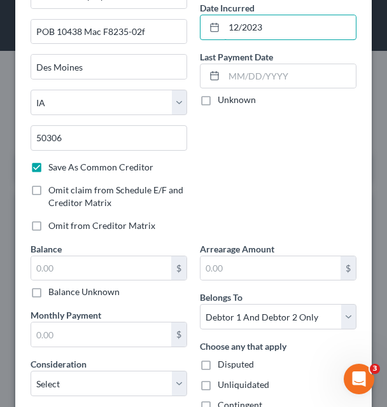
scroll to position [127, 0]
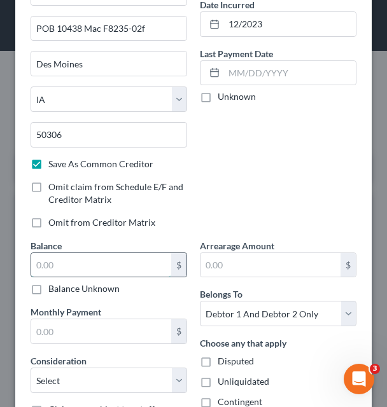
click at [95, 272] on input "text" at bounding box center [101, 265] width 140 height 24
paste input "5,993.00"
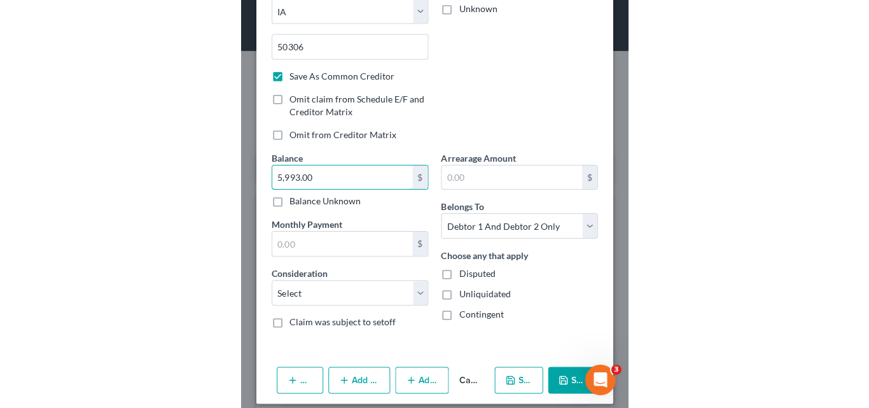
scroll to position [227, 0]
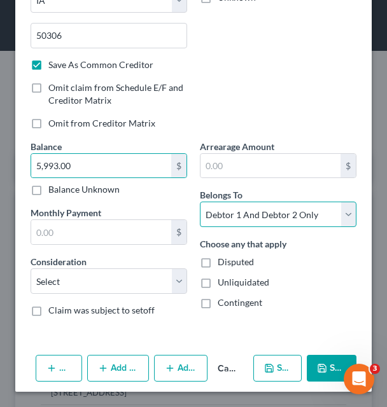
click at [335, 220] on select "Select Debtor 1 Only Debtor 2 Only Debtor 1 And Debtor 2 Only At Least One Of T…" at bounding box center [278, 214] width 157 height 25
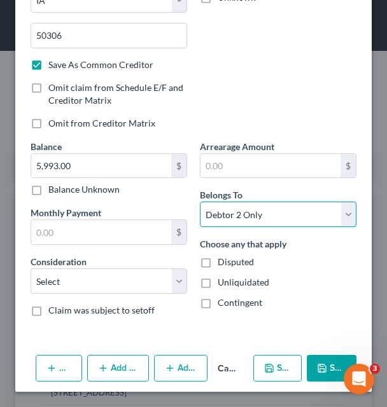
click at [200, 202] on select "Select Debtor 1 Only Debtor 2 Only Debtor 1 And Debtor 2 Only At Least One Of T…" at bounding box center [278, 214] width 157 height 25
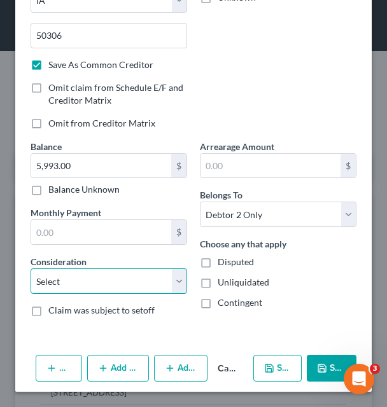
click at [176, 278] on select "Select Cable / Satellite Services Collection Agency Credit Card Debt Debt Couns…" at bounding box center [109, 280] width 157 height 25
click at [31, 268] on select "Select Cable / Satellite Services Collection Agency Credit Card Debt Debt Couns…" at bounding box center [109, 280] width 157 height 25
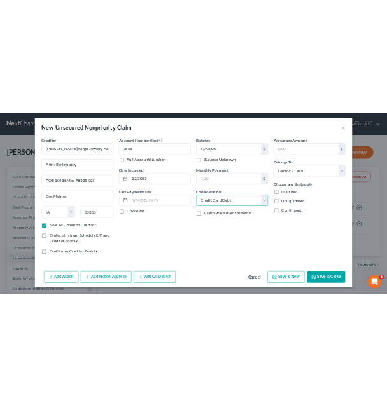
scroll to position [3, 0]
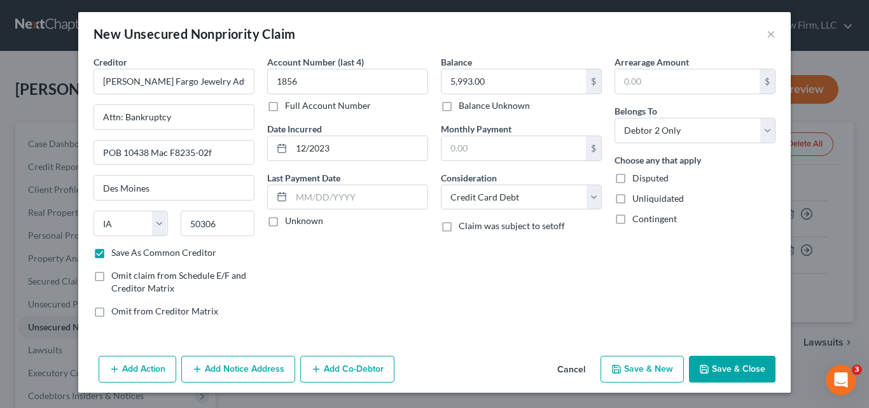
click at [645, 368] on button "Save & New" at bounding box center [642, 369] width 83 height 27
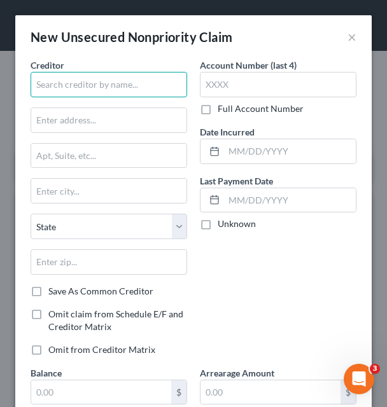
click at [125, 88] on input "text" at bounding box center [109, 84] width 157 height 25
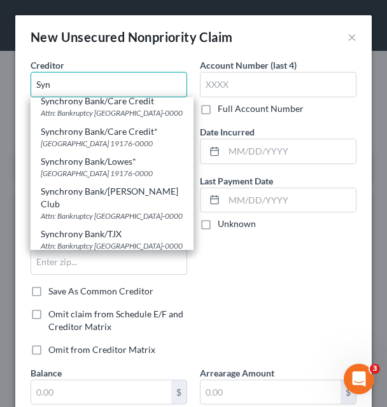
scroll to position [191, 0]
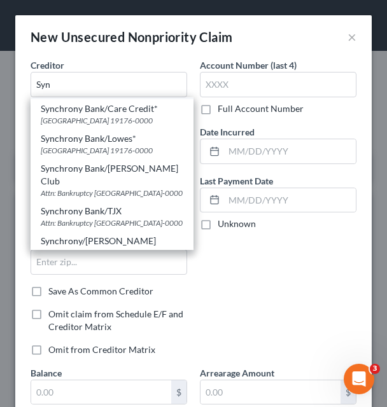
click at [115, 95] on div "Attn: Bankruptcy PO Box 965060, Orlando, FL 32896-0000" at bounding box center [112, 90] width 143 height 11
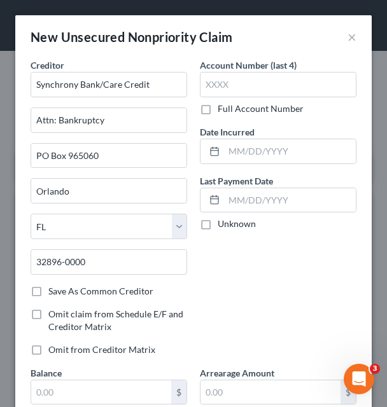
scroll to position [0, 0]
click at [232, 80] on input "text" at bounding box center [278, 84] width 157 height 25
click at [238, 151] on input "text" at bounding box center [290, 151] width 132 height 24
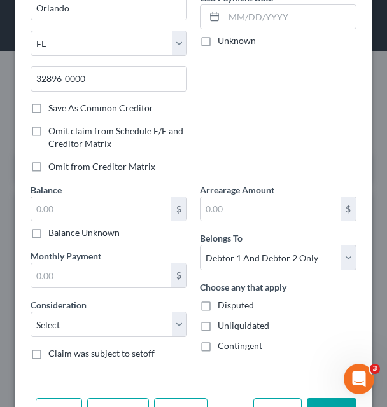
scroll to position [191, 0]
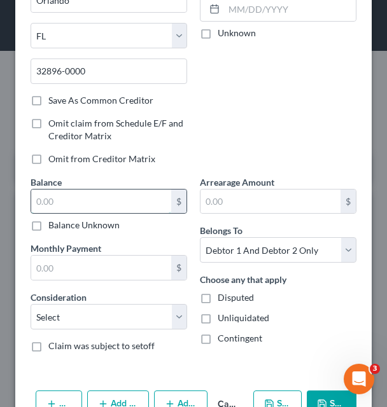
click at [120, 208] on input "text" at bounding box center [101, 202] width 140 height 24
paste input "4,425.00"
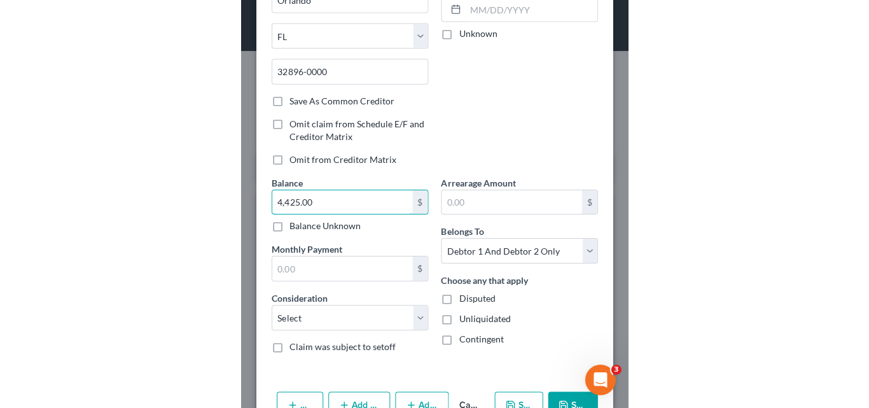
scroll to position [227, 0]
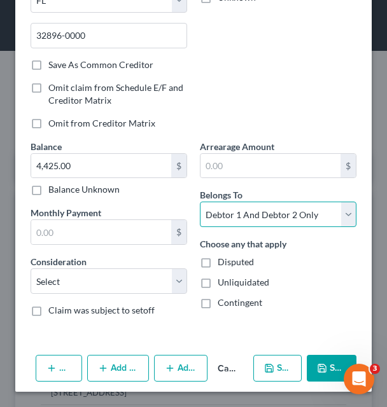
click at [328, 214] on select "Select Debtor 1 Only Debtor 2 Only Debtor 1 And Debtor 2 Only At Least One Of T…" at bounding box center [278, 214] width 157 height 25
click at [200, 202] on select "Select Debtor 1 Only Debtor 2 Only Debtor 1 And Debtor 2 Only At Least One Of T…" at bounding box center [278, 214] width 157 height 25
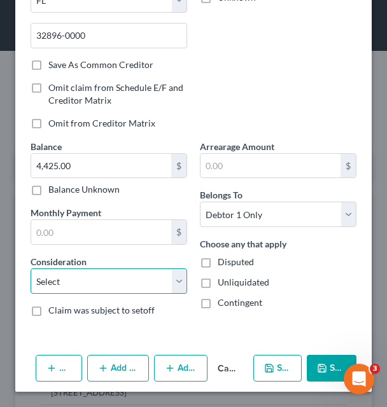
click at [134, 286] on select "Select Cable / Satellite Services Collection Agency Credit Card Debt Debt Couns…" at bounding box center [109, 280] width 157 height 25
click at [31, 268] on select "Select Cable / Satellite Services Collection Agency Credit Card Debt Debt Couns…" at bounding box center [109, 280] width 157 height 25
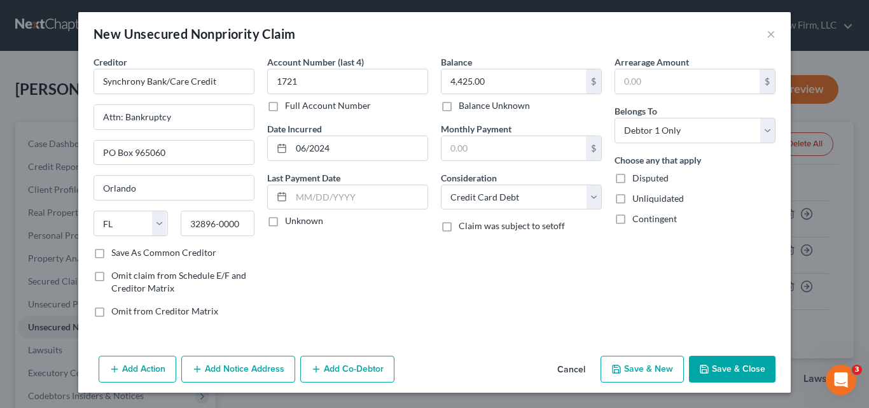
click at [643, 373] on button "Save & New" at bounding box center [642, 369] width 83 height 27
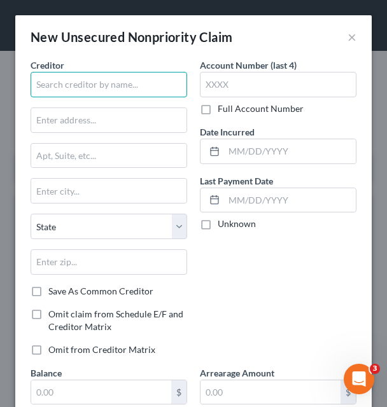
click at [141, 88] on input "text" at bounding box center [109, 84] width 157 height 25
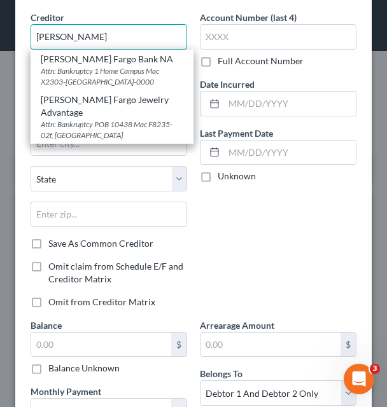
scroll to position [0, 0]
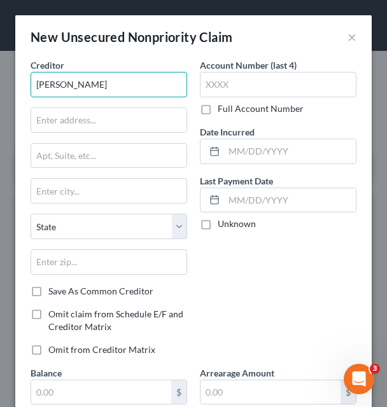
click at [124, 82] on input "Wells" at bounding box center [109, 84] width 157 height 25
drag, startPoint x: 85, startPoint y: 84, endPoint x: 33, endPoint y: 90, distance: 52.6
click at [33, 90] on input "Wells" at bounding box center [109, 84] width 157 height 25
paste input "Fargo Bank NA"
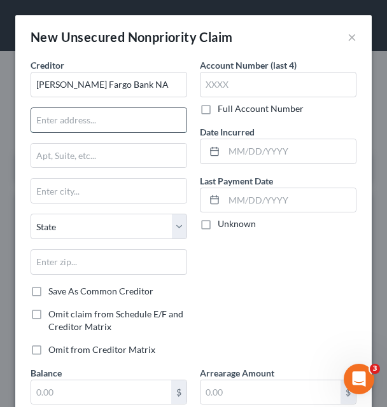
click at [97, 122] on input "text" at bounding box center [108, 120] width 155 height 24
click at [141, 118] on input "text" at bounding box center [108, 120] width 155 height 24
paste input "Attn: Bankruptcy"
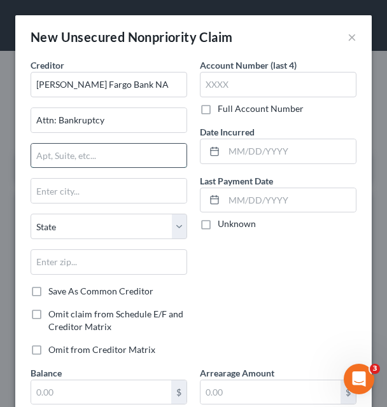
click at [79, 157] on input "text" at bounding box center [108, 156] width 155 height 24
paste input "Po Box 393"
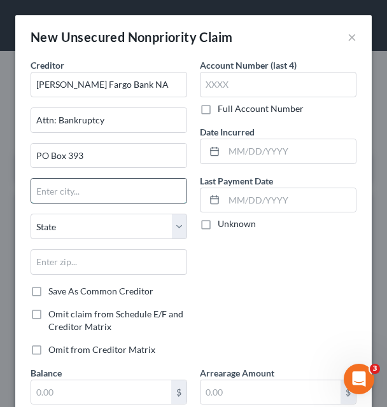
click at [145, 195] on input "text" at bounding box center [108, 191] width 155 height 24
paste input "Minneapolis"
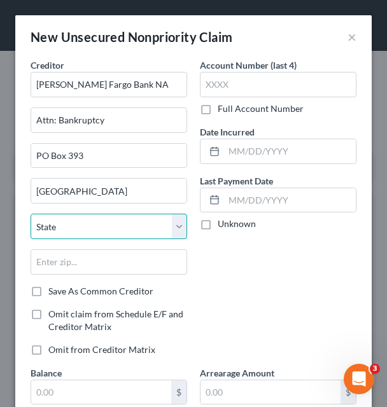
click at [122, 225] on select "State AL AK AR AZ CA CO CT DE DC FL GA GU HI ID IL IN IA KS KY LA ME MD MA MI M…" at bounding box center [109, 226] width 157 height 25
click at [31, 214] on select "State AL AK AR AZ CA CO CT DE DC FL GA GU HI ID IL IN IA KS KY LA ME MD MA MI M…" at bounding box center [109, 226] width 157 height 25
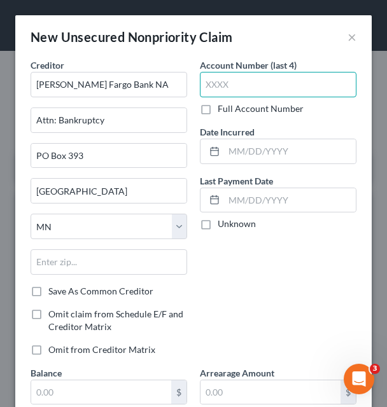
click at [258, 85] on input "text" at bounding box center [278, 84] width 157 height 25
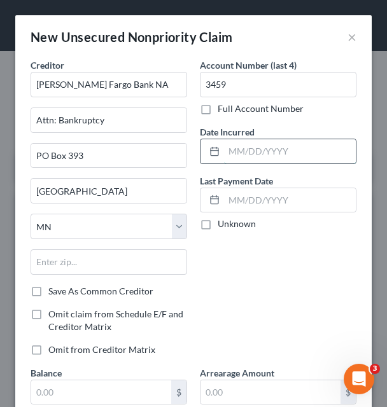
click at [288, 155] on input "text" at bounding box center [290, 151] width 132 height 24
drag, startPoint x: 296, startPoint y: 258, endPoint x: 288, endPoint y: 256, distance: 8.5
click at [295, 260] on div "Account Number (last 4) 3459 Full Account Number Date Incurred 08/2023 Last Pay…" at bounding box center [277, 213] width 169 height 308
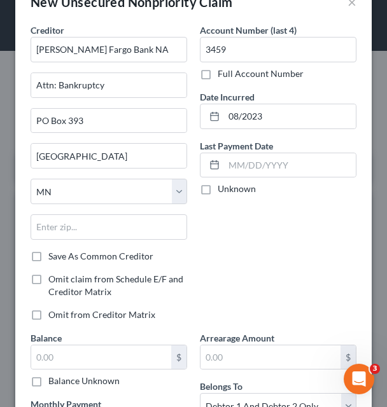
scroll to position [64, 0]
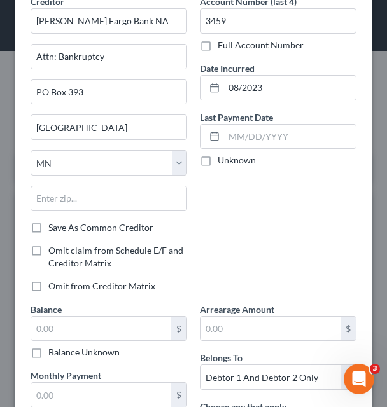
click at [48, 223] on label "Save As Common Creditor" at bounding box center [100, 227] width 105 height 13
click at [53, 223] on input "Save As Common Creditor" at bounding box center [57, 225] width 8 height 8
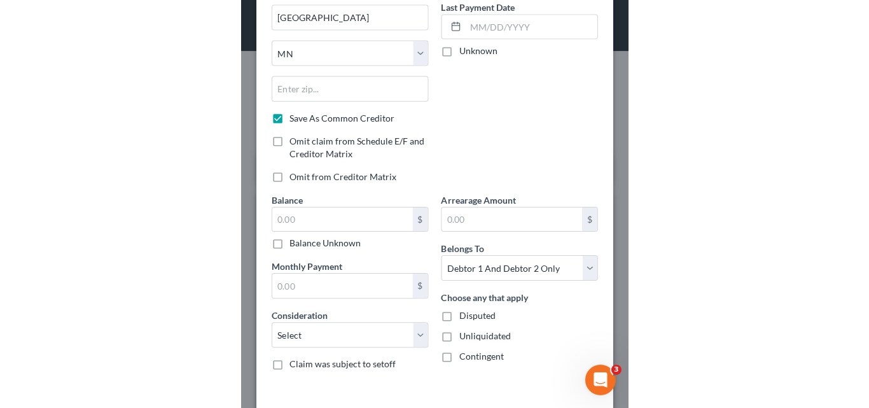
scroll to position [191, 0]
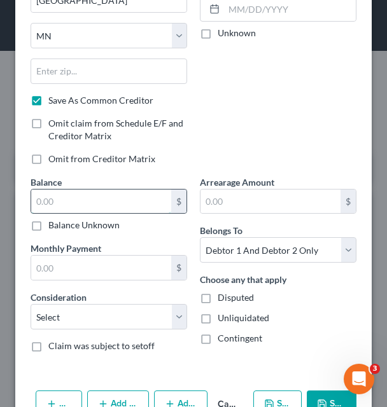
click at [134, 205] on input "text" at bounding box center [101, 202] width 140 height 24
paste input "4,066.00"
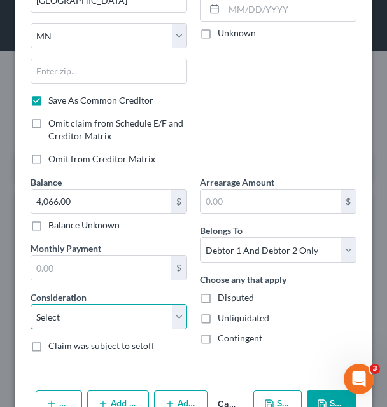
drag, startPoint x: 132, startPoint y: 321, endPoint x: 130, endPoint y: 306, distance: 14.9
click at [132, 321] on select "Select Cable / Satellite Services Collection Agency Credit Card Debt Debt Couns…" at bounding box center [109, 316] width 157 height 25
click at [31, 304] on select "Select Cable / Satellite Services Collection Agency Credit Card Debt Debt Couns…" at bounding box center [109, 316] width 157 height 25
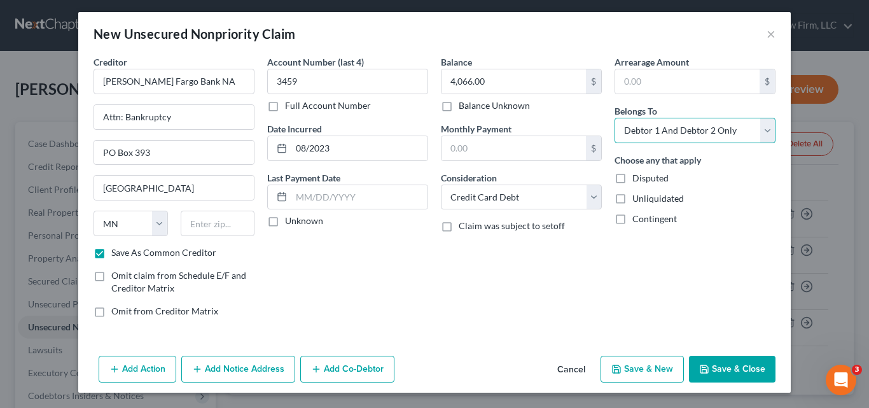
drag, startPoint x: 759, startPoint y: 128, endPoint x: 713, endPoint y: 136, distance: 46.4
click at [759, 128] on select "Select Debtor 1 Only Debtor 2 Only Debtor 1 And Debtor 2 Only At Least One Of T…" at bounding box center [695, 130] width 161 height 25
click at [615, 118] on select "Select Debtor 1 Only Debtor 2 Only Debtor 1 And Debtor 2 Only At Least One Of T…" at bounding box center [695, 130] width 161 height 25
click at [629, 368] on button "Save & New" at bounding box center [642, 369] width 83 height 27
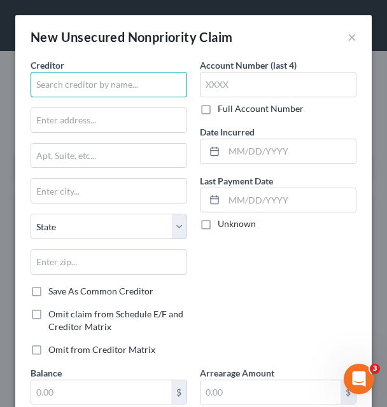
click at [125, 83] on input "text" at bounding box center [109, 84] width 157 height 25
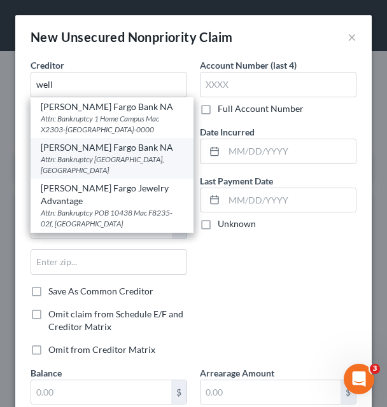
click at [89, 170] on div "Attn: Bankruptcy PO Box 393, Minneapolis, MN" at bounding box center [112, 165] width 143 height 22
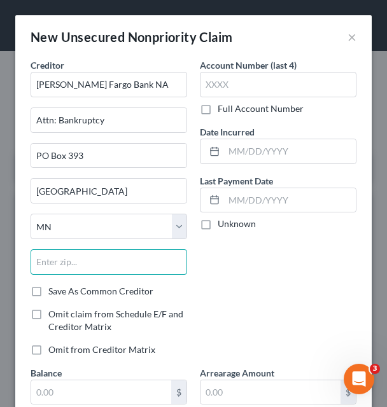
click at [93, 262] on input "text" at bounding box center [109, 261] width 157 height 25
drag, startPoint x: 87, startPoint y: 265, endPoint x: 34, endPoint y: 267, distance: 53.5
click at [34, 267] on input "55480" at bounding box center [109, 261] width 157 height 25
click at [48, 295] on label "Save As Common Creditor" at bounding box center [100, 291] width 105 height 13
click at [53, 293] on input "Save As Common Creditor" at bounding box center [57, 289] width 8 height 8
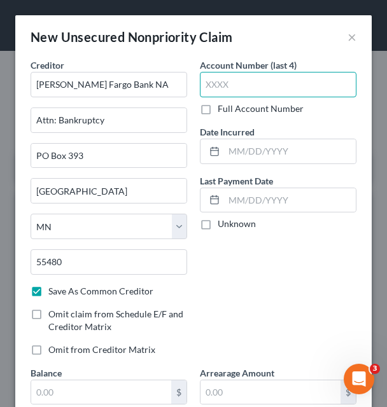
click at [258, 84] on input "text" at bounding box center [278, 84] width 157 height 25
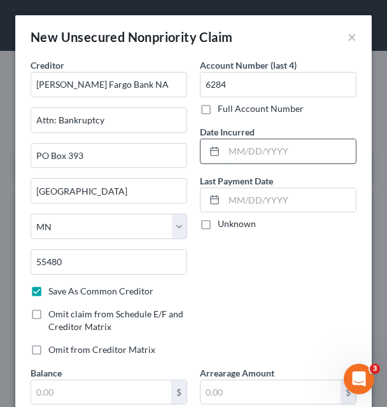
click at [257, 154] on input "text" at bounding box center [290, 151] width 132 height 24
click at [249, 151] on input "05/20222" at bounding box center [290, 151] width 132 height 24
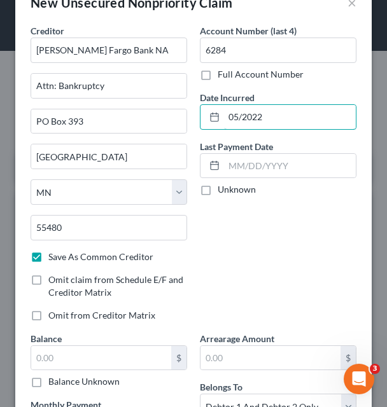
scroll to position [64, 0]
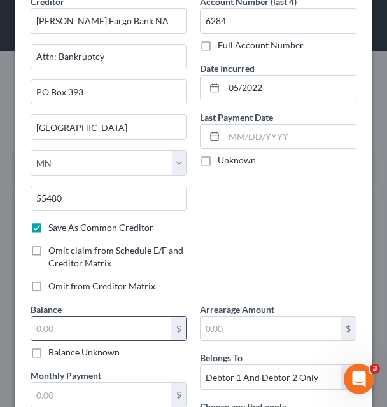
click at [84, 331] on input "text" at bounding box center [101, 329] width 140 height 24
paste input "3,953.00"
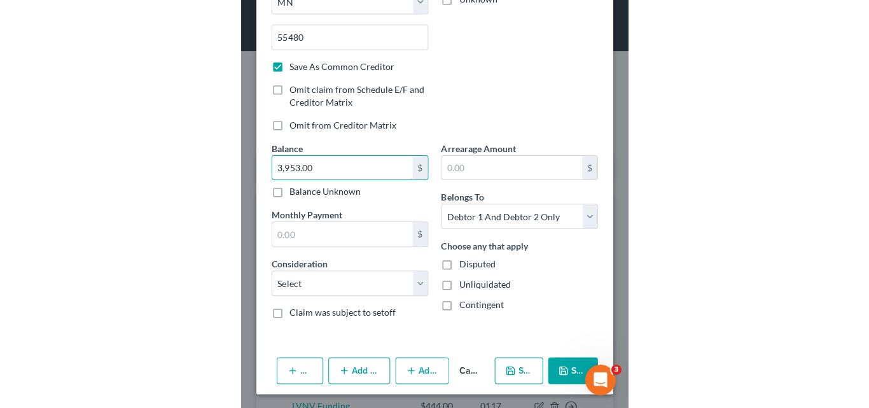
scroll to position [227, 0]
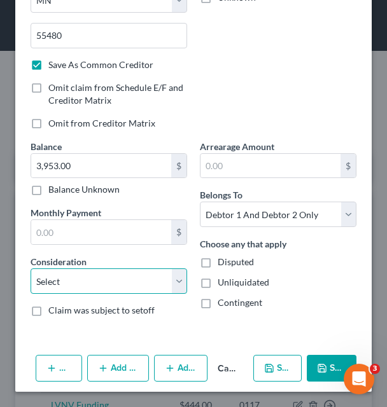
drag, startPoint x: 178, startPoint y: 284, endPoint x: 173, endPoint y: 269, distance: 15.9
click at [178, 284] on select "Select Cable / Satellite Services Collection Agency Credit Card Debt Debt Couns…" at bounding box center [109, 280] width 157 height 25
click at [31, 268] on select "Select Cable / Satellite Services Collection Agency Credit Card Debt Debt Couns…" at bounding box center [109, 280] width 157 height 25
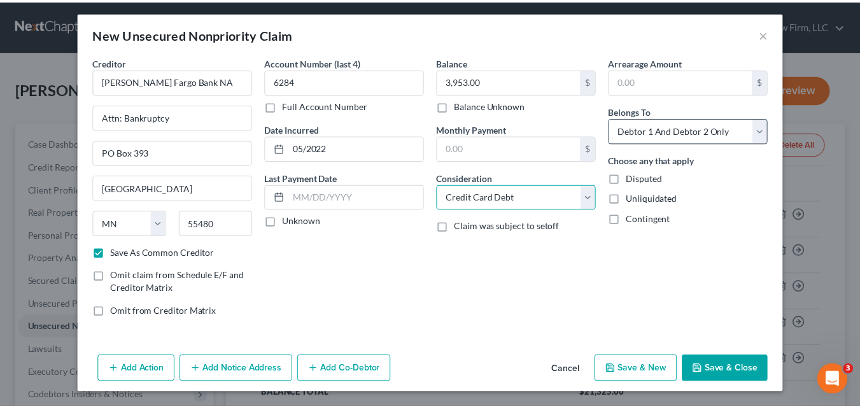
scroll to position [3, 0]
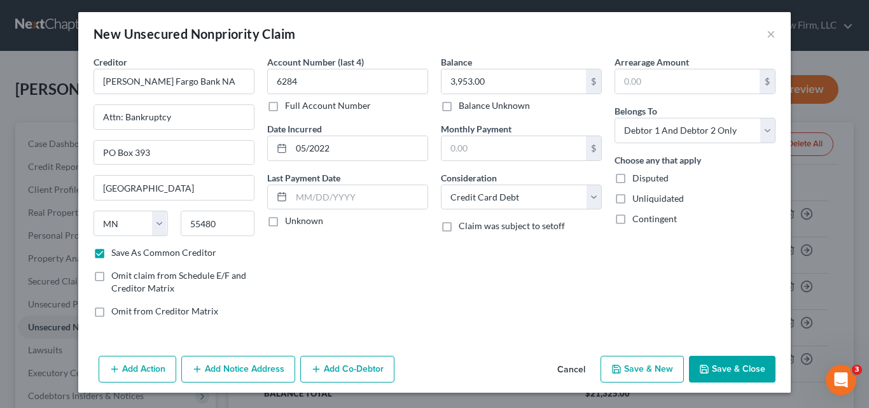
drag, startPoint x: 721, startPoint y: 370, endPoint x: 685, endPoint y: 367, distance: 36.4
click at [721, 370] on button "Save & Close" at bounding box center [732, 369] width 87 height 27
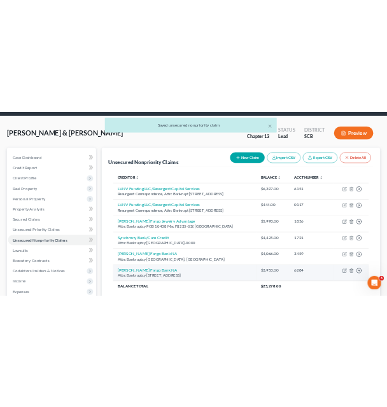
scroll to position [64, 0]
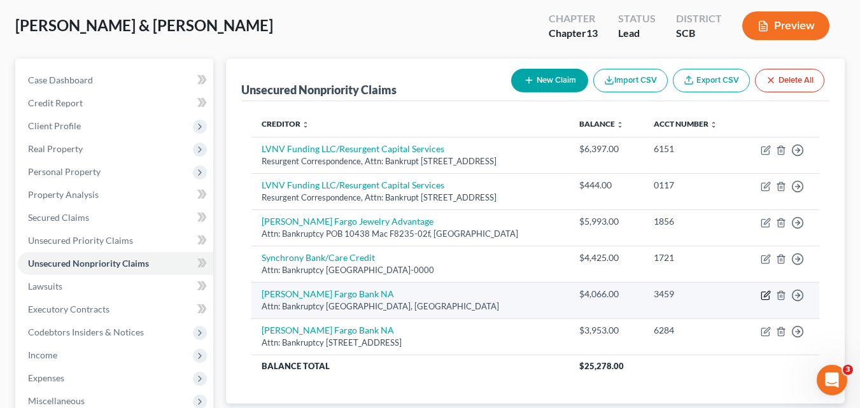
click at [763, 293] on icon "button" at bounding box center [765, 295] width 10 height 10
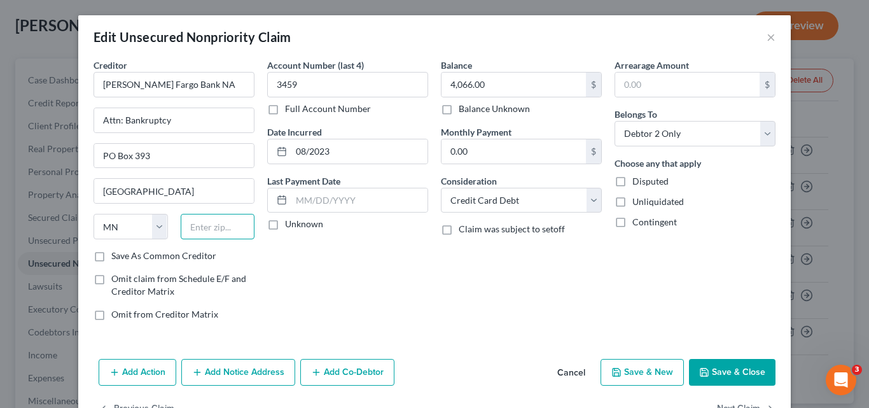
click at [193, 225] on input "text" at bounding box center [218, 226] width 74 height 25
paste input "3,953.00"
click at [637, 375] on button "Save & New" at bounding box center [642, 372] width 83 height 27
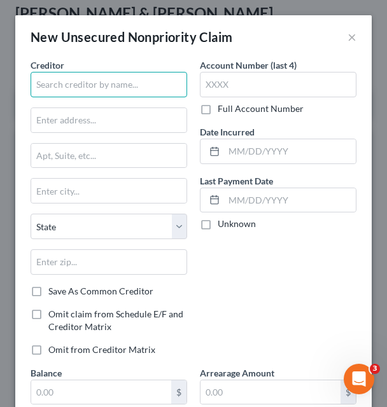
click at [111, 86] on input "text" at bounding box center [109, 84] width 157 height 25
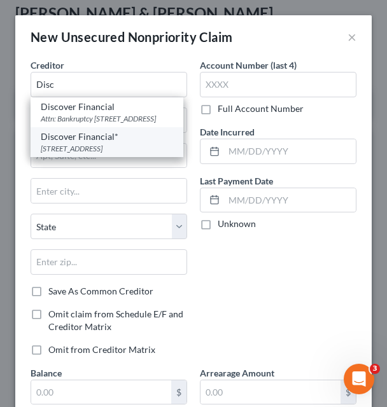
click at [103, 154] on div "PO Box 30939, Salt Lake City, UT 84130-0000" at bounding box center [107, 148] width 132 height 11
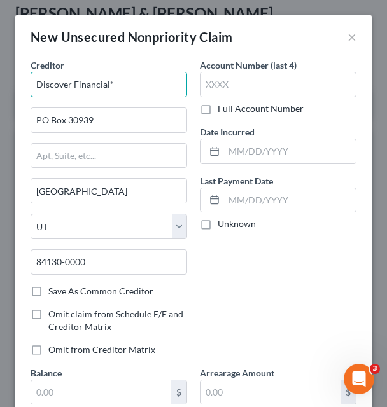
click at [131, 89] on input "Discover Financial*" at bounding box center [109, 84] width 157 height 25
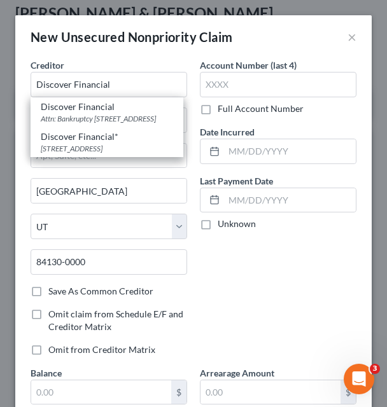
click at [193, 84] on div "Account Number (last 4) Full Account Number Date Incurred Last Payment Date Unk…" at bounding box center [277, 213] width 169 height 308
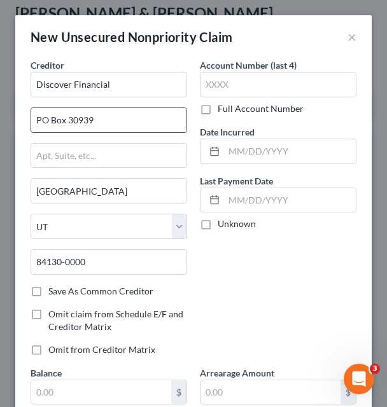
click at [133, 124] on input "PO Box 30939" at bounding box center [108, 120] width 155 height 24
click at [48, 293] on label "Save As Common Creditor" at bounding box center [100, 291] width 105 height 13
click at [53, 293] on input "Save As Common Creditor" at bounding box center [57, 289] width 8 height 8
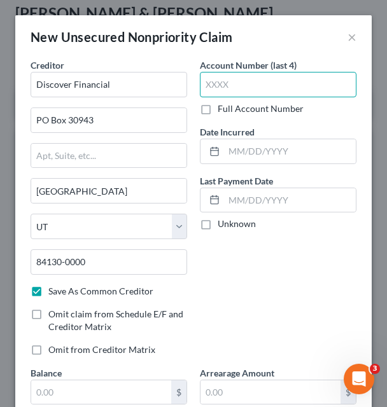
click at [244, 91] on input "text" at bounding box center [278, 84] width 157 height 25
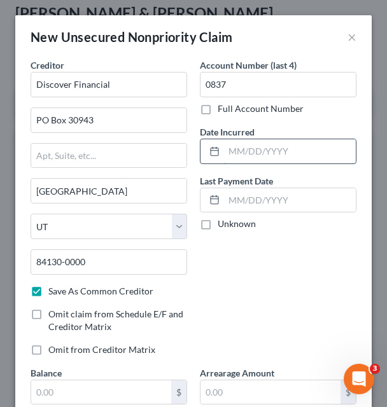
click at [243, 152] on input "text" at bounding box center [290, 151] width 132 height 24
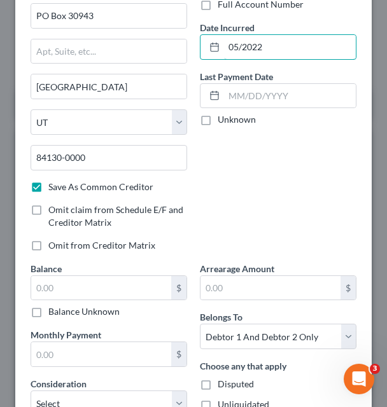
scroll to position [127, 0]
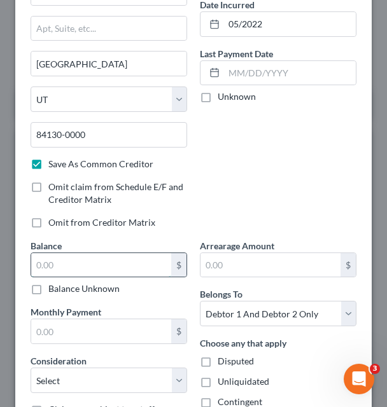
click at [90, 267] on input "text" at bounding box center [101, 265] width 140 height 24
paste input "1,687.00"
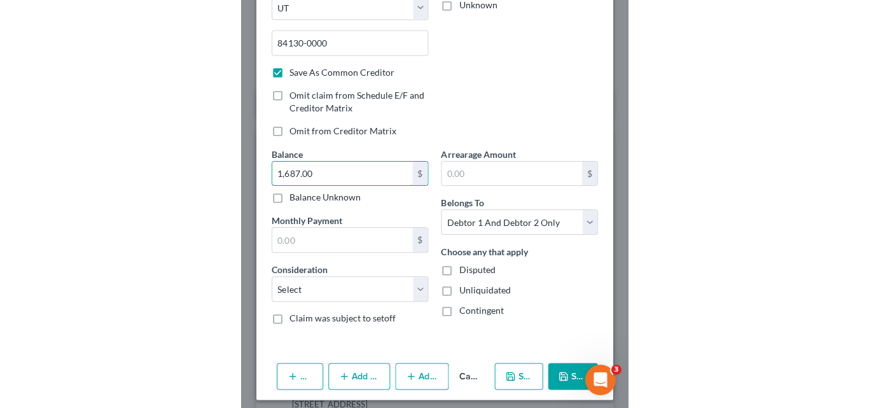
scroll to position [227, 0]
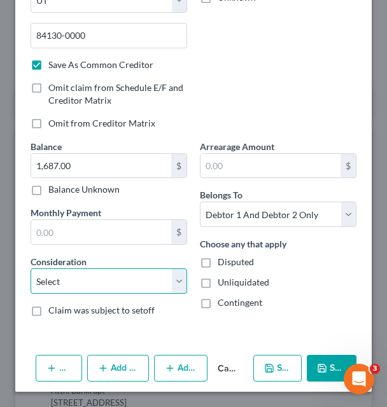
click at [179, 283] on select "Select Cable / Satellite Services Collection Agency Credit Card Debt Debt Couns…" at bounding box center [109, 280] width 157 height 25
click at [31, 268] on select "Select Cable / Satellite Services Collection Agency Credit Card Debt Debt Couns…" at bounding box center [109, 280] width 157 height 25
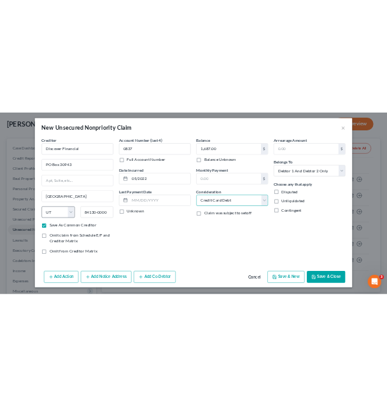
scroll to position [3, 0]
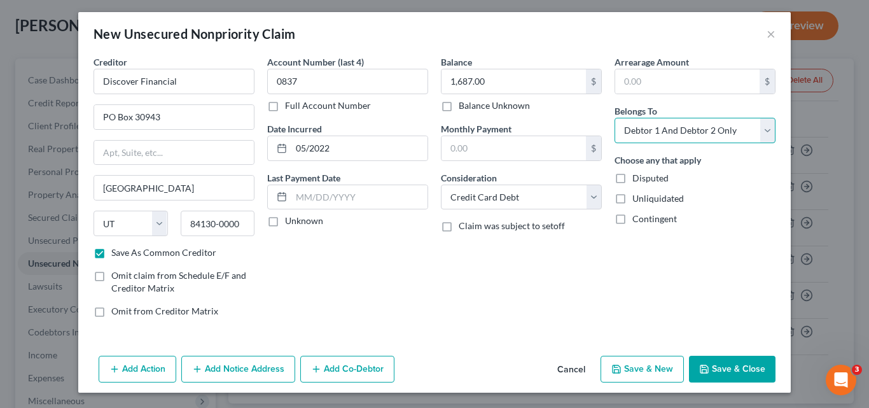
click at [683, 132] on select "Select Debtor 1 Only Debtor 2 Only Debtor 1 And Debtor 2 Only At Least One Of T…" at bounding box center [695, 130] width 161 height 25
click at [615, 118] on select "Select Debtor 1 Only Debtor 2 Only Debtor 1 And Debtor 2 Only At Least One Of T…" at bounding box center [695, 130] width 161 height 25
click at [654, 372] on button "Save & New" at bounding box center [642, 369] width 83 height 27
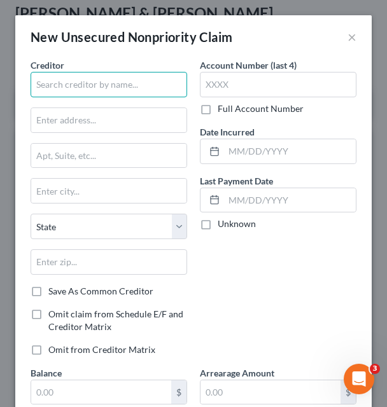
click at [136, 88] on input "text" at bounding box center [109, 84] width 157 height 25
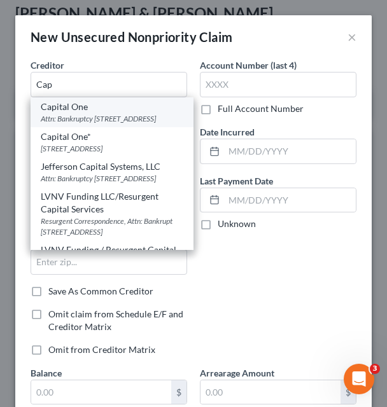
click at [103, 113] on div "Attn: Bankruptcy PO Box 30285, Salt Lake City, UT 84130-0000" at bounding box center [112, 118] width 143 height 11
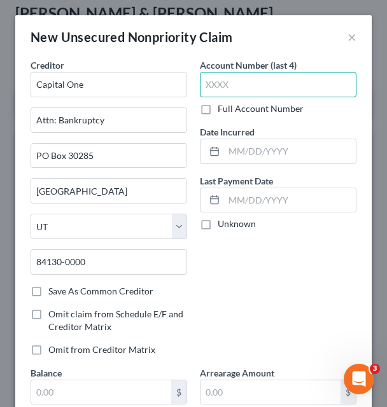
click at [267, 88] on input "text" at bounding box center [278, 84] width 157 height 25
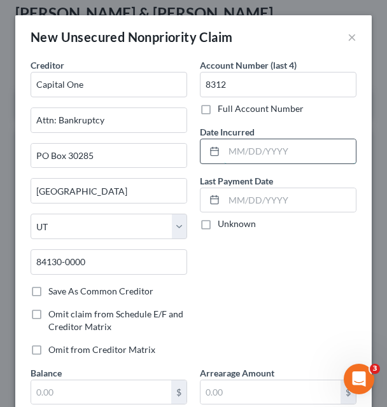
click at [262, 152] on input "text" at bounding box center [290, 151] width 132 height 24
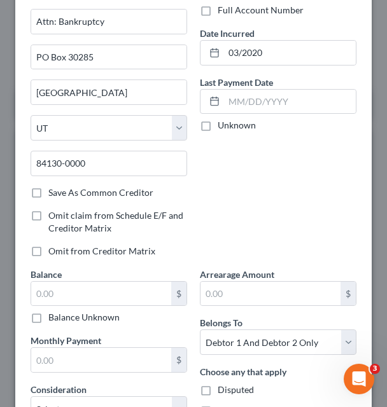
scroll to position [127, 0]
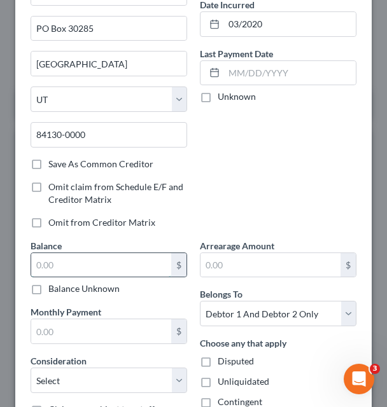
click at [106, 263] on input "text" at bounding box center [101, 265] width 140 height 24
paste input "1,406.00"
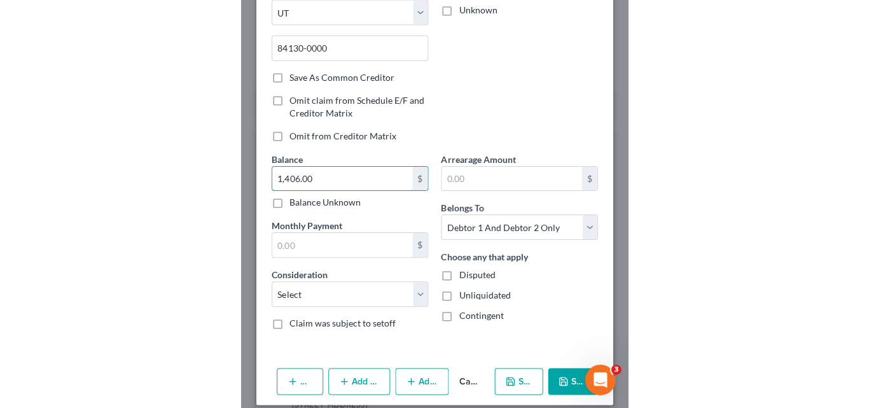
scroll to position [227, 0]
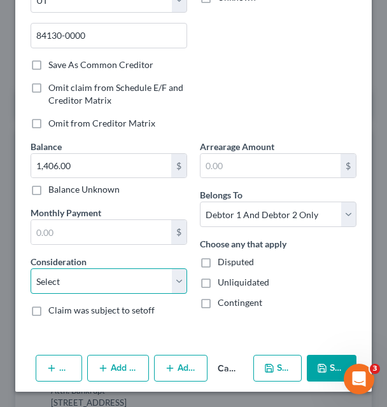
drag, startPoint x: 179, startPoint y: 277, endPoint x: 181, endPoint y: 270, distance: 8.0
click at [179, 277] on select "Select Cable / Satellite Services Collection Agency Credit Card Debt Debt Couns…" at bounding box center [109, 280] width 157 height 25
click at [31, 268] on select "Select Cable / Satellite Services Collection Agency Credit Card Debt Debt Couns…" at bounding box center [109, 280] width 157 height 25
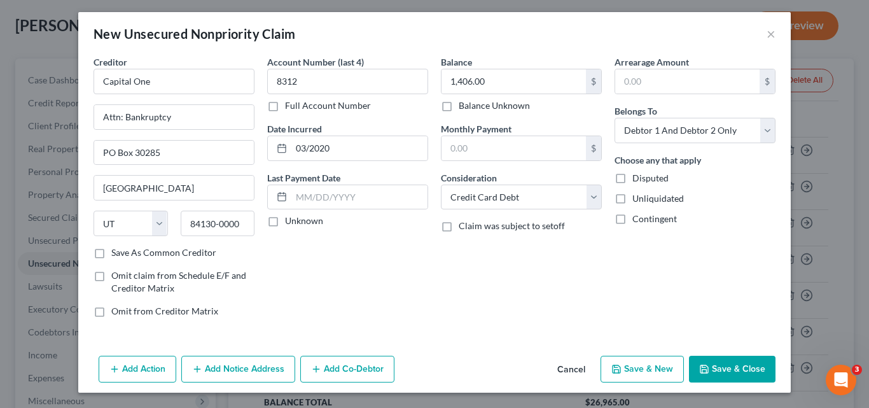
click at [654, 367] on button "Save & New" at bounding box center [642, 369] width 83 height 27
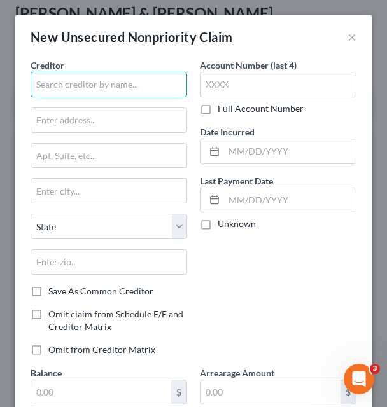
click at [130, 88] on input "text" at bounding box center [109, 84] width 157 height 25
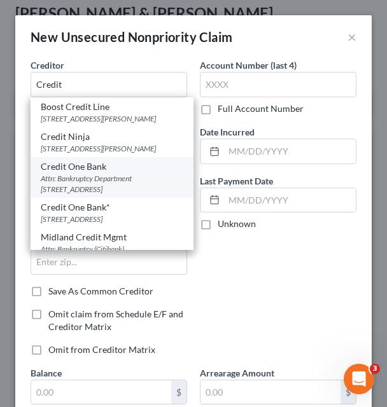
click at [111, 195] on div "Attn: Bankruptcy Department 6801 Cimarron Rd, Las Vegas, NV 89113-0000" at bounding box center [112, 184] width 143 height 22
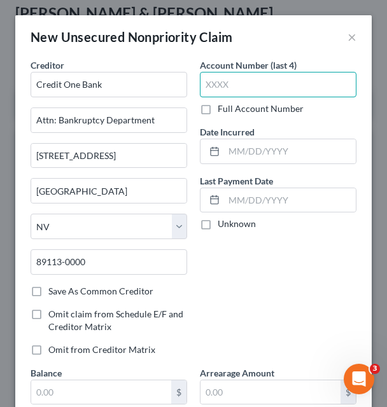
click at [236, 85] on input "text" at bounding box center [278, 84] width 157 height 25
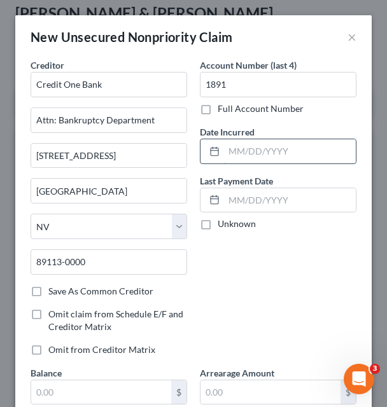
click at [254, 155] on input "text" at bounding box center [290, 151] width 132 height 24
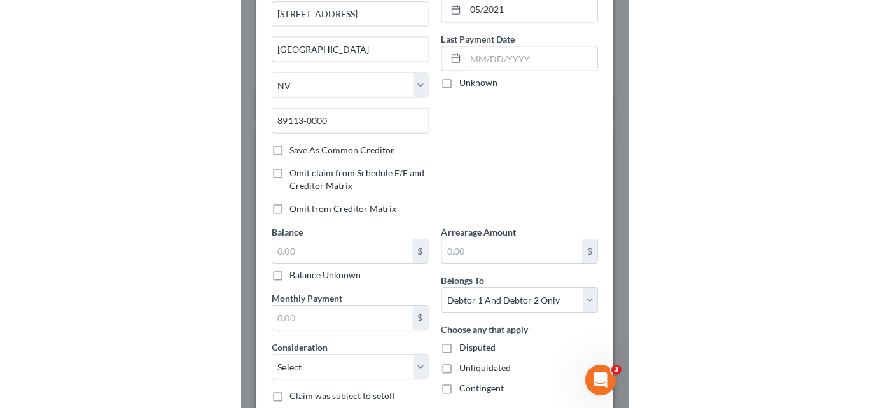
scroll to position [191, 0]
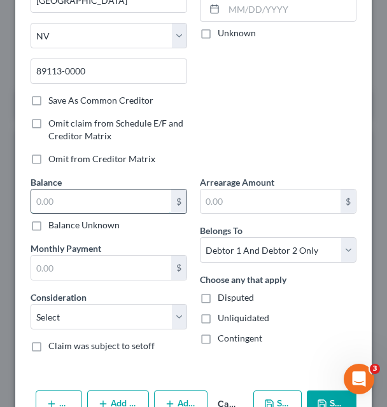
click at [92, 206] on input "text" at bounding box center [101, 202] width 140 height 24
paste input "1,238.00"
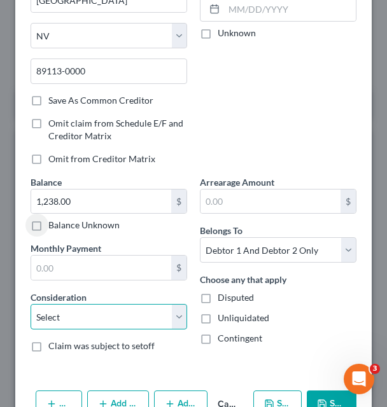
click at [95, 308] on select "Select Cable / Satellite Services Collection Agency Credit Card Debt Debt Couns…" at bounding box center [109, 316] width 157 height 25
click at [31, 304] on select "Select Cable / Satellite Services Collection Agency Credit Card Debt Debt Couns…" at bounding box center [109, 316] width 157 height 25
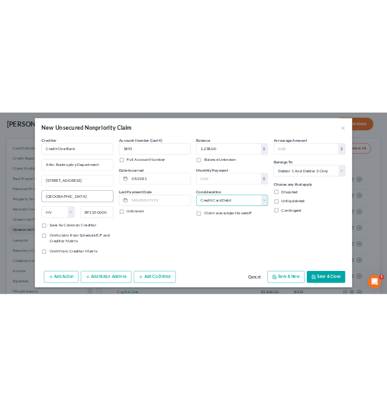
scroll to position [3, 0]
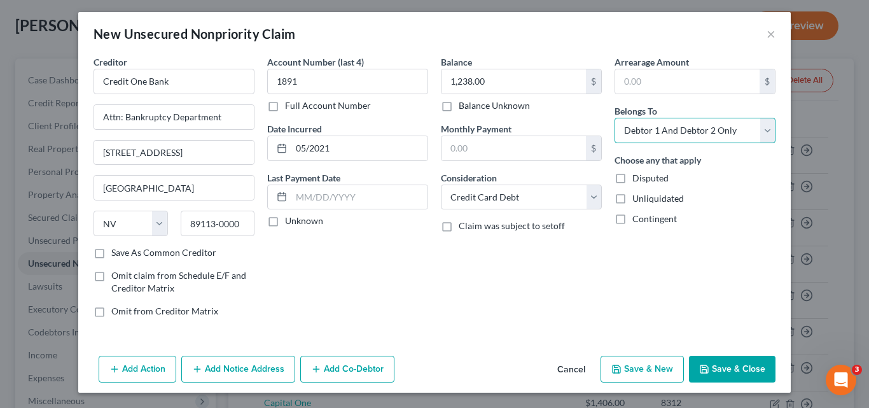
click at [716, 129] on select "Select Debtor 1 Only Debtor 2 Only Debtor 1 And Debtor 2 Only At Least One Of T…" at bounding box center [695, 130] width 161 height 25
click at [615, 118] on select "Select Debtor 1 Only Debtor 2 Only Debtor 1 And Debtor 2 Only At Least One Of T…" at bounding box center [695, 130] width 161 height 25
click at [650, 368] on button "Save & New" at bounding box center [642, 369] width 83 height 27
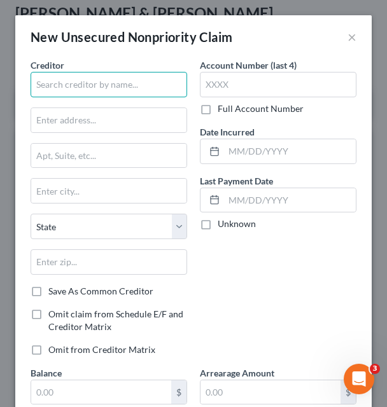
click at [162, 85] on input "text" at bounding box center [109, 84] width 157 height 25
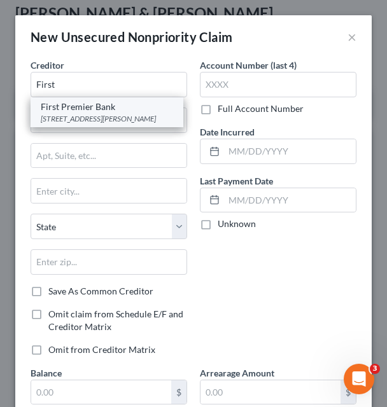
click at [131, 115] on div "3820 N Louise Ave, Sioux Falls, SD 57107" at bounding box center [107, 118] width 132 height 11
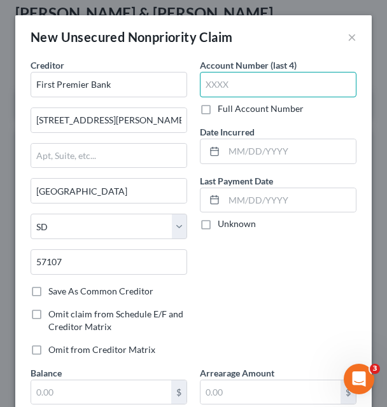
click at [218, 83] on input "text" at bounding box center [278, 84] width 157 height 25
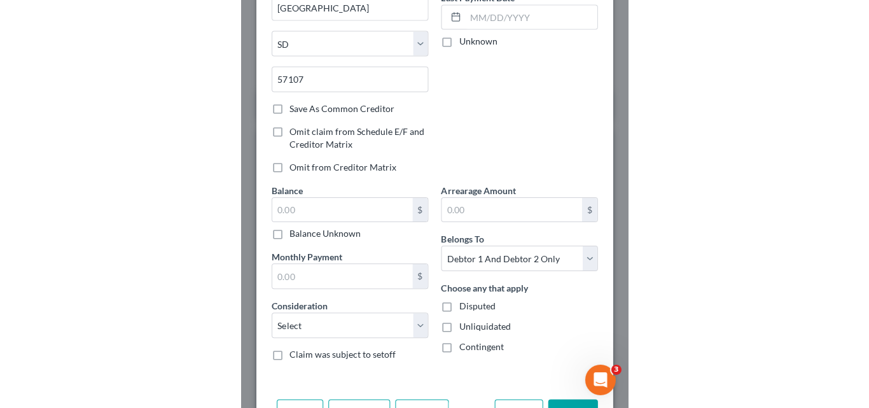
scroll to position [227, 0]
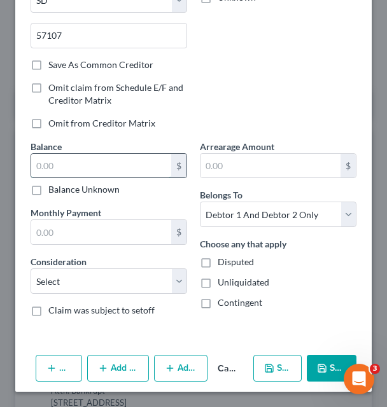
click at [109, 163] on input "text" at bounding box center [101, 166] width 140 height 24
paste input "657.00"
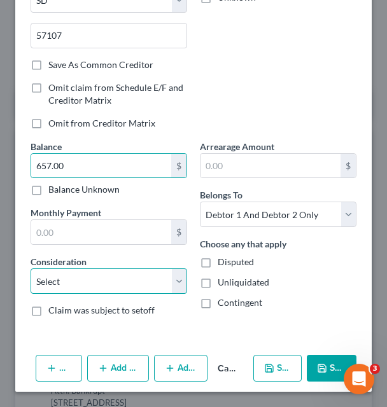
drag, startPoint x: 101, startPoint y: 285, endPoint x: 97, endPoint y: 270, distance: 15.7
click at [101, 285] on select "Select Cable / Satellite Services Collection Agency Credit Card Debt Debt Couns…" at bounding box center [109, 280] width 157 height 25
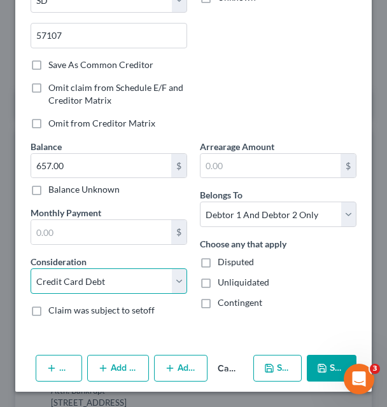
click at [31, 268] on select "Select Cable / Satellite Services Collection Agency Credit Card Debt Debt Couns…" at bounding box center [109, 280] width 157 height 25
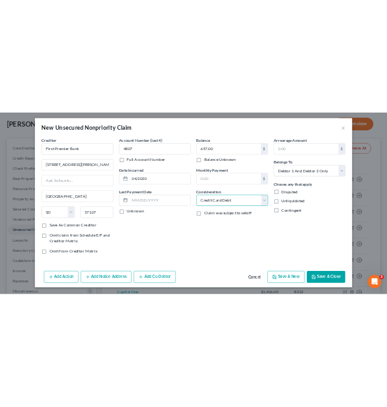
scroll to position [3, 0]
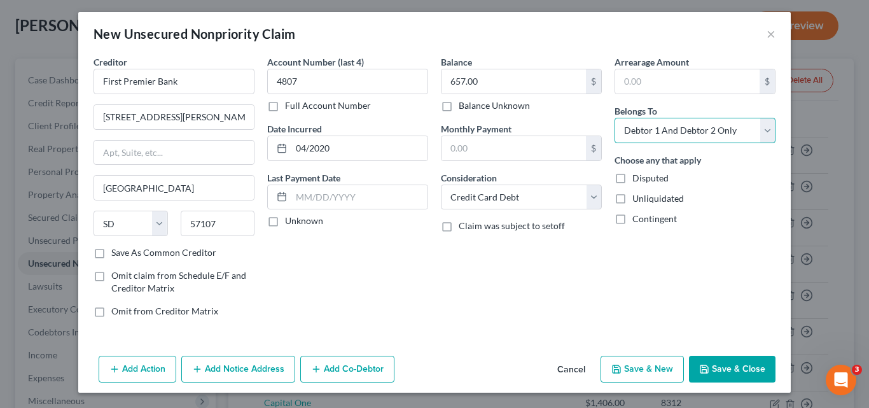
drag, startPoint x: 646, startPoint y: 132, endPoint x: 627, endPoint y: 113, distance: 26.1
click at [646, 132] on select "Select Debtor 1 Only Debtor 2 Only Debtor 1 And Debtor 2 Only At Least One Of T…" at bounding box center [695, 130] width 161 height 25
click at [615, 118] on select "Select Debtor 1 Only Debtor 2 Only Debtor 1 And Debtor 2 Only At Least One Of T…" at bounding box center [695, 130] width 161 height 25
click at [643, 371] on button "Save & New" at bounding box center [642, 369] width 83 height 27
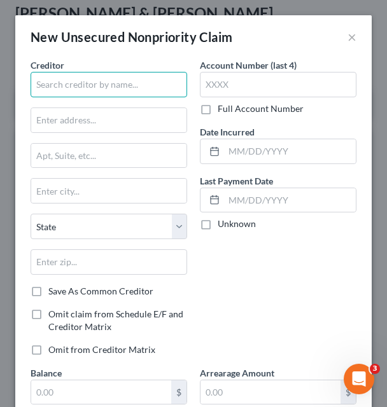
click at [126, 92] on input "text" at bounding box center [109, 84] width 157 height 25
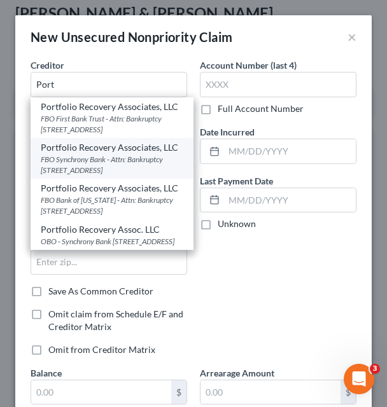
click at [95, 176] on div "FBO Synchrony Bank - Attn: Bankruptcy 120 Corporate Boulevard, Norfolk, VA 23502" at bounding box center [112, 165] width 143 height 22
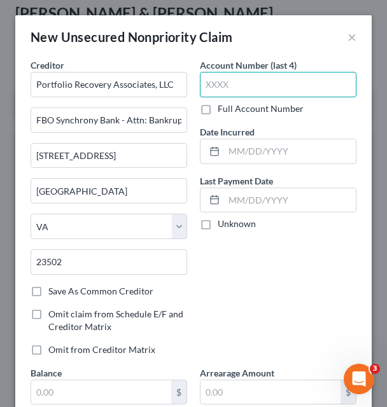
click at [232, 85] on input "text" at bounding box center [278, 84] width 157 height 25
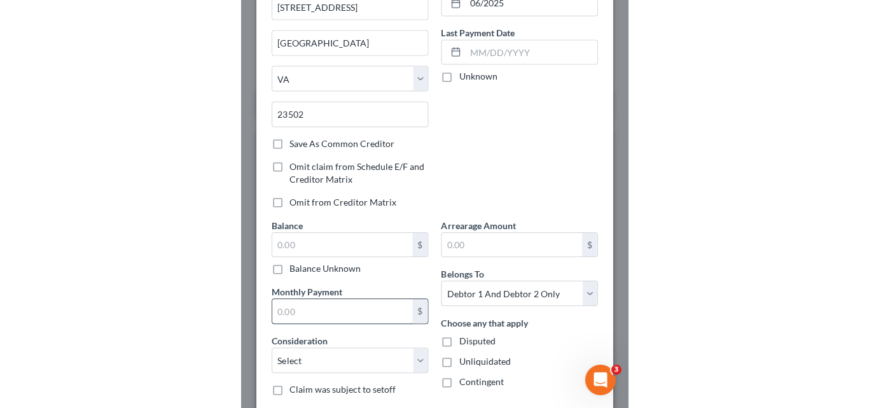
scroll to position [227, 0]
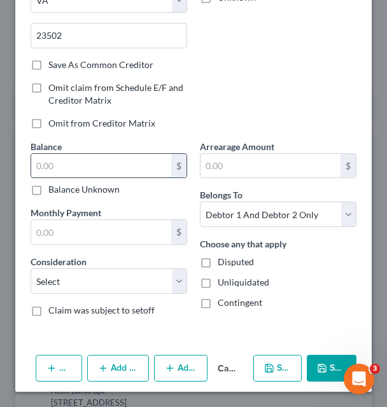
click at [85, 165] on input "text" at bounding box center [101, 166] width 140 height 24
paste input "507.00"
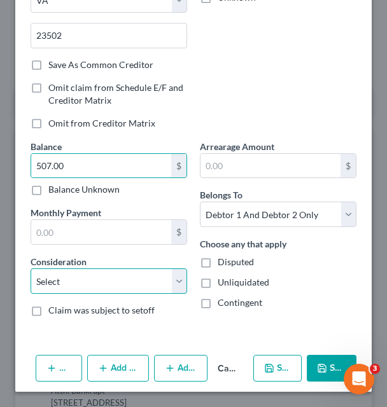
click at [81, 281] on select "Select Cable / Satellite Services Collection Agency Credit Card Debt Debt Couns…" at bounding box center [109, 280] width 157 height 25
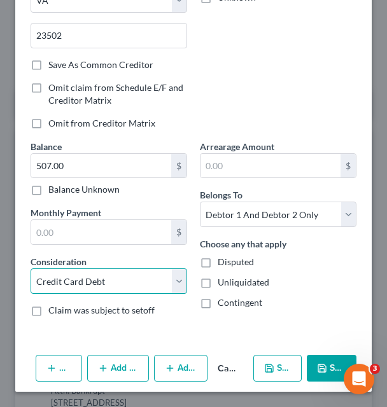
click at [31, 268] on select "Select Cable / Satellite Services Collection Agency Credit Card Debt Debt Couns…" at bounding box center [109, 280] width 157 height 25
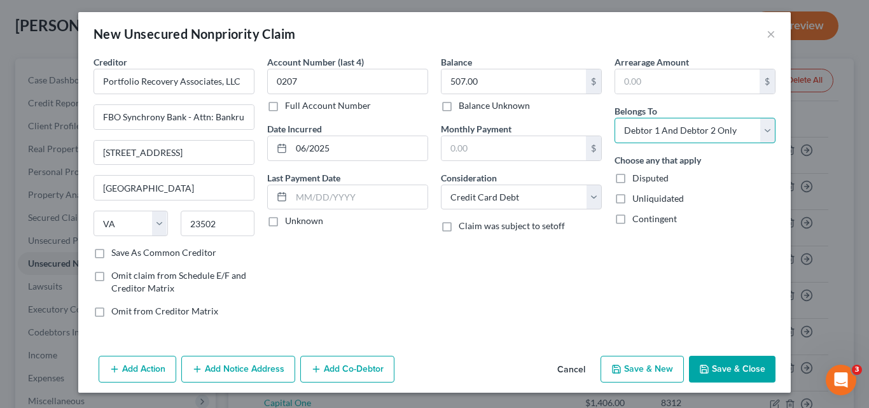
click at [691, 121] on select "Select Debtor 1 Only Debtor 2 Only Debtor 1 And Debtor 2 Only At Least One Of T…" at bounding box center [695, 130] width 161 height 25
click at [615, 118] on select "Select Debtor 1 Only Debtor 2 Only Debtor 1 And Debtor 2 Only At Least One Of T…" at bounding box center [695, 130] width 161 height 25
click at [655, 370] on button "Save & New" at bounding box center [642, 369] width 83 height 27
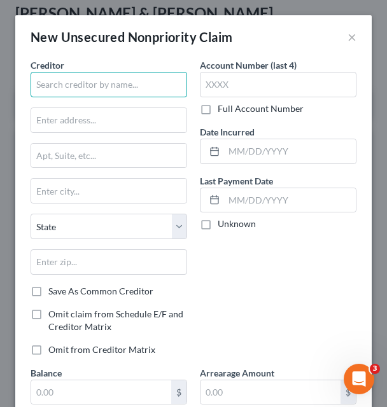
click at [109, 88] on input "text" at bounding box center [109, 84] width 157 height 25
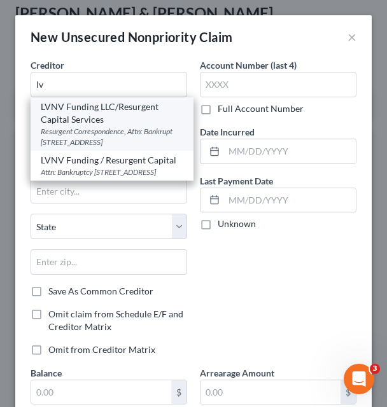
click at [74, 126] on div "Resurgent Correspondence, Attn: Bankrupt PO Box 1269, Greenville, SC 29602" at bounding box center [112, 137] width 143 height 22
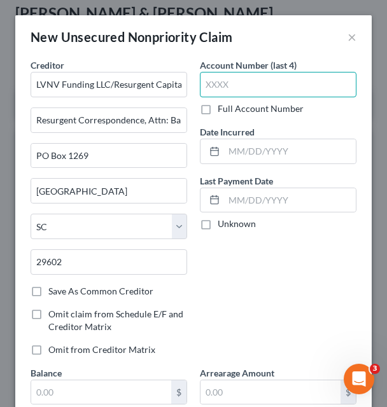
click at [235, 85] on input "text" at bounding box center [278, 84] width 157 height 25
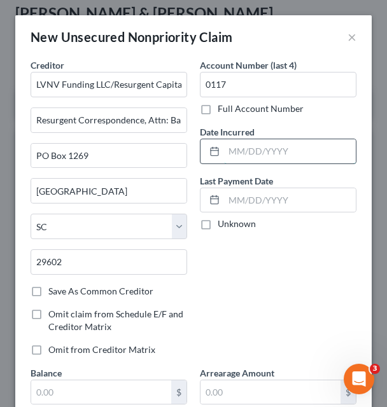
click at [248, 160] on input "text" at bounding box center [290, 151] width 132 height 24
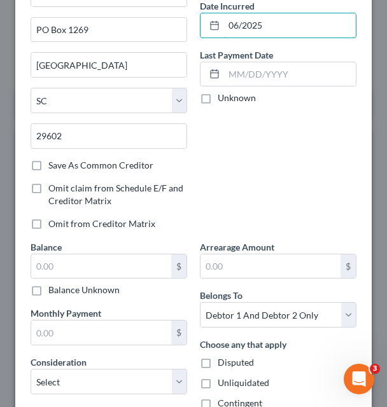
scroll to position [127, 0]
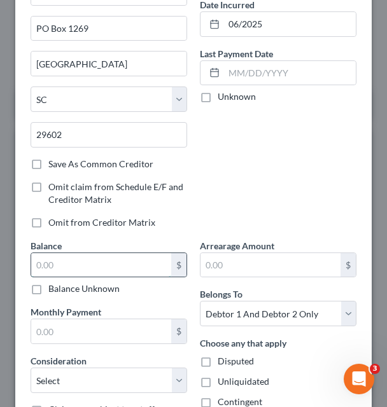
click at [153, 262] on input "text" at bounding box center [101, 265] width 140 height 24
paste input "444.00"
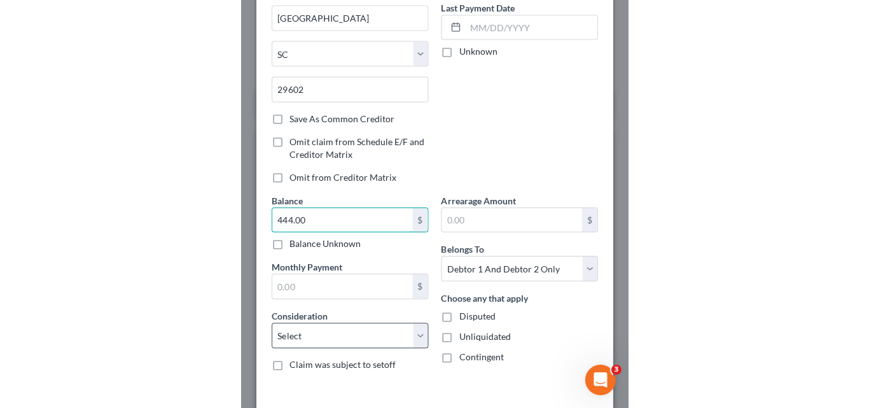
scroll to position [227, 0]
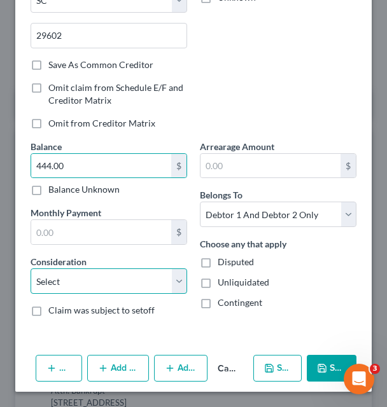
click at [115, 283] on select "Select Cable / Satellite Services Collection Agency Credit Card Debt Debt Couns…" at bounding box center [109, 280] width 157 height 25
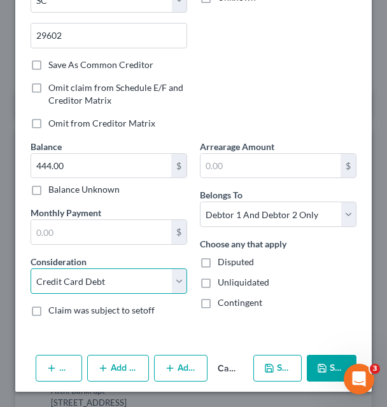
click at [31, 268] on select "Select Cable / Satellite Services Collection Agency Credit Card Debt Debt Couns…" at bounding box center [109, 280] width 157 height 25
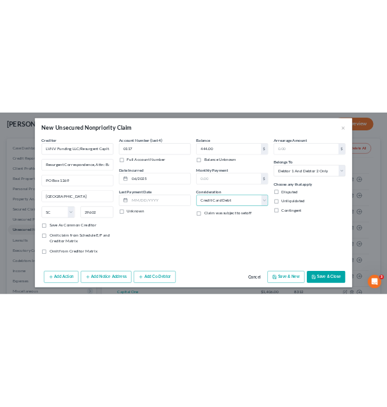
scroll to position [3, 0]
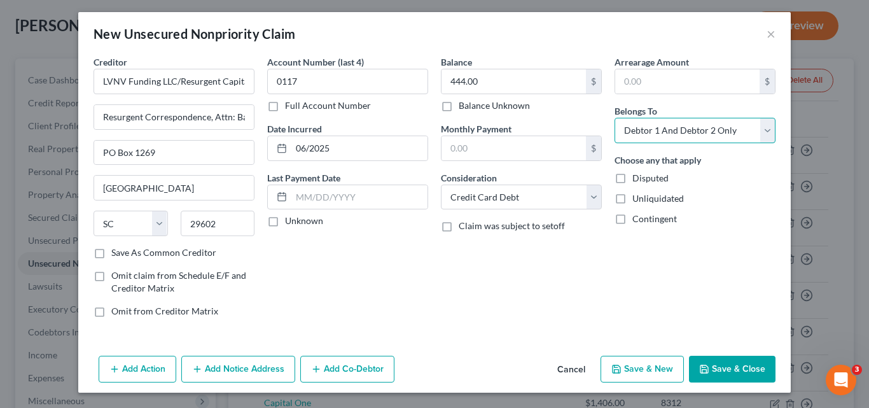
click at [671, 132] on select "Select Debtor 1 Only Debtor 2 Only Debtor 1 And Debtor 2 Only At Least One Of T…" at bounding box center [695, 130] width 161 height 25
click at [615, 118] on select "Select Debtor 1 Only Debtor 2 Only Debtor 1 And Debtor 2 Only At Least One Of T…" at bounding box center [695, 130] width 161 height 25
click at [642, 371] on button "Save & New" at bounding box center [642, 369] width 83 height 27
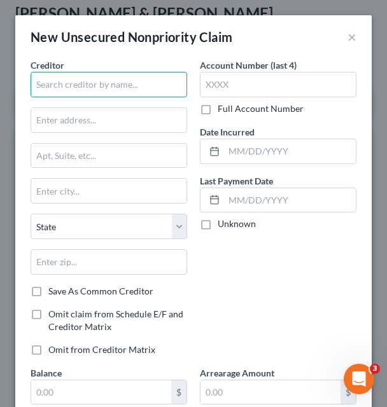
click at [158, 86] on input "text" at bounding box center [109, 84] width 157 height 25
drag, startPoint x: 76, startPoint y: 87, endPoint x: 37, endPoint y: 89, distance: 39.5
click at [37, 89] on input "Carter" at bounding box center [109, 84] width 157 height 25
paste input "-Young"
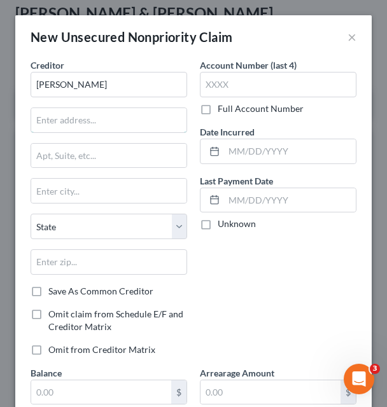
drag, startPoint x: 95, startPoint y: 118, endPoint x: 380, endPoint y: 97, distance: 285.2
click at [95, 118] on input "text" at bounding box center [108, 120] width 155 height 24
click at [97, 117] on input "text" at bounding box center [108, 120] width 155 height 24
paste input "Attention: Bankruptcy"
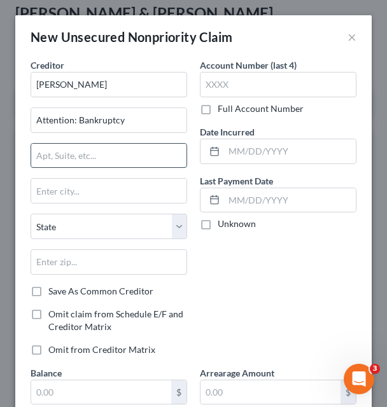
click at [94, 152] on input "text" at bounding box center [108, 156] width 155 height 24
paste input "120 2nd St, 2nd Floor"
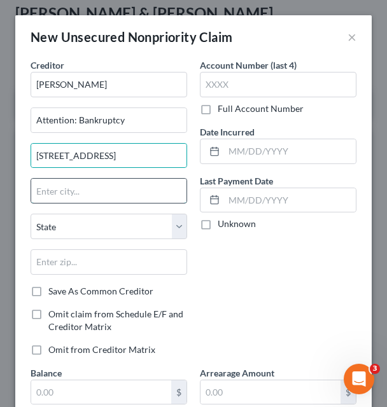
click at [102, 189] on input "text" at bounding box center [108, 191] width 155 height 24
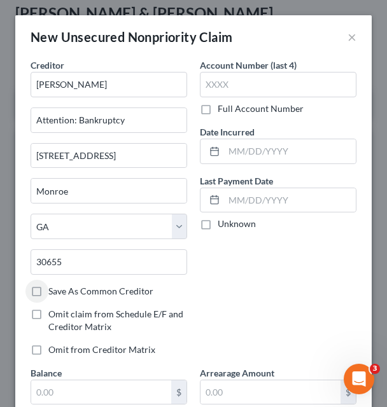
click at [48, 293] on label "Save As Common Creditor" at bounding box center [100, 291] width 105 height 13
click at [53, 293] on input "Save As Common Creditor" at bounding box center [57, 289] width 8 height 8
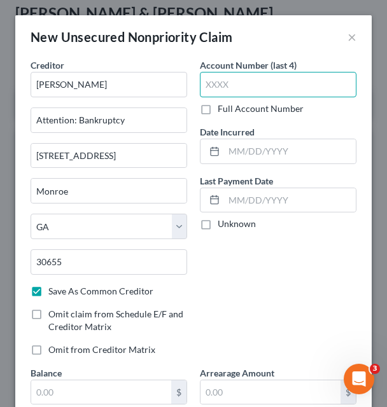
click at [263, 84] on input "text" at bounding box center [278, 84] width 157 height 25
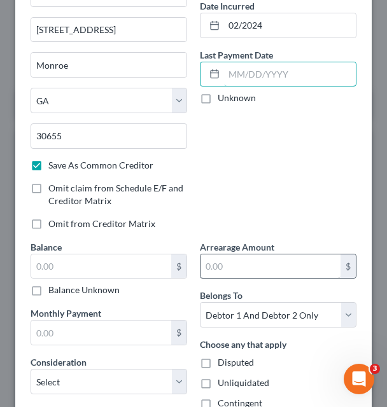
scroll to position [127, 0]
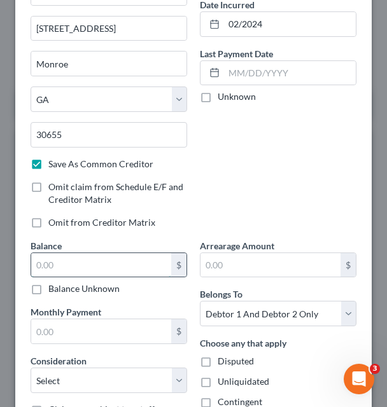
click at [115, 270] on input "text" at bounding box center [101, 265] width 140 height 24
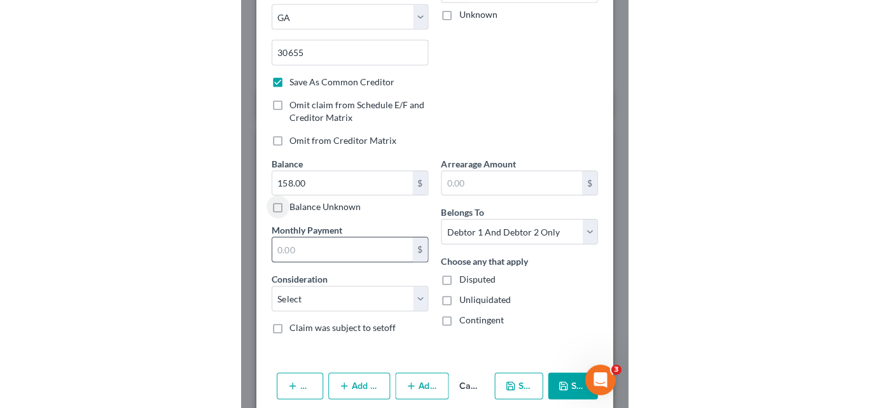
scroll to position [227, 0]
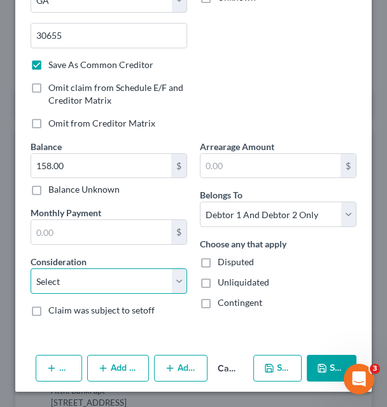
click at [173, 283] on select "Select Cable / Satellite Services Collection Agency Credit Card Debt Debt Couns…" at bounding box center [109, 280] width 157 height 25
click at [31, 268] on select "Select Cable / Satellite Services Collection Agency Credit Card Debt Debt Couns…" at bounding box center [109, 280] width 157 height 25
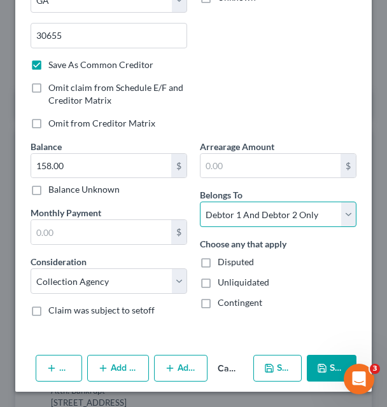
click at [337, 218] on select "Select Debtor 1 Only Debtor 2 Only Debtor 1 And Debtor 2 Only At Least One Of T…" at bounding box center [278, 214] width 157 height 25
click at [200, 202] on select "Select Debtor 1 Only Debtor 2 Only Debtor 1 And Debtor 2 Only At Least One Of T…" at bounding box center [278, 214] width 157 height 25
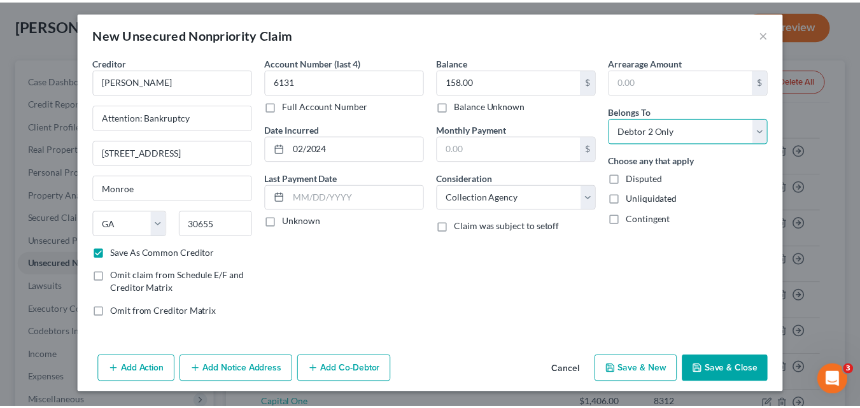
scroll to position [3, 0]
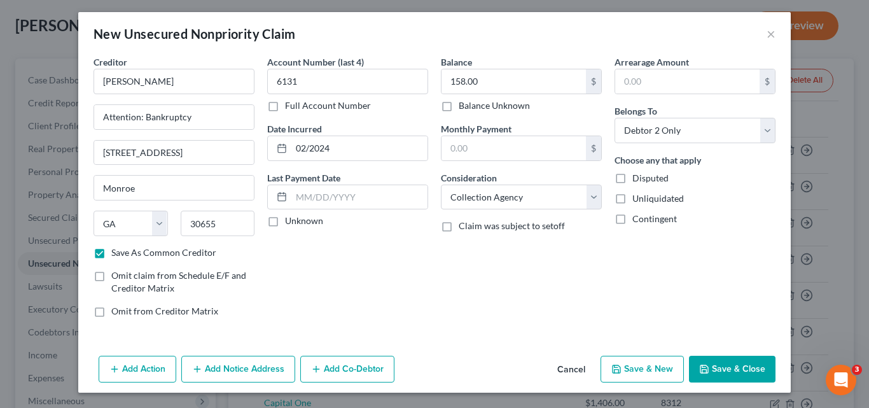
click at [638, 366] on button "Save & New" at bounding box center [642, 369] width 83 height 27
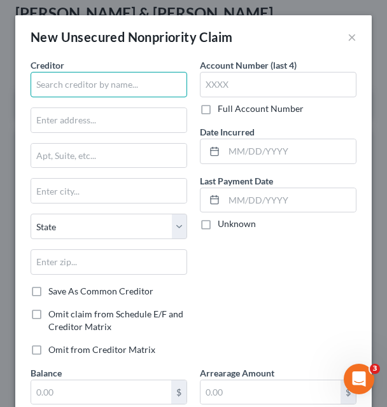
click at [132, 80] on input "text" at bounding box center [109, 84] width 157 height 25
paste input "Self Financial/lead Ba"
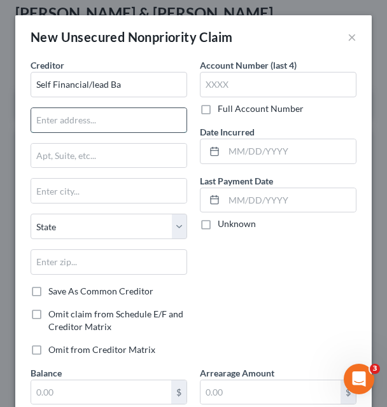
click at [73, 115] on input "text" at bounding box center [108, 120] width 155 height 24
paste input "901 E. 6th Street"
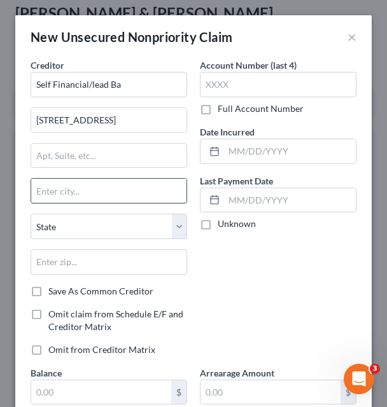
click at [61, 196] on input "text" at bounding box center [108, 191] width 155 height 24
paste input "Austin"
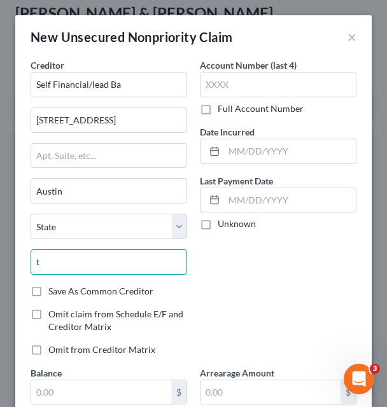
click at [81, 250] on input "t" at bounding box center [109, 261] width 157 height 25
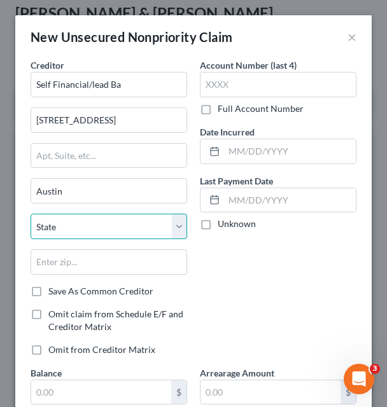
click at [109, 218] on select "State AL AK AR AZ CA CO CT DE DC FL GA GU HI ID IL IN IA KS KY LA ME MD MA MI M…" at bounding box center [109, 226] width 157 height 25
click at [31, 214] on select "State AL AK AR AZ CA CO CT DE DC FL GA GU HI ID IL IN IA KS KY LA ME MD MA MI M…" at bounding box center [109, 226] width 157 height 25
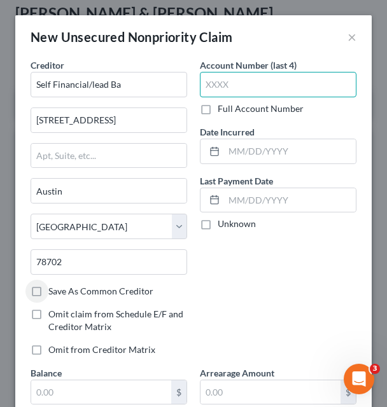
click at [237, 81] on input "text" at bounding box center [278, 84] width 157 height 25
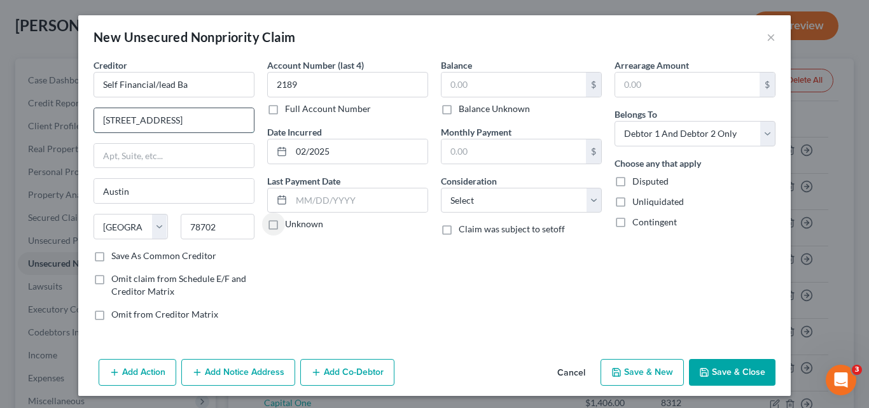
click at [185, 121] on input "901 E. 6th Street" at bounding box center [174, 120] width 160 height 24
click at [139, 154] on input "text" at bounding box center [174, 156] width 160 height 24
paste input "Suite 400"
click at [111, 254] on label "Save As Common Creditor" at bounding box center [163, 255] width 105 height 13
click at [116, 254] on input "Save As Common Creditor" at bounding box center [120, 253] width 8 height 8
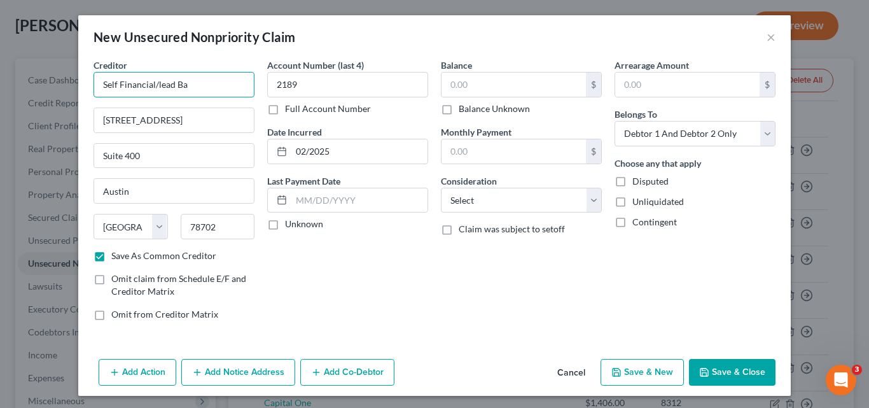
click at [189, 88] on input "Self Financial/lead Ba" at bounding box center [174, 84] width 161 height 25
click at [505, 88] on input "text" at bounding box center [514, 85] width 144 height 24
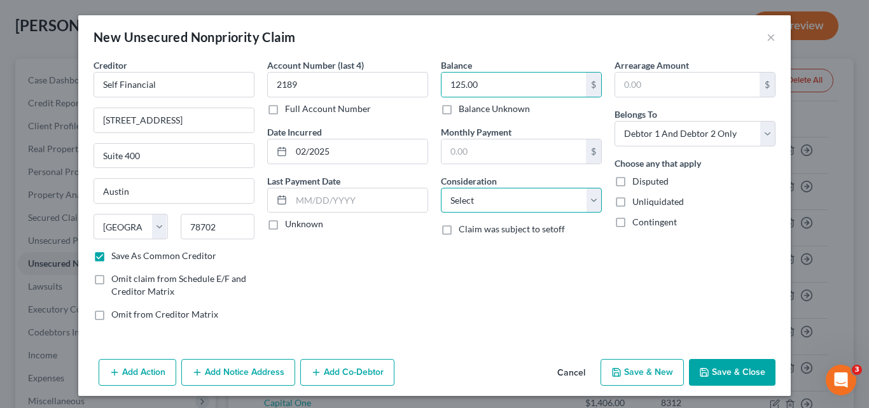
drag, startPoint x: 587, startPoint y: 204, endPoint x: 571, endPoint y: 188, distance: 22.9
click at [587, 204] on select "Select Cable / Satellite Services Collection Agency Credit Card Debt Debt Couns…" at bounding box center [521, 200] width 161 height 25
click at [441, 188] on select "Select Cable / Satellite Services Collection Agency Credit Card Debt Debt Couns…" at bounding box center [521, 200] width 161 height 25
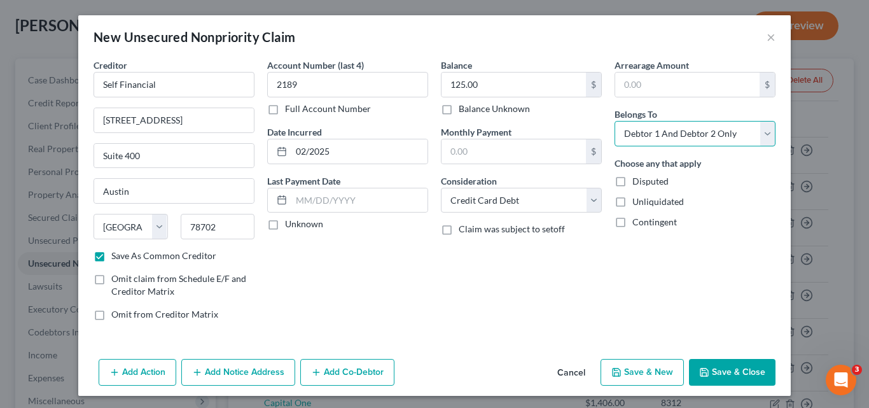
click at [690, 133] on select "Select Debtor 1 Only Debtor 2 Only Debtor 1 And Debtor 2 Only At Least One Of T…" at bounding box center [695, 133] width 161 height 25
click at [615, 121] on select "Select Debtor 1 Only Debtor 2 Only Debtor 1 And Debtor 2 Only At Least One Of T…" at bounding box center [695, 133] width 161 height 25
click at [737, 372] on button "Save & Close" at bounding box center [732, 372] width 87 height 27
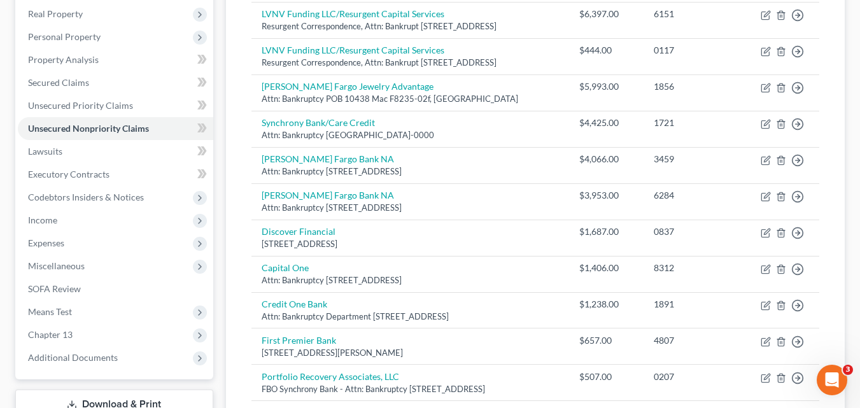
scroll to position [183, 0]
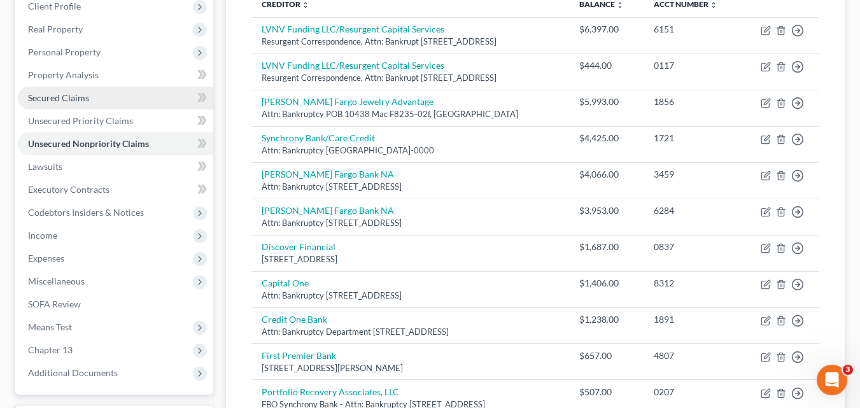
click at [83, 100] on span "Secured Claims" at bounding box center [58, 97] width 61 height 11
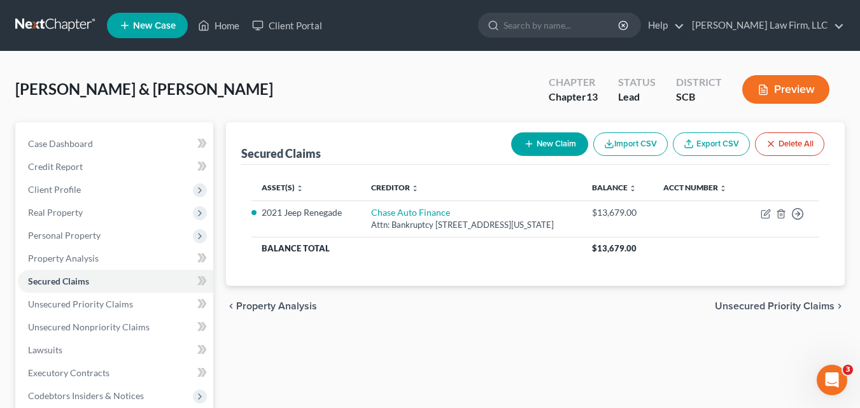
click at [548, 143] on button "New Claim" at bounding box center [549, 144] width 77 height 24
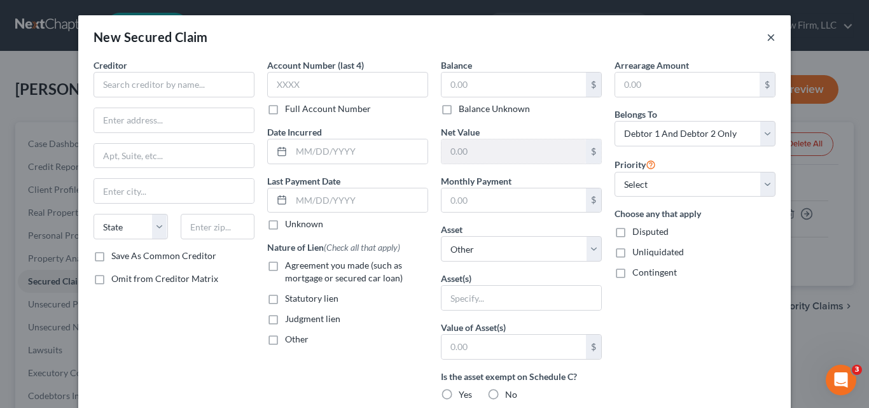
click at [767, 40] on button "×" at bounding box center [771, 36] width 9 height 15
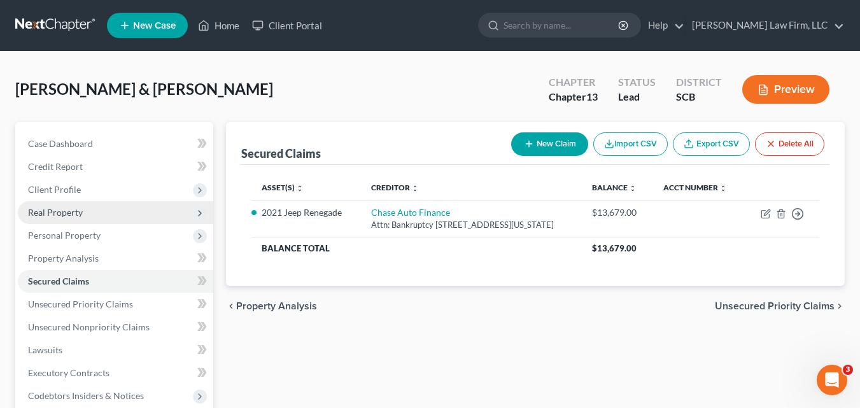
click at [68, 213] on span "Real Property" at bounding box center [55, 212] width 55 height 11
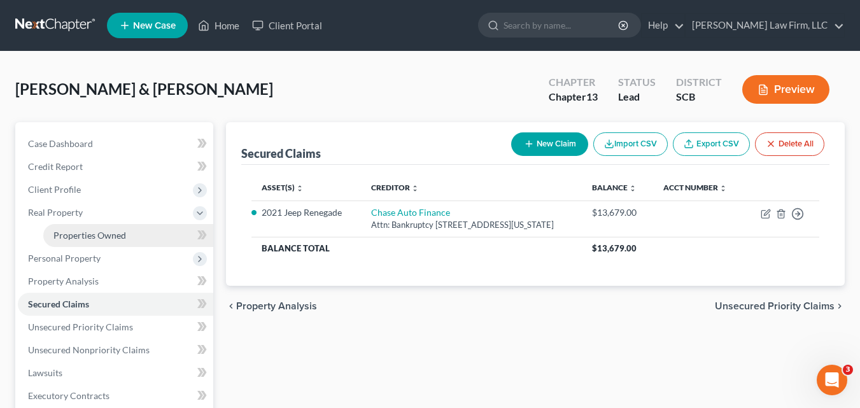
click at [80, 234] on span "Properties Owned" at bounding box center [89, 235] width 73 height 11
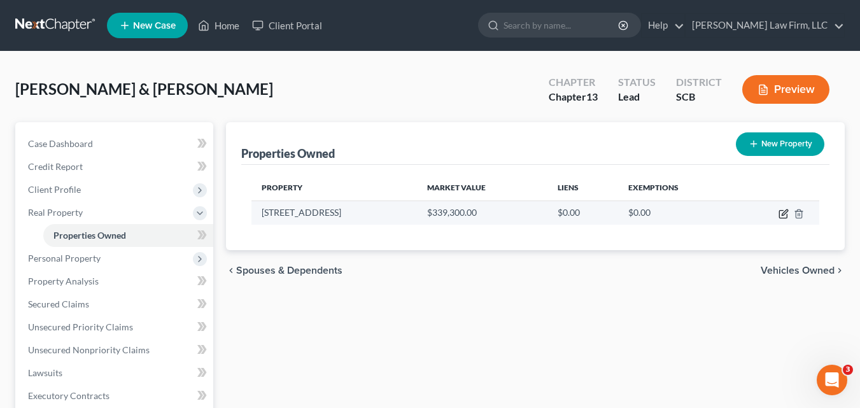
click at [783, 211] on icon "button" at bounding box center [783, 214] width 10 height 10
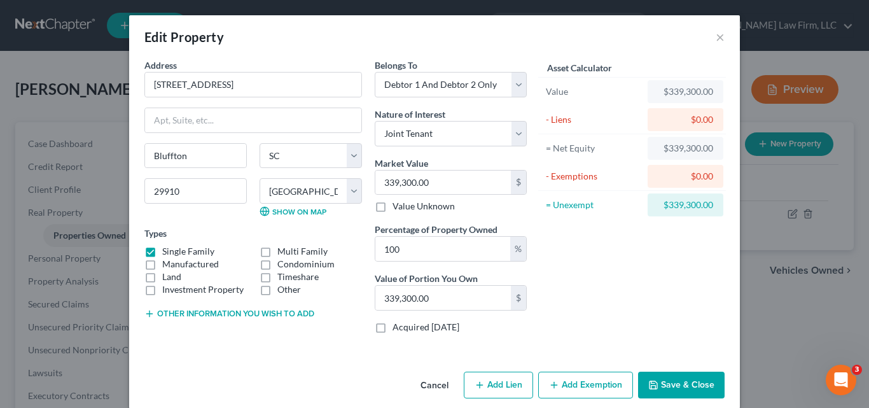
click at [490, 384] on button "Add Lien" at bounding box center [498, 385] width 69 height 27
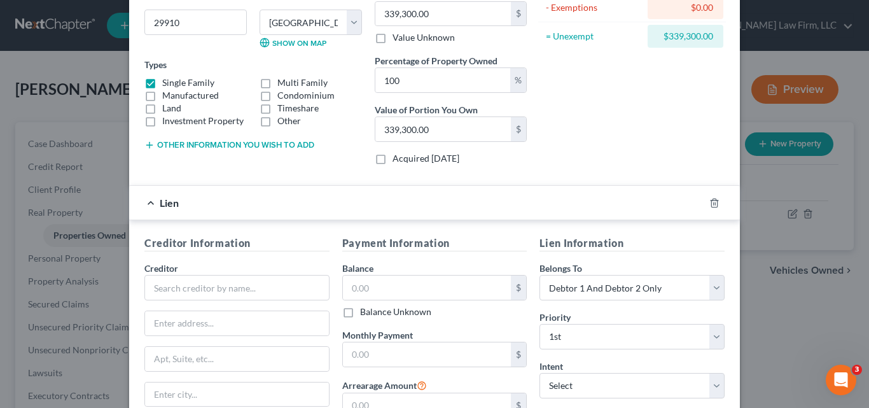
scroll to position [191, 0]
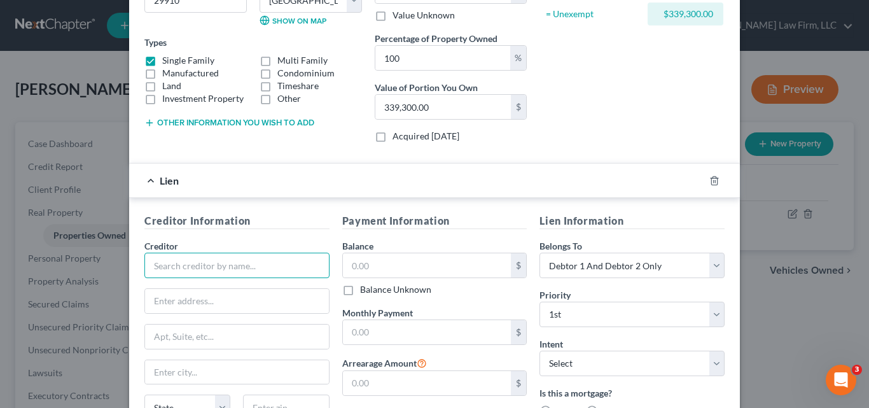
click at [211, 272] on input "text" at bounding box center [236, 265] width 185 height 25
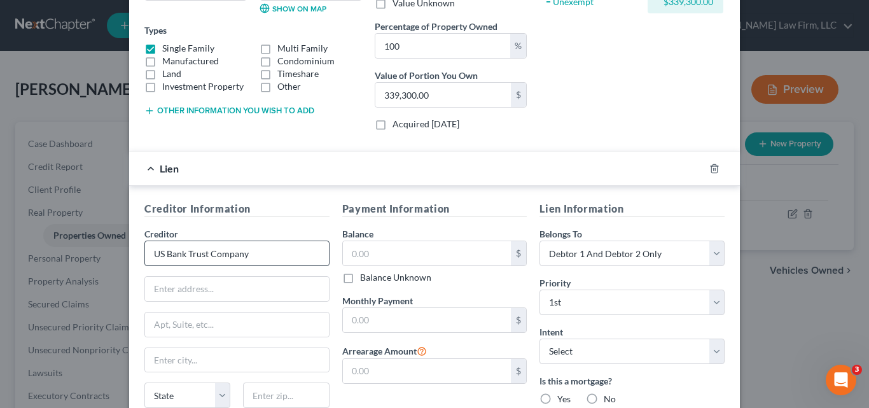
scroll to position [331, 0]
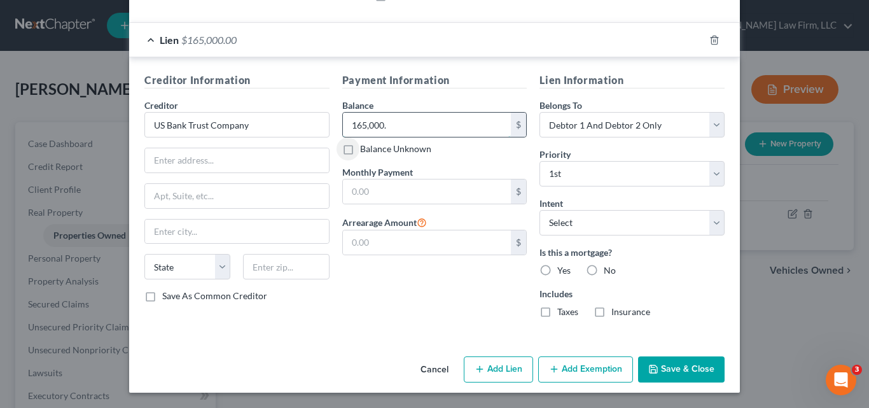
click at [421, 129] on input "165,000." at bounding box center [427, 125] width 169 height 24
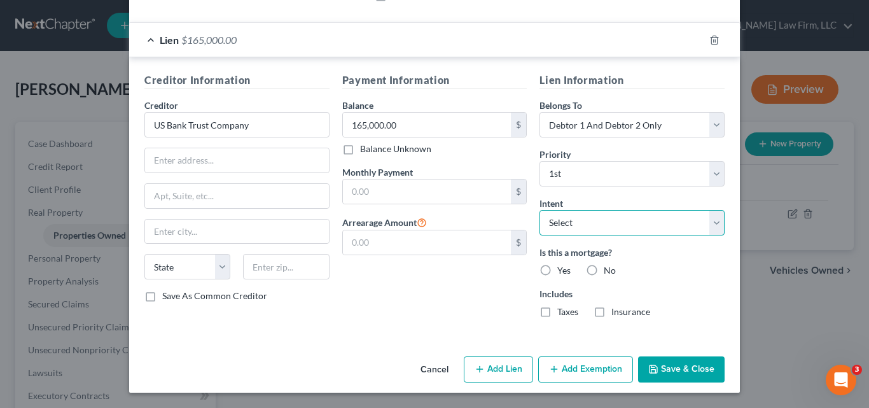
click at [715, 229] on select "Select Surrender Redeem Reaffirm Avoid Other" at bounding box center [632, 222] width 185 height 25
click at [540, 210] on select "Select Surrender Redeem Reaffirm Avoid Other" at bounding box center [632, 222] width 185 height 25
click at [557, 272] on label "Yes" at bounding box center [563, 270] width 13 height 13
click at [562, 272] on input "Yes" at bounding box center [566, 268] width 8 height 8
click at [557, 314] on label "Taxes" at bounding box center [567, 311] width 21 height 13
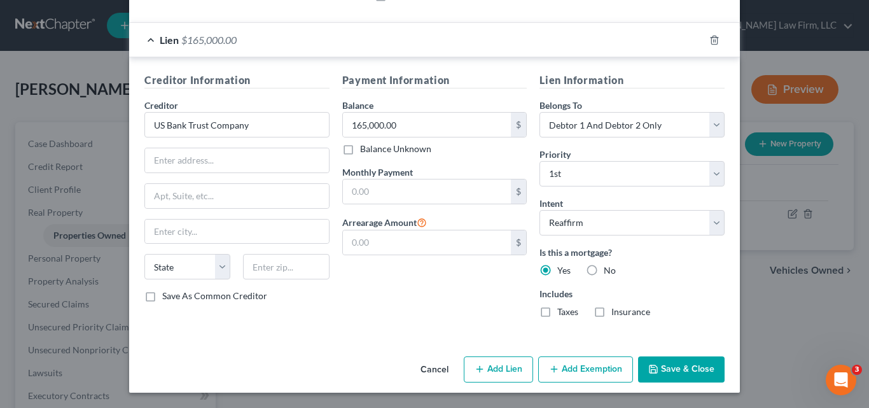
click at [562, 314] on input "Taxes" at bounding box center [566, 309] width 8 height 8
click at [611, 313] on label "Insurance" at bounding box center [630, 311] width 39 height 13
click at [617, 313] on input "Insurance" at bounding box center [621, 309] width 8 height 8
click at [498, 372] on button "Add Lien" at bounding box center [498, 369] width 69 height 27
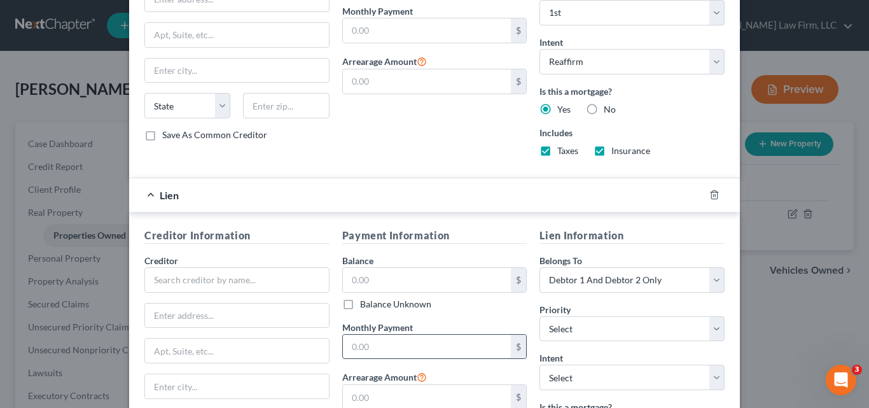
scroll to position [522, 0]
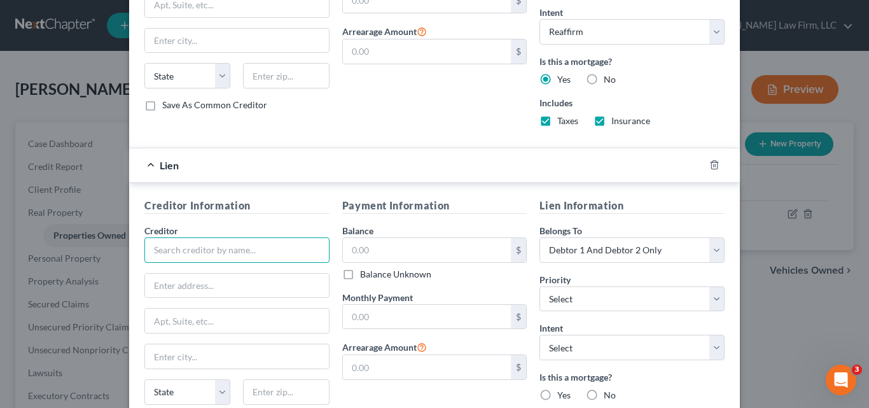
click at [213, 253] on input "text" at bounding box center [236, 249] width 185 height 25
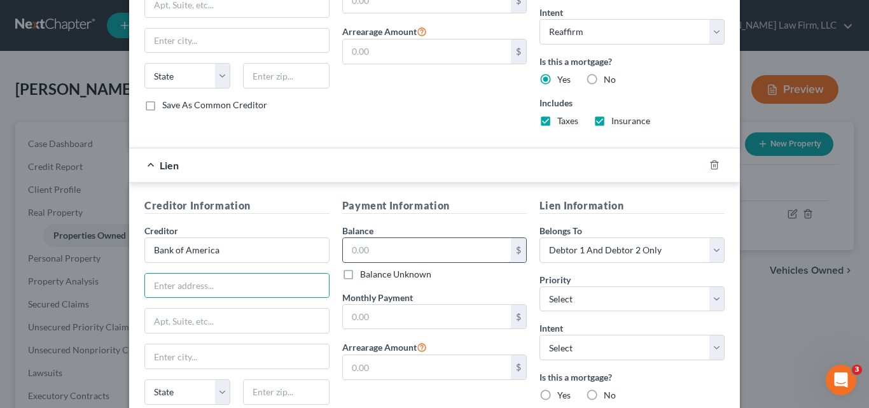
click at [447, 252] on input "text" at bounding box center [427, 250] width 169 height 24
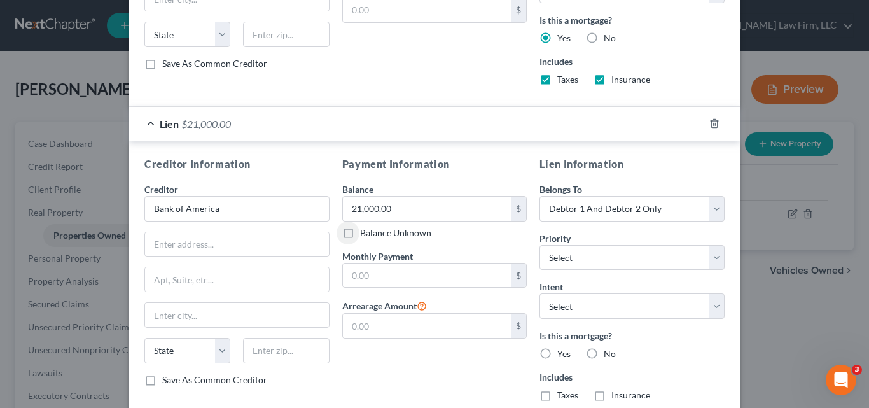
scroll to position [586, 0]
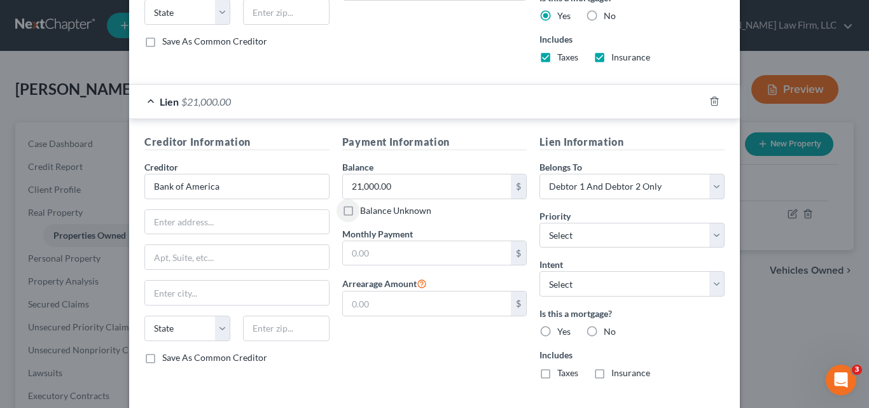
click at [557, 332] on label "Yes" at bounding box center [563, 331] width 13 height 13
click at [562, 332] on input "Yes" at bounding box center [566, 329] width 8 height 8
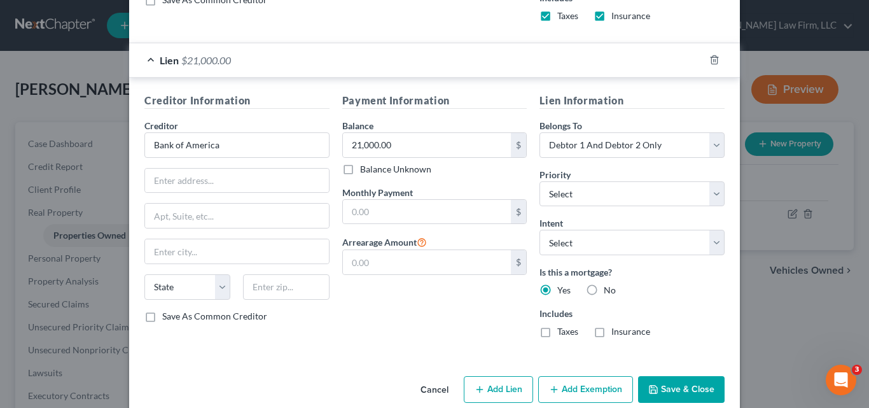
scroll to position [648, 0]
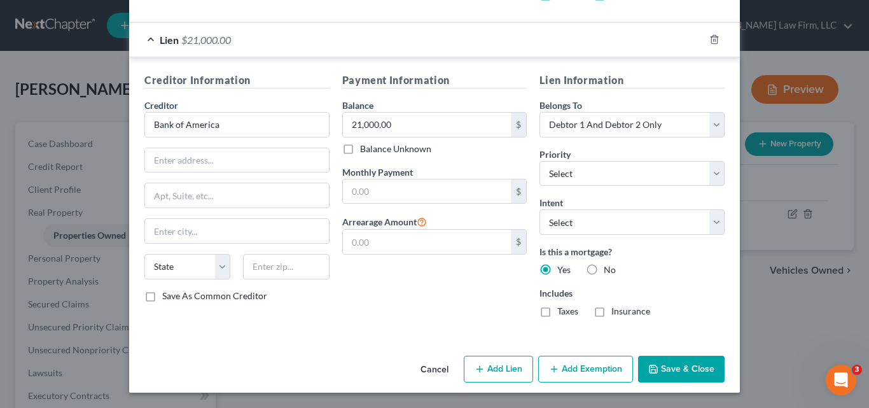
click at [496, 373] on button "Add Lien" at bounding box center [498, 369] width 69 height 27
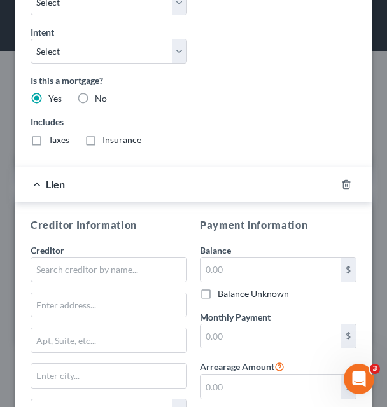
scroll to position [1729, 0]
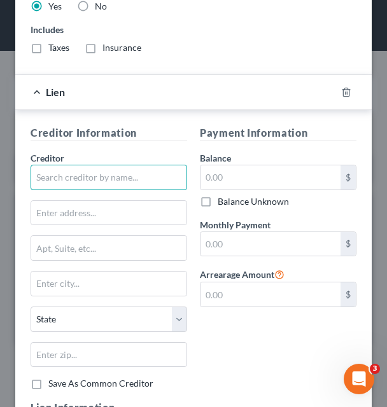
click at [125, 184] on input "text" at bounding box center [109, 177] width 157 height 25
paste input "Internal Revenue Service"
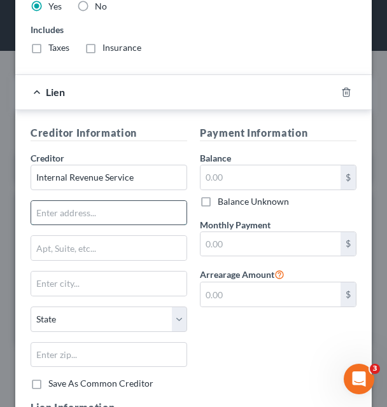
click at [123, 211] on input "text" at bounding box center [108, 213] width 155 height 24
paste input "Centralized Insolvency Operation"
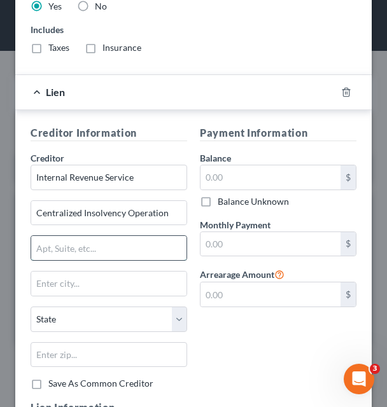
click at [123, 249] on input "text" at bounding box center [108, 248] width 155 height 24
paste input "PO Box 7346"
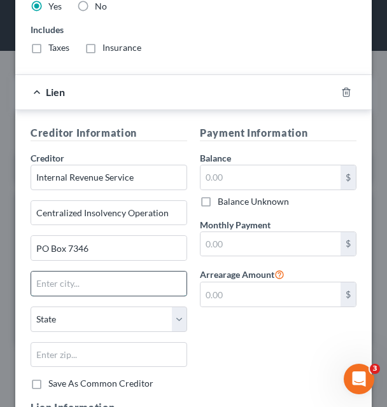
click at [102, 288] on input "text" at bounding box center [108, 284] width 155 height 24
paste input "Philadelphia"
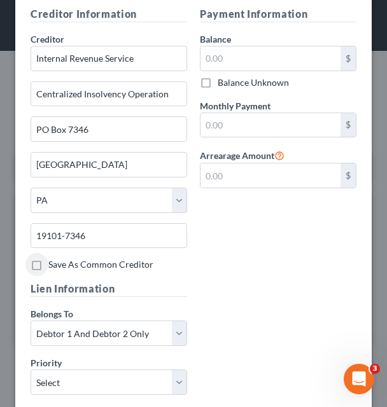
scroll to position [1857, 0]
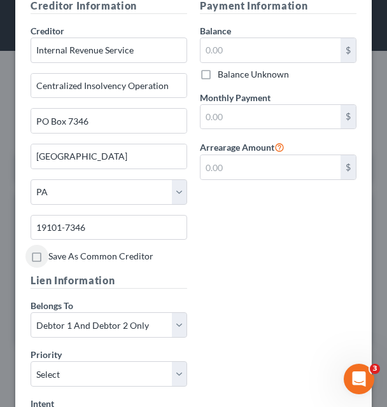
click at [48, 256] on label "Save As Common Creditor" at bounding box center [100, 256] width 105 height 13
click at [53, 256] on input "Save As Common Creditor" at bounding box center [57, 254] width 8 height 8
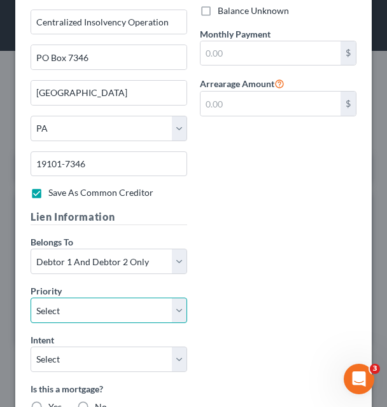
click at [175, 306] on select "Select 2nd 3rd 4th 5th 6th 7th 8th 9th 10th 11th 12th 13th 14th 15th 16th 17th …" at bounding box center [109, 310] width 157 height 25
click at [31, 298] on select "Select 2nd 3rd 4th 5th 6th 7th 8th 9th 10th 11th 12th 13th 14th 15th 16th 17th …" at bounding box center [109, 310] width 157 height 25
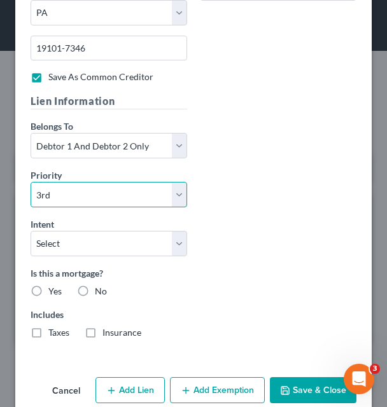
scroll to position [2047, 0]
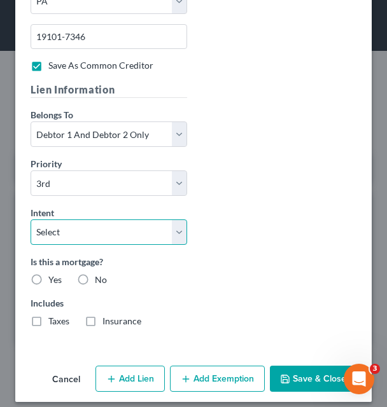
click at [178, 232] on select "Select Surrender Redeem Reaffirm Avoid Other" at bounding box center [109, 232] width 157 height 25
click at [31, 220] on select "Select Surrender Redeem Reaffirm Avoid Other" at bounding box center [109, 232] width 157 height 25
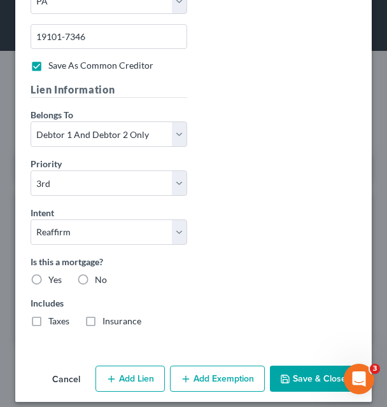
click at [95, 282] on label "No" at bounding box center [101, 280] width 12 height 13
click at [100, 282] on input "No" at bounding box center [104, 278] width 8 height 8
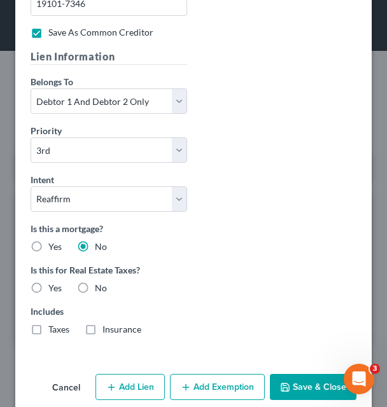
scroll to position [2099, 0]
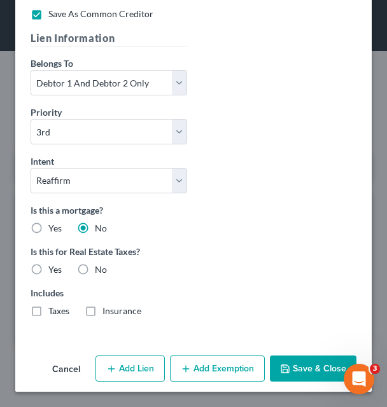
click at [95, 272] on label "No" at bounding box center [101, 269] width 12 height 13
click at [100, 272] on input "No" at bounding box center [104, 267] width 8 height 8
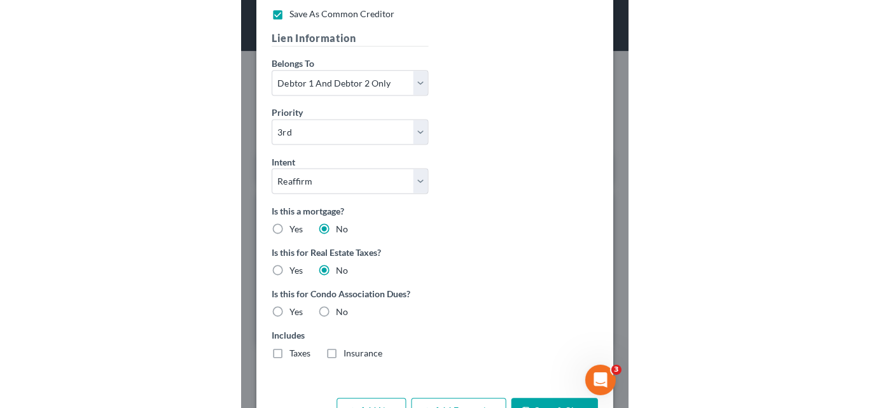
scroll to position [2140, 0]
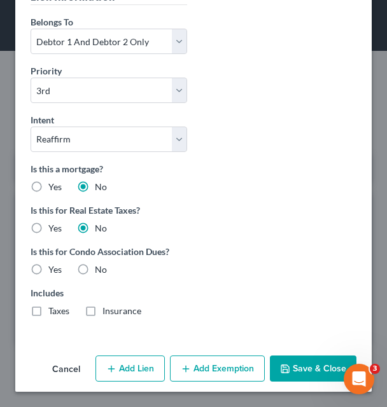
click at [95, 268] on label "No" at bounding box center [101, 269] width 12 height 13
click at [100, 268] on input "No" at bounding box center [104, 267] width 8 height 8
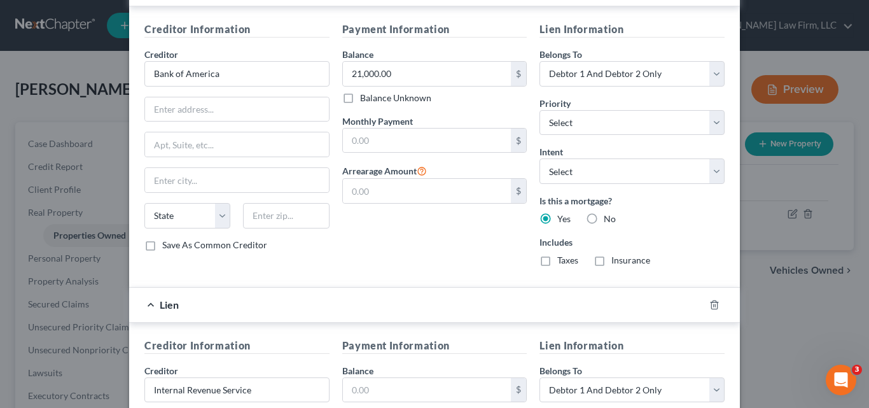
scroll to position [665, 0]
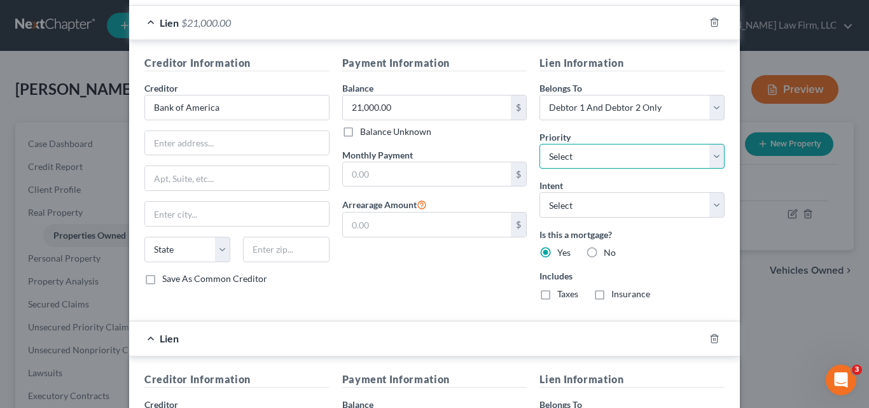
drag, startPoint x: 712, startPoint y: 160, endPoint x: 669, endPoint y: 164, distance: 43.5
click at [712, 160] on select "Select 2nd 4th 5th 6th 7th 8th 9th 10th 11th 12th 13th 14th 15th 16th 17th 18th…" at bounding box center [632, 156] width 185 height 25
click at [540, 144] on select "Select 2nd 4th 5th 6th 7th 8th 9th 10th 11th 12th 13th 14th 15th 16th 17th 18th…" at bounding box center [632, 156] width 185 height 25
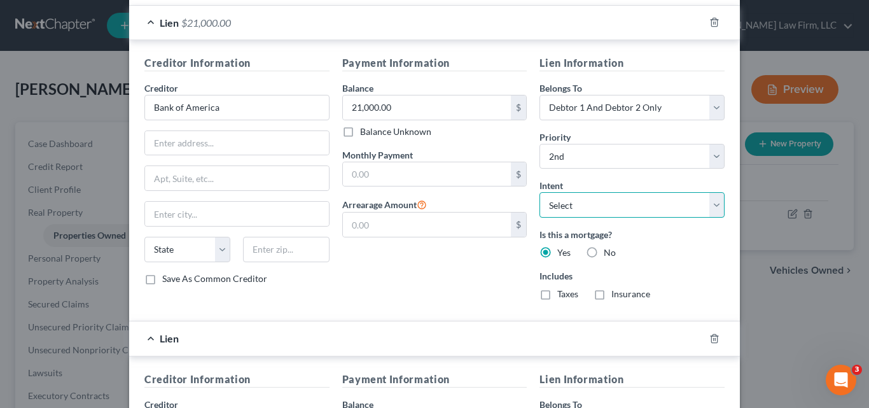
click at [716, 210] on select "Select Surrender Redeem Reaffirm Avoid Other" at bounding box center [632, 204] width 185 height 25
click at [540, 192] on select "Select Surrender Redeem Reaffirm Avoid Other" at bounding box center [632, 204] width 185 height 25
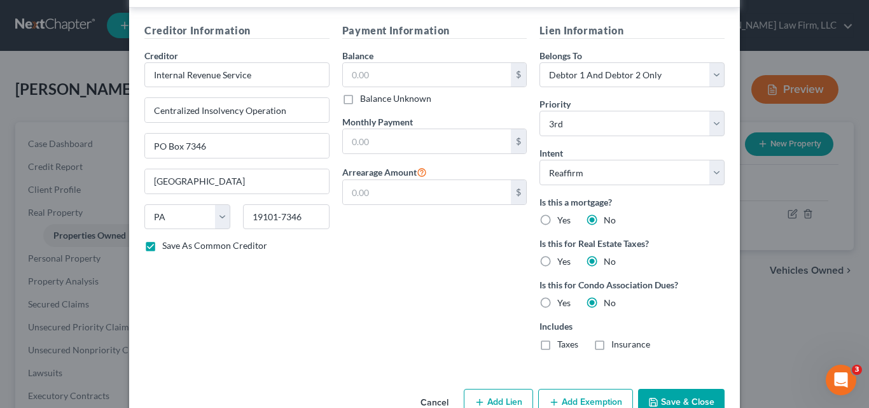
scroll to position [983, 0]
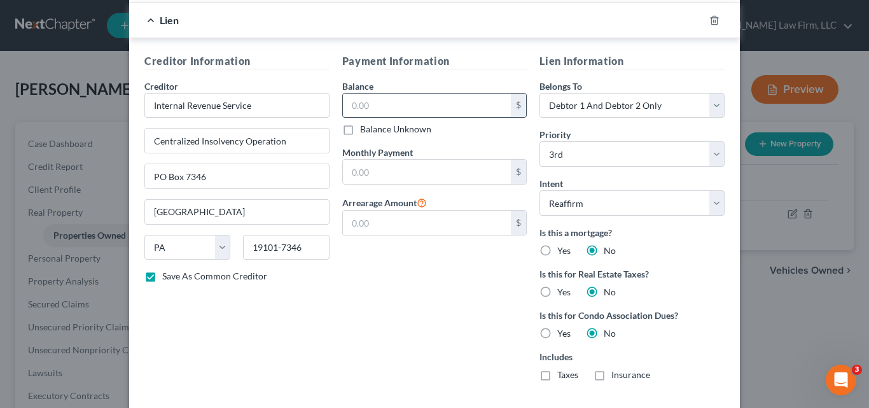
click at [382, 108] on input "text" at bounding box center [427, 106] width 169 height 24
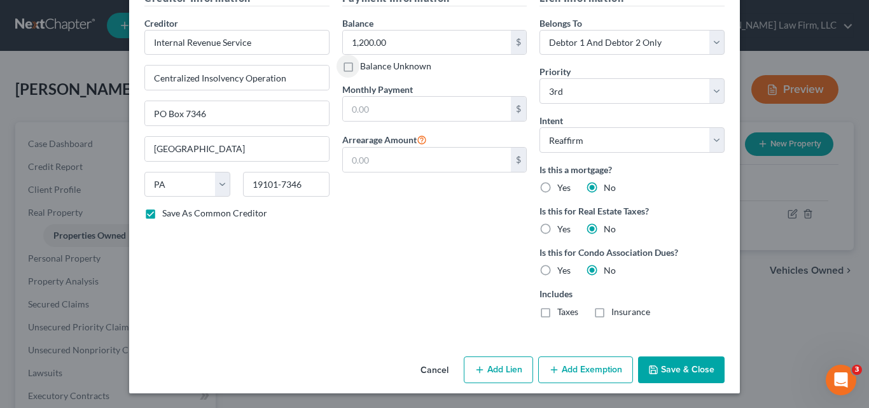
scroll to position [1047, 0]
click at [478, 366] on icon "button" at bounding box center [480, 369] width 10 height 10
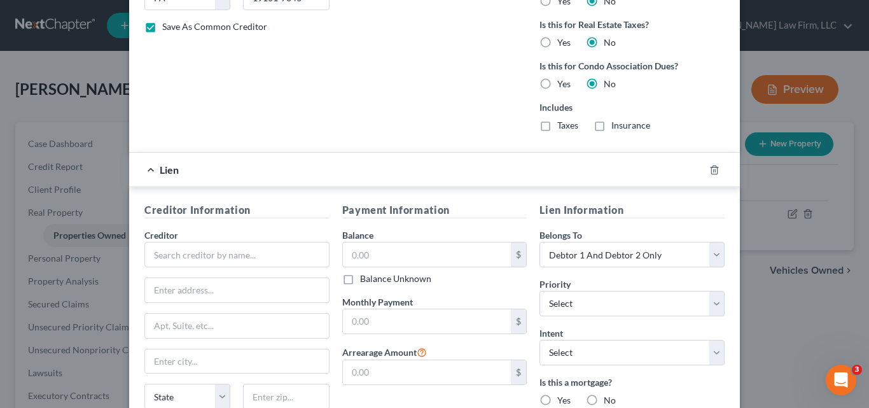
scroll to position [1237, 0]
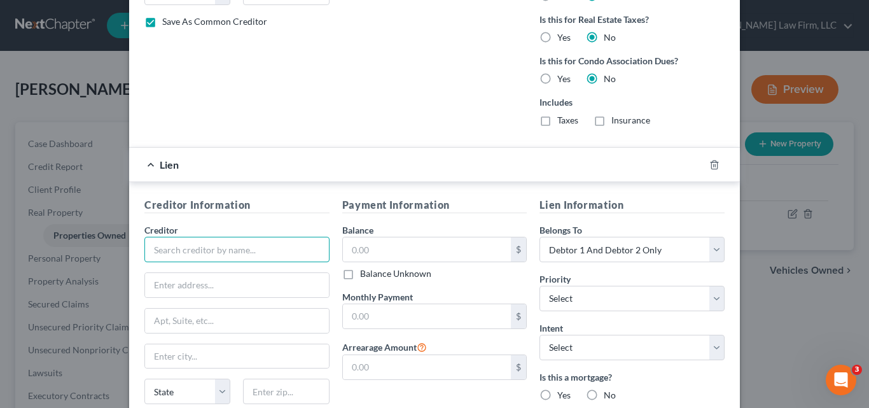
click at [221, 256] on input "text" at bounding box center [236, 249] width 185 height 25
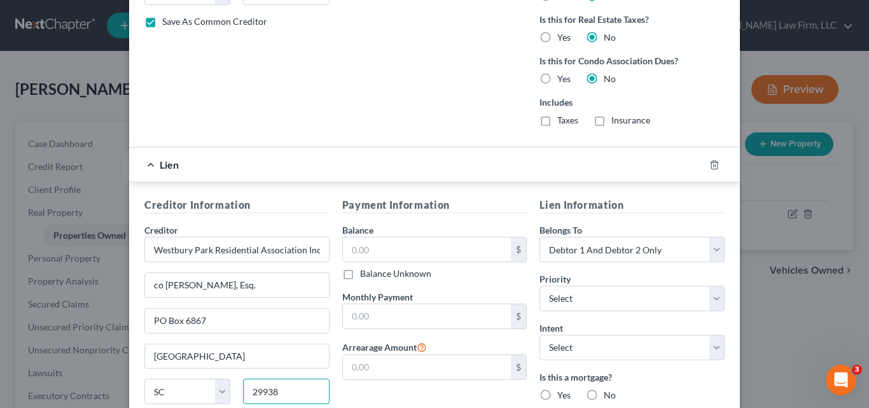
scroll to position [1301, 0]
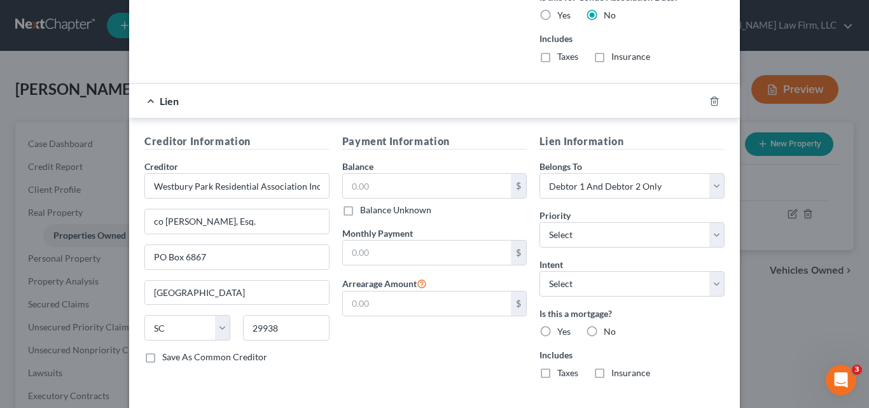
click at [162, 358] on label "Save As Common Creditor" at bounding box center [214, 357] width 105 height 13
click at [167, 358] on input "Save As Common Creditor" at bounding box center [171, 355] width 8 height 8
click at [407, 181] on input "text" at bounding box center [427, 186] width 169 height 24
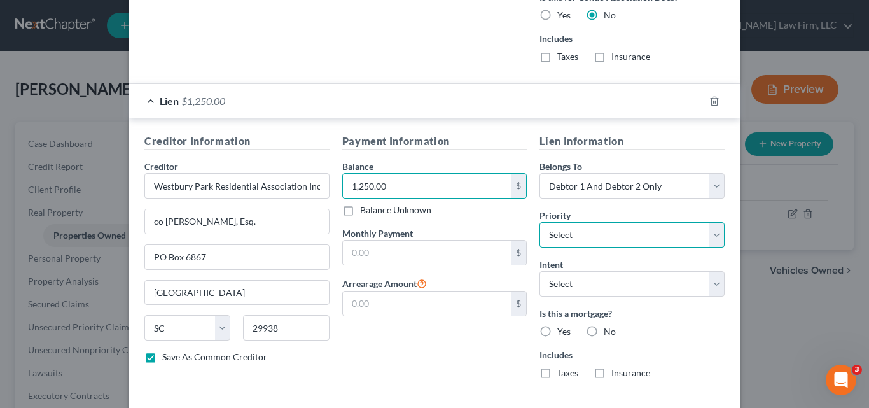
drag, startPoint x: 652, startPoint y: 241, endPoint x: 645, endPoint y: 224, distance: 18.5
click at [652, 241] on select "Select 4th 5th 6th 7th 8th 9th 10th 11th 12th 13th 14th 15th 16th 17th 18th 19t…" at bounding box center [632, 234] width 185 height 25
click at [540, 222] on select "Select 4th 5th 6th 7th 8th 9th 10th 11th 12th 13th 14th 15th 16th 17th 18th 19t…" at bounding box center [632, 234] width 185 height 25
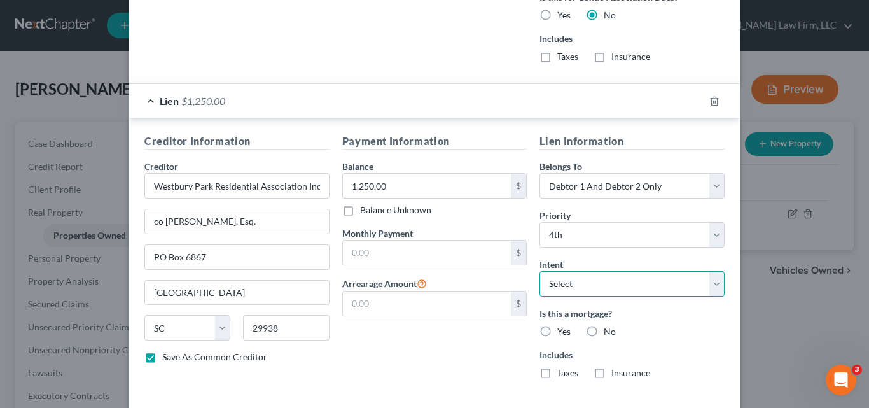
click at [650, 282] on select "Select Surrender Redeem Reaffirm Avoid Other" at bounding box center [632, 283] width 185 height 25
click at [540, 271] on select "Select Surrender Redeem Reaffirm Avoid Other" at bounding box center [632, 283] width 185 height 25
click at [604, 333] on label "No" at bounding box center [610, 331] width 12 height 13
click at [609, 333] on input "No" at bounding box center [613, 329] width 8 height 8
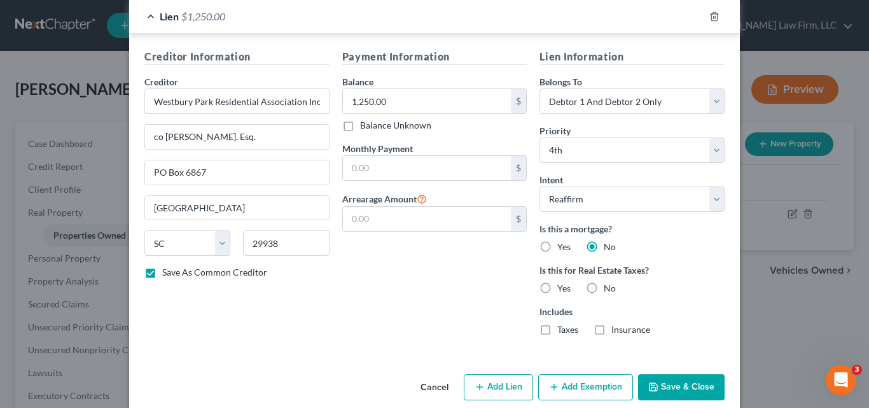
scroll to position [1404, 0]
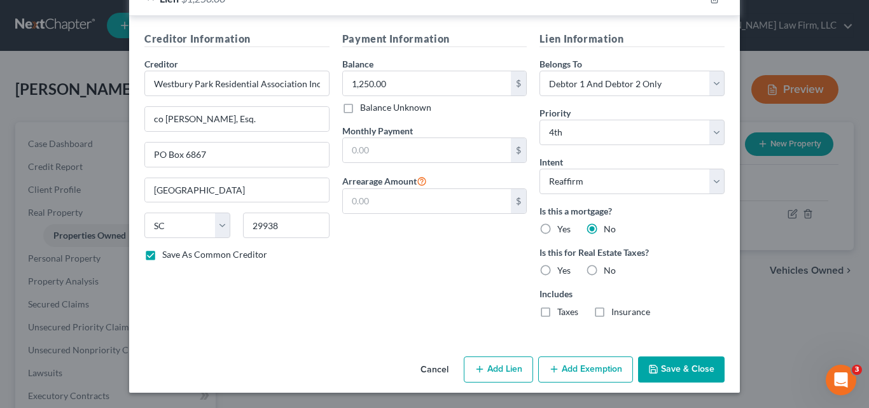
click at [604, 272] on label "No" at bounding box center [610, 270] width 12 height 13
click at [609, 272] on input "No" at bounding box center [613, 268] width 8 height 8
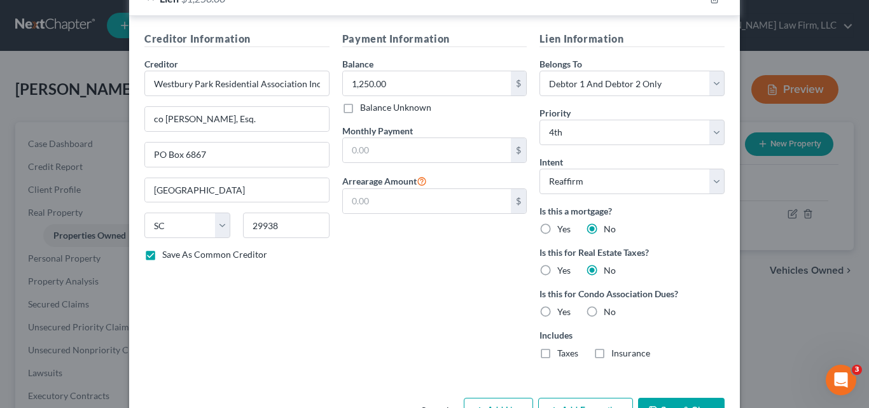
click at [557, 316] on label "Yes" at bounding box center [563, 311] width 13 height 13
click at [562, 314] on input "Yes" at bounding box center [566, 309] width 8 height 8
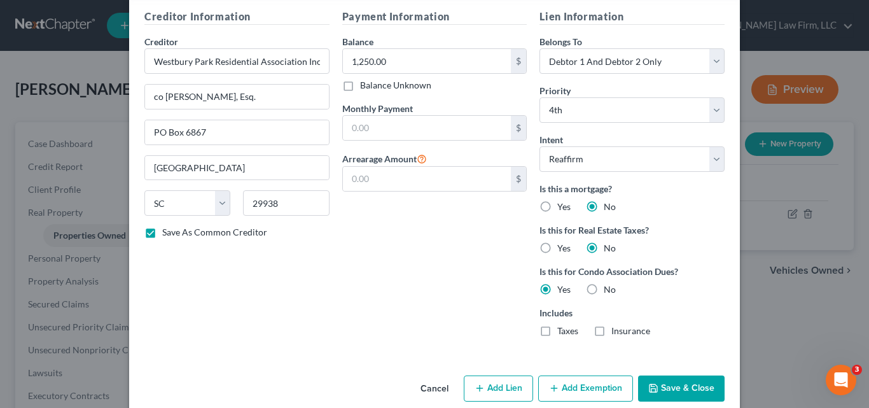
scroll to position [1445, 0]
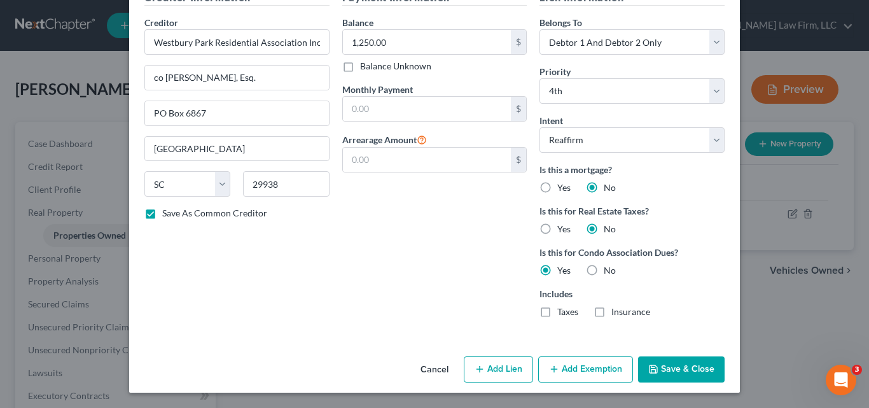
click at [691, 369] on button "Save & Close" at bounding box center [681, 369] width 87 height 27
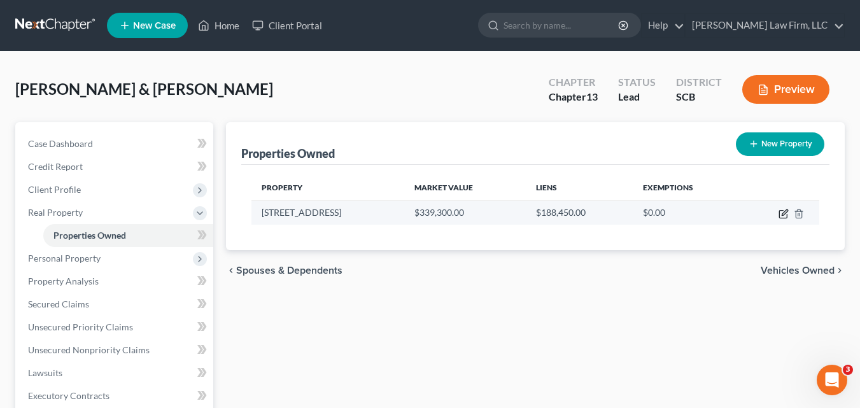
click at [783, 216] on icon "button" at bounding box center [783, 214] width 10 height 10
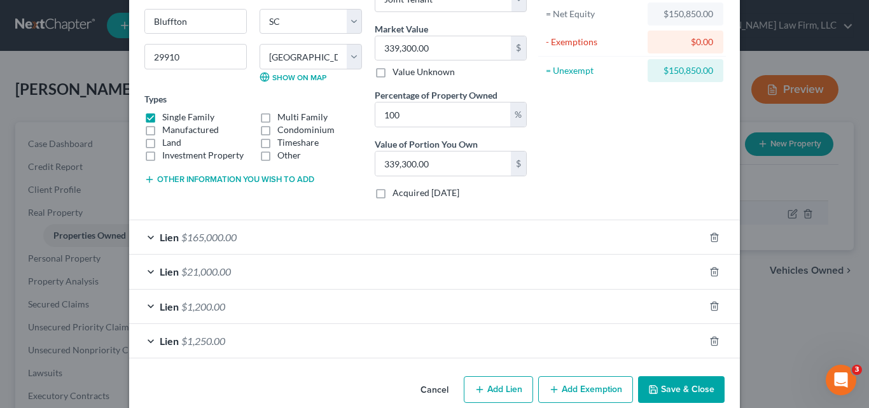
scroll to position [155, 0]
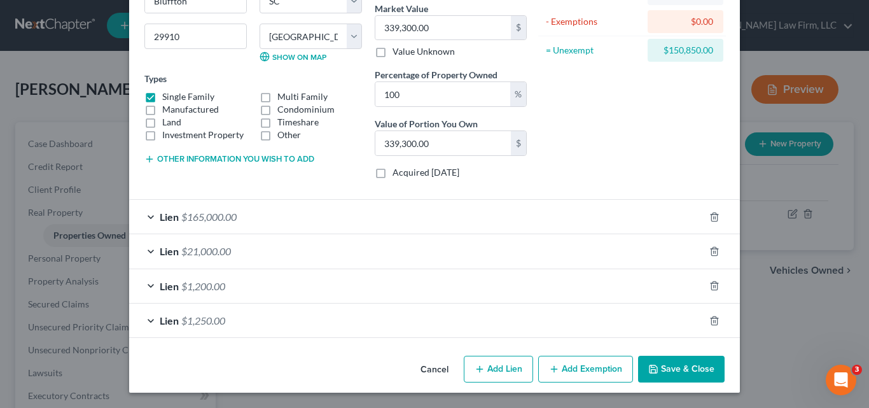
click at [608, 366] on button "Add Exemption" at bounding box center [585, 369] width 95 height 27
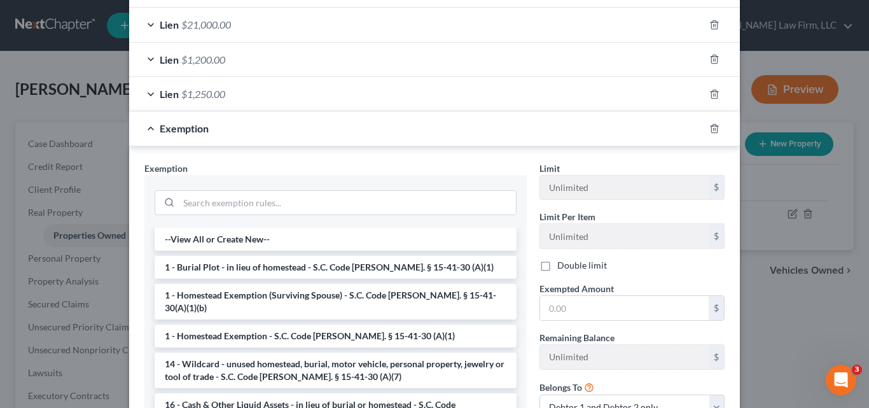
scroll to position [409, 0]
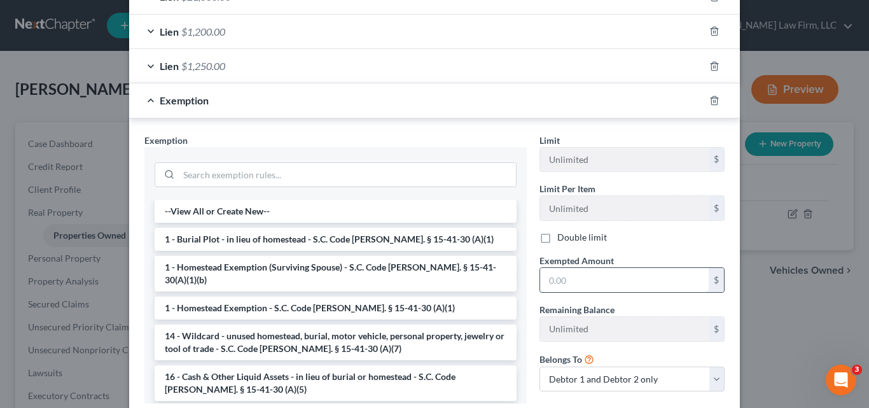
click at [615, 281] on input "text" at bounding box center [624, 280] width 169 height 24
click at [261, 296] on li "1 - Homestead Exemption - S.C. Code Ann. § 15-41-30 (A)(1)" at bounding box center [336, 307] width 362 height 23
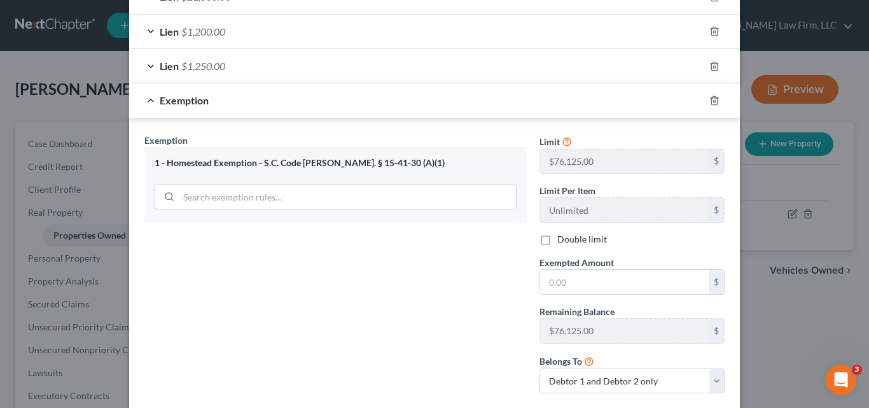
click at [557, 240] on label "Double limit" at bounding box center [582, 239] width 50 height 13
click at [562, 240] on input "Double limit" at bounding box center [566, 237] width 8 height 8
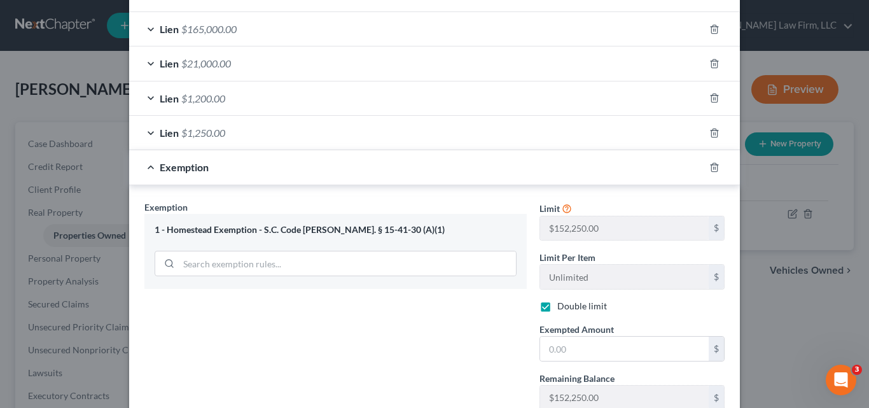
scroll to position [345, 0]
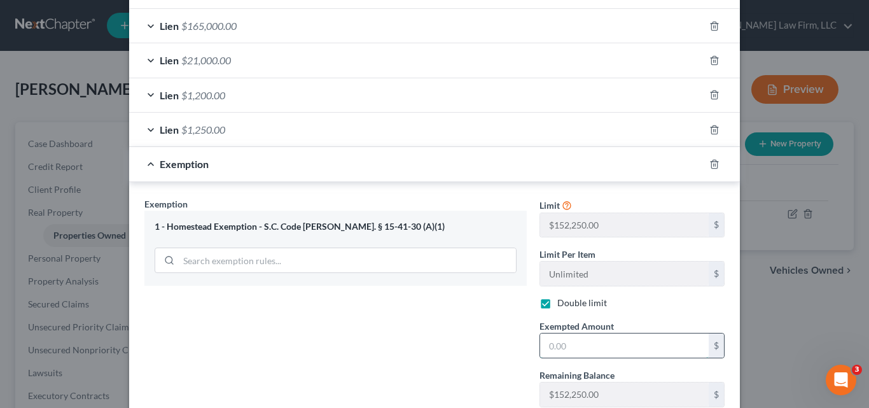
click at [556, 347] on input "text" at bounding box center [624, 345] width 169 height 24
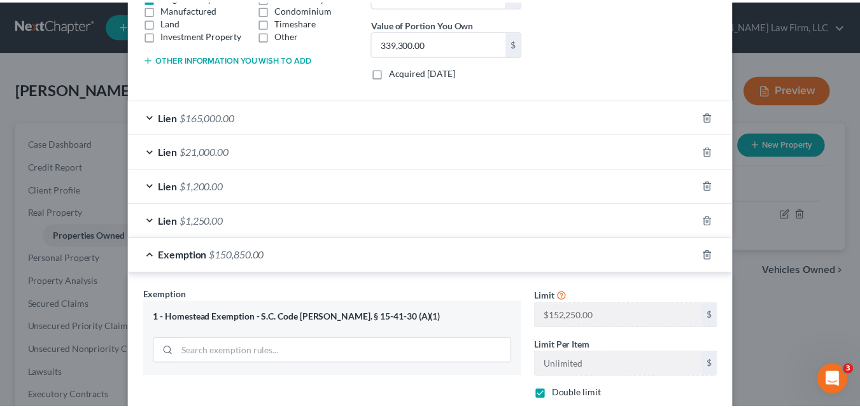
scroll to position [485, 0]
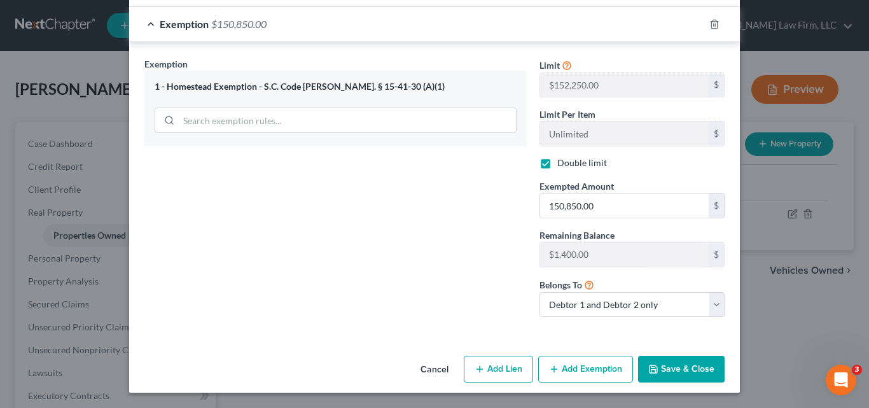
click at [702, 372] on button "Save & Close" at bounding box center [681, 369] width 87 height 27
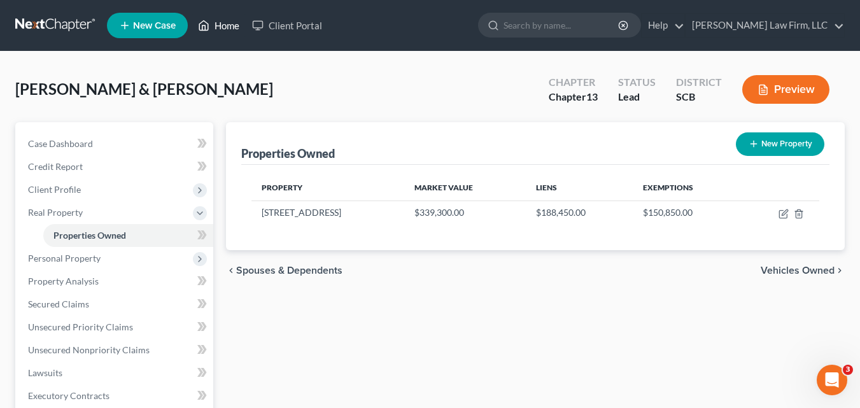
click at [229, 27] on link "Home" at bounding box center [219, 25] width 54 height 23
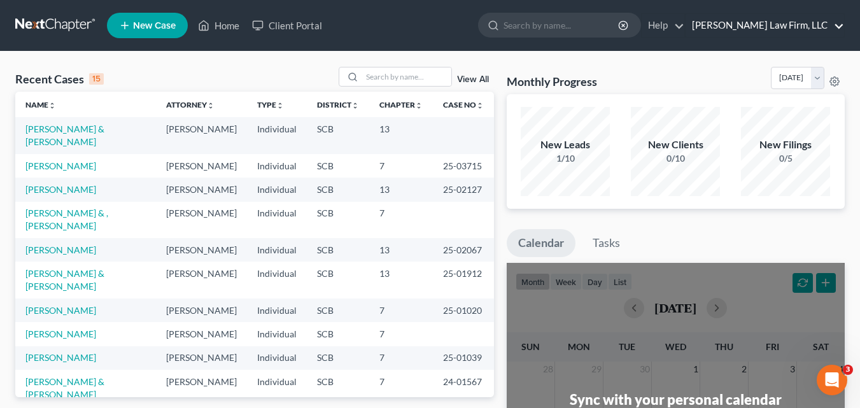
click at [835, 26] on link "Pinckney Law Firm, LLC" at bounding box center [764, 25] width 158 height 23
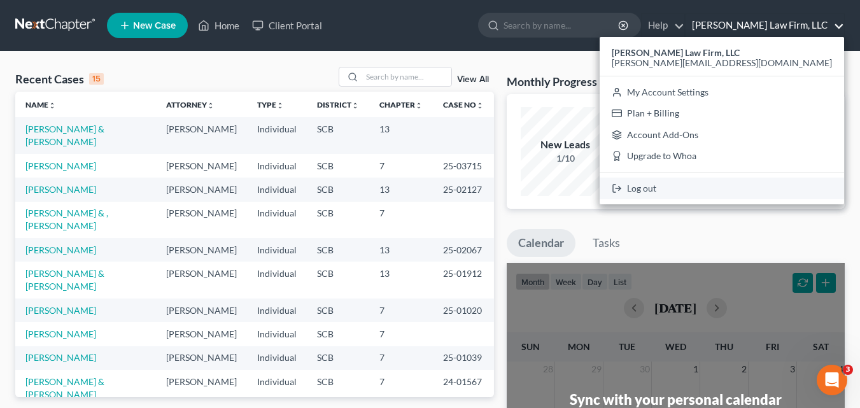
click at [748, 194] on link "Log out" at bounding box center [721, 189] width 244 height 22
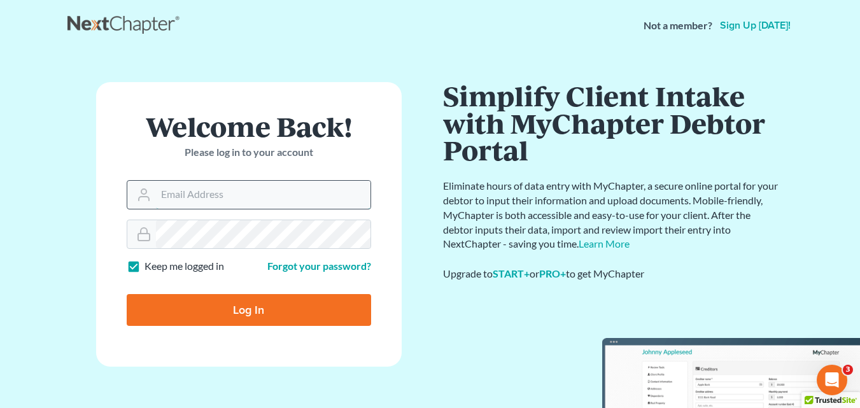
click at [228, 199] on input "Email Address" at bounding box center [263, 195] width 214 height 28
type input "[PERSON_NAME][EMAIL_ADDRESS][DOMAIN_NAME]"
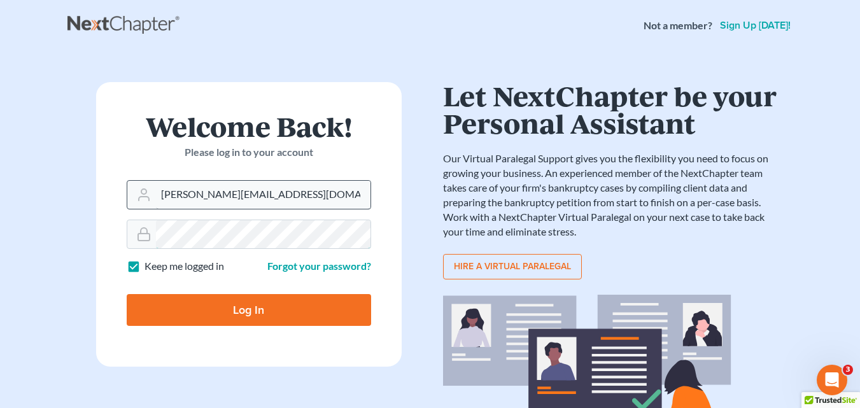
click at [127, 294] on input "Log In" at bounding box center [249, 310] width 244 height 32
type input "Thinking..."
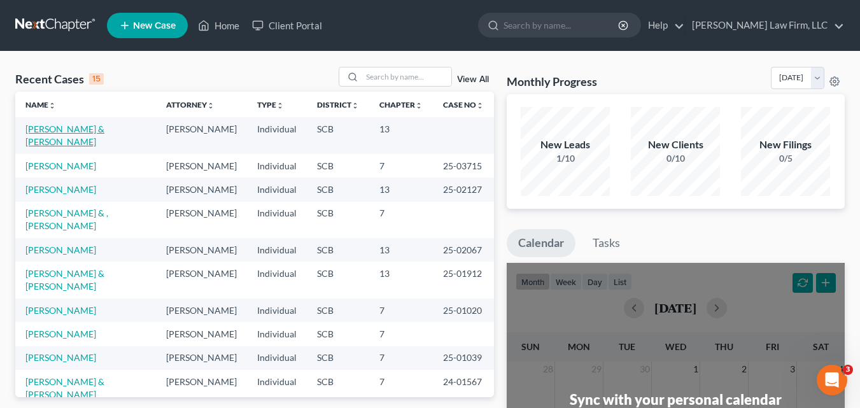
click at [62, 132] on link "[PERSON_NAME] & [PERSON_NAME]" at bounding box center [64, 135] width 79 height 24
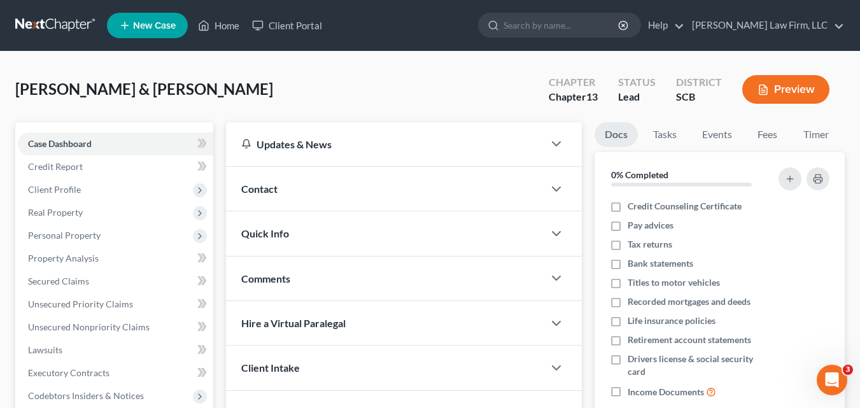
click at [805, 92] on button "Preview" at bounding box center [785, 89] width 87 height 29
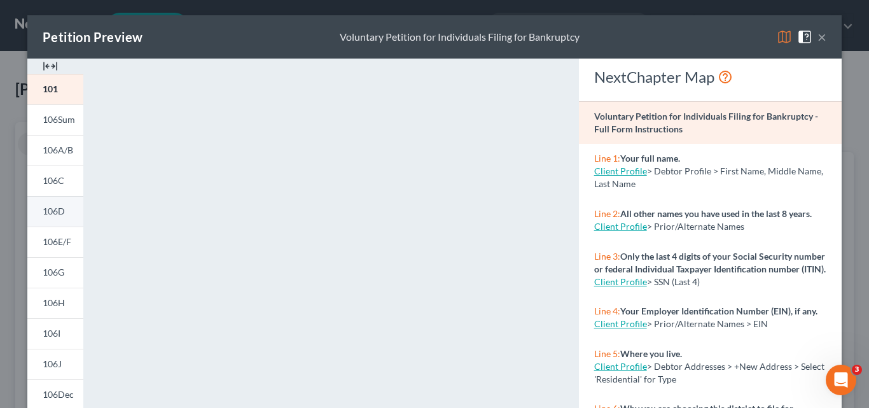
click at [52, 211] on span "106D" at bounding box center [54, 211] width 22 height 11
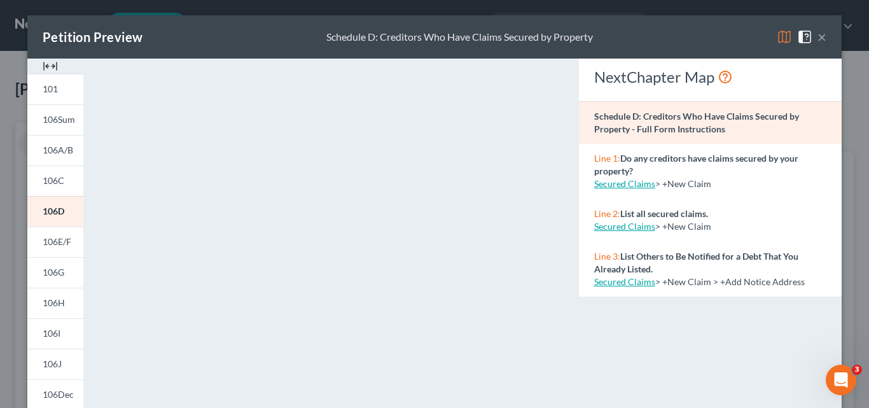
click at [782, 41] on img at bounding box center [784, 36] width 15 height 15
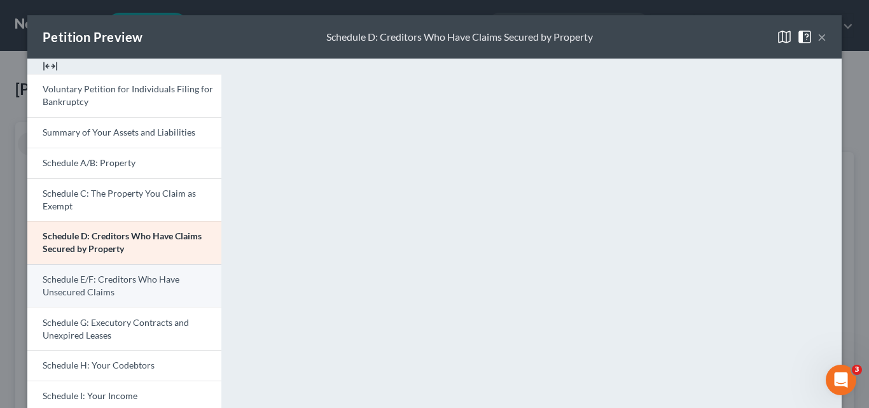
click at [99, 279] on span "Schedule E/F: Creditors Who Have Unsecured Claims" at bounding box center [111, 286] width 137 height 24
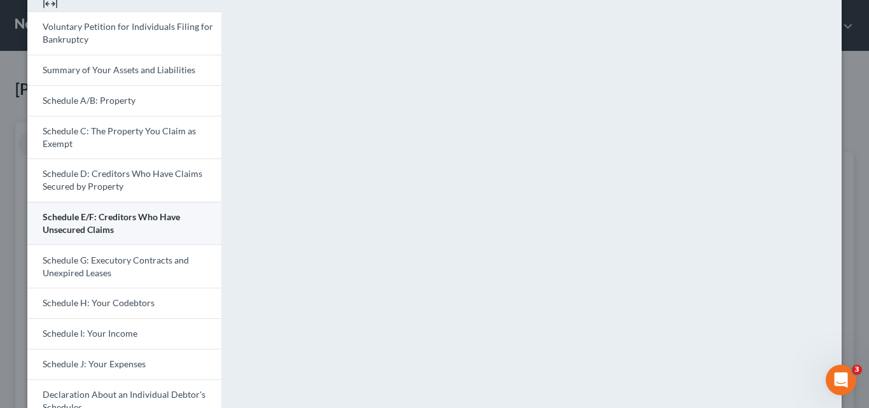
scroll to position [254, 0]
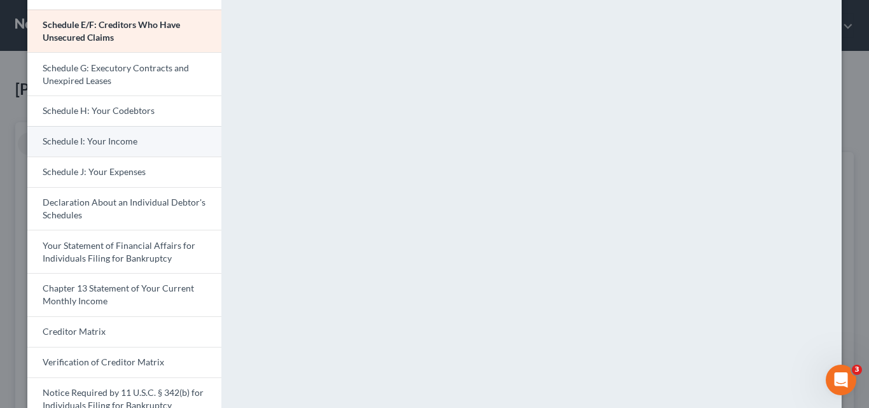
click at [84, 146] on span "Schedule I: Your Income" at bounding box center [90, 141] width 95 height 11
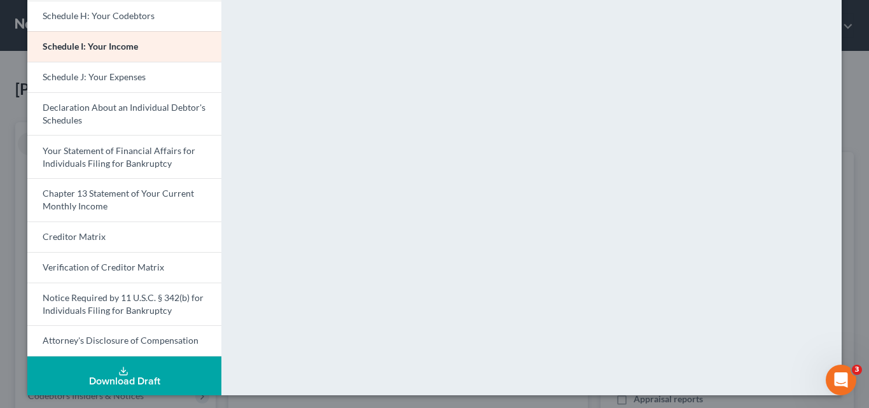
scroll to position [352, 0]
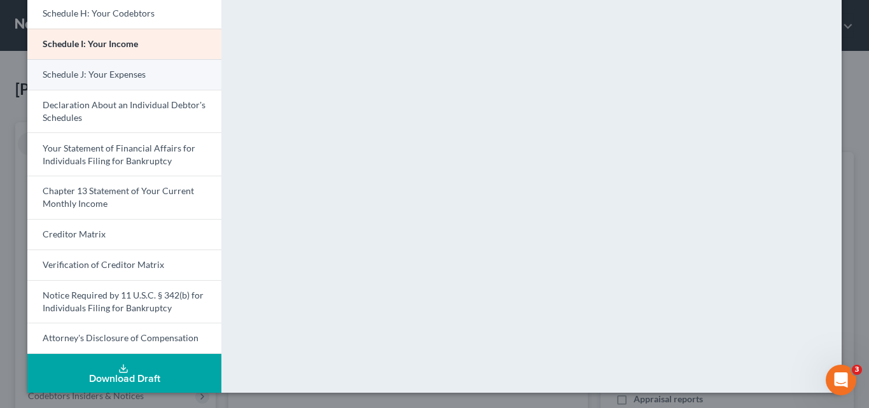
click at [115, 80] on span "Schedule J: Your Expenses" at bounding box center [94, 74] width 103 height 11
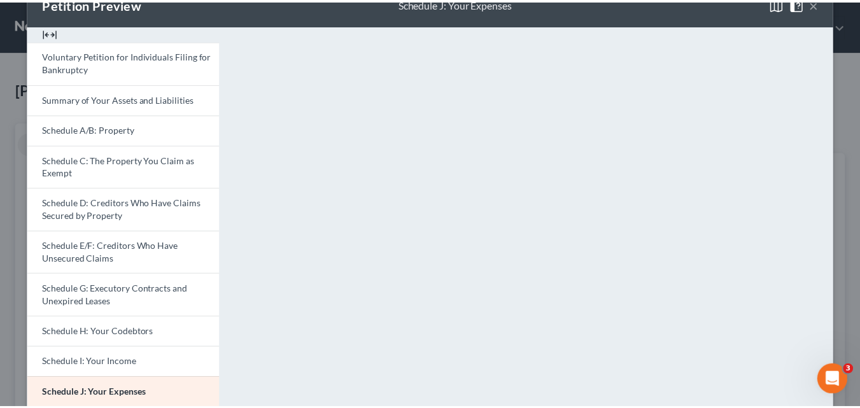
scroll to position [0, 0]
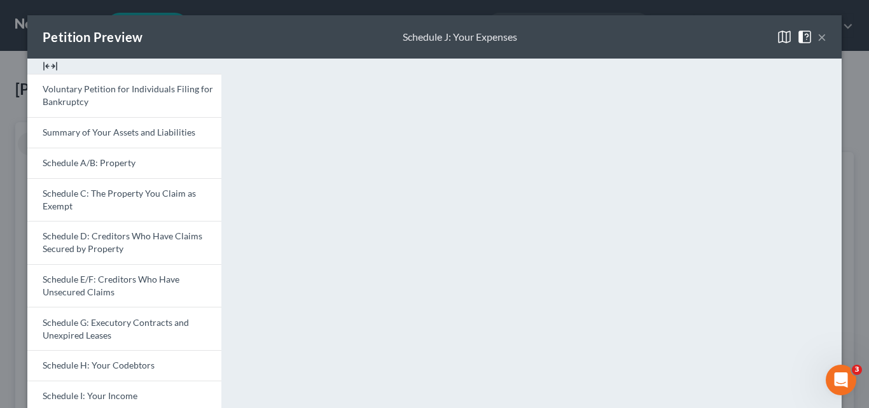
click at [818, 37] on button "×" at bounding box center [822, 36] width 9 height 15
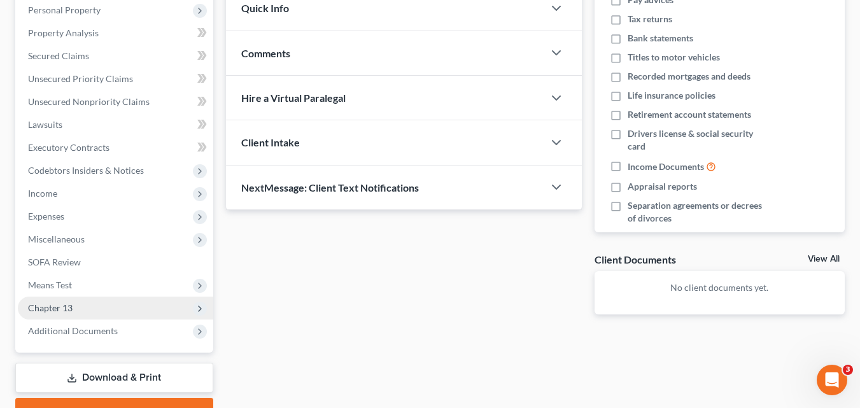
scroll to position [254, 0]
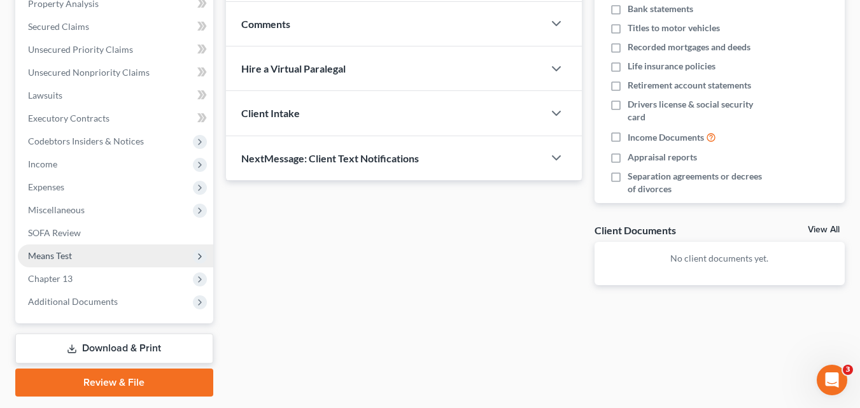
click at [67, 253] on span "Means Test" at bounding box center [50, 255] width 44 height 11
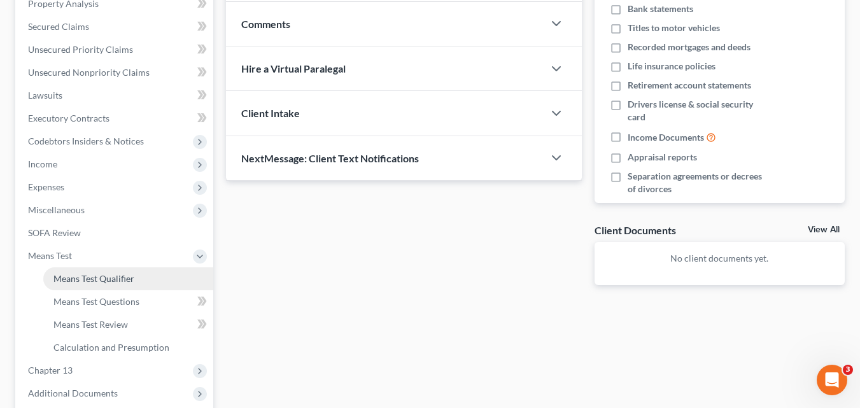
click at [94, 279] on span "Means Test Qualifier" at bounding box center [93, 278] width 81 height 11
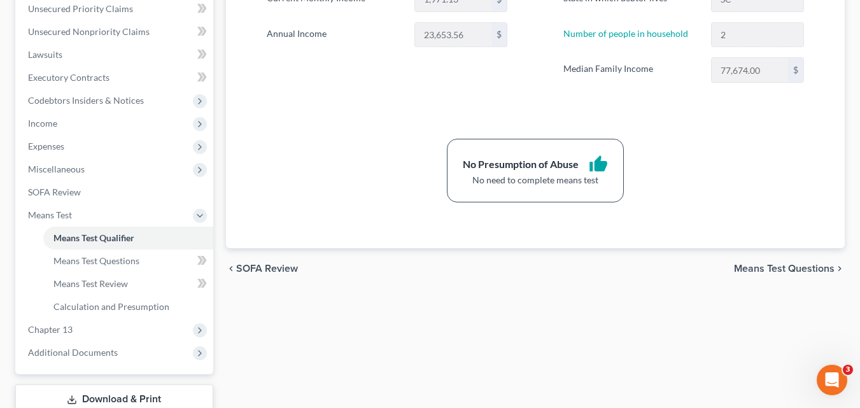
scroll to position [318, 0]
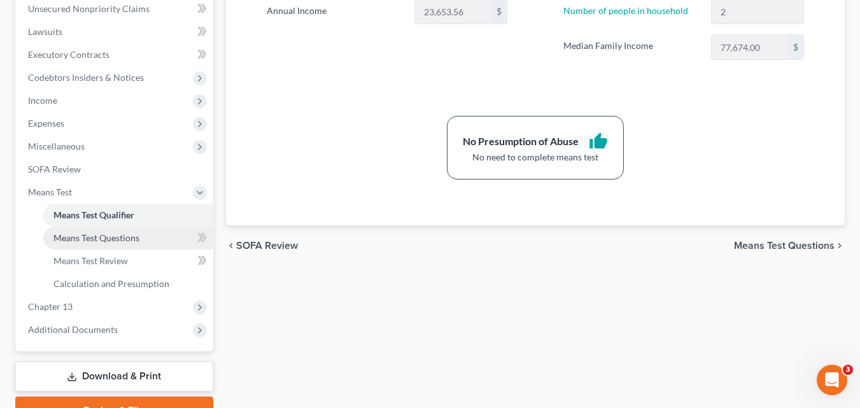
click at [111, 239] on span "Means Test Questions" at bounding box center [96, 237] width 86 height 11
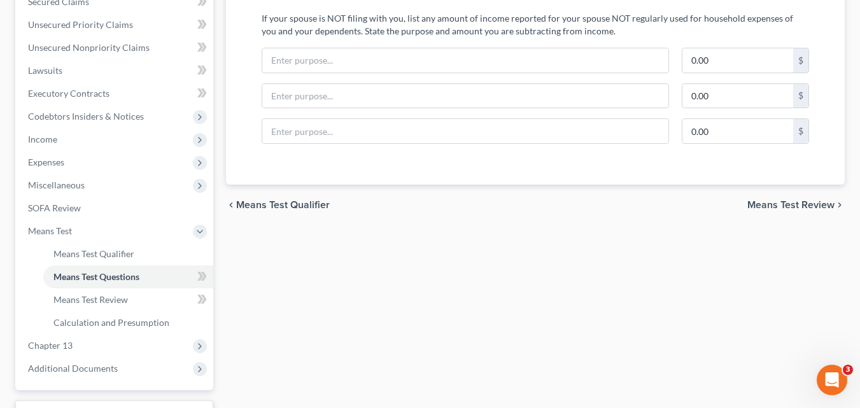
scroll to position [318, 0]
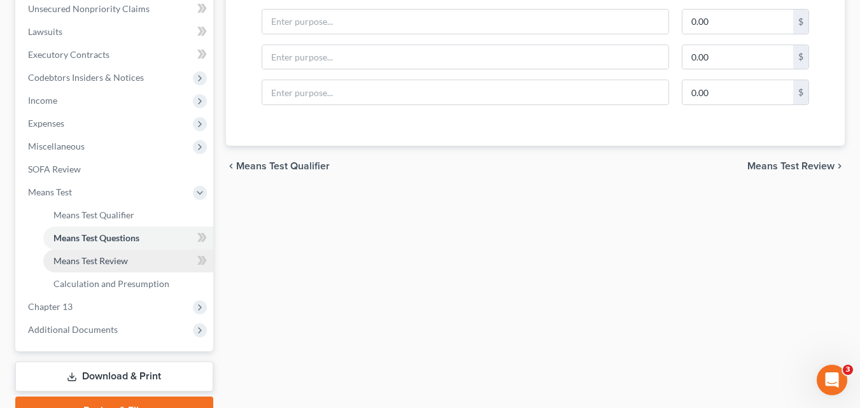
click at [106, 265] on span "Means Test Review" at bounding box center [90, 260] width 74 height 11
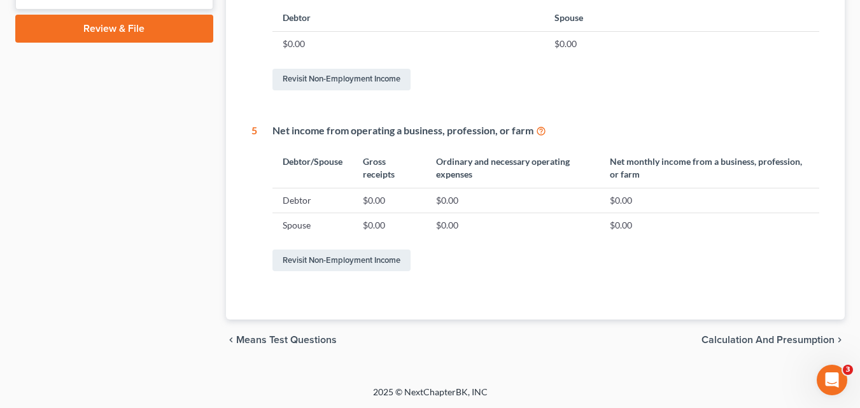
scroll to position [701, 0]
click at [730, 336] on span "Calculation and Presumption" at bounding box center [767, 339] width 133 height 10
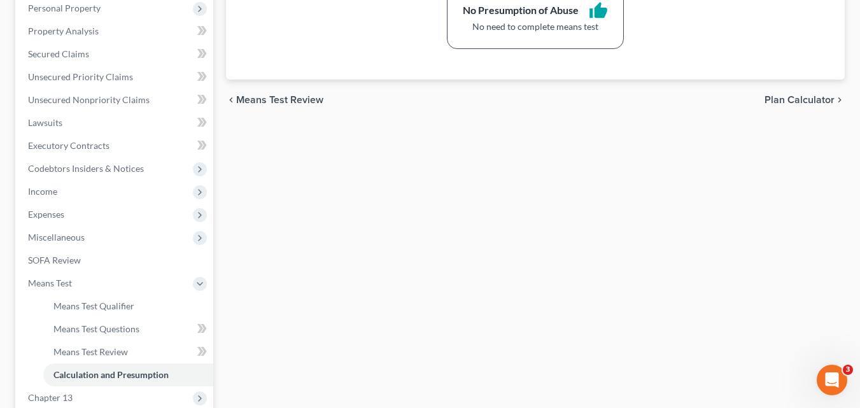
scroll to position [256, 0]
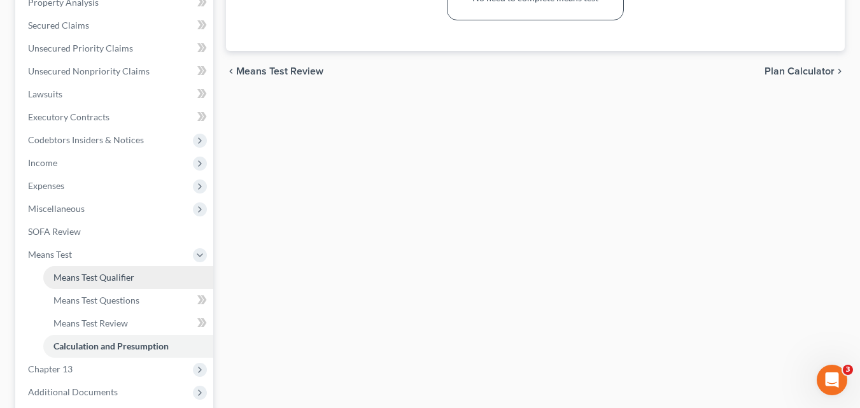
click at [109, 280] on span "Means Test Qualifier" at bounding box center [93, 277] width 81 height 11
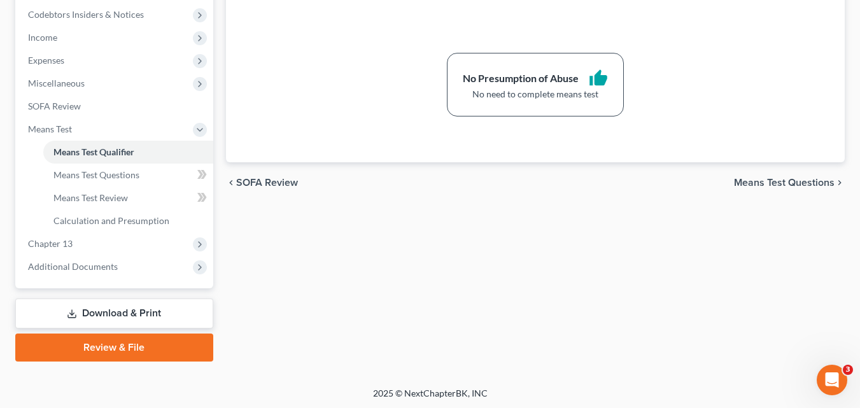
scroll to position [382, 0]
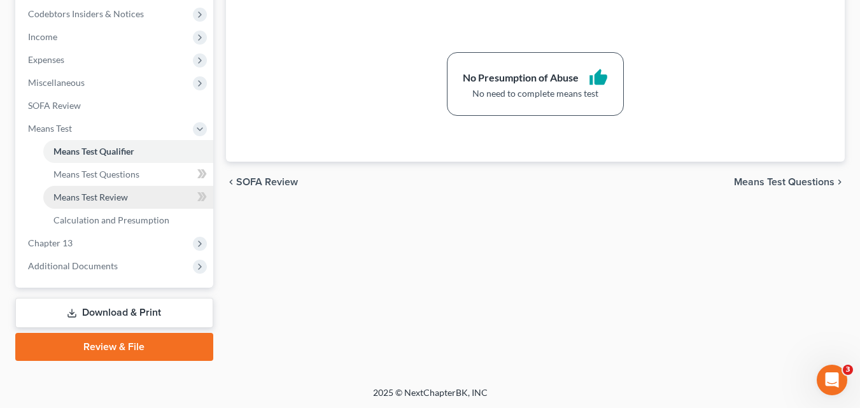
click at [111, 198] on span "Means Test Review" at bounding box center [90, 197] width 74 height 11
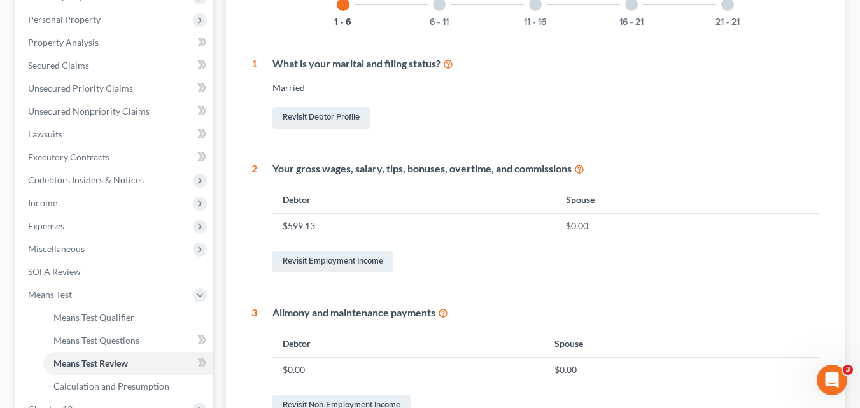
scroll to position [254, 0]
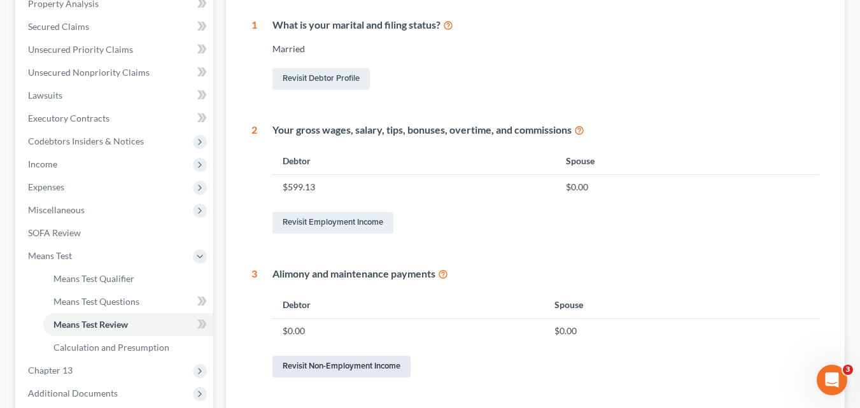
click at [345, 362] on link "Revisit Non-Employment Income" at bounding box center [341, 367] width 138 height 22
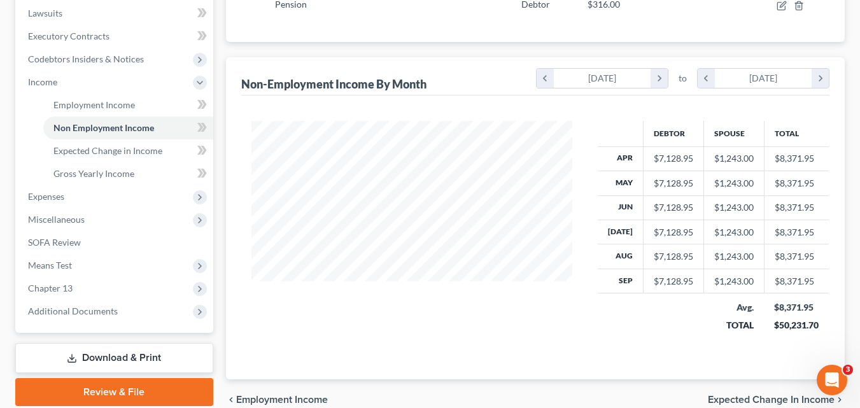
scroll to position [397, 0]
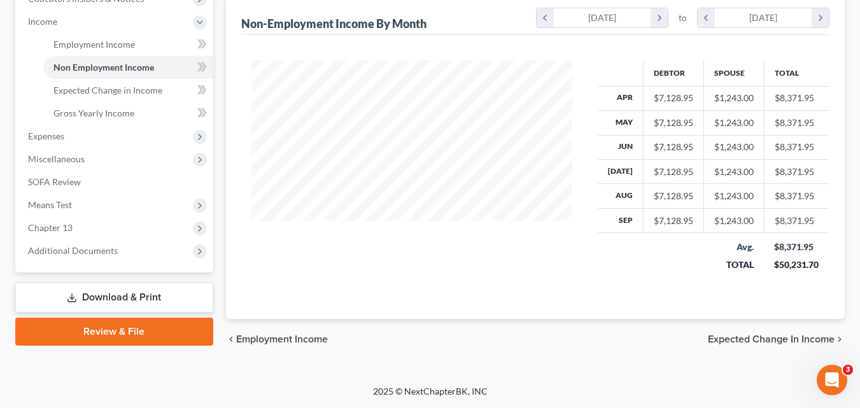
click at [111, 296] on link "Download & Print" at bounding box center [114, 297] width 198 height 30
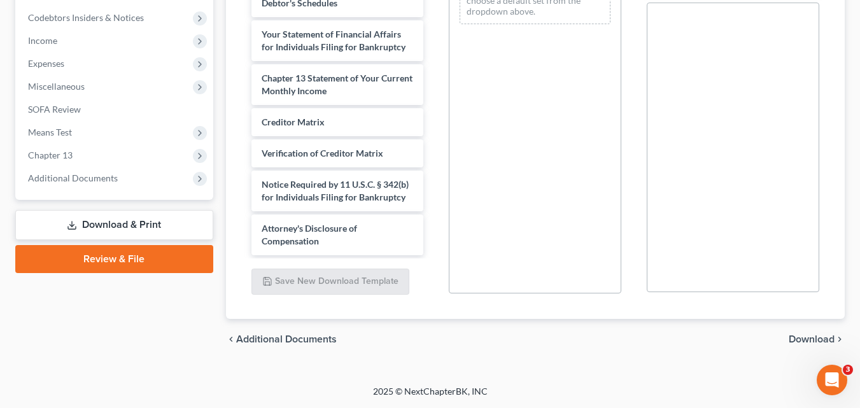
scroll to position [349, 0]
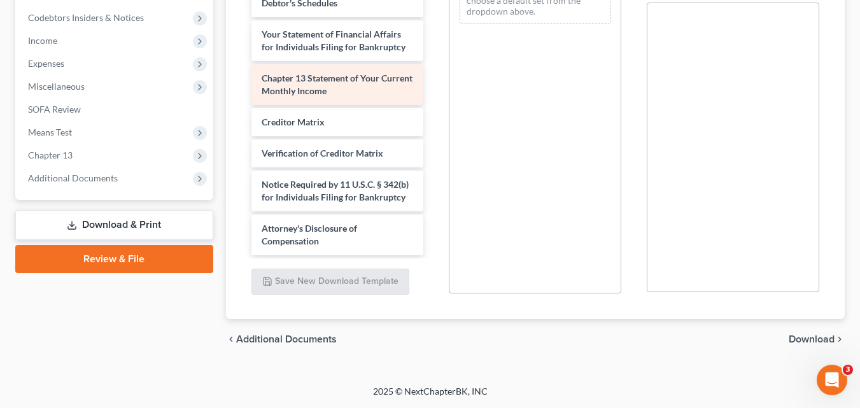
click at [328, 71] on div "Chapter 13 Statement of Your Current Monthly Income" at bounding box center [337, 84] width 172 height 41
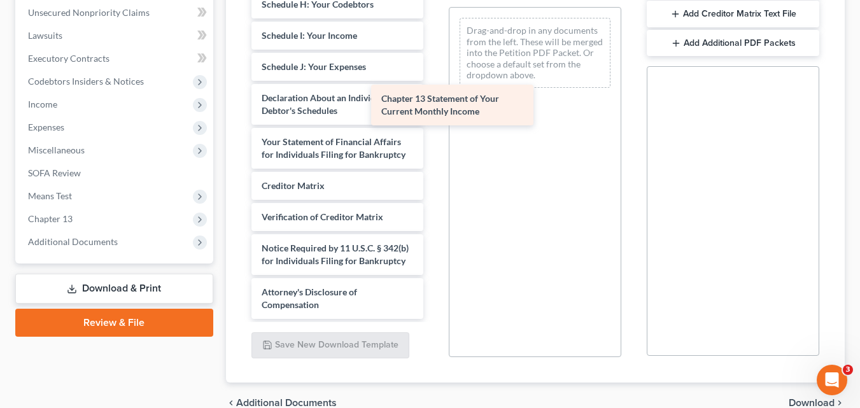
scroll to position [305, 0]
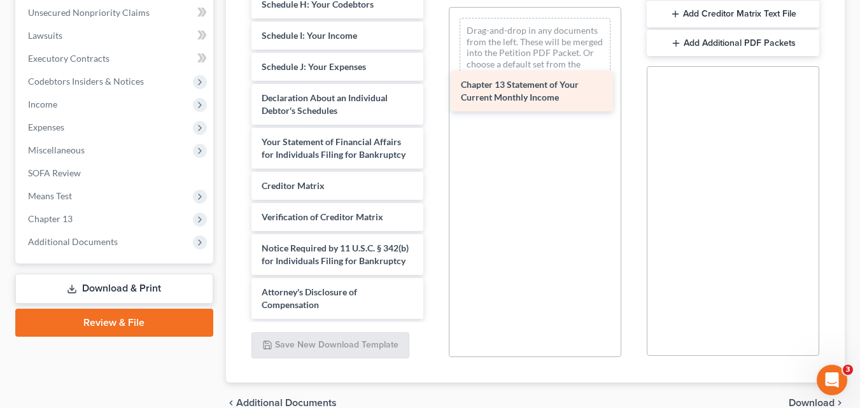
drag, startPoint x: 339, startPoint y: 132, endPoint x: 538, endPoint y: 88, distance: 204.1
click at [434, 88] on div "Chapter 13 Statement of Your Current Monthly Income Voluntary Petition for Indi…" at bounding box center [337, 7] width 193 height 623
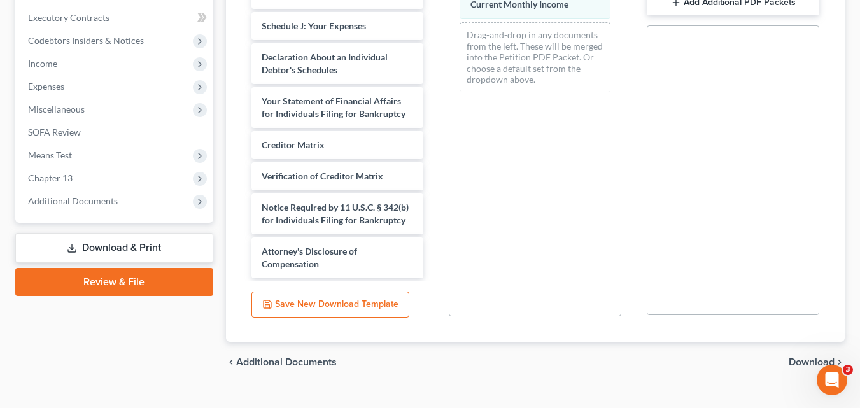
scroll to position [378, 0]
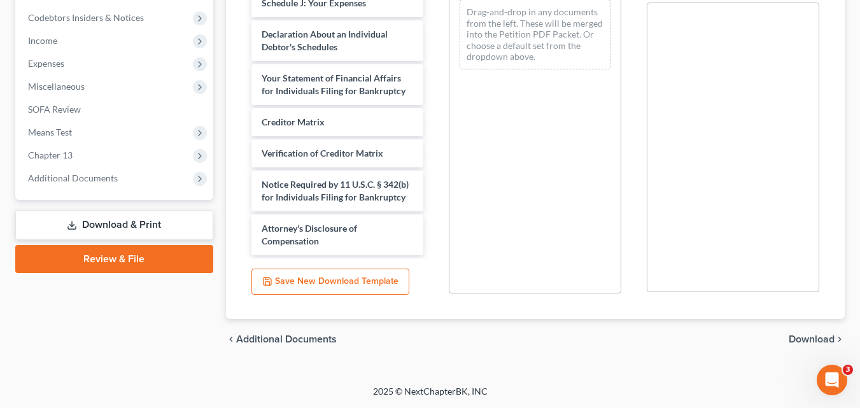
click at [816, 341] on span "Download" at bounding box center [811, 339] width 46 height 10
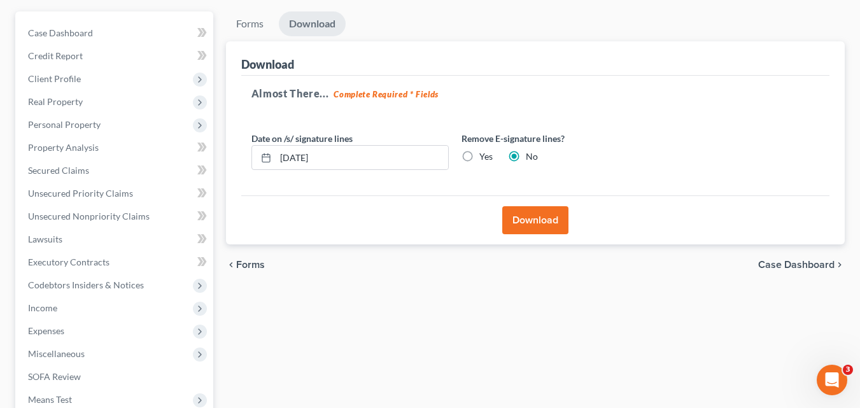
scroll to position [101, 0]
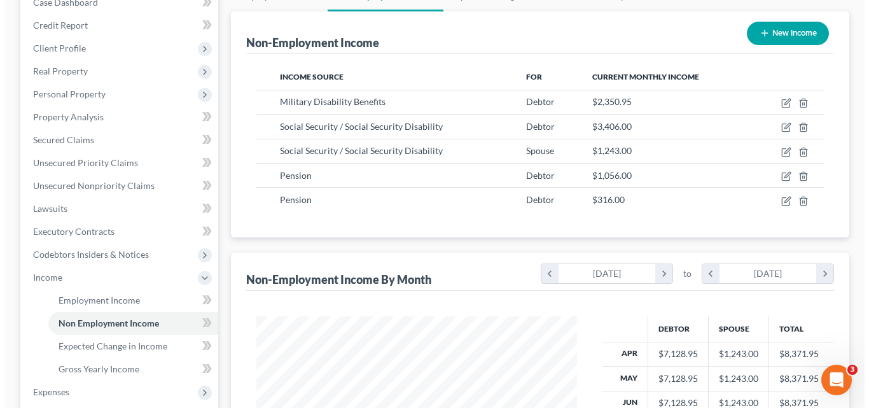
scroll to position [101, 0]
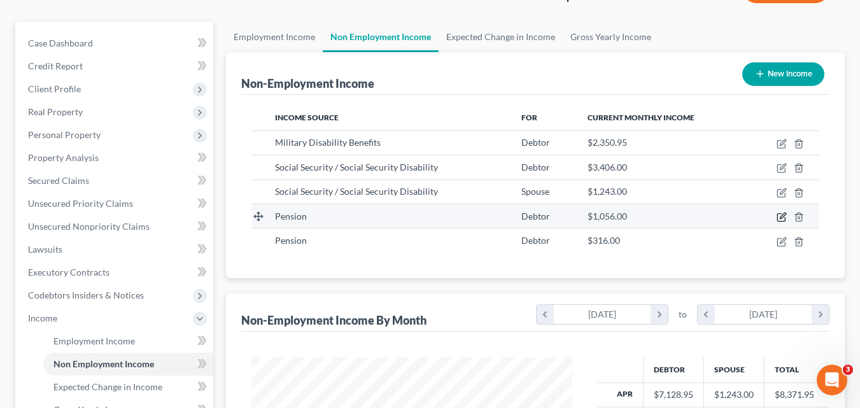
click at [780, 217] on icon "button" at bounding box center [782, 216] width 6 height 6
select select "2"
select select "0"
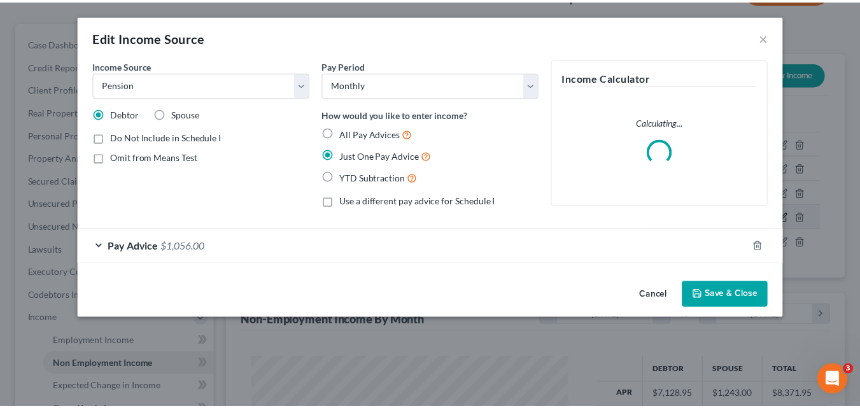
scroll to position [228, 351]
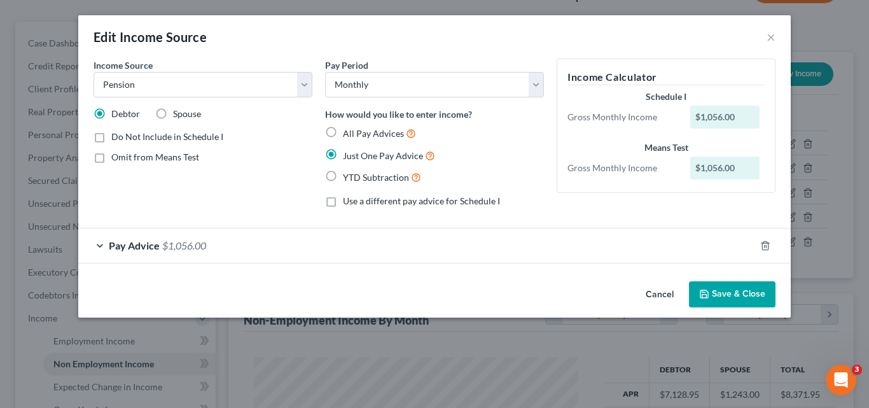
click at [744, 299] on button "Save & Close" at bounding box center [732, 294] width 87 height 27
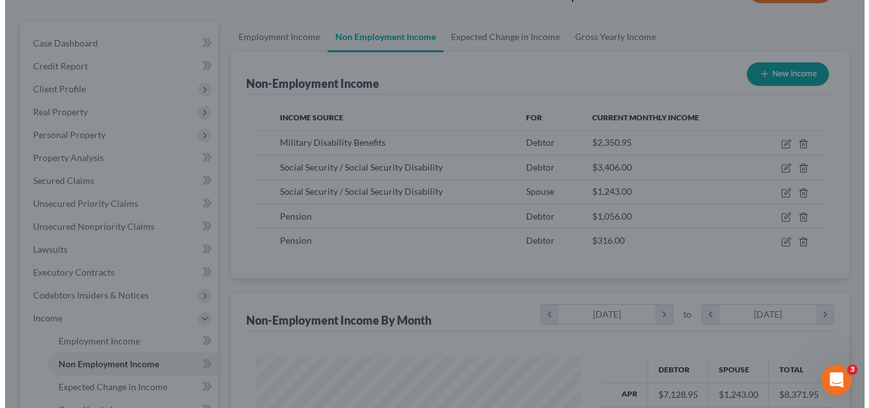
scroll to position [636014, 635896]
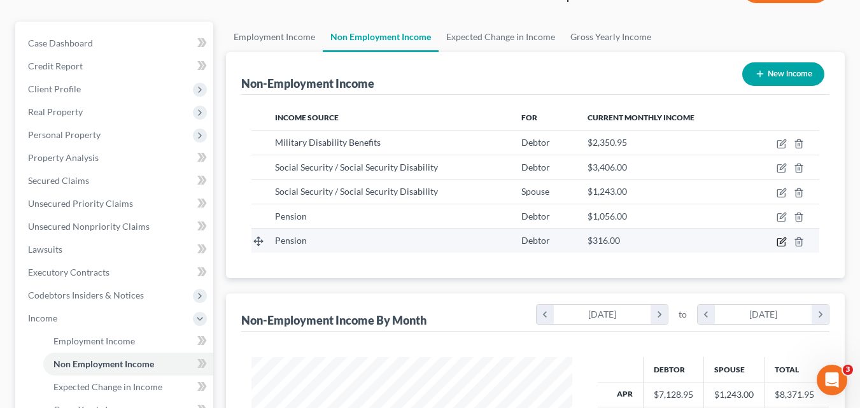
click at [781, 242] on icon "button" at bounding box center [781, 242] width 10 height 10
select select "2"
select select "0"
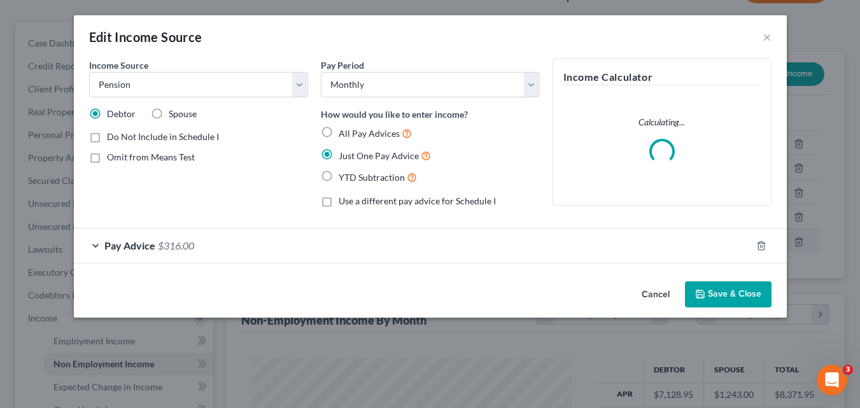
scroll to position [228, 351]
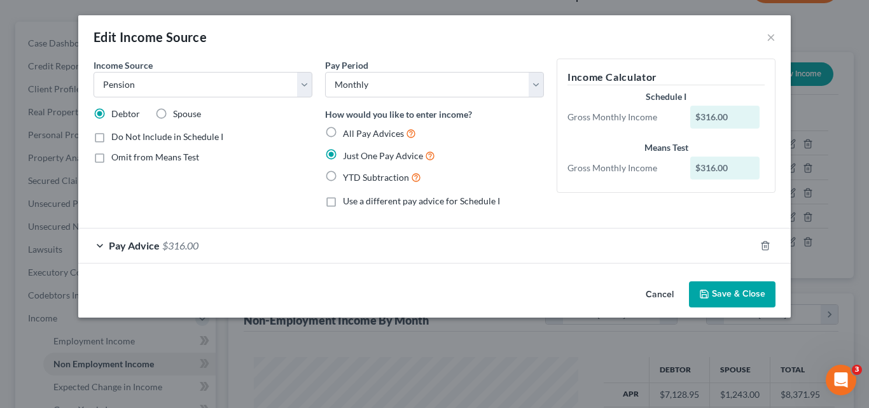
click at [660, 294] on button "Cancel" at bounding box center [660, 294] width 48 height 25
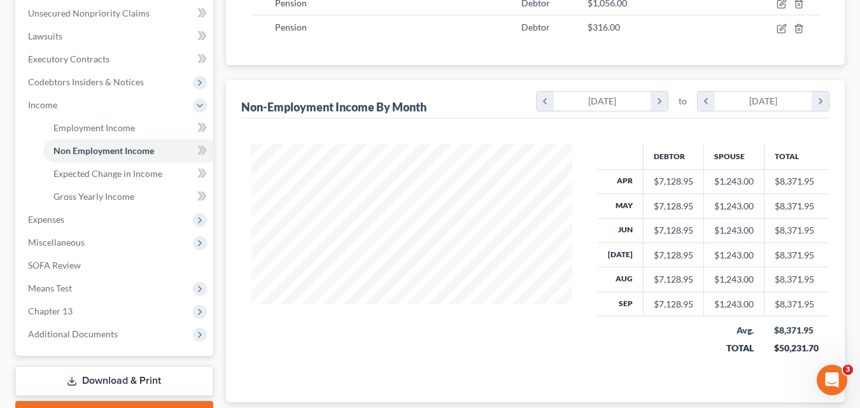
scroll to position [355, 0]
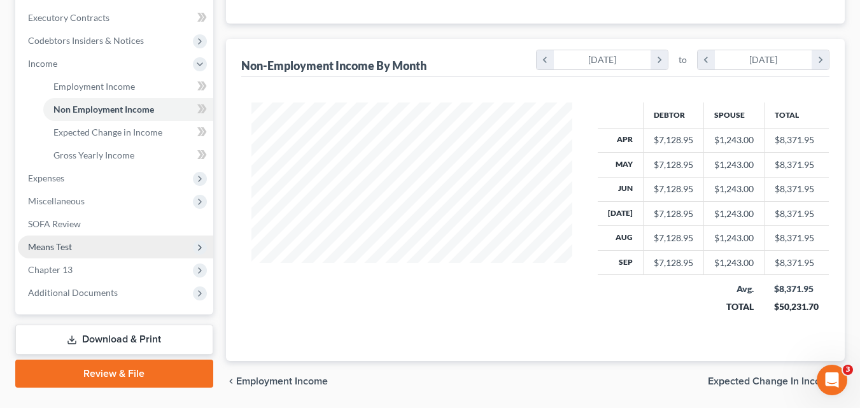
click at [78, 245] on span "Means Test" at bounding box center [115, 246] width 195 height 23
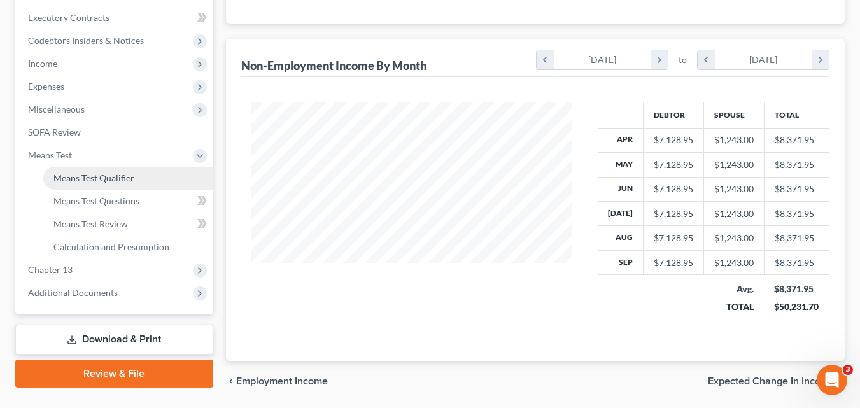
click at [123, 176] on span "Means Test Qualifier" at bounding box center [93, 177] width 81 height 11
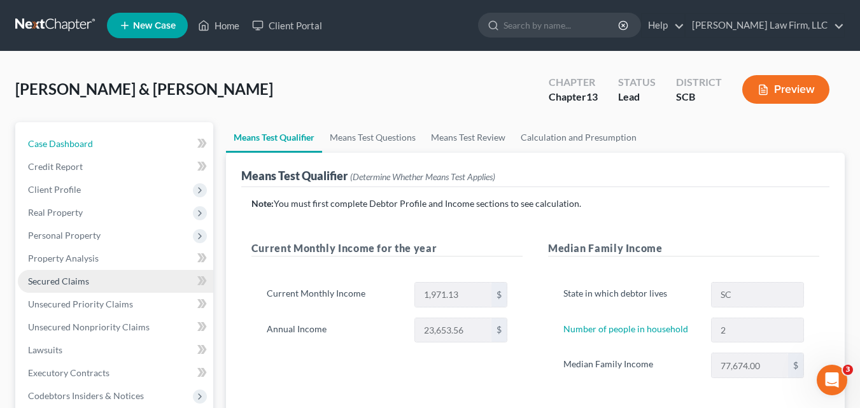
drag, startPoint x: 87, startPoint y: 143, endPoint x: 181, endPoint y: 279, distance: 165.5
click at [87, 143] on span "Case Dashboard" at bounding box center [60, 143] width 65 height 11
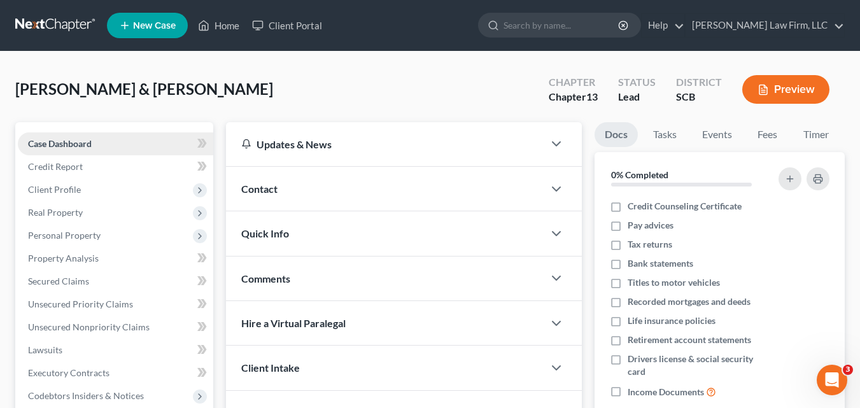
click at [78, 140] on span "Case Dashboard" at bounding box center [60, 143] width 64 height 11
click at [62, 190] on span "Client Profile" at bounding box center [54, 189] width 53 height 11
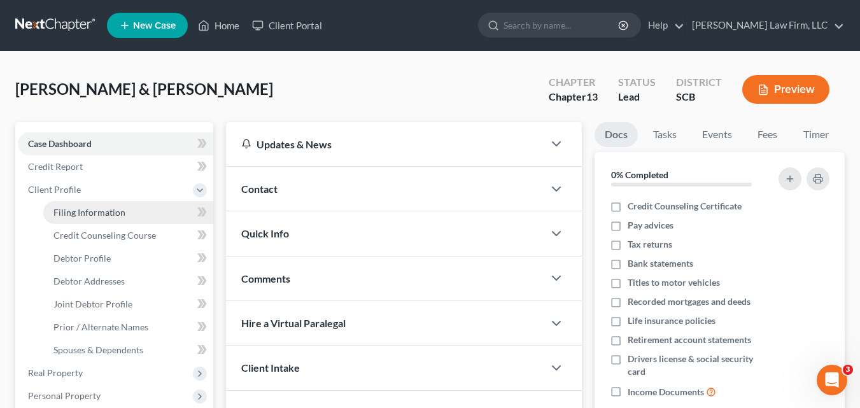
click at [113, 214] on span "Filing Information" at bounding box center [89, 212] width 72 height 11
select select "1"
select select "3"
select select "42"
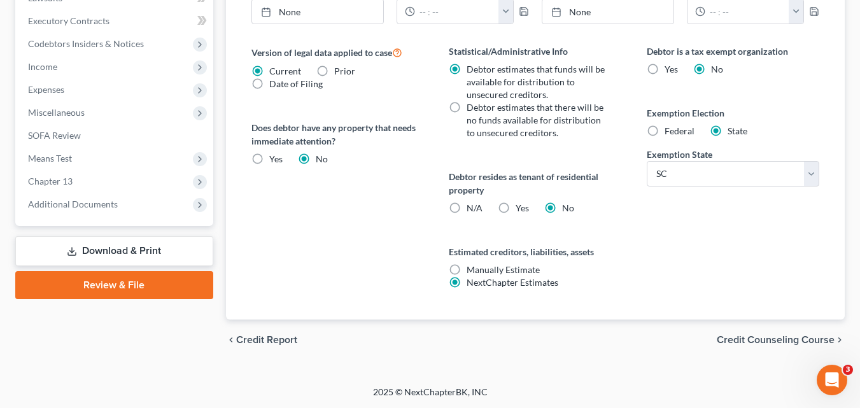
scroll to position [513, 0]
click at [779, 334] on span "Credit Counseling Course" at bounding box center [775, 339] width 118 height 10
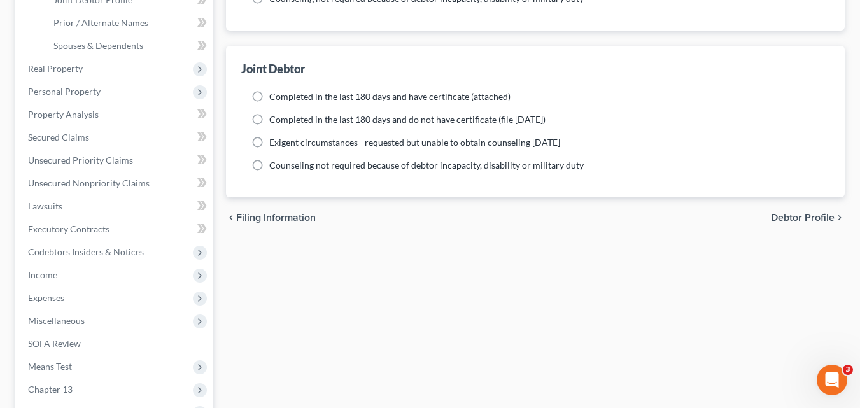
scroll to position [318, 0]
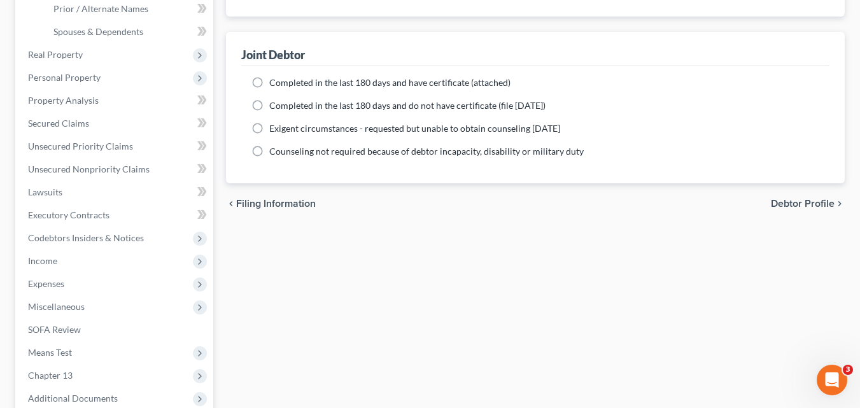
click at [805, 206] on span "Debtor Profile" at bounding box center [802, 204] width 64 height 10
select select "1"
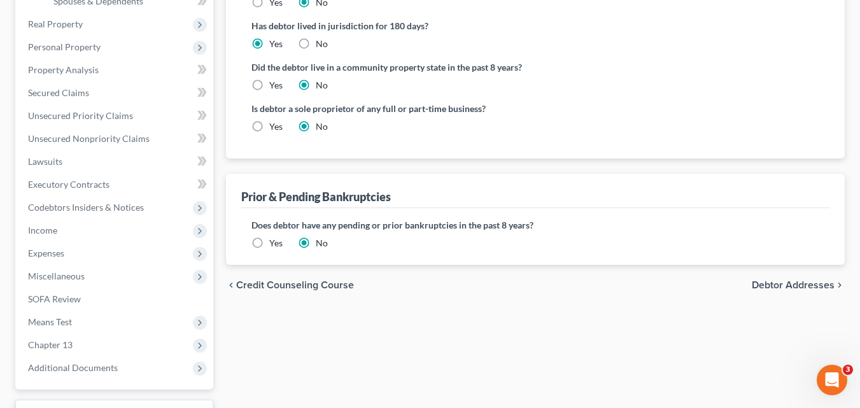
scroll to position [382, 0]
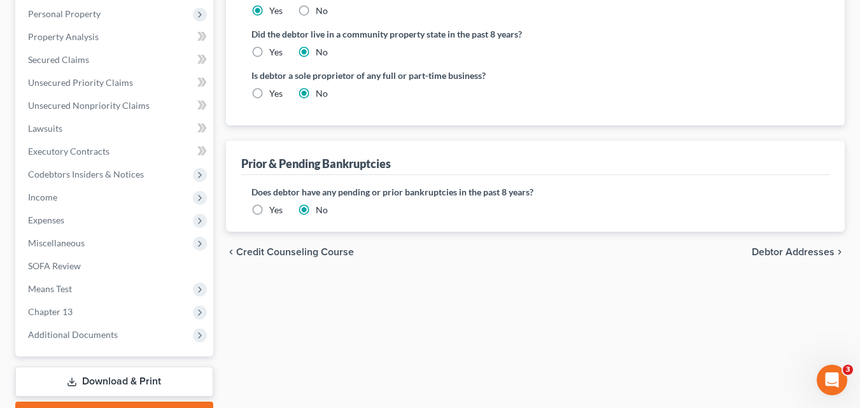
click at [774, 254] on span "Debtor Addresses" at bounding box center [792, 252] width 83 height 10
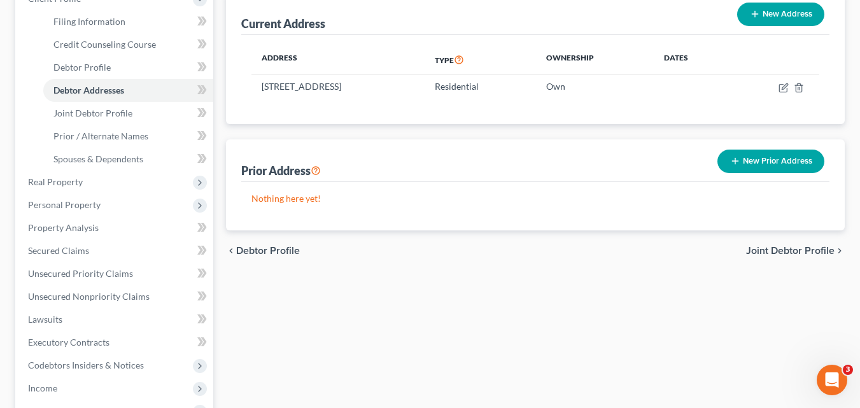
scroll to position [254, 0]
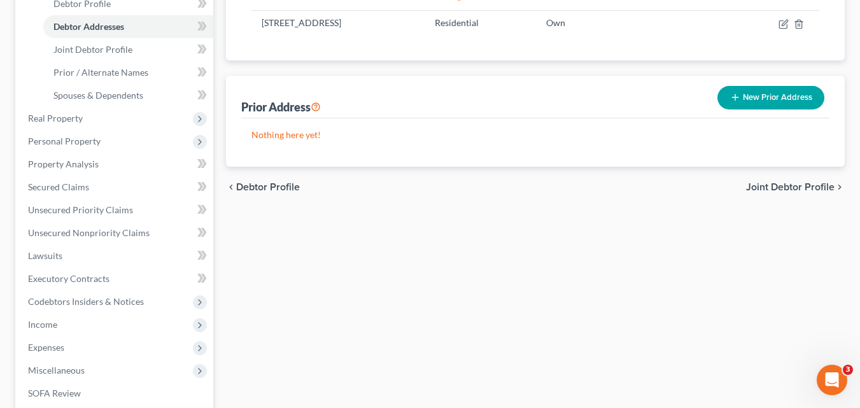
click at [794, 188] on span "Joint Debtor Profile" at bounding box center [790, 187] width 88 height 10
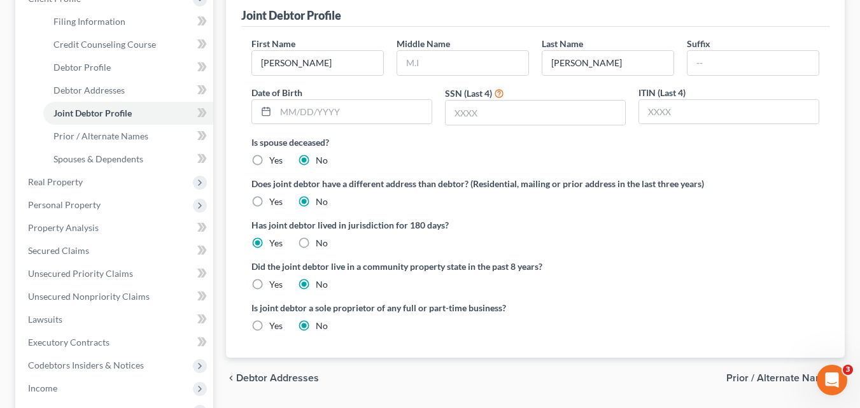
scroll to position [318, 0]
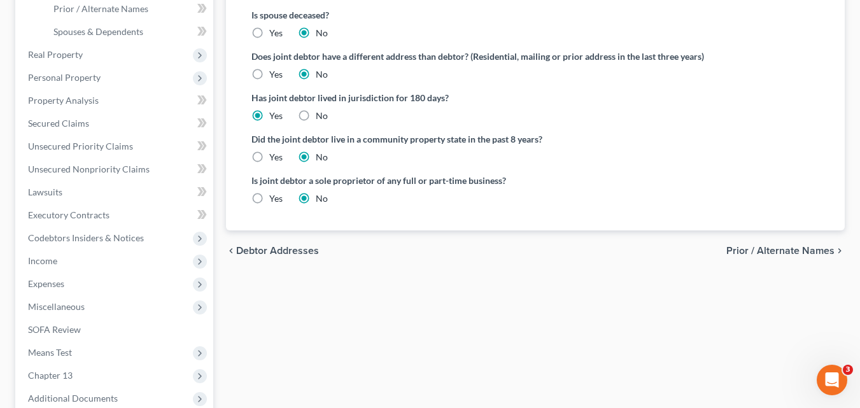
click at [786, 254] on span "Prior / Alternate Names" at bounding box center [780, 251] width 108 height 10
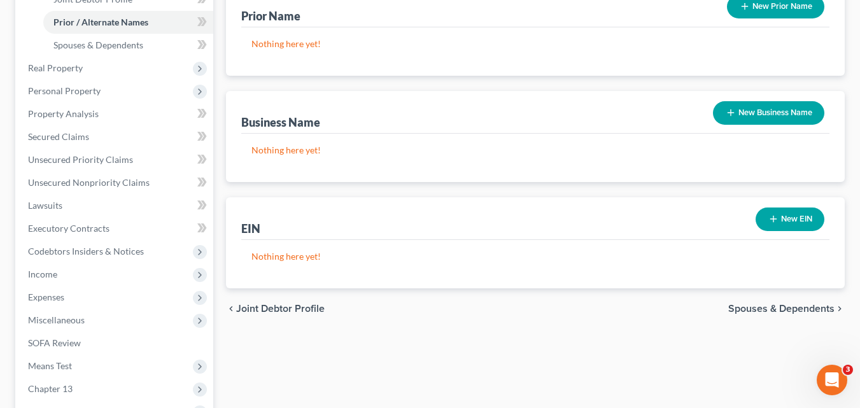
scroll to position [318, 0]
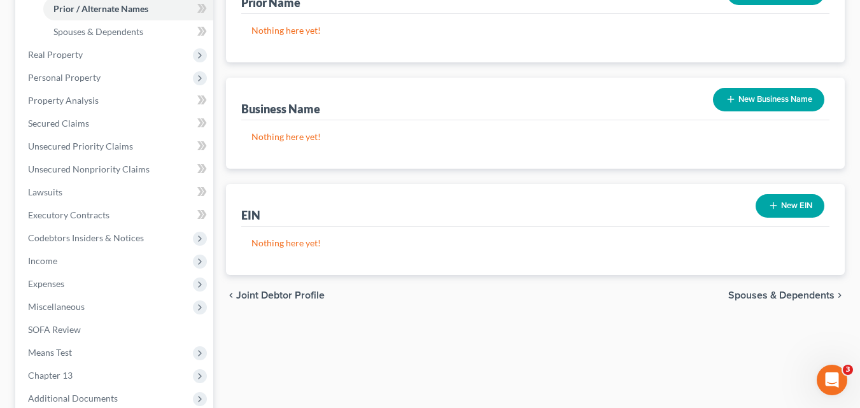
click at [779, 294] on span "Spouses & Dependents" at bounding box center [781, 295] width 106 height 10
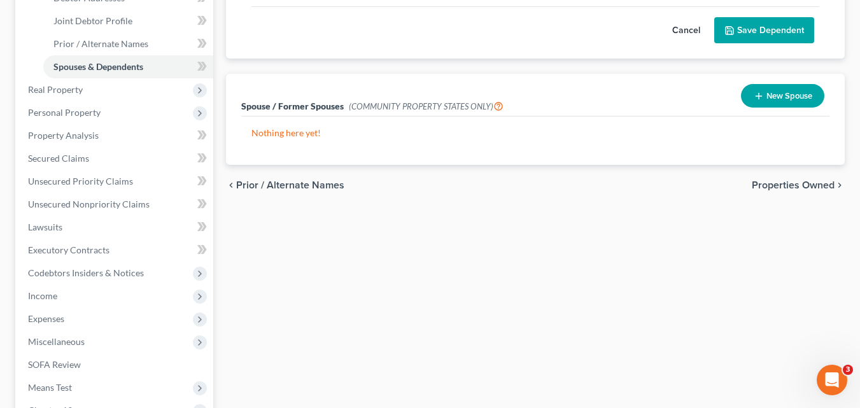
scroll to position [318, 0]
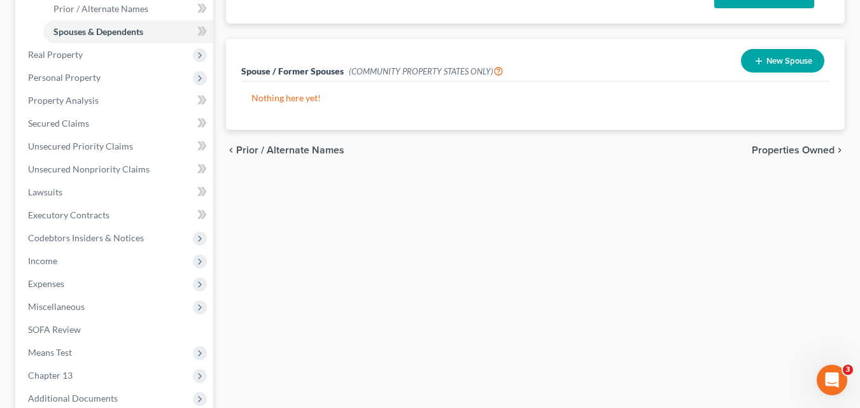
click at [793, 146] on span "Properties Owned" at bounding box center [792, 150] width 83 height 10
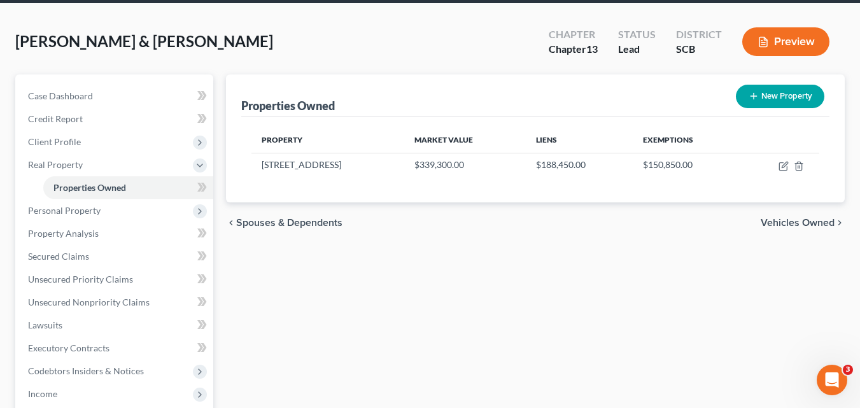
scroll to position [127, 0]
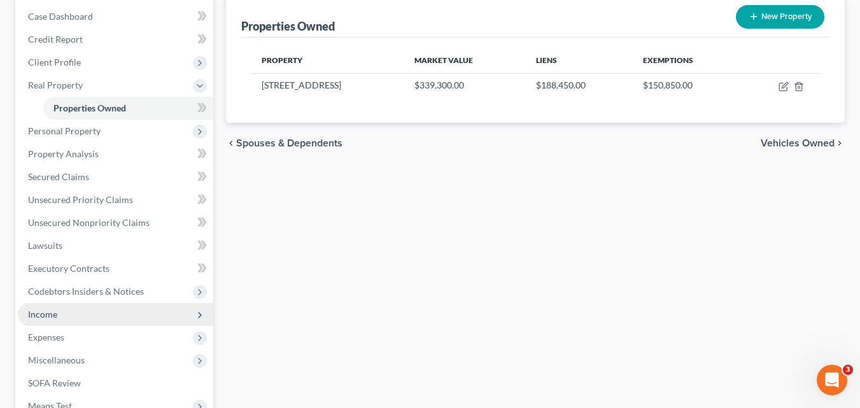
click at [64, 316] on span "Income" at bounding box center [115, 314] width 195 height 23
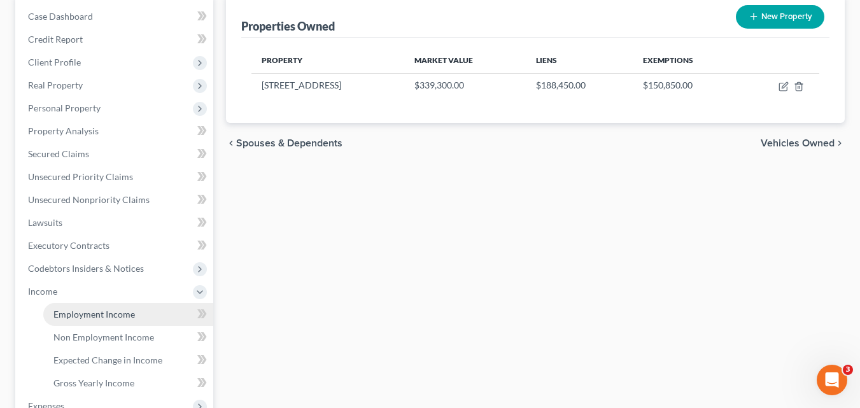
click at [83, 312] on span "Employment Income" at bounding box center [93, 314] width 81 height 11
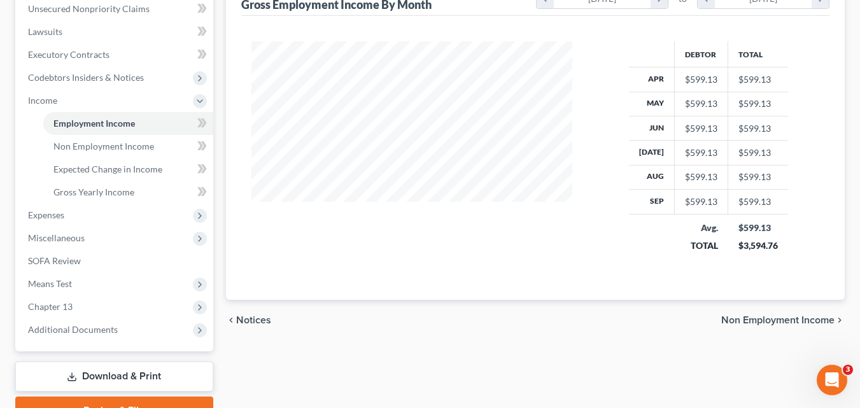
click at [767, 321] on span "Non Employment Income" at bounding box center [777, 320] width 113 height 10
